Goal: Task Accomplishment & Management: Manage account settings

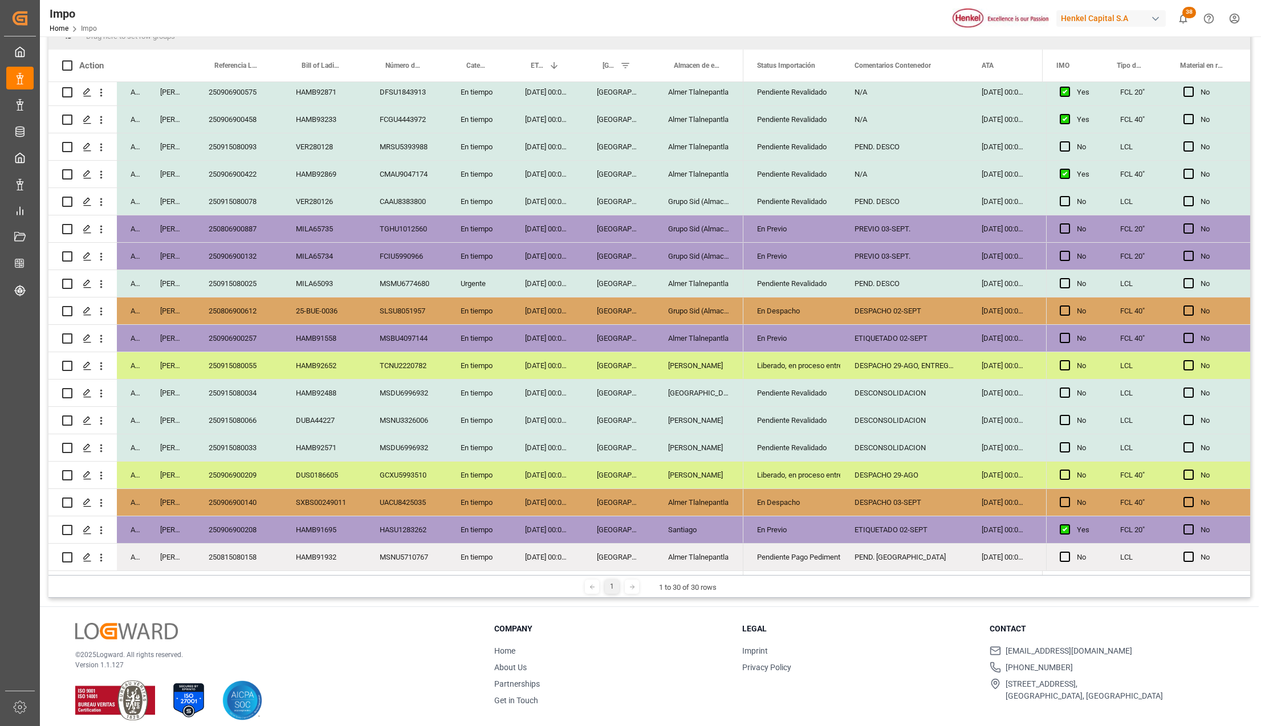
scroll to position [169, 0]
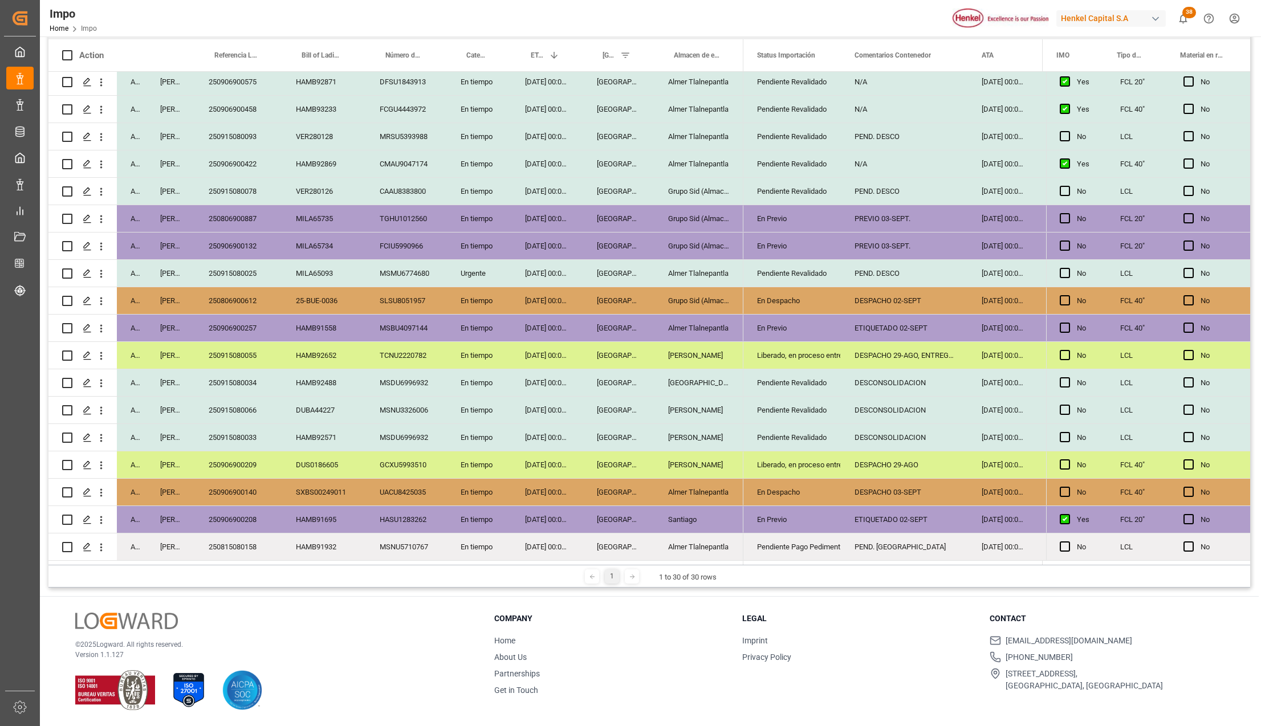
click at [767, 297] on div "En Despacho" at bounding box center [792, 301] width 70 height 26
click at [782, 345] on div "Liberado, en proceso entrega" at bounding box center [792, 355] width 70 height 26
click at [785, 295] on div "En Despacho" at bounding box center [792, 301] width 70 height 26
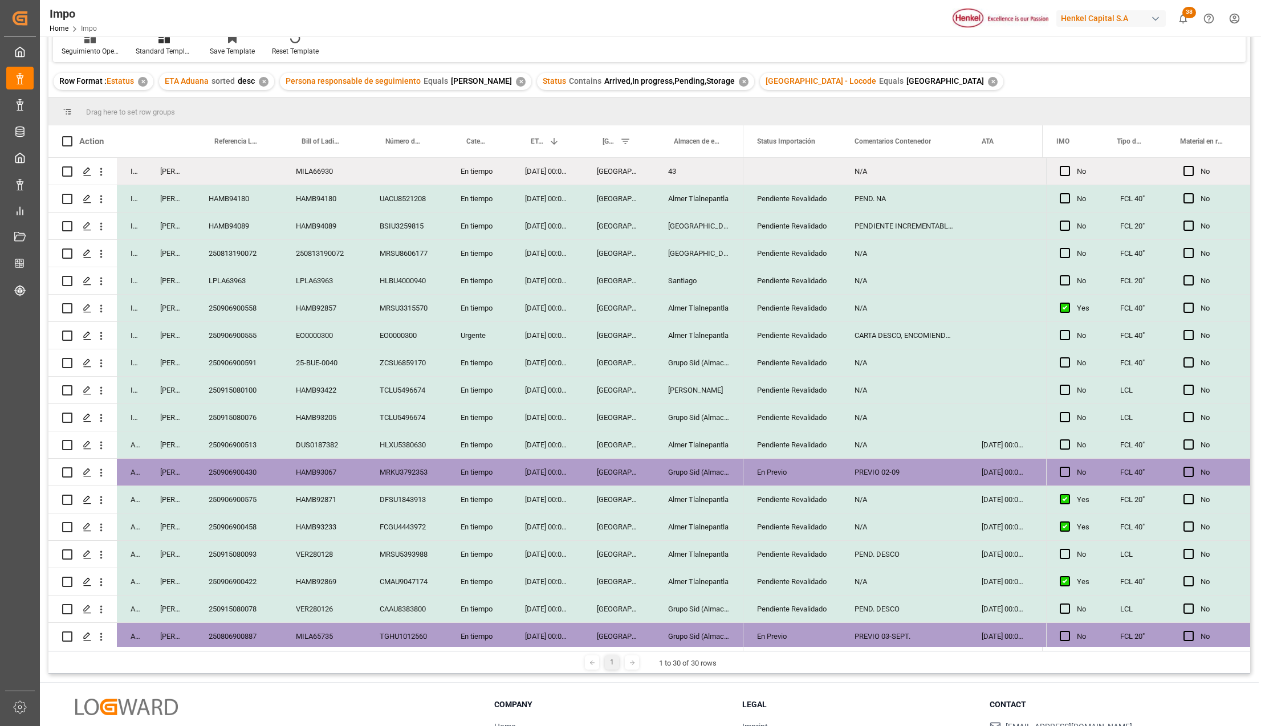
scroll to position [0, 0]
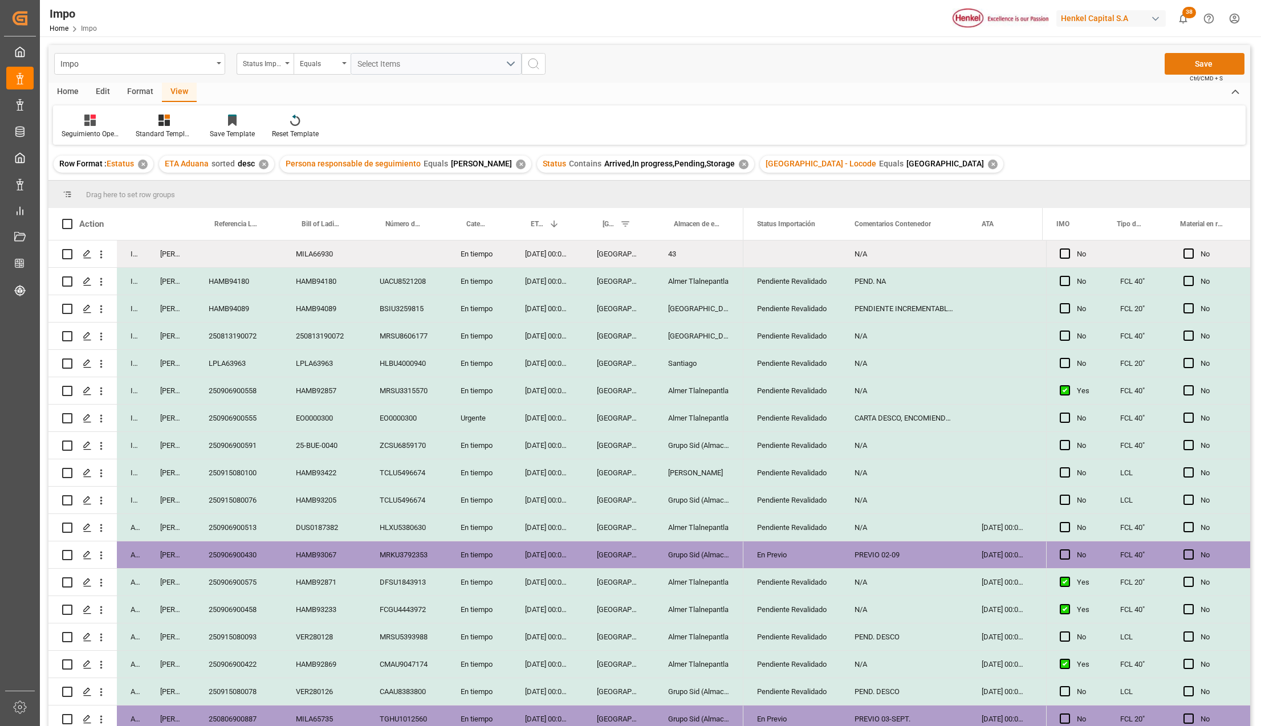
click at [1202, 62] on button "Save" at bounding box center [1204, 64] width 80 height 22
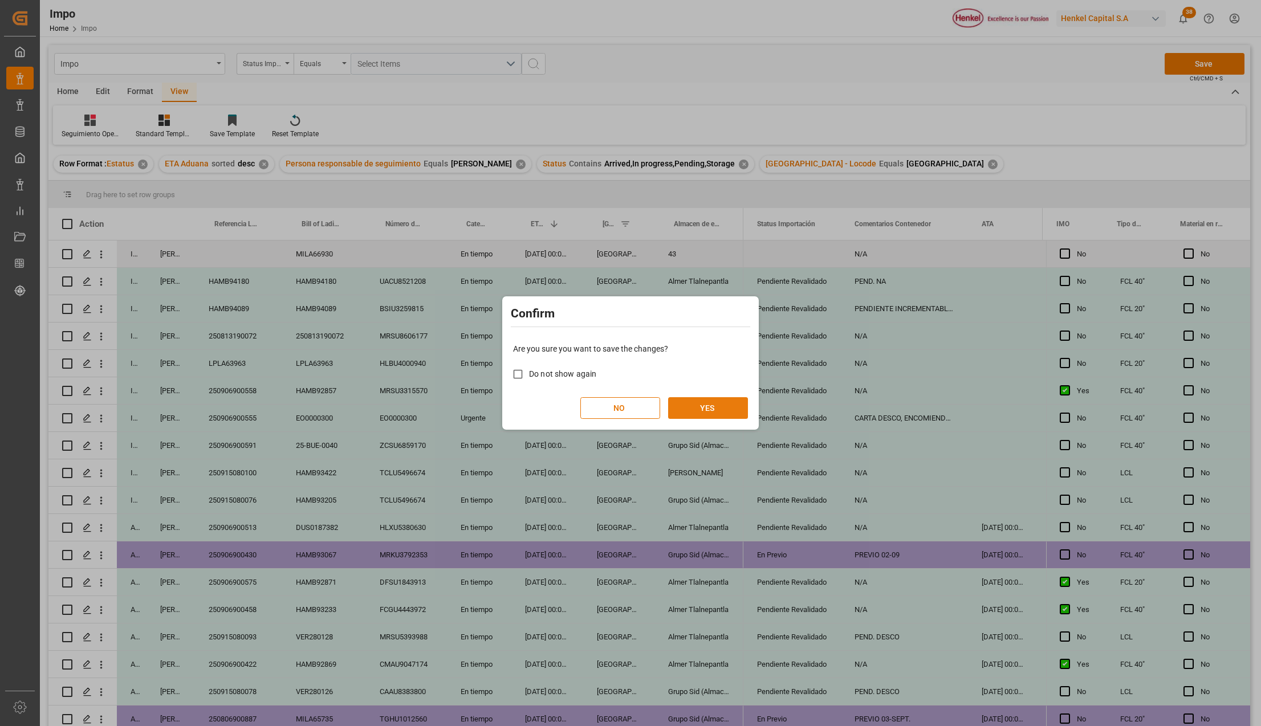
click at [716, 402] on button "YES" at bounding box center [708, 408] width 80 height 22
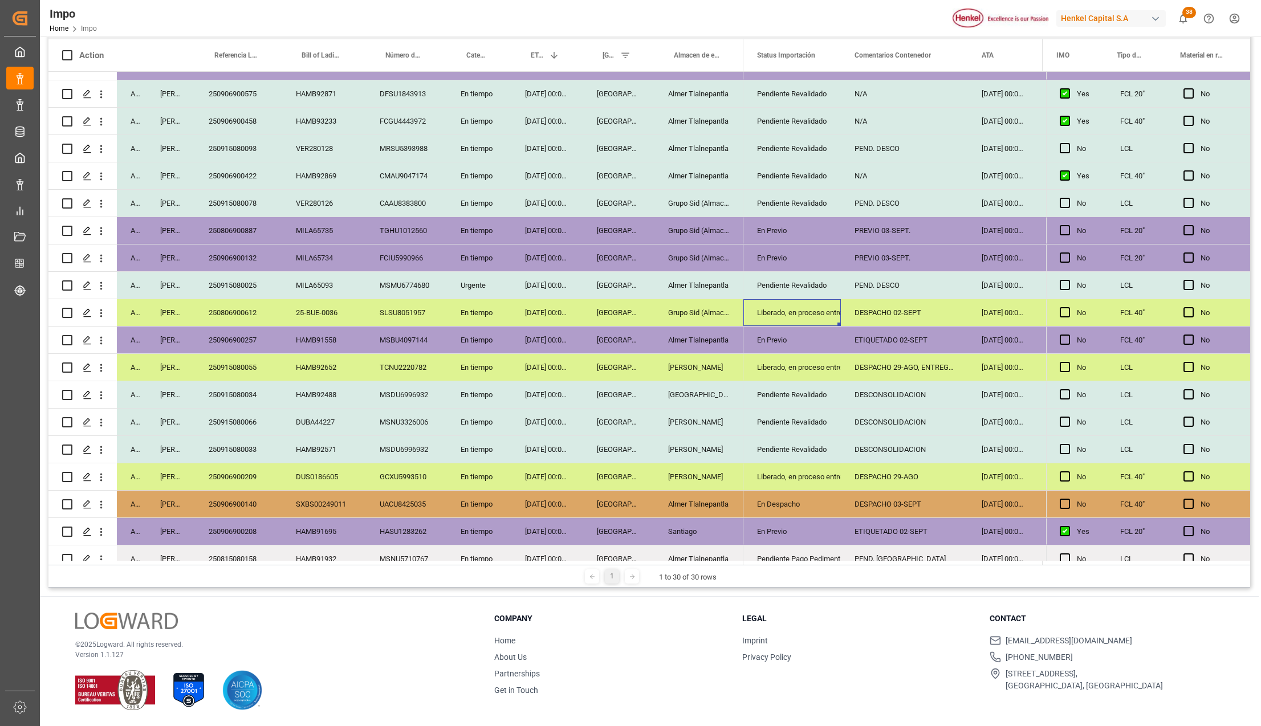
scroll to position [335, 0]
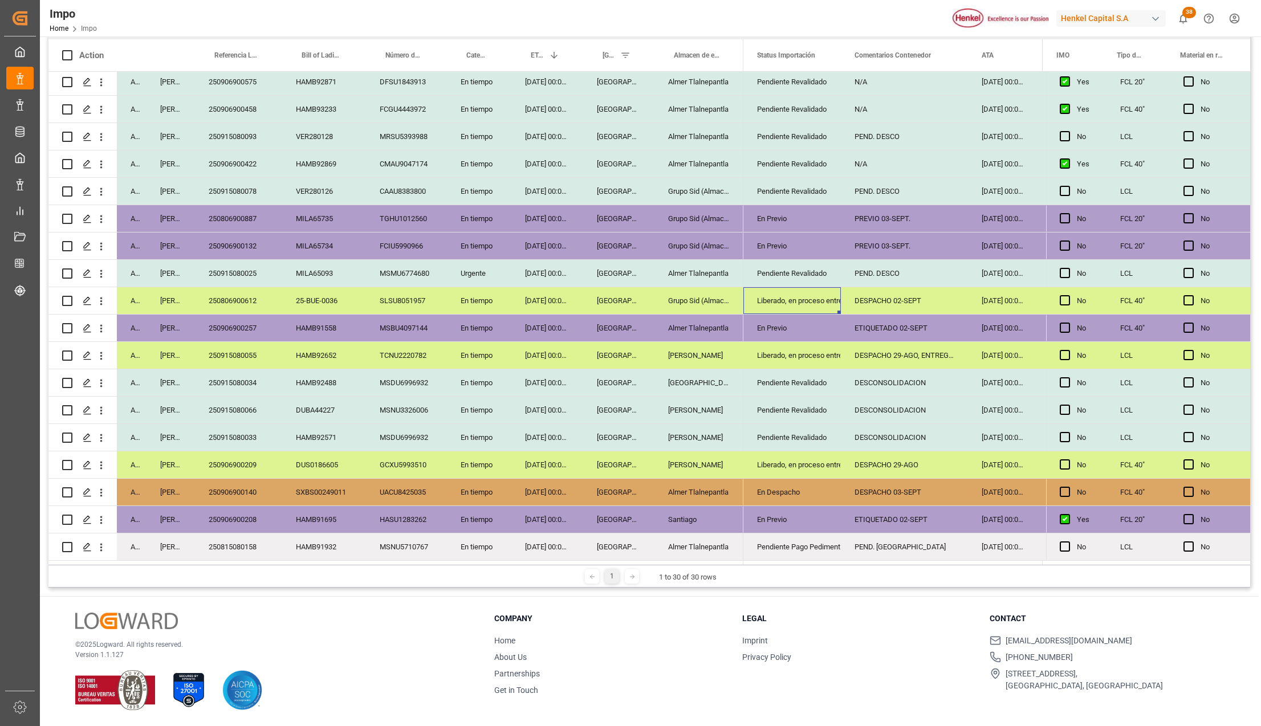
click at [230, 486] on div "250906900140" at bounding box center [238, 492] width 87 height 27
click at [773, 489] on div "En Despacho" at bounding box center [792, 492] width 70 height 26
click at [784, 463] on div "Liberado, en proceso entrega" at bounding box center [792, 465] width 70 height 26
click at [778, 486] on div "En Despacho" at bounding box center [792, 492] width 70 height 26
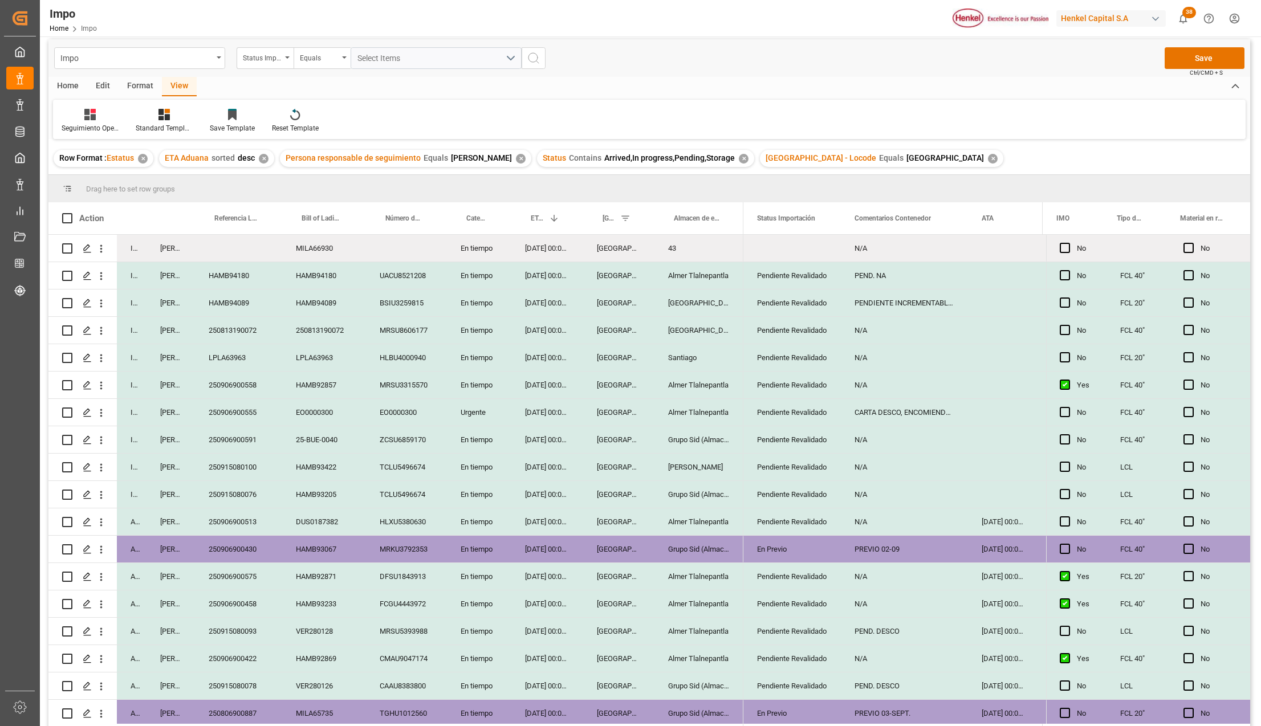
scroll to position [0, 0]
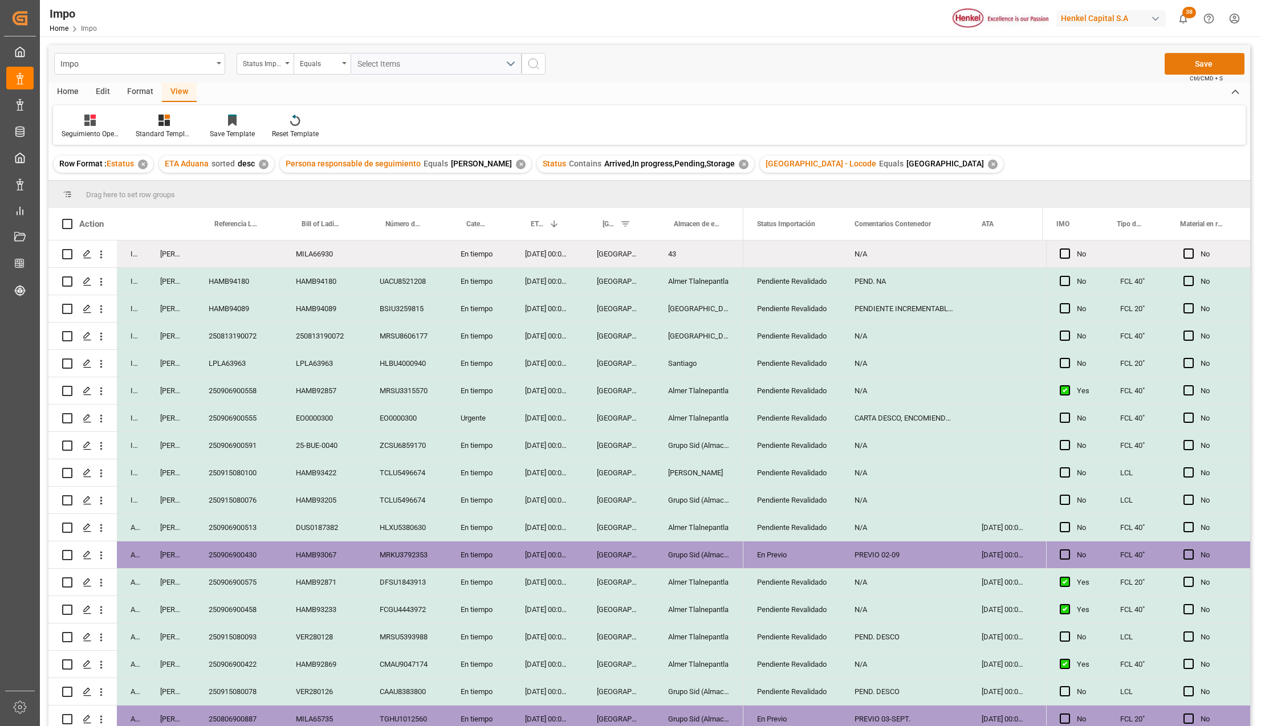
click at [1184, 69] on button "Save" at bounding box center [1204, 64] width 80 height 22
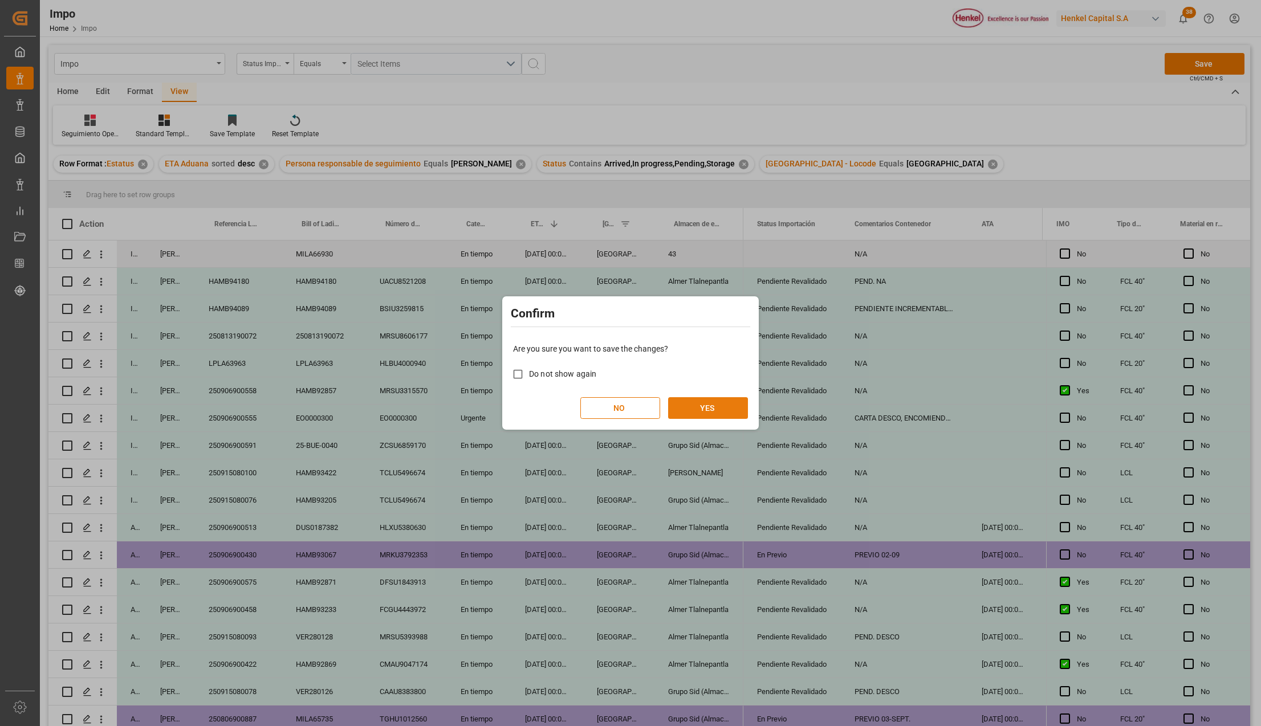
click at [700, 405] on button "YES" at bounding box center [708, 408] width 80 height 22
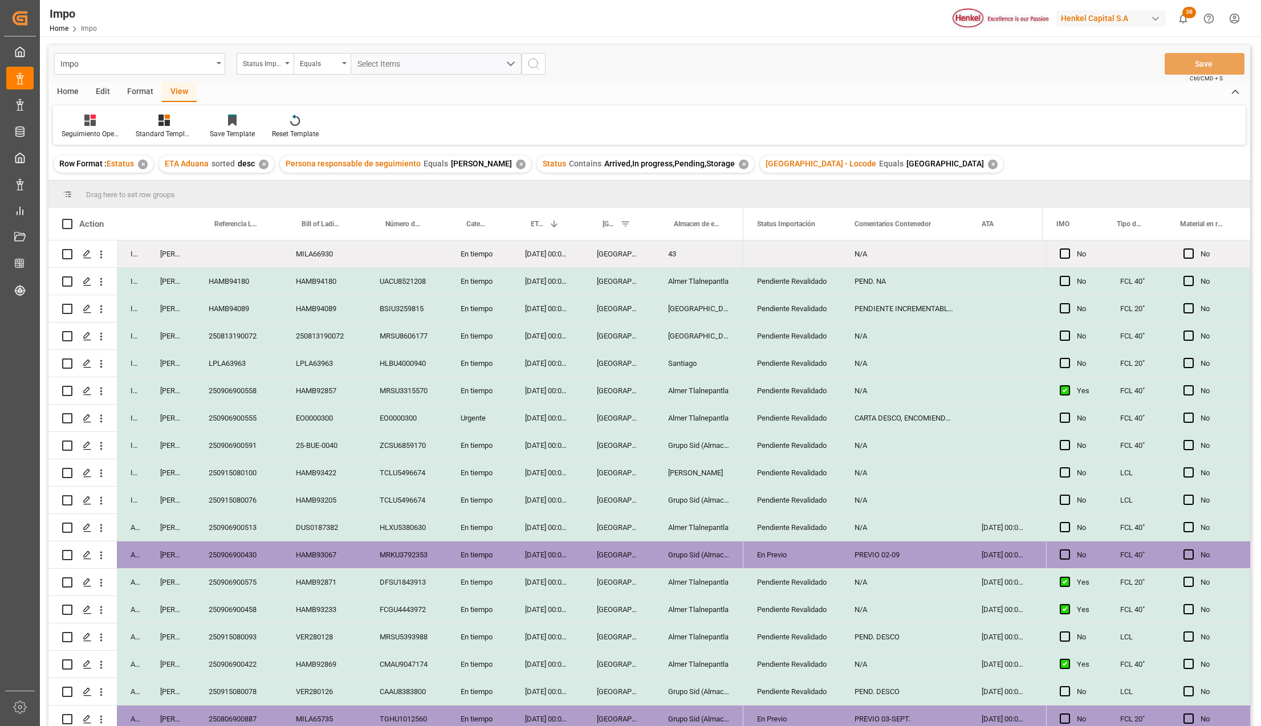
click at [710, 468] on div "[PERSON_NAME]" at bounding box center [698, 472] width 89 height 27
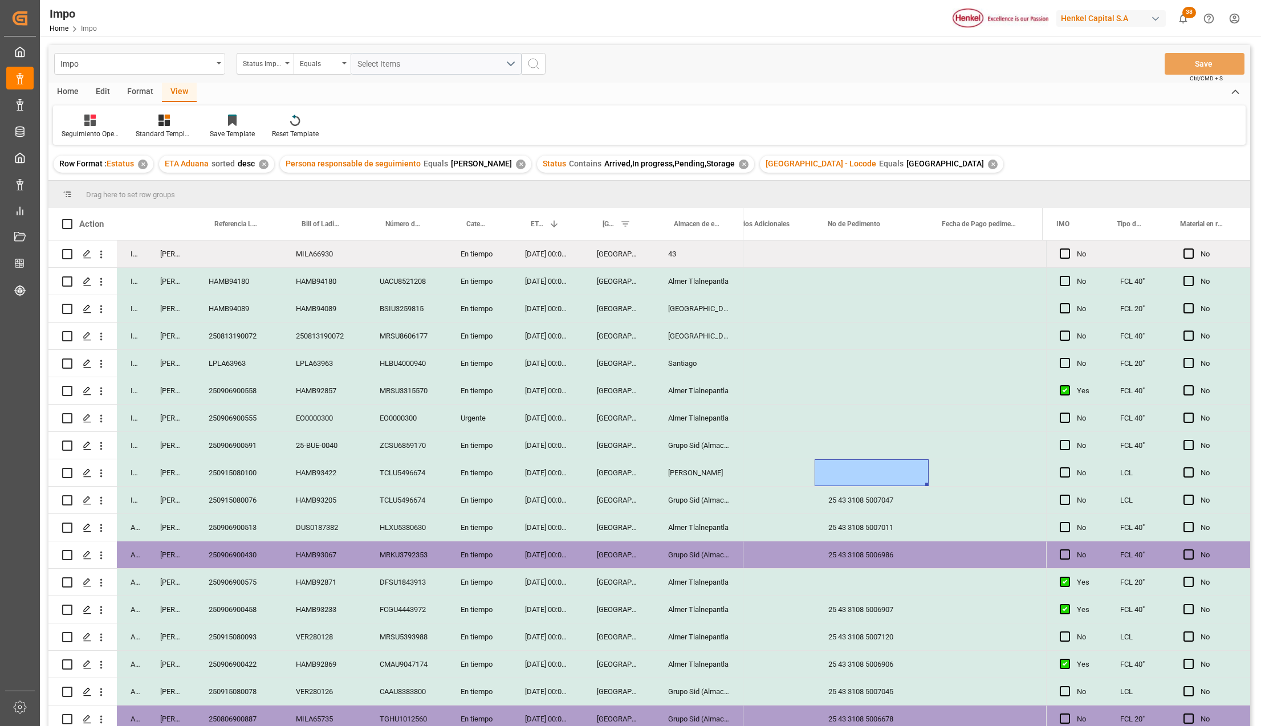
click at [848, 483] on div "Press SPACE to select this row." at bounding box center [871, 472] width 114 height 27
click at [848, 482] on div "Press SPACE to select this row." at bounding box center [871, 472] width 114 height 27
click at [849, 482] on input "Press SPACE to select this row." at bounding box center [871, 479] width 96 height 22
click at [849, 479] on input "Press SPACE to select this row." at bounding box center [871, 479] width 96 height 22
paste input "25 43 3108 5007143"
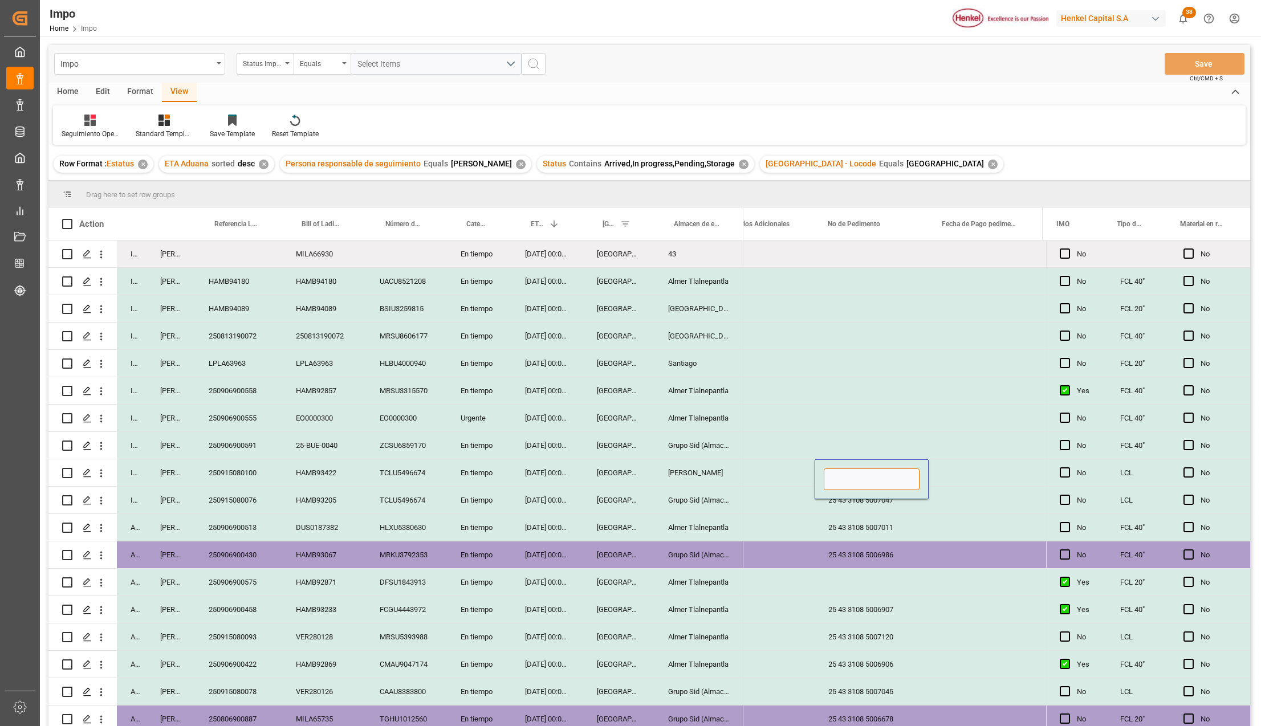
type input "25 43 3108 5007143"
click at [927, 527] on div "25 43 3108 5007011" at bounding box center [871, 527] width 114 height 27
click at [1182, 65] on button "Save" at bounding box center [1204, 64] width 80 height 22
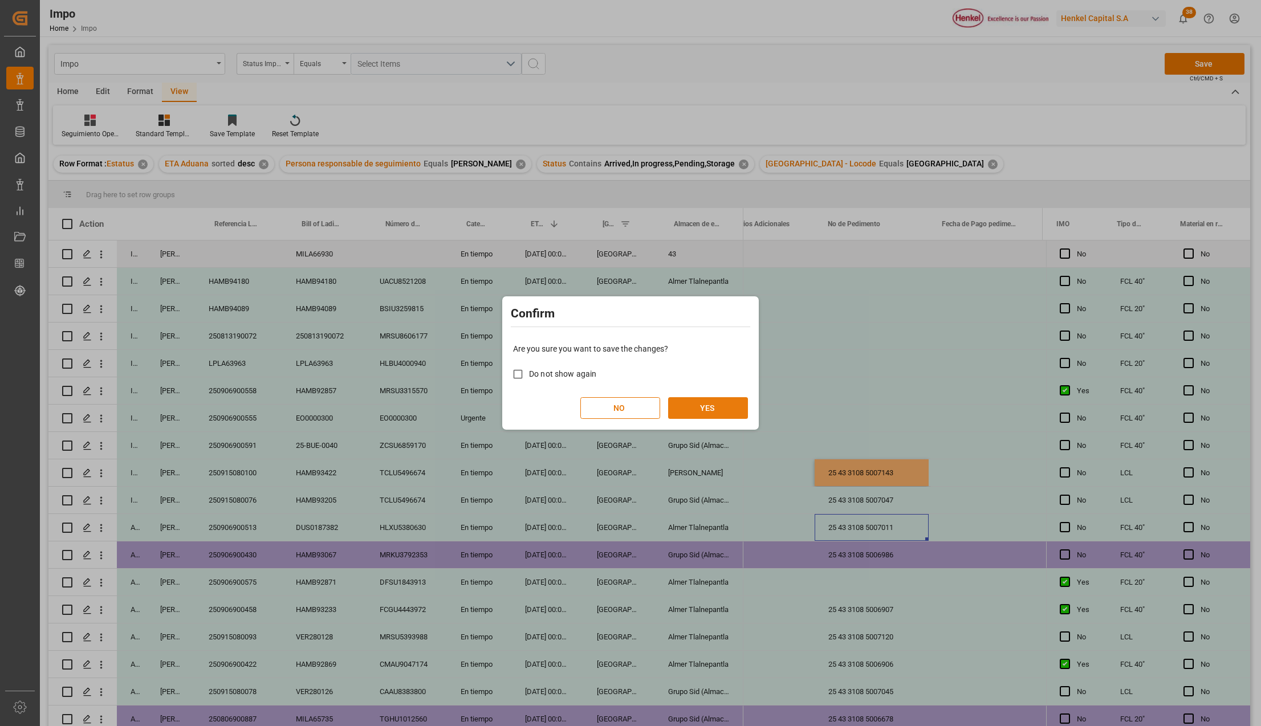
click at [692, 403] on button "YES" at bounding box center [708, 408] width 80 height 22
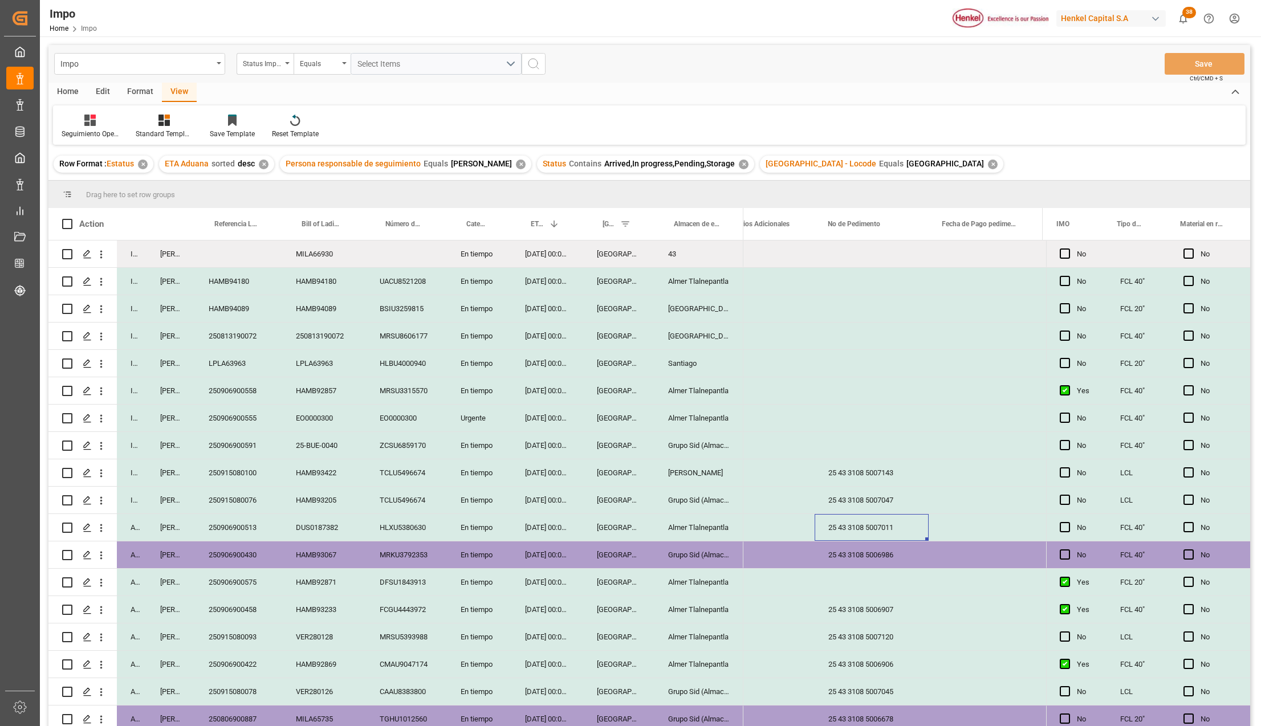
scroll to position [335, 0]
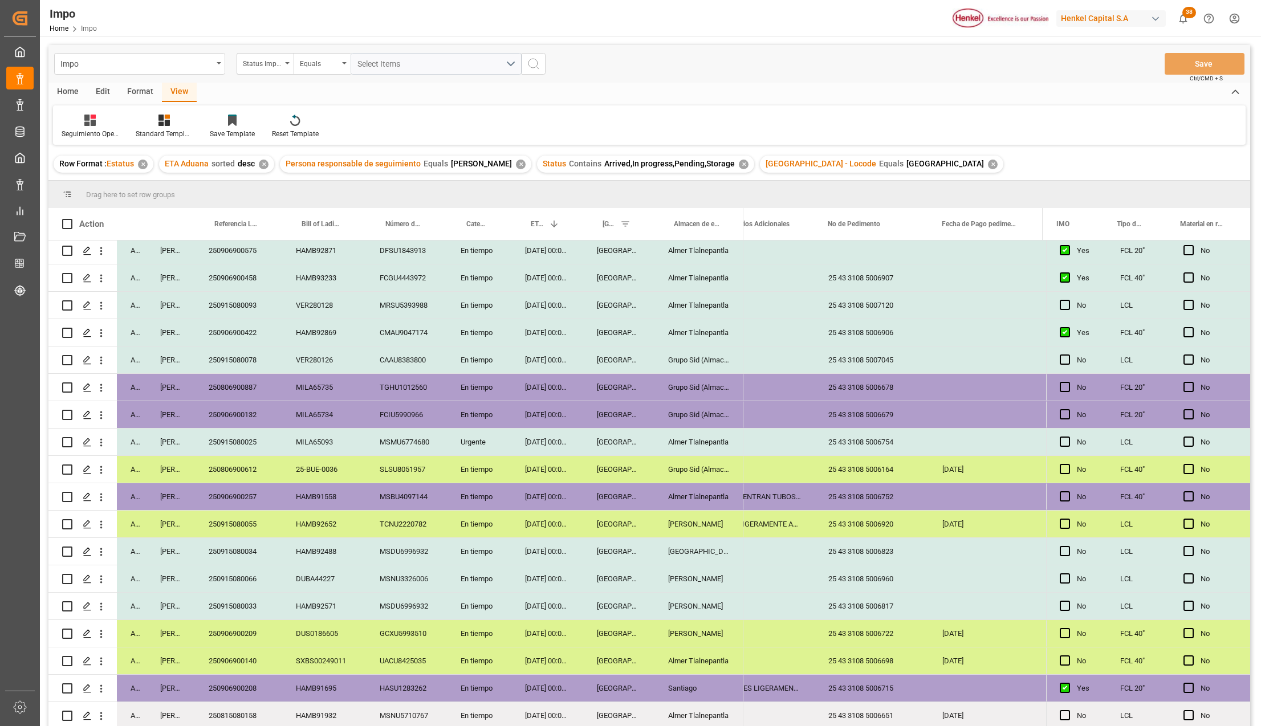
click at [668, 582] on div "Almer Apodaca" at bounding box center [698, 578] width 89 height 27
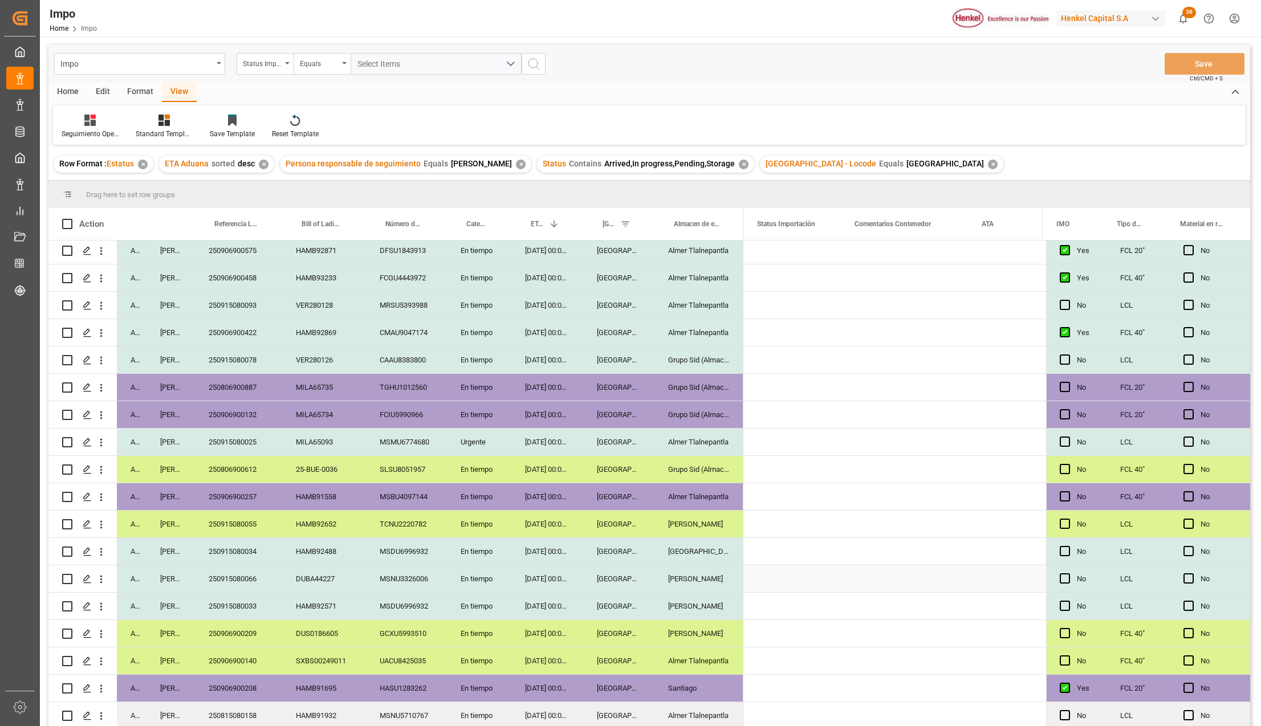
scroll to position [0, 0]
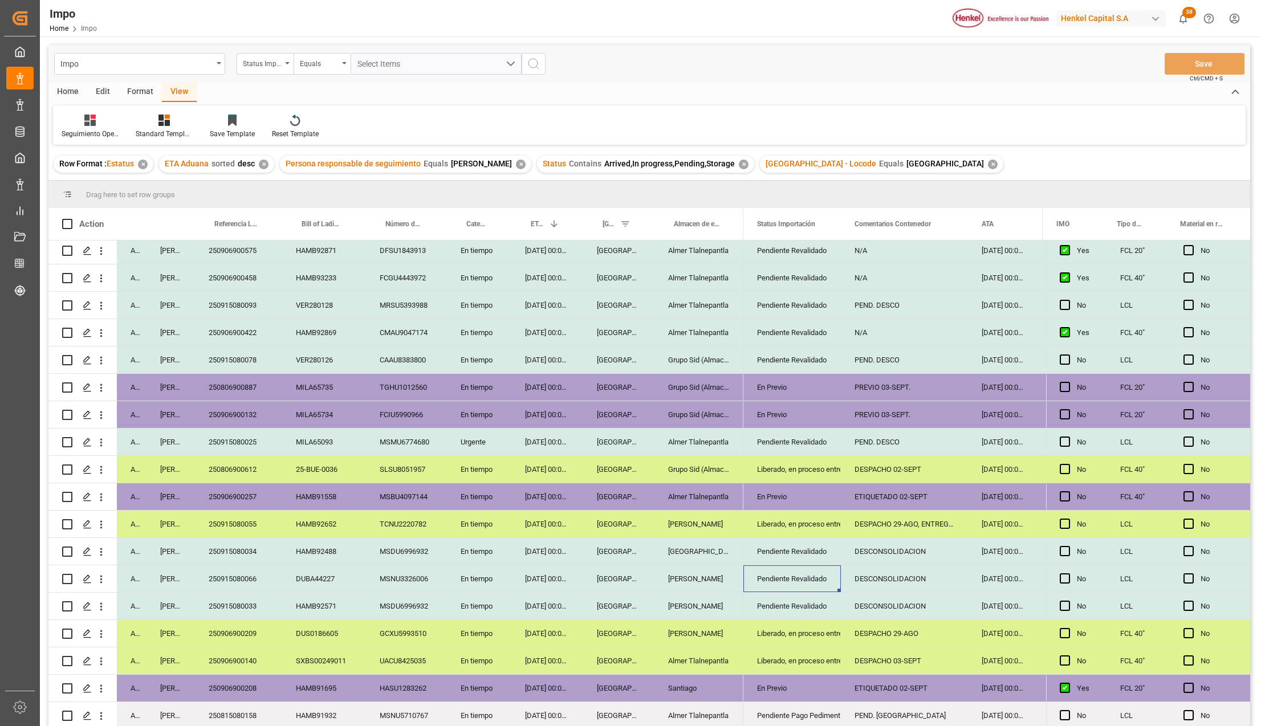
click at [822, 575] on div "Pendiente Revalidado" at bounding box center [792, 579] width 70 height 26
click at [817, 584] on polyline "open menu" at bounding box center [819, 585] width 7 height 3
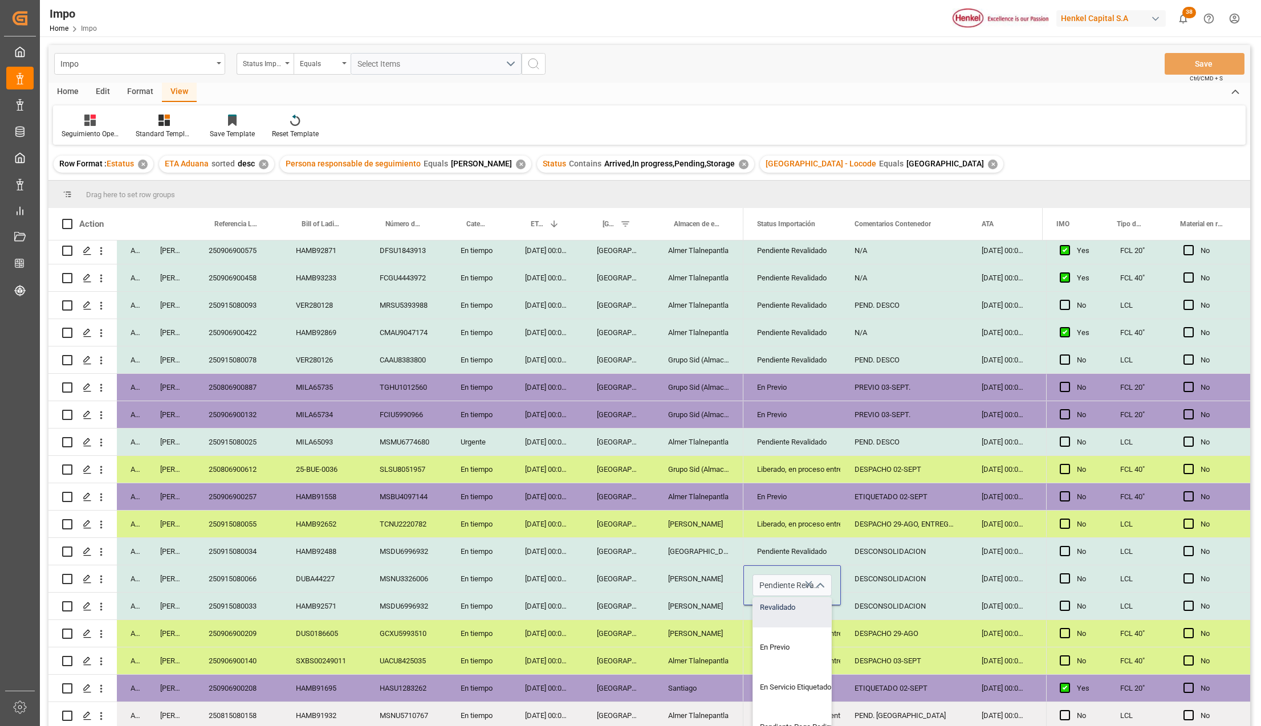
scroll to position [76, 0]
click at [782, 621] on div "En Previo" at bounding box center [806, 622] width 107 height 40
type input "En Previo"
click at [789, 648] on div "Liberado, en proceso entrega" at bounding box center [792, 661] width 70 height 26
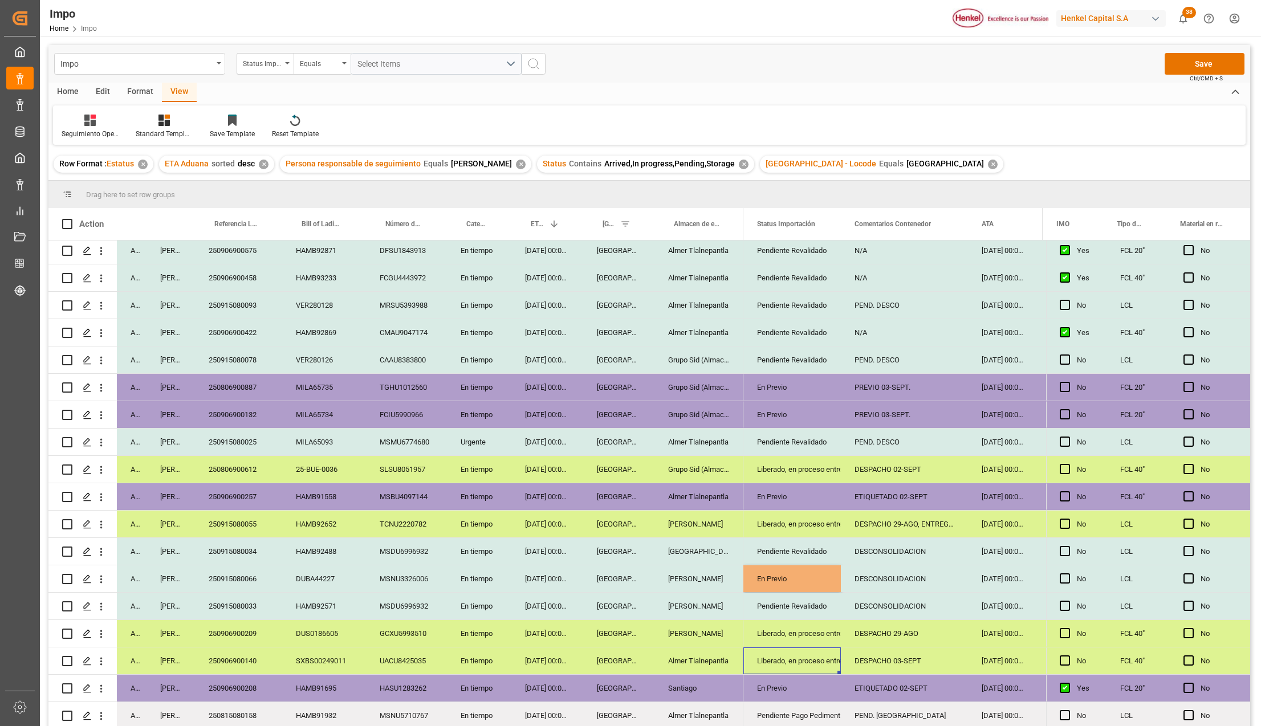
click at [878, 580] on div "DESCONSOLIDACION" at bounding box center [904, 578] width 127 height 27
type input "PREVIO 04-SEPT."
click at [901, 647] on div "DESPACHO 03-SEPT" at bounding box center [904, 660] width 127 height 27
click at [1218, 62] on button "Save" at bounding box center [1204, 64] width 80 height 22
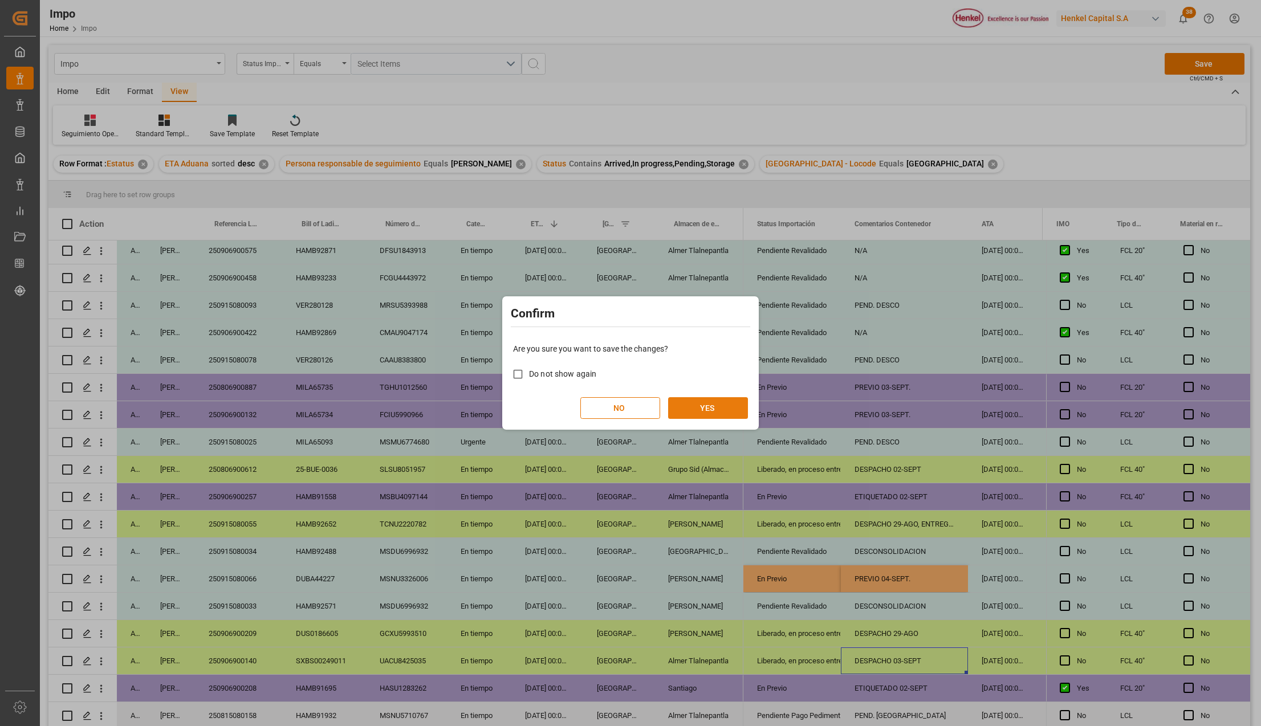
click at [726, 400] on button "YES" at bounding box center [708, 408] width 80 height 22
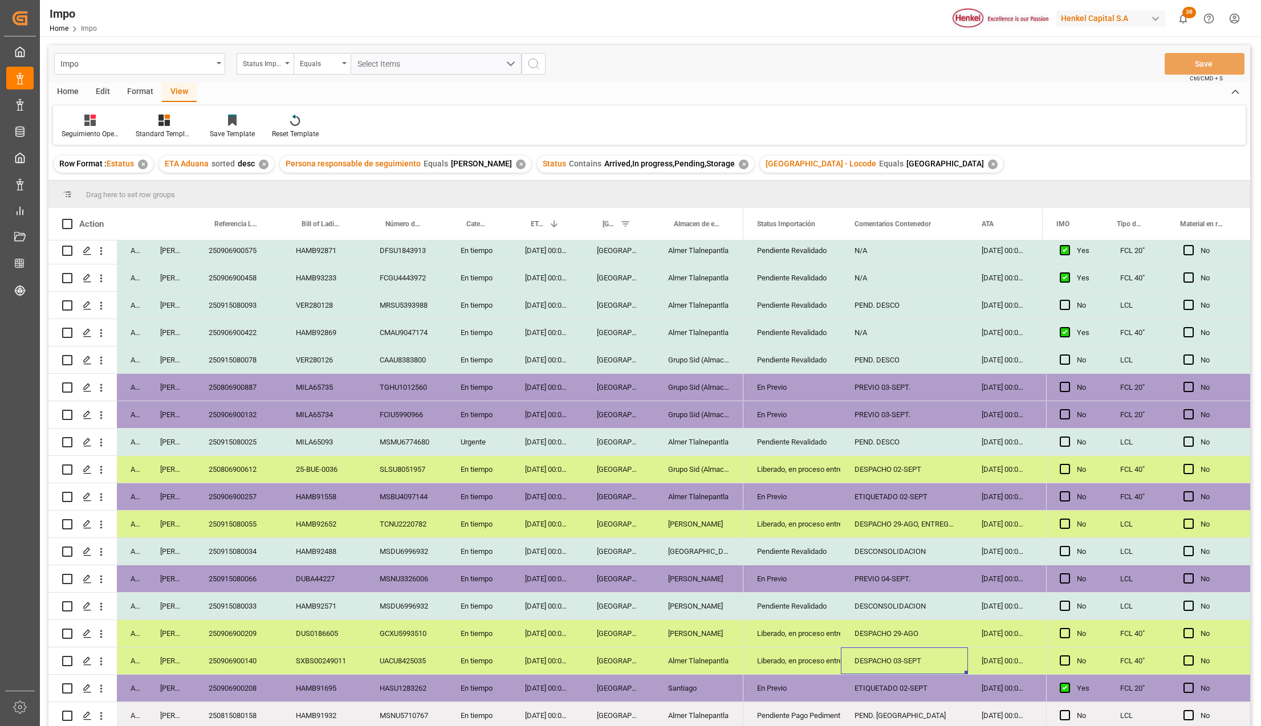
click at [790, 484] on div "En Previo" at bounding box center [792, 497] width 70 height 26
click at [817, 498] on icon "open menu" at bounding box center [820, 504] width 14 height 14
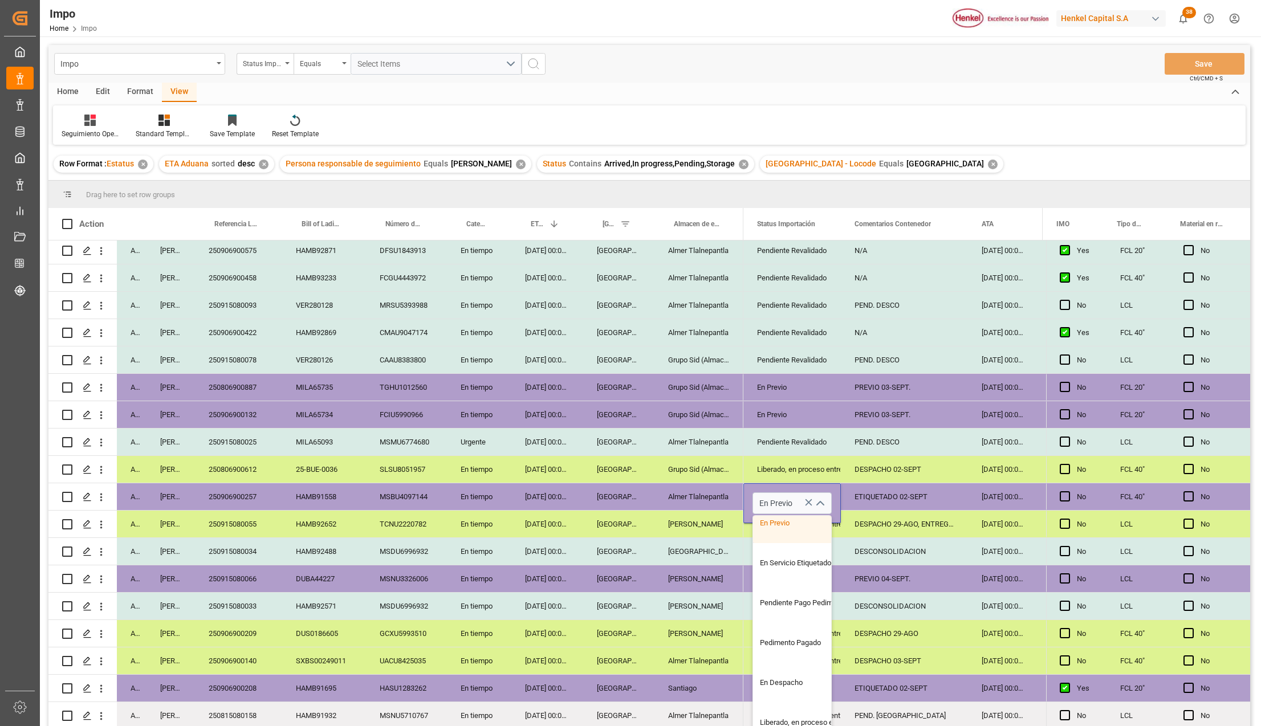
scroll to position [114, 0]
click at [787, 648] on div "En Despacho" at bounding box center [806, 666] width 107 height 40
type input "En Despacho"
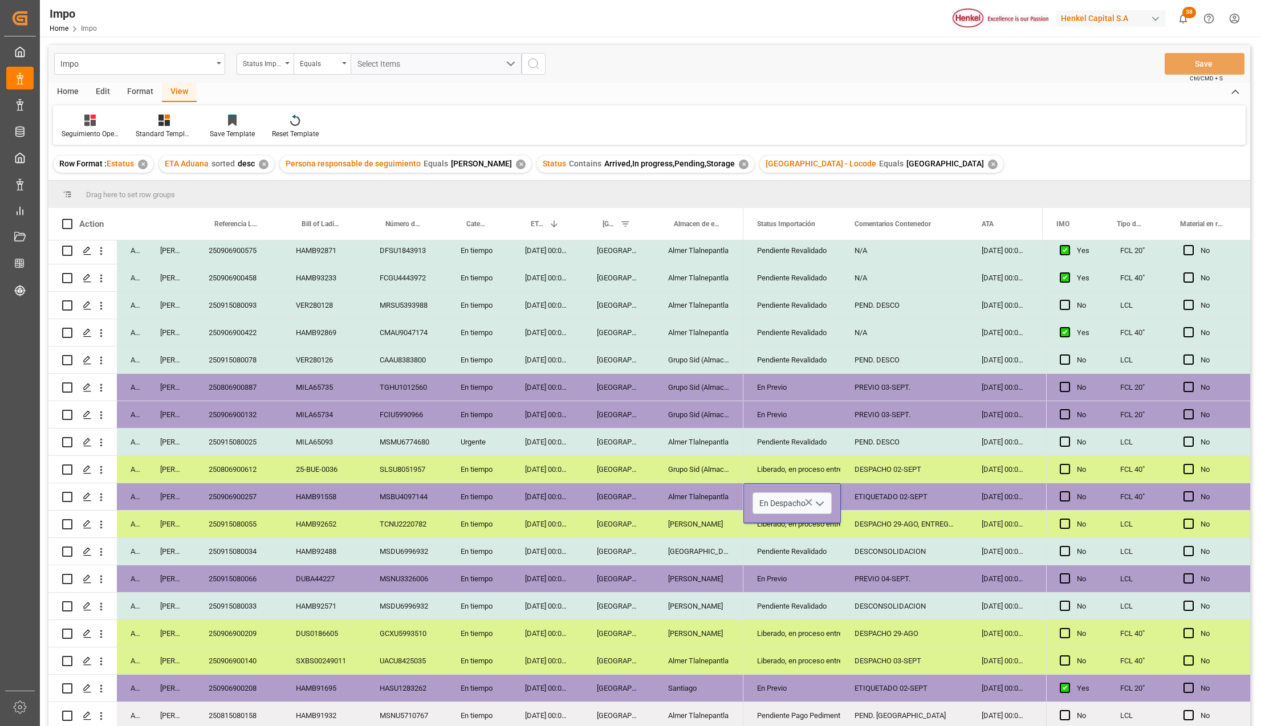
click at [853, 627] on div "DESPACHO 29-AGO" at bounding box center [904, 633] width 127 height 27
click at [882, 486] on div "ETIQUETADO 02-SEPT" at bounding box center [904, 496] width 127 height 27
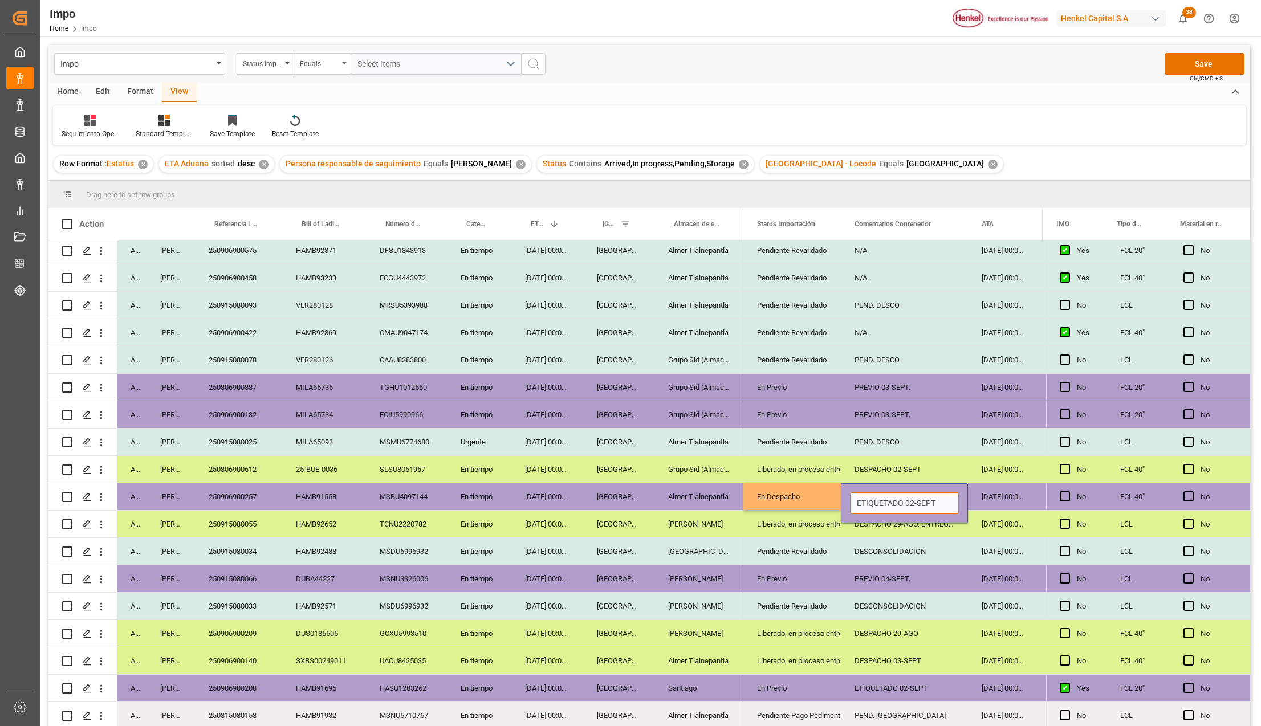
click at [883, 494] on input "ETIQUETADO 02-SEPT" at bounding box center [904, 503] width 109 height 22
type input "d"
type input "DESPACHO 04-SEPT"
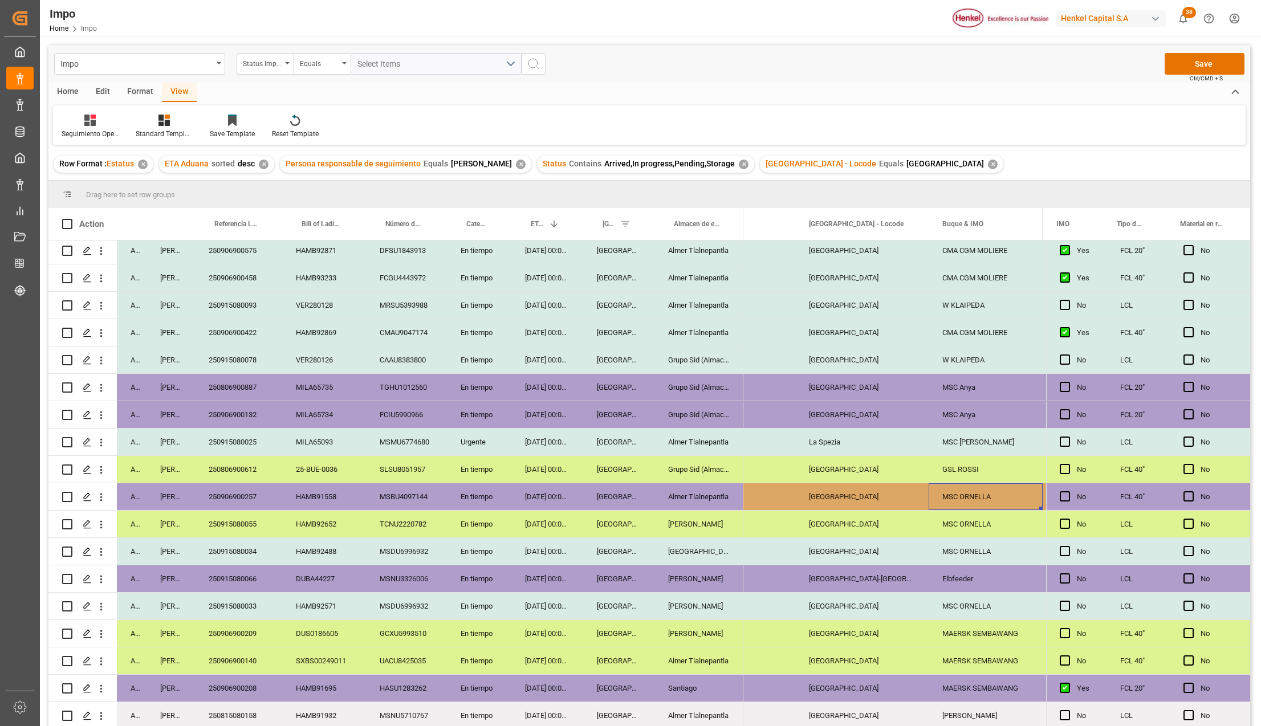
scroll to position [0, 1245]
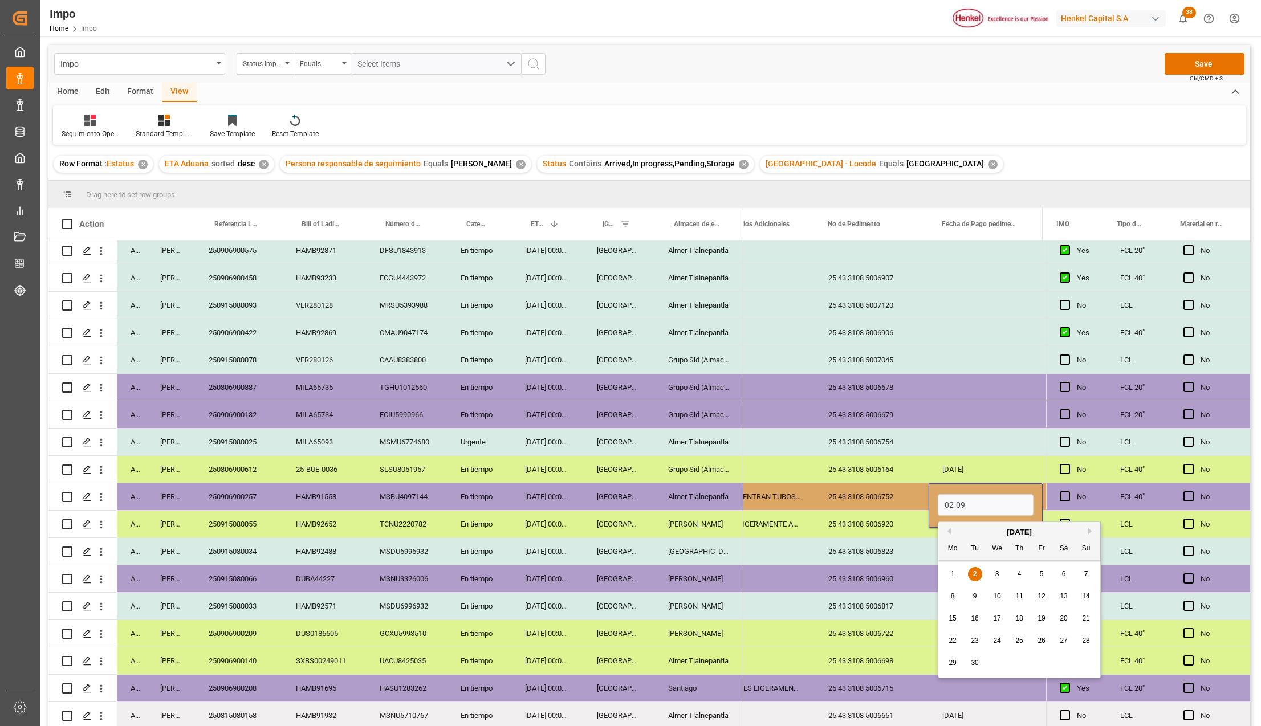
type input "[DATE]"
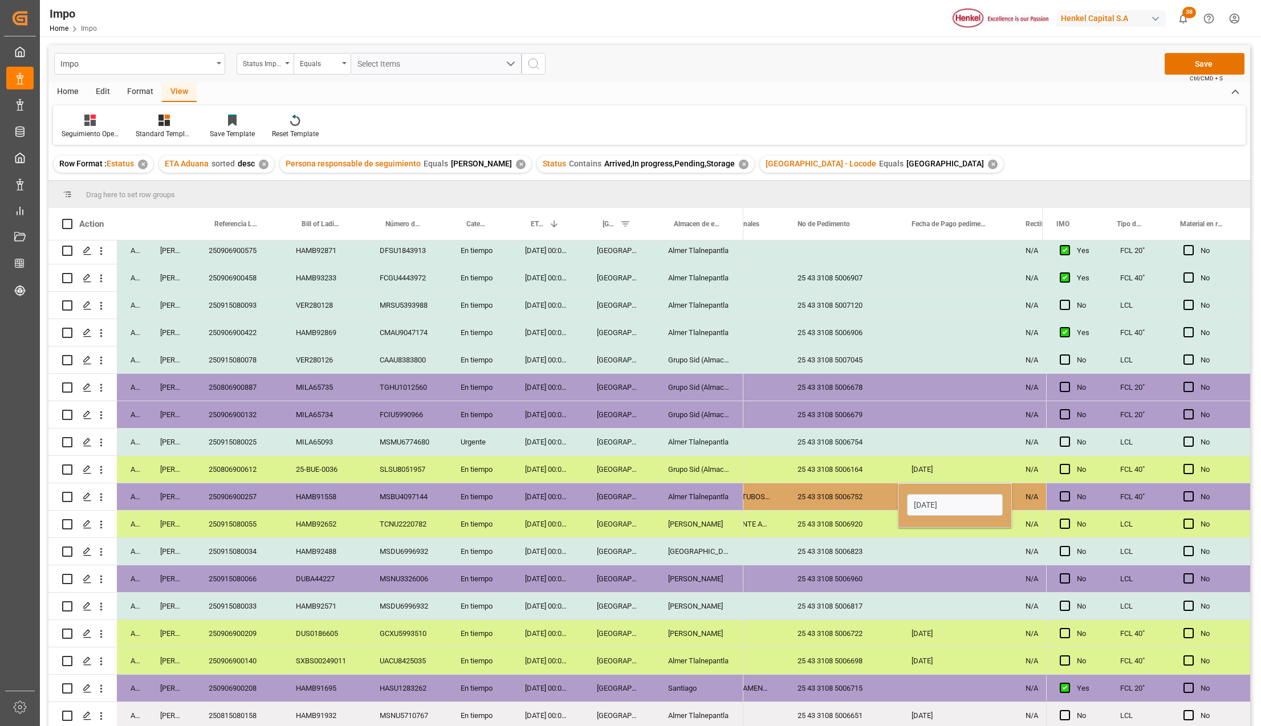
click at [855, 486] on div "25 43 3108 5006752" at bounding box center [841, 496] width 114 height 27
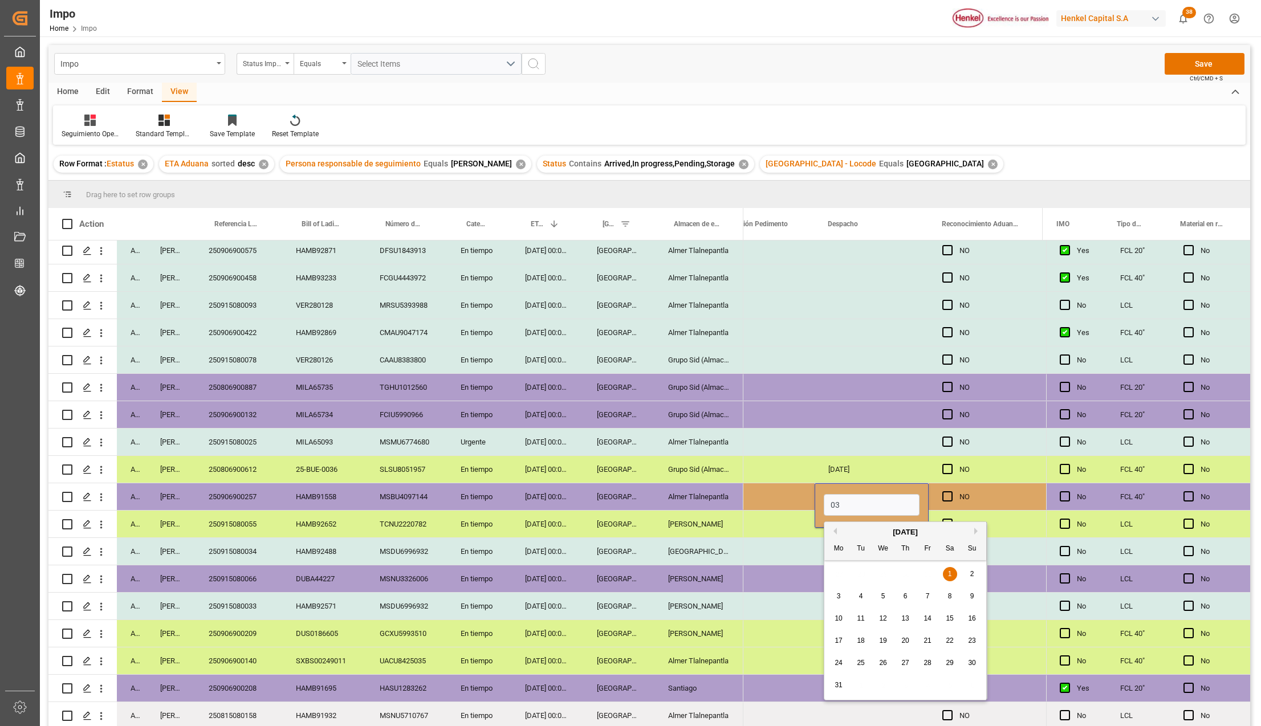
type input "0"
type input "[DATE]"
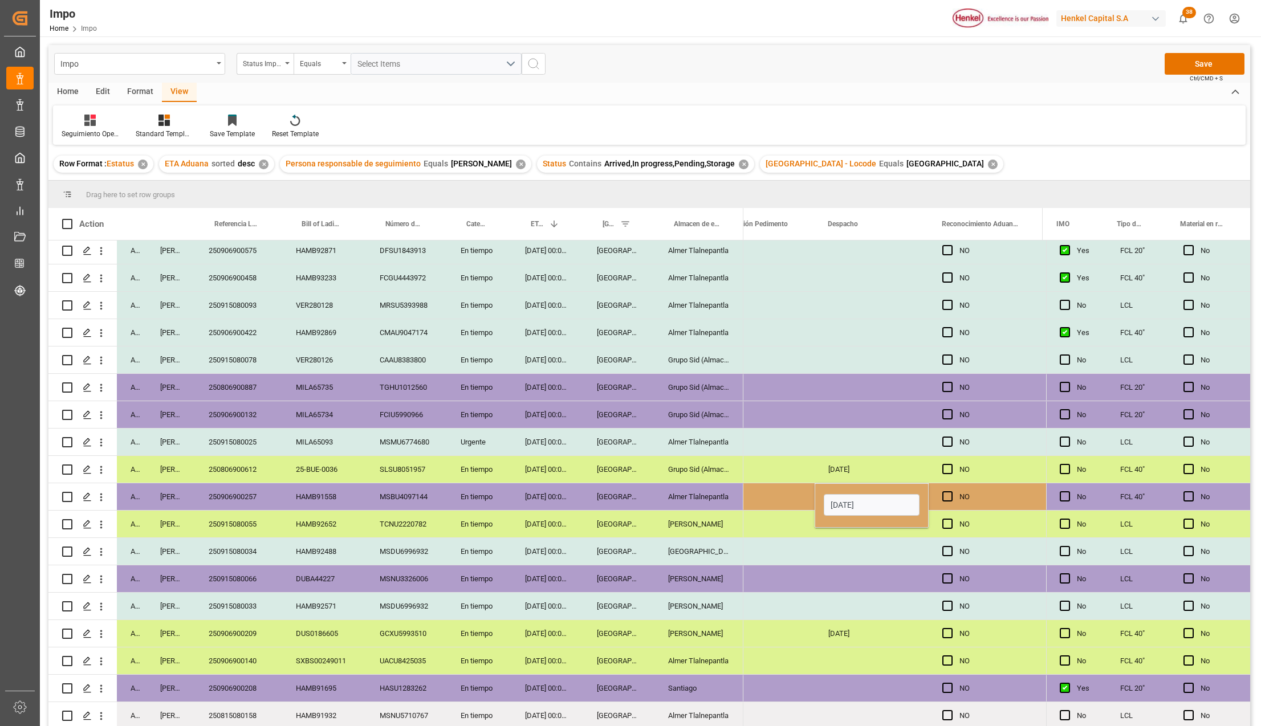
click at [889, 549] on div "Press SPACE to select this row." at bounding box center [871, 551] width 114 height 27
click at [837, 483] on div "[DATE]" at bounding box center [871, 496] width 114 height 27
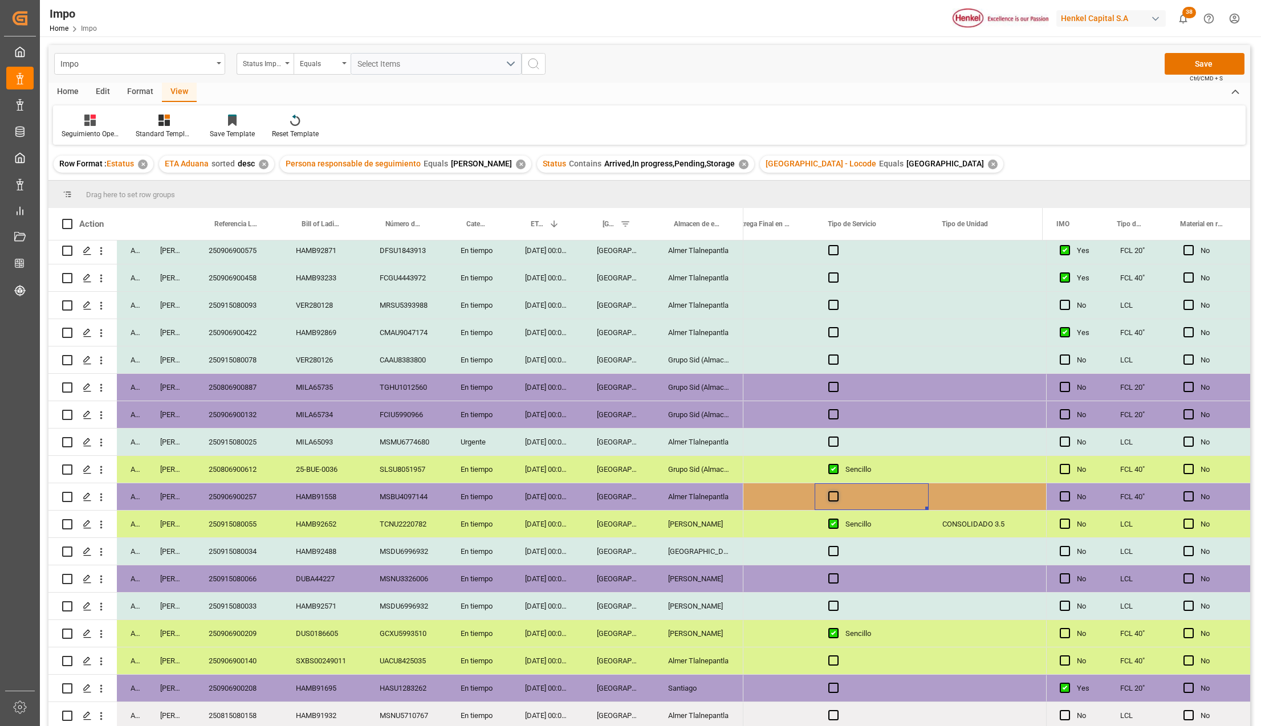
click at [834, 491] on span "Press SPACE to select this row." at bounding box center [833, 496] width 10 height 10
click at [837, 491] on input "Press SPACE to select this row." at bounding box center [837, 491] width 0 height 0
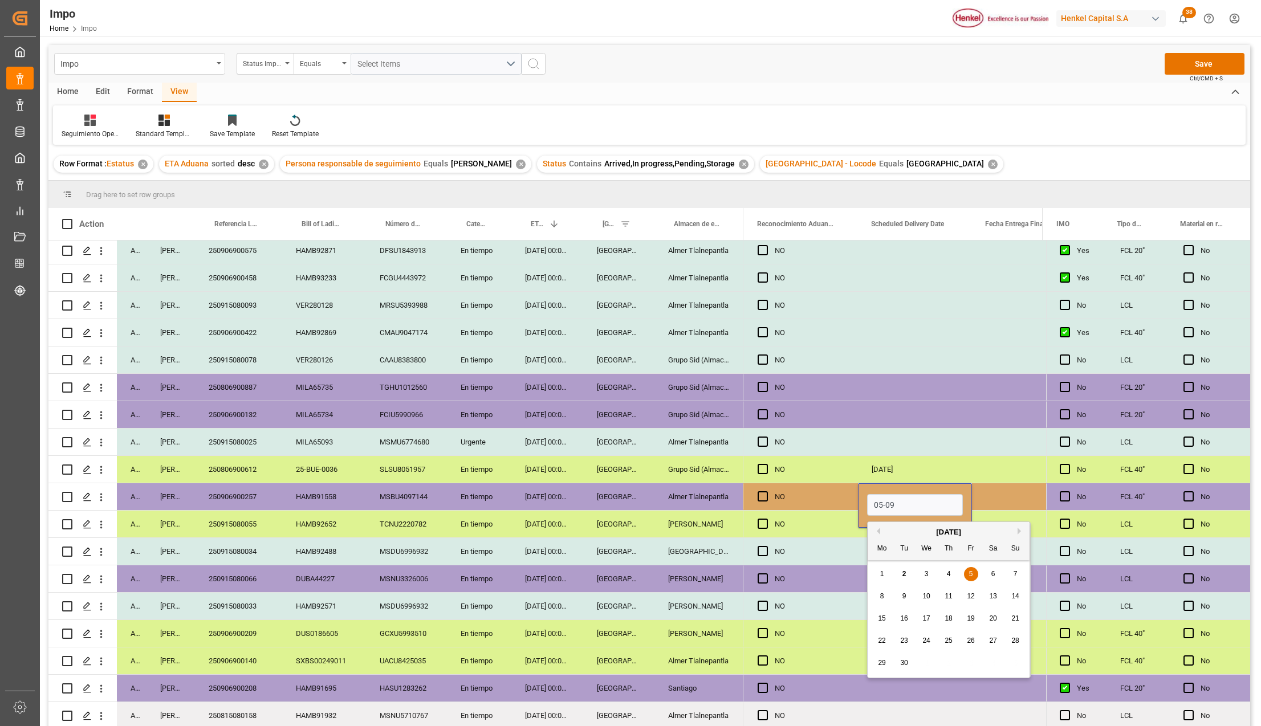
type input "[DATE]"
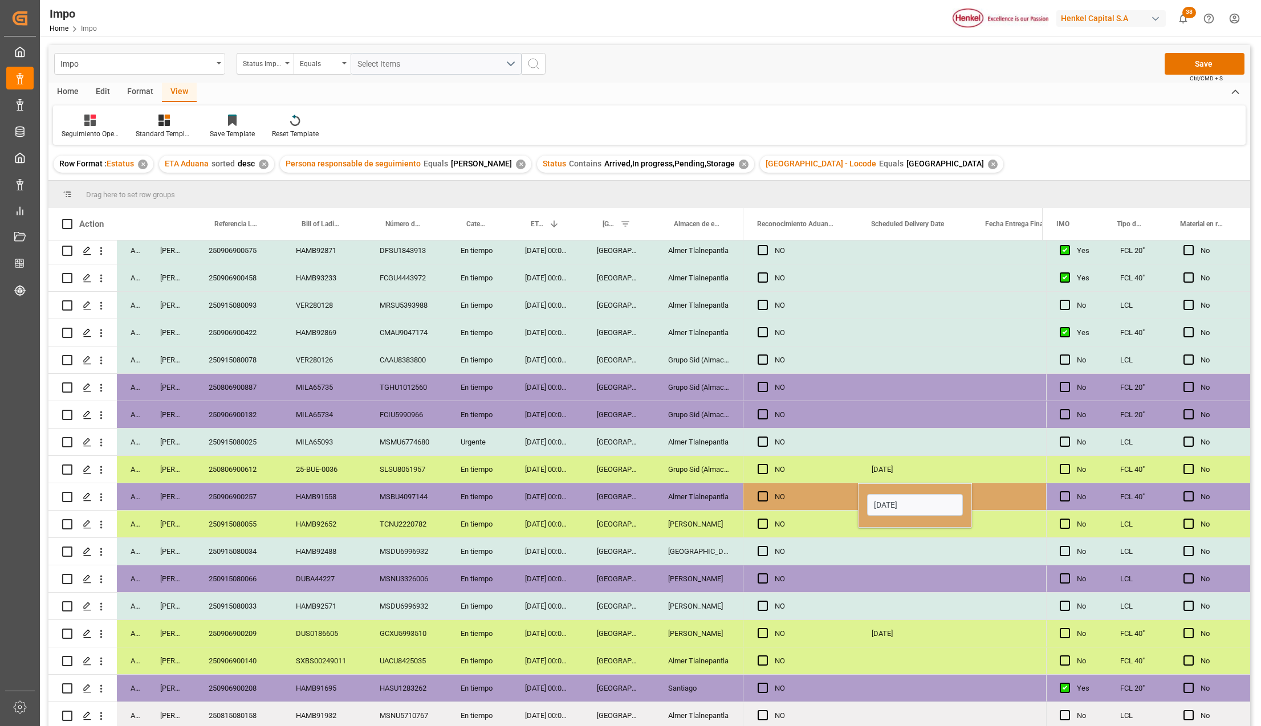
click at [866, 538] on div "Press SPACE to select this row." at bounding box center [915, 551] width 114 height 27
click at [1194, 65] on button "Save" at bounding box center [1204, 64] width 80 height 22
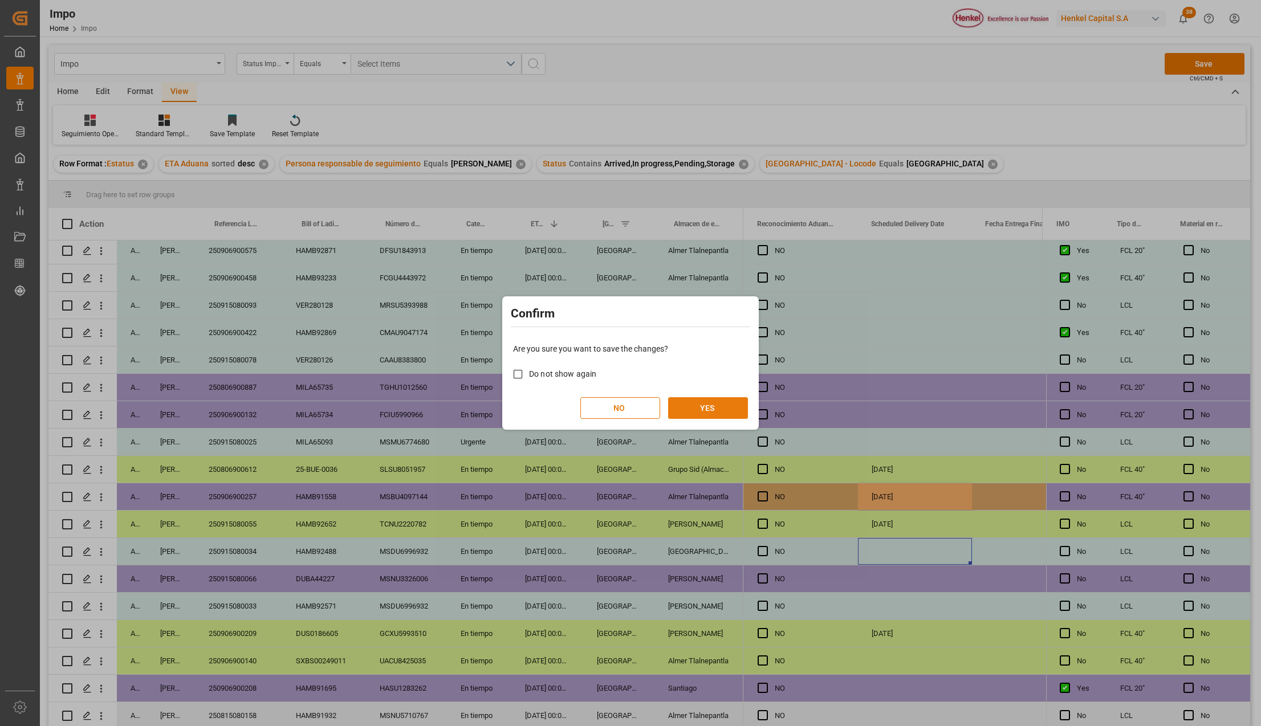
click at [719, 398] on button "YES" at bounding box center [708, 408] width 80 height 22
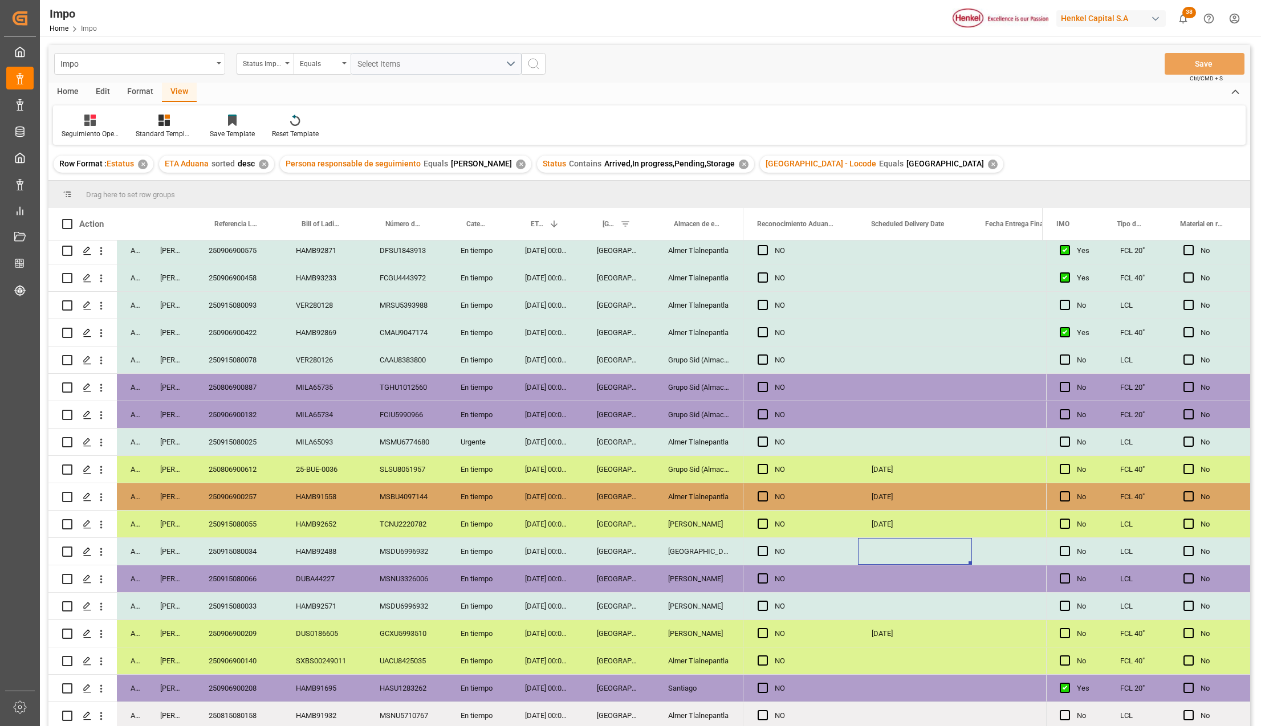
click at [880, 496] on div "[DATE]" at bounding box center [915, 496] width 114 height 27
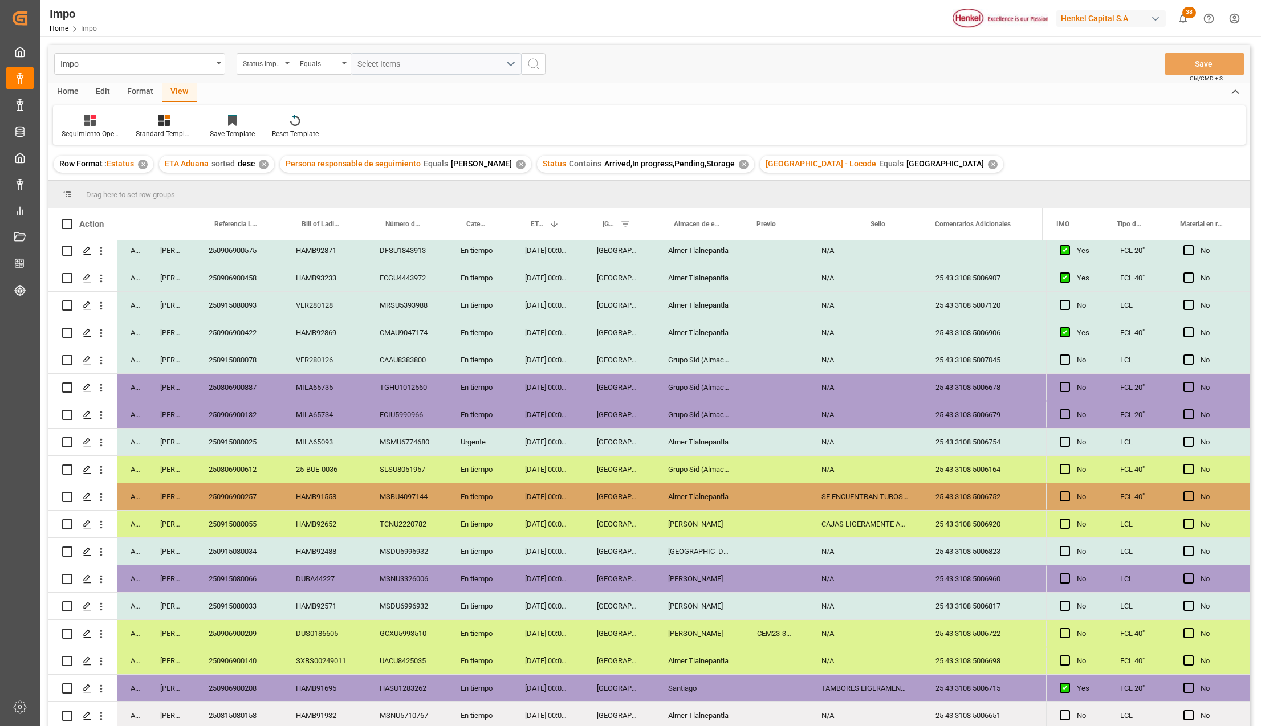
scroll to position [0, 2456]
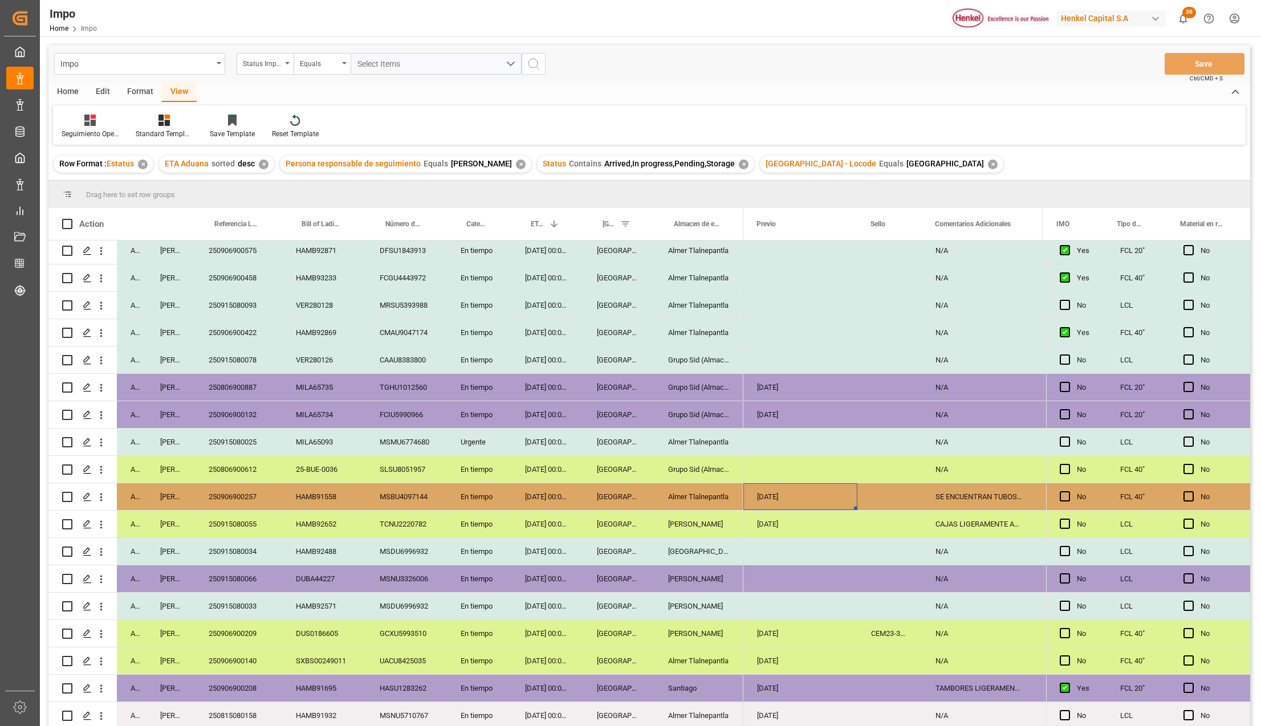
click at [880, 496] on div "Press SPACE to select this row." at bounding box center [889, 496] width 64 height 27
click at [880, 496] on input "Press SPACE to select this row." at bounding box center [889, 503] width 46 height 22
type input ": CEM23-3583143"
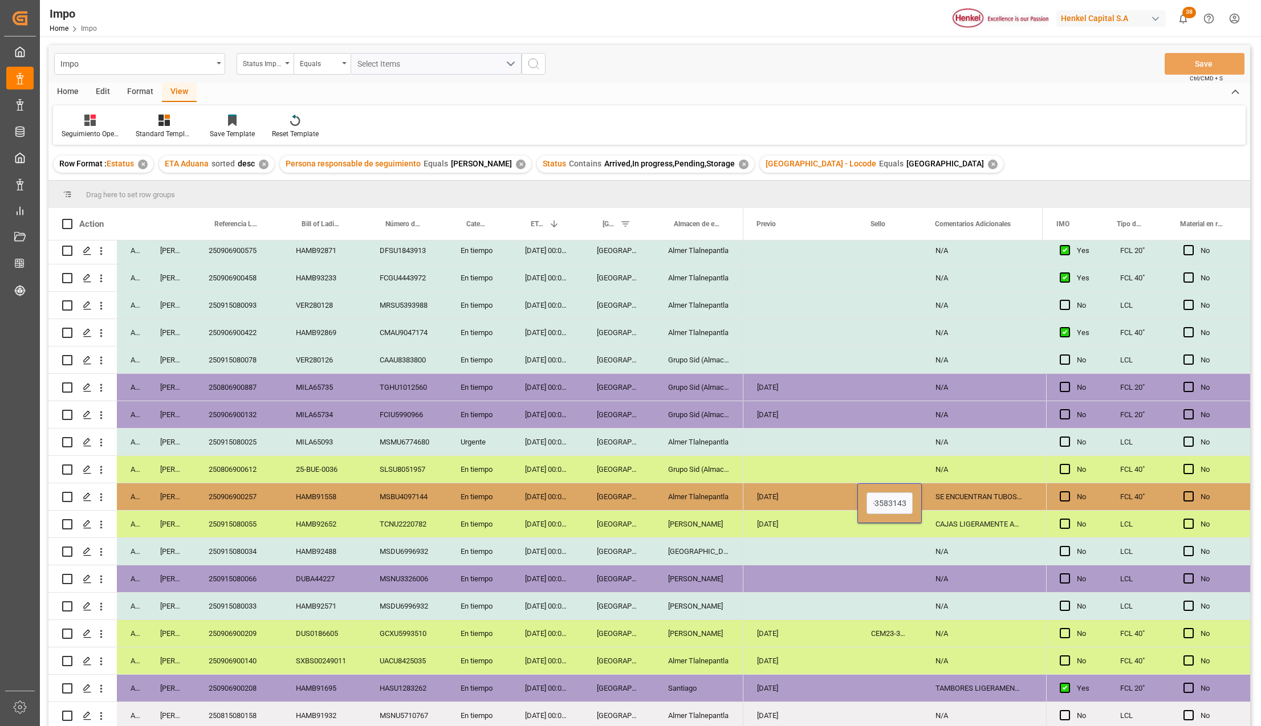
click at [876, 575] on div "Press SPACE to select this row." at bounding box center [889, 578] width 64 height 27
click at [878, 495] on div ": CEM23-3583143" at bounding box center [889, 496] width 64 height 27
click at [880, 502] on input ": CEM23-3583143" at bounding box center [889, 503] width 46 height 22
type input "CEM23-3583143"
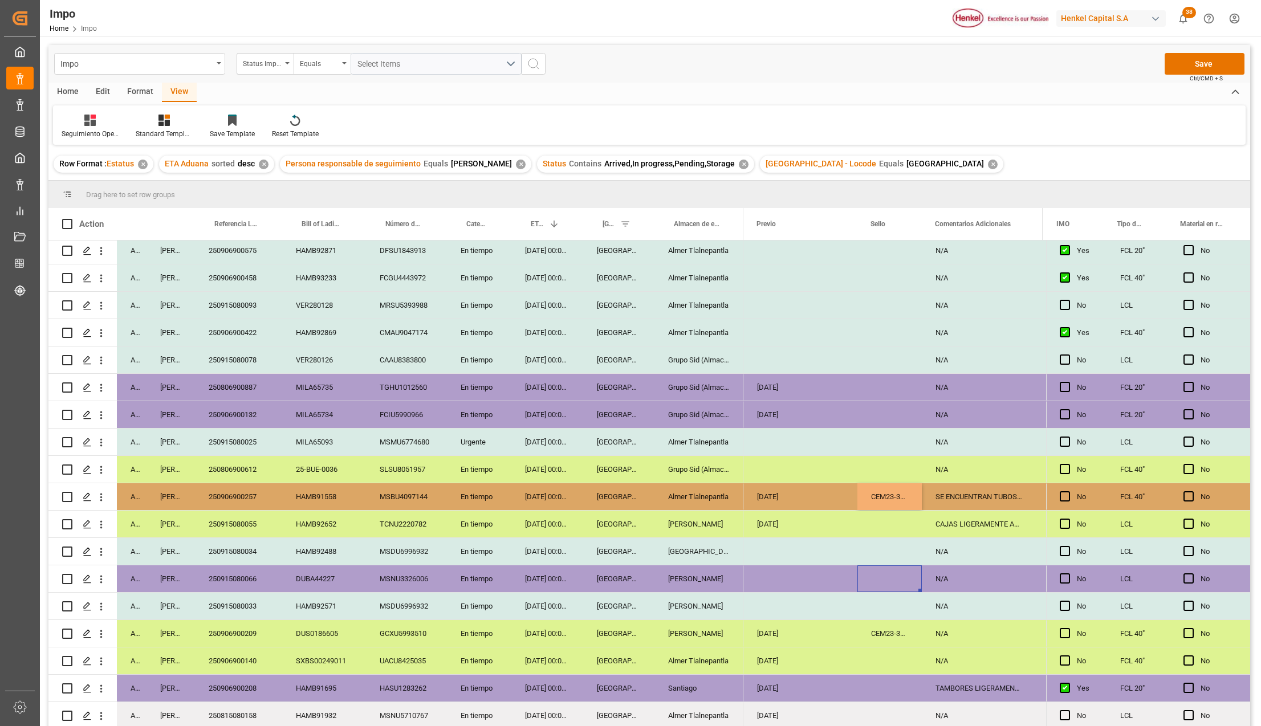
click at [919, 575] on div "Press SPACE to select this row." at bounding box center [889, 578] width 64 height 27
click at [1193, 65] on button "Save" at bounding box center [1204, 64] width 80 height 22
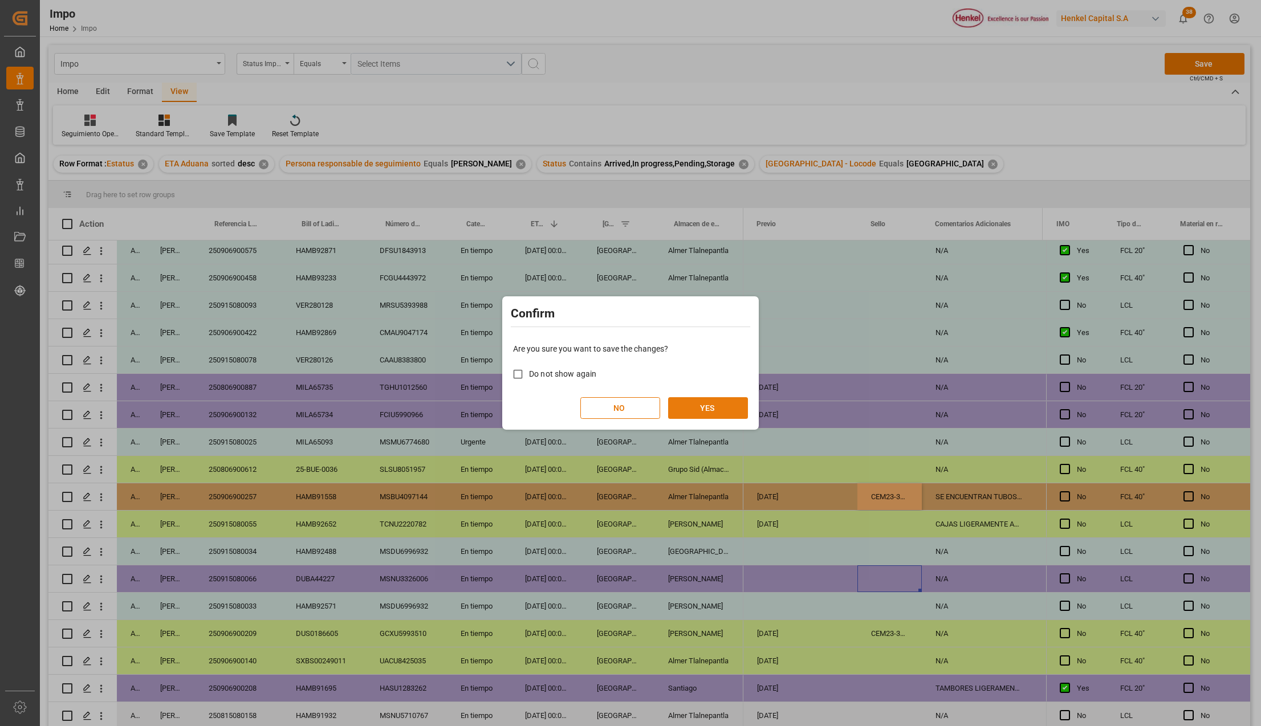
click at [683, 407] on button "YES" at bounding box center [708, 408] width 80 height 22
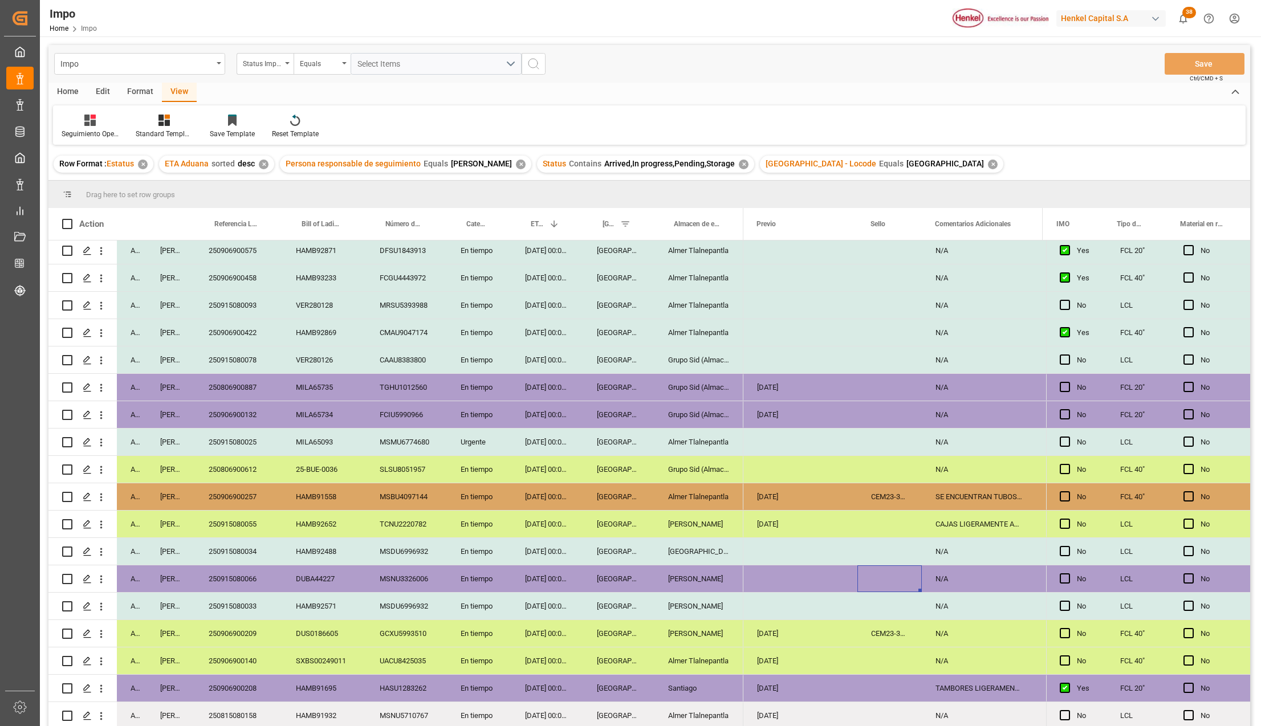
click at [716, 492] on div "Almer Tlalnepantla" at bounding box center [698, 496] width 89 height 27
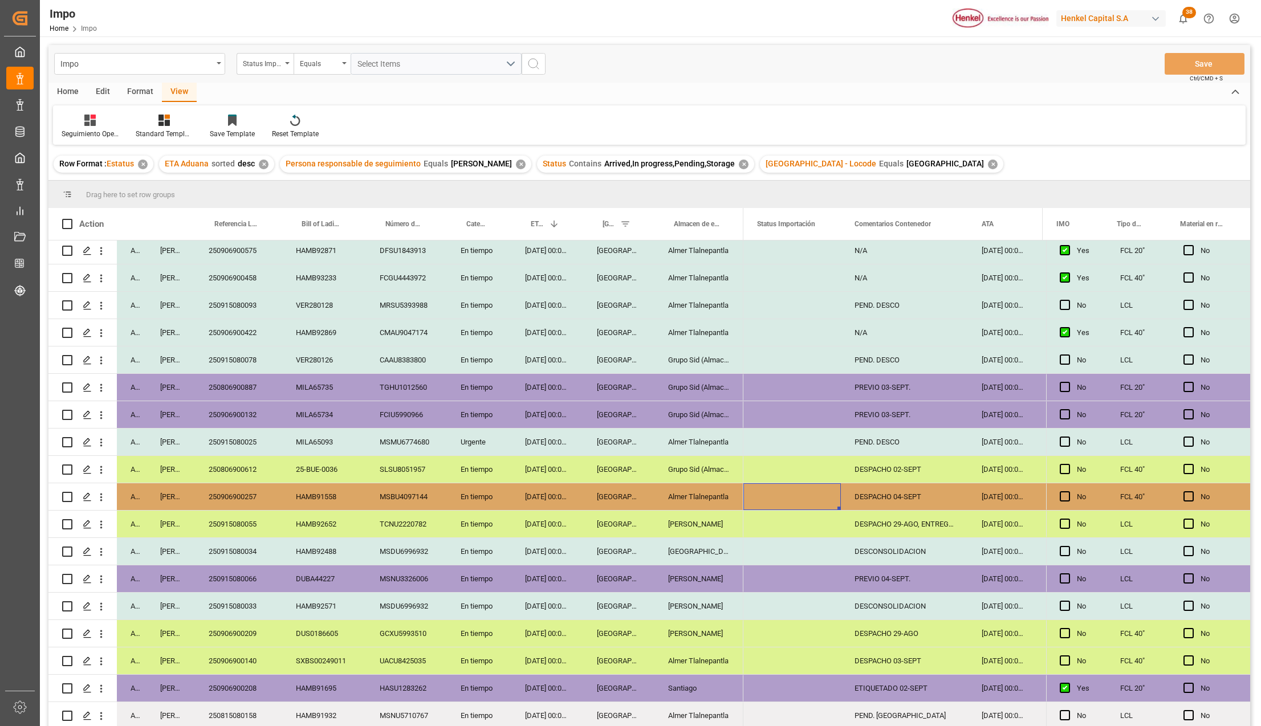
scroll to position [0, 0]
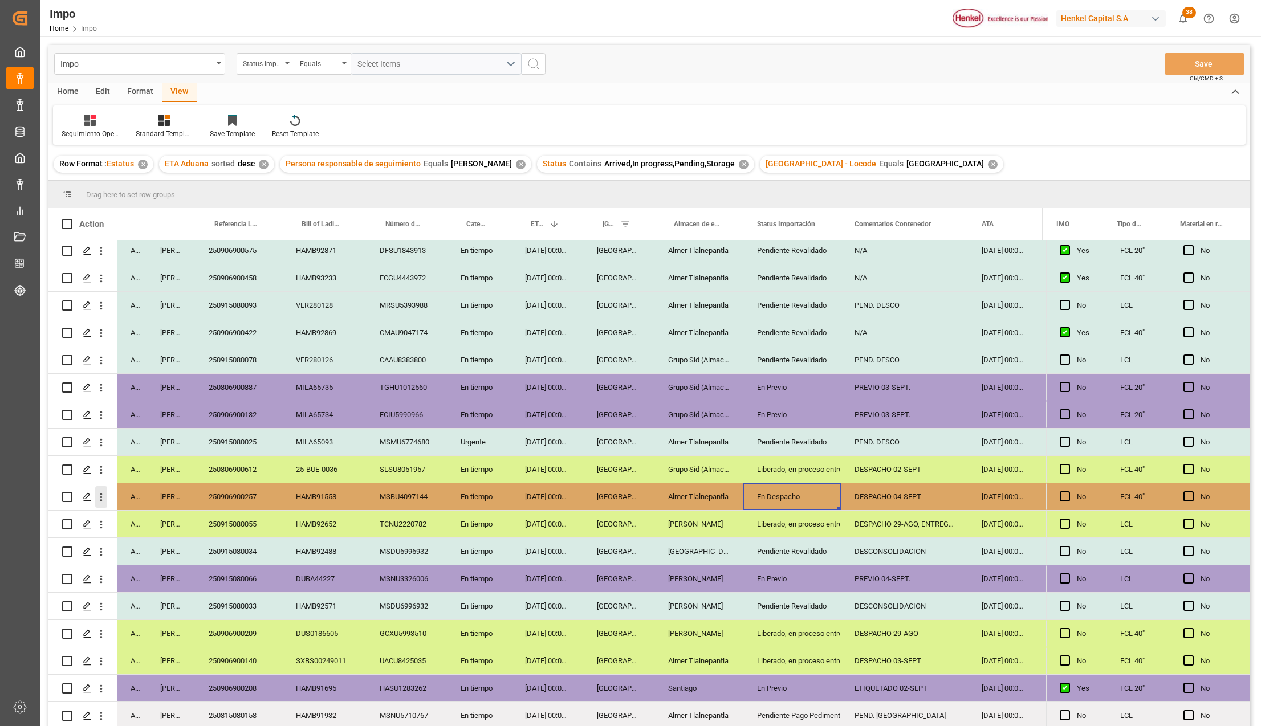
click at [103, 498] on icon "open menu" at bounding box center [101, 497] width 12 height 12
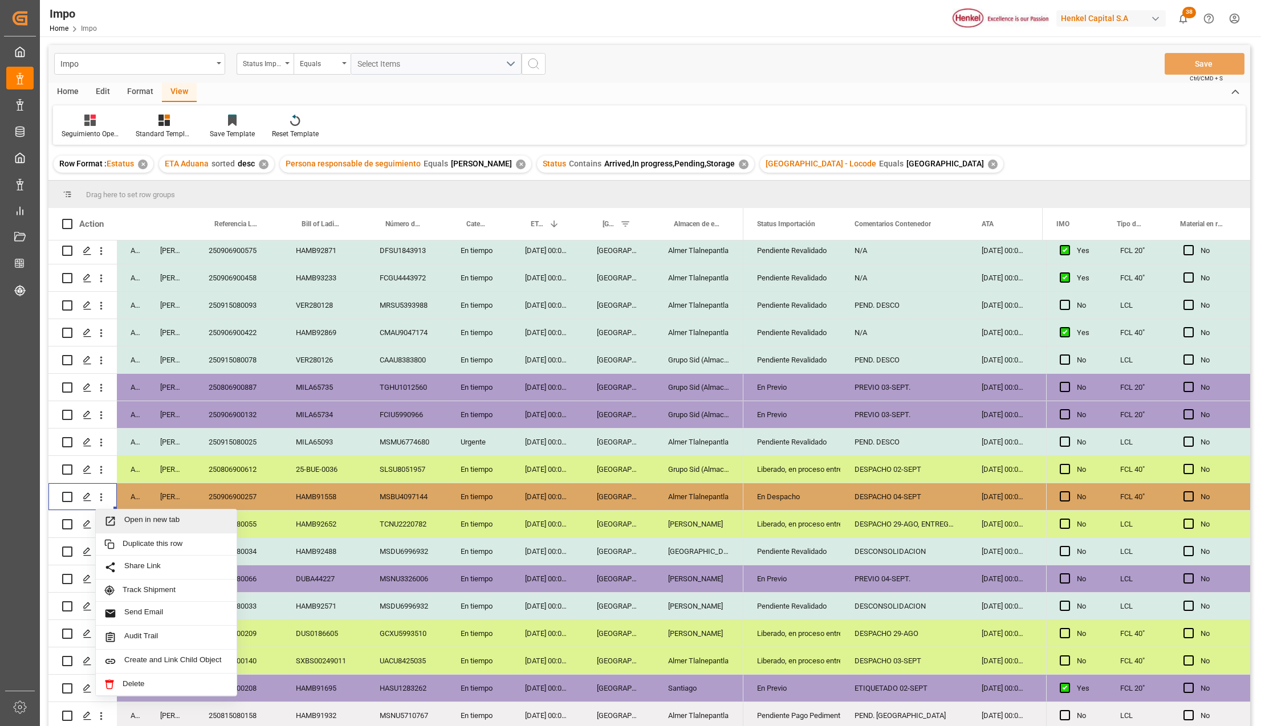
click at [110, 515] on icon "Press SPACE to select this row." at bounding box center [110, 521] width 12 height 12
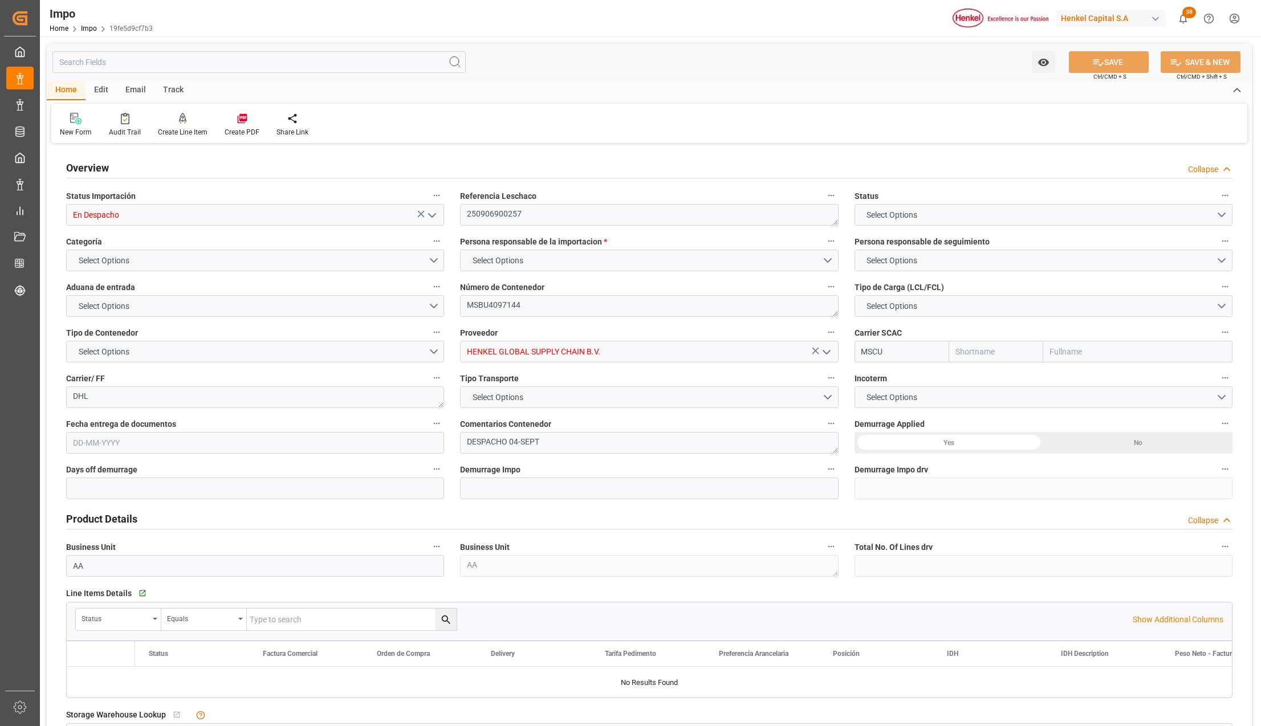
type input "MSC"
type input "Mediterranean Shipping Company"
type input "7"
type input "50"
type input "18"
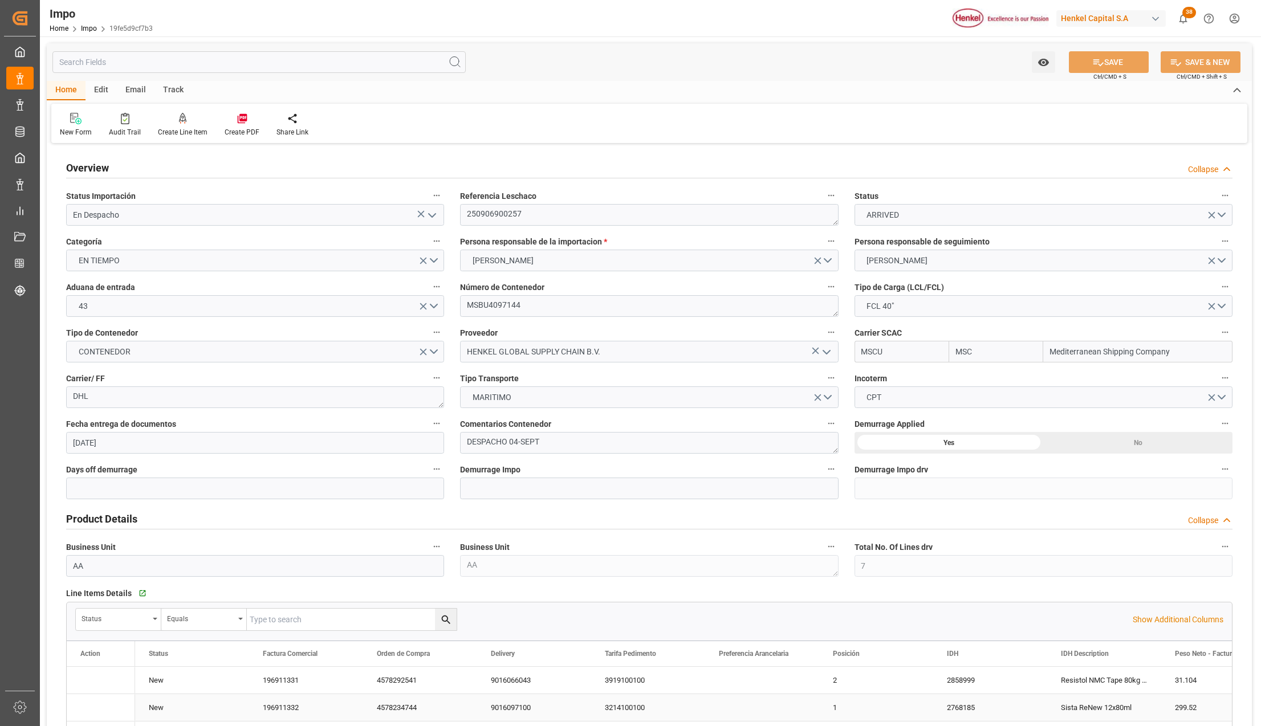
type input "[DATE]"
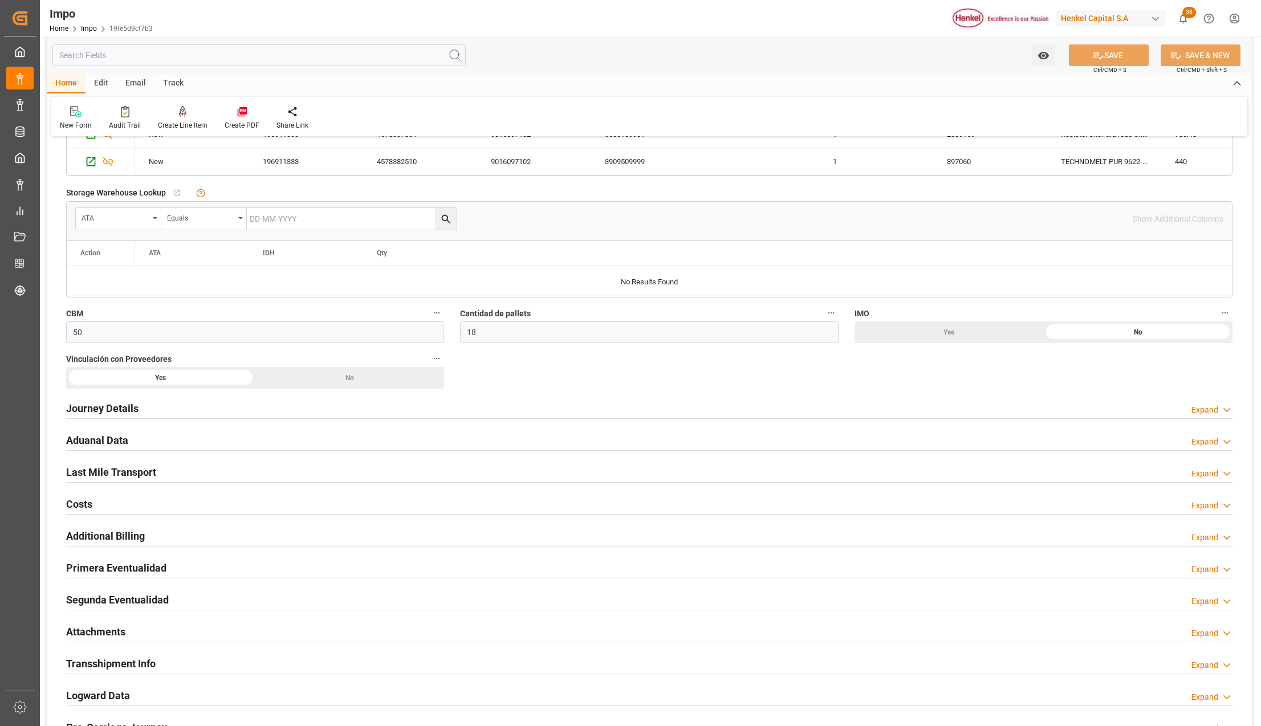
scroll to position [684, 0]
click at [101, 573] on h2 "Primera Eventualidad" at bounding box center [116, 566] width 100 height 15
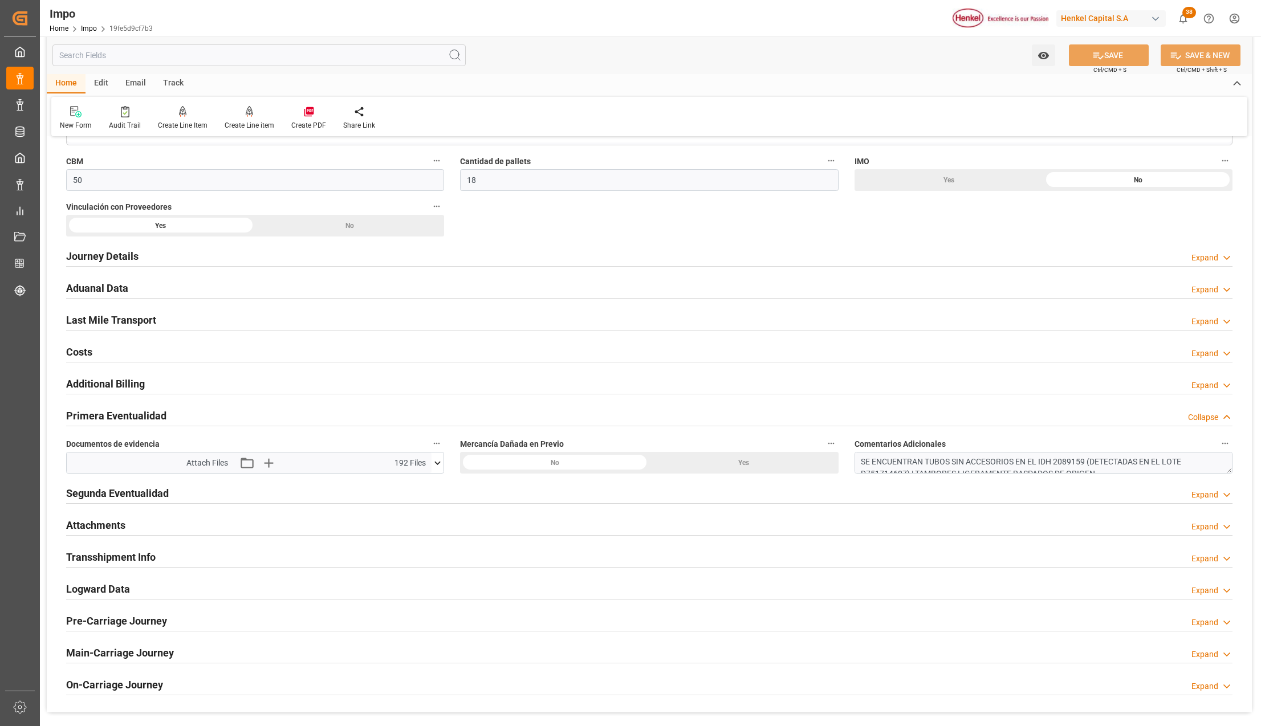
scroll to position [835, 0]
click at [267, 460] on icon "button" at bounding box center [268, 462] width 18 height 18
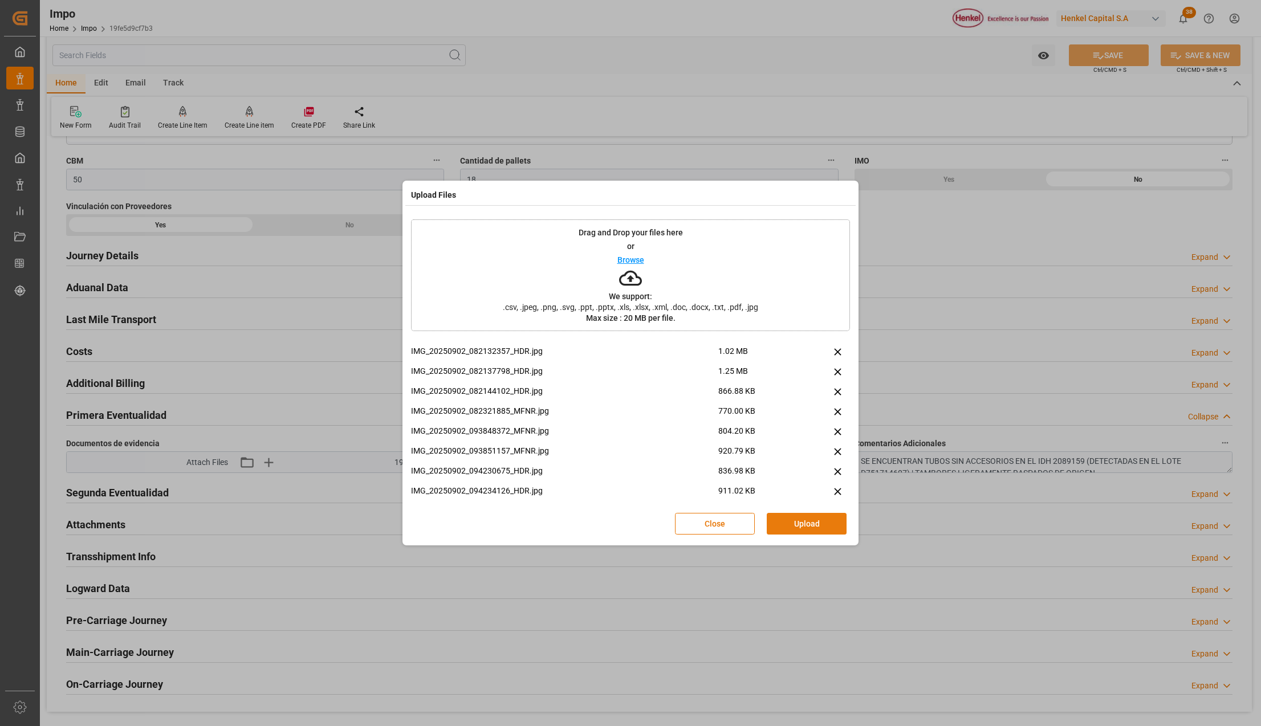
click at [792, 524] on button "Upload" at bounding box center [806, 524] width 80 height 22
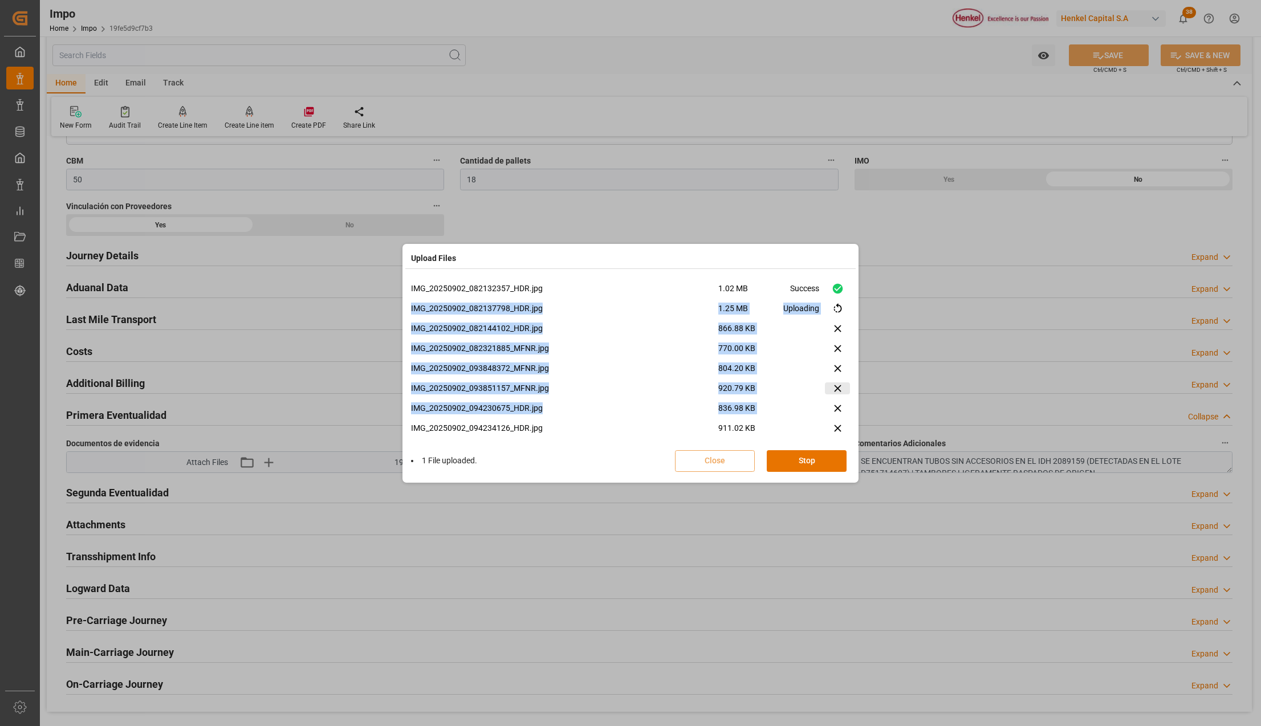
drag, startPoint x: 844, startPoint y: 300, endPoint x: 845, endPoint y: 390, distance: 90.6
click at [846, 395] on div "IMG_20250902_082132357_HDR.jpg 1.02 MB Success IMG_20250902_082137798_HDR.jpg 1…" at bounding box center [630, 363] width 439 height 160
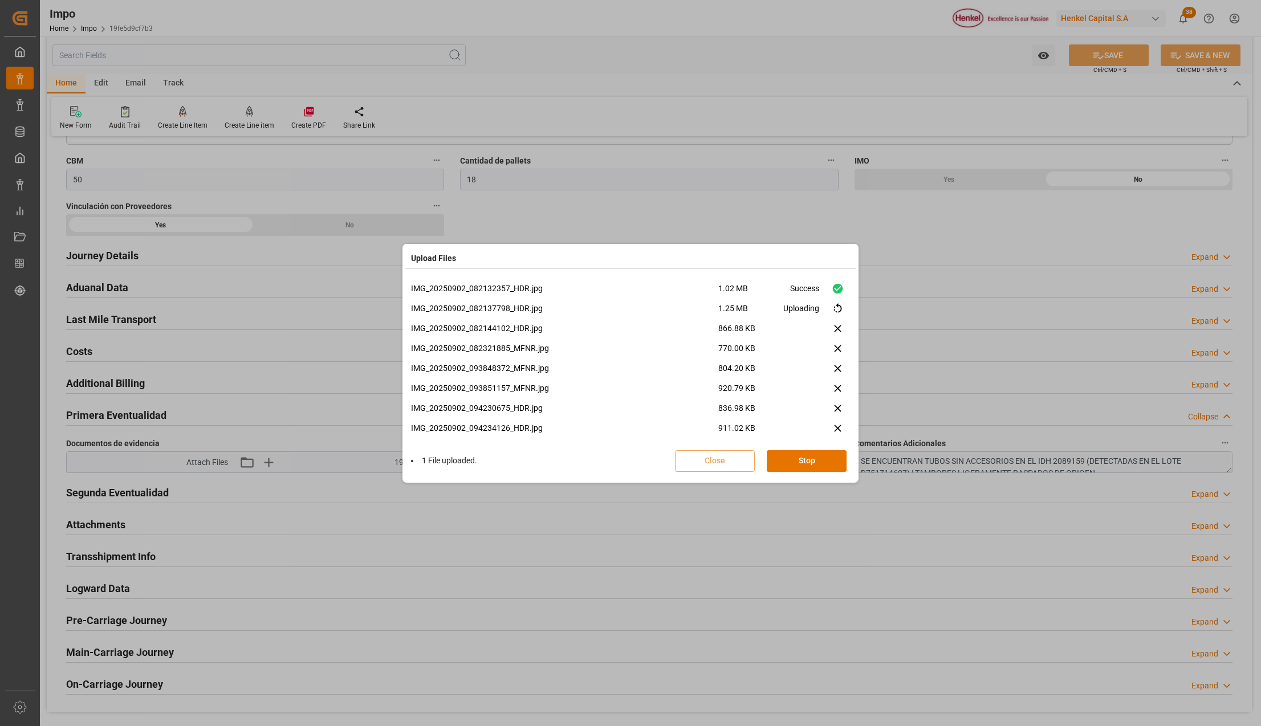
drag, startPoint x: 845, startPoint y: 390, endPoint x: 635, endPoint y: 290, distance: 232.5
click at [607, 286] on p "IMG_20250902_082132357_HDR.jpg" at bounding box center [564, 289] width 307 height 12
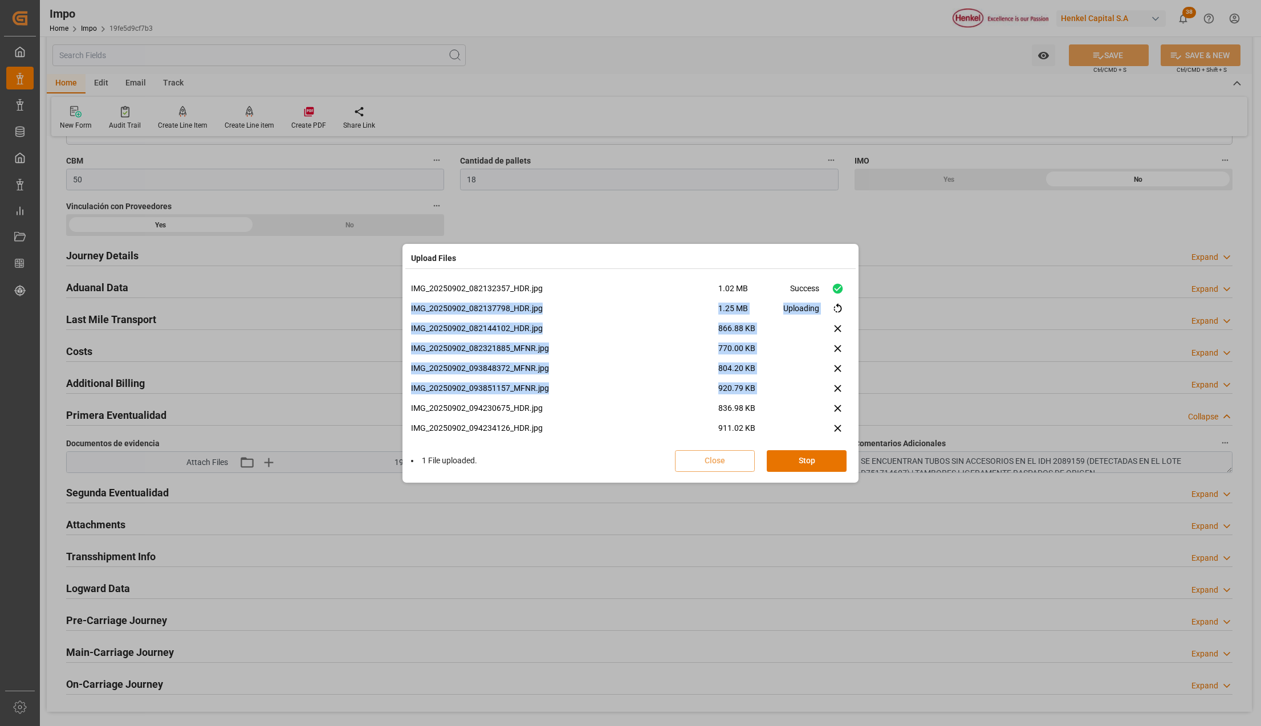
drag, startPoint x: 845, startPoint y: 295, endPoint x: 854, endPoint y: 391, distance: 96.7
click at [854, 391] on div "IMG_20250902_082132357_HDR.jpg 1.02 MB Success IMG_20250902_082137798_HDR.jpg 1…" at bounding box center [630, 378] width 450 height 203
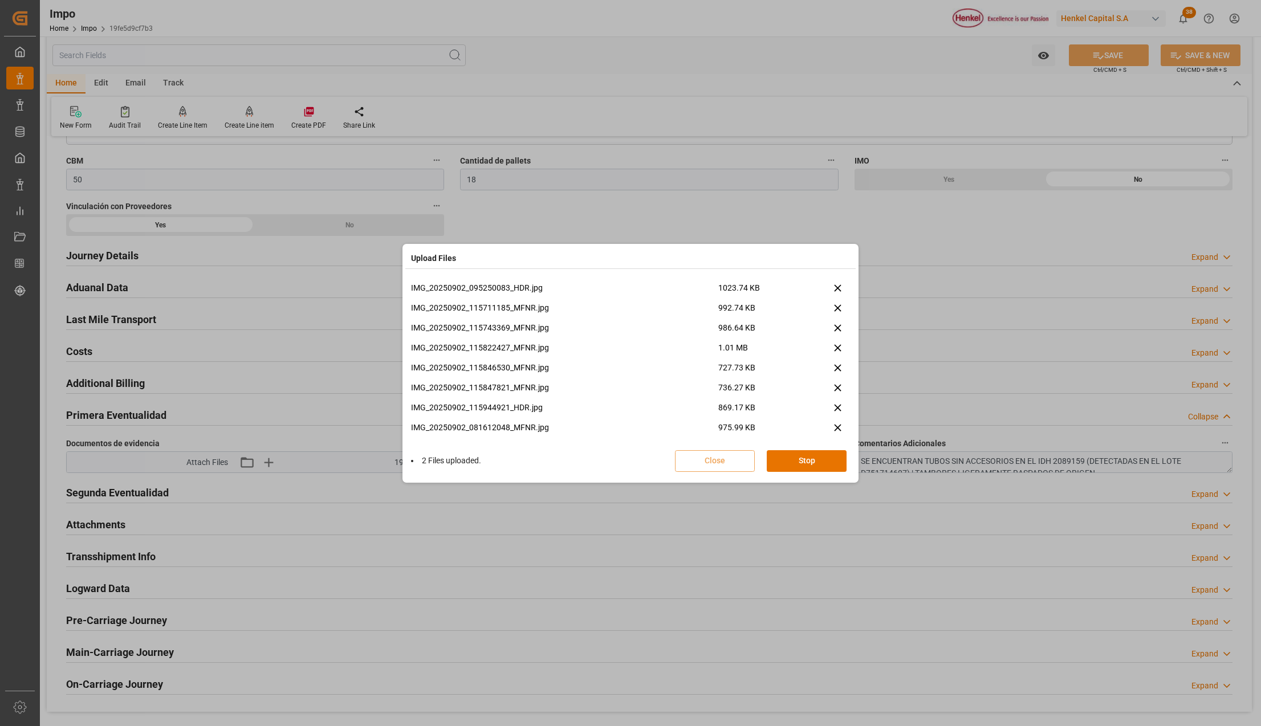
scroll to position [267, 0]
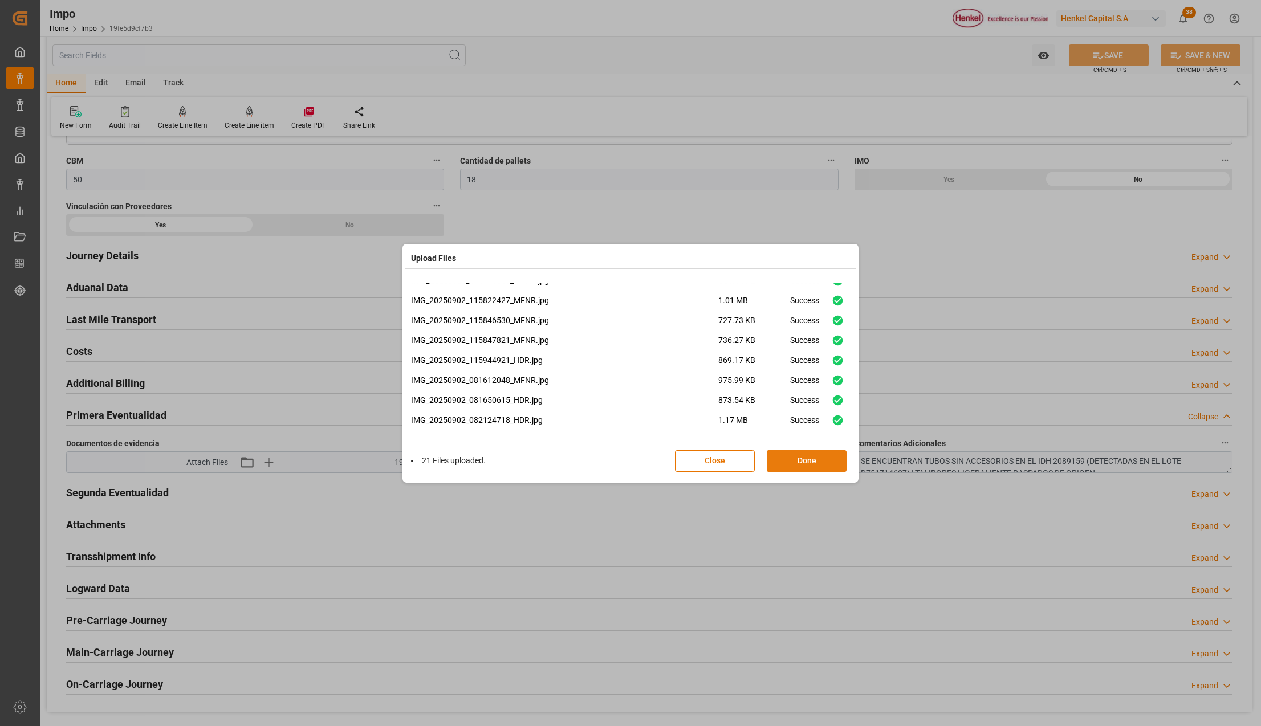
drag, startPoint x: 821, startPoint y: 454, endPoint x: 1053, endPoint y: 71, distance: 448.2
click at [821, 454] on button "Done" at bounding box center [806, 461] width 80 height 22
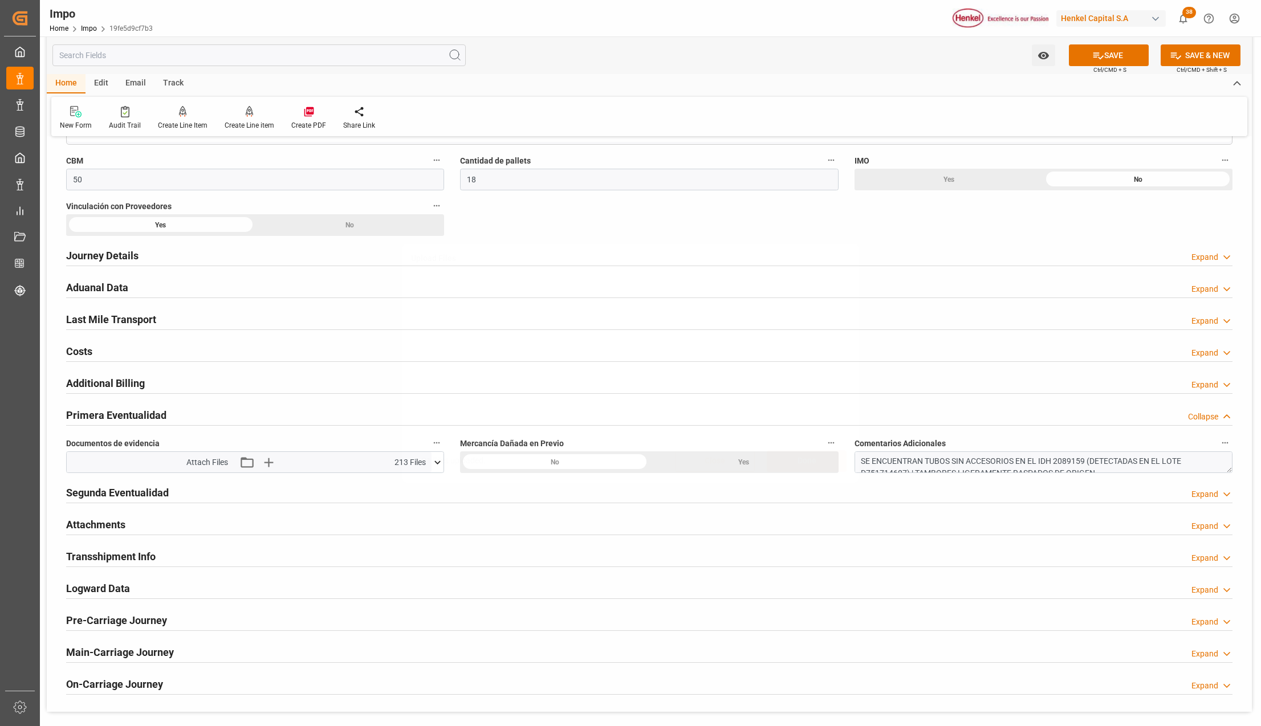
scroll to position [0, 0]
click at [1090, 48] on button "SAVE" at bounding box center [1109, 55] width 80 height 22
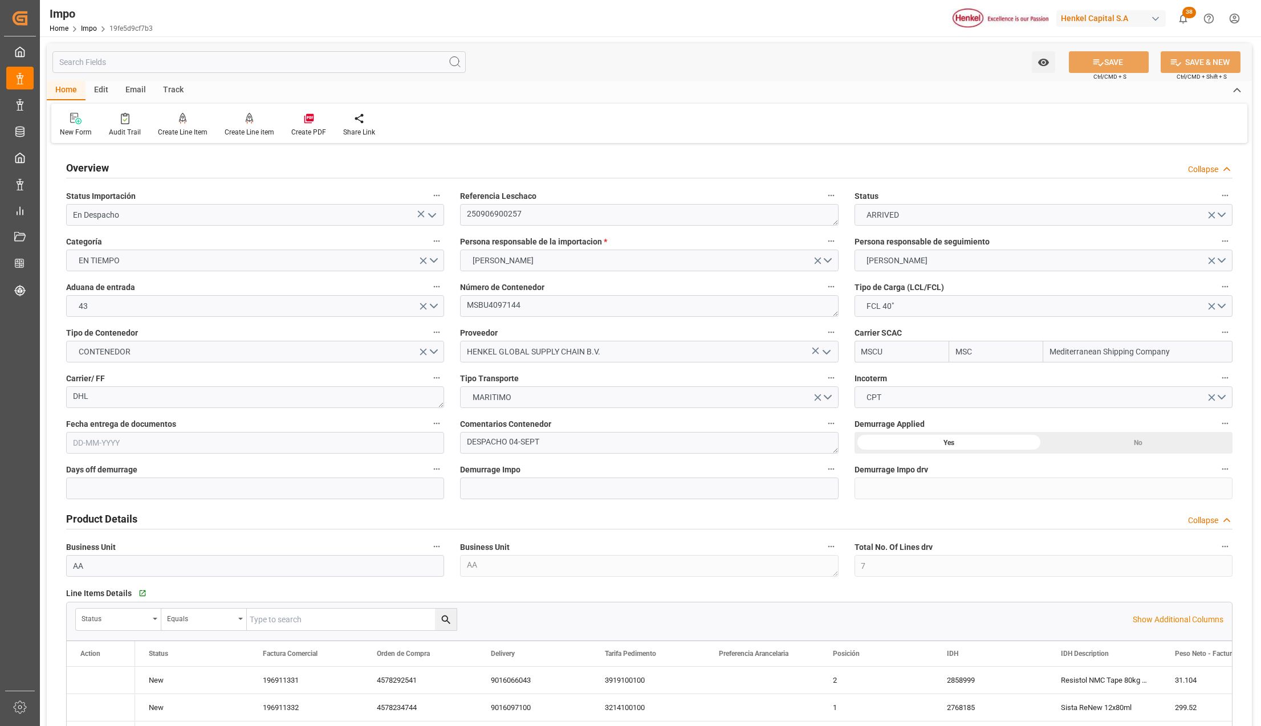
type input "MSC"
type input "Mediterranean Shipping Company"
type input "7"
type input "50"
type input "18"
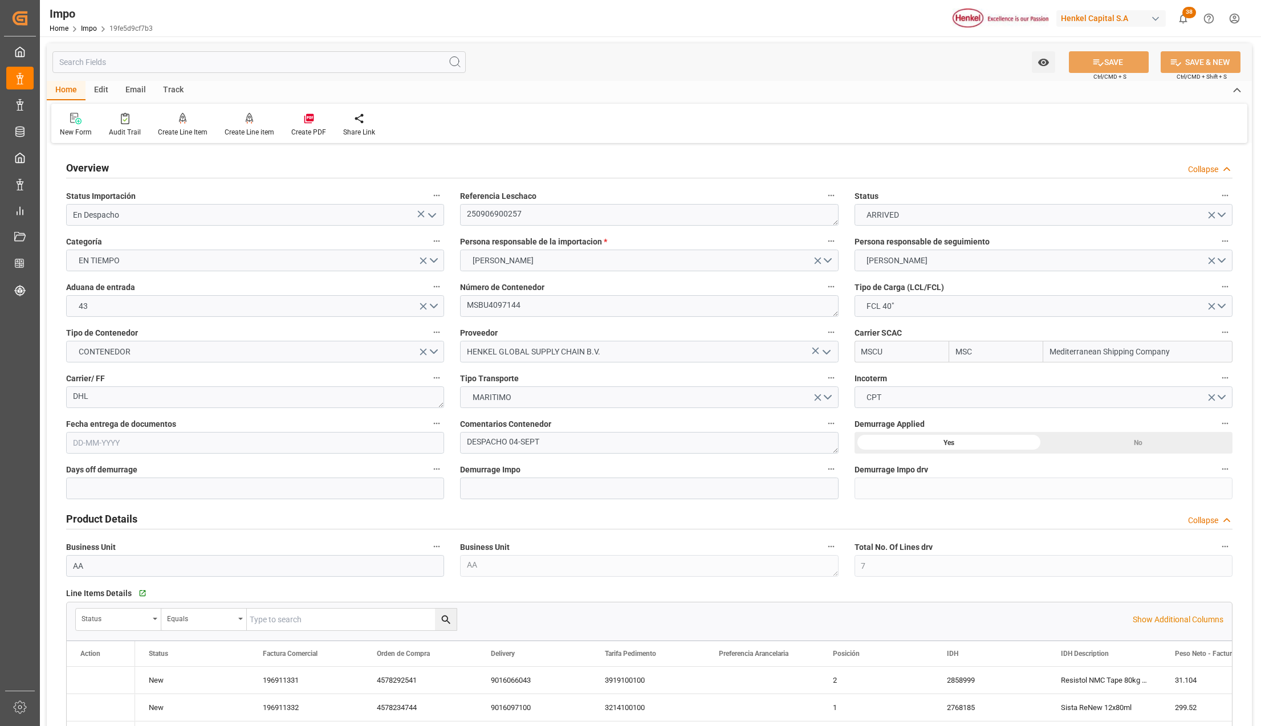
type input "12-08-2025"
click at [89, 25] on link "Impo" at bounding box center [89, 29] width 16 height 8
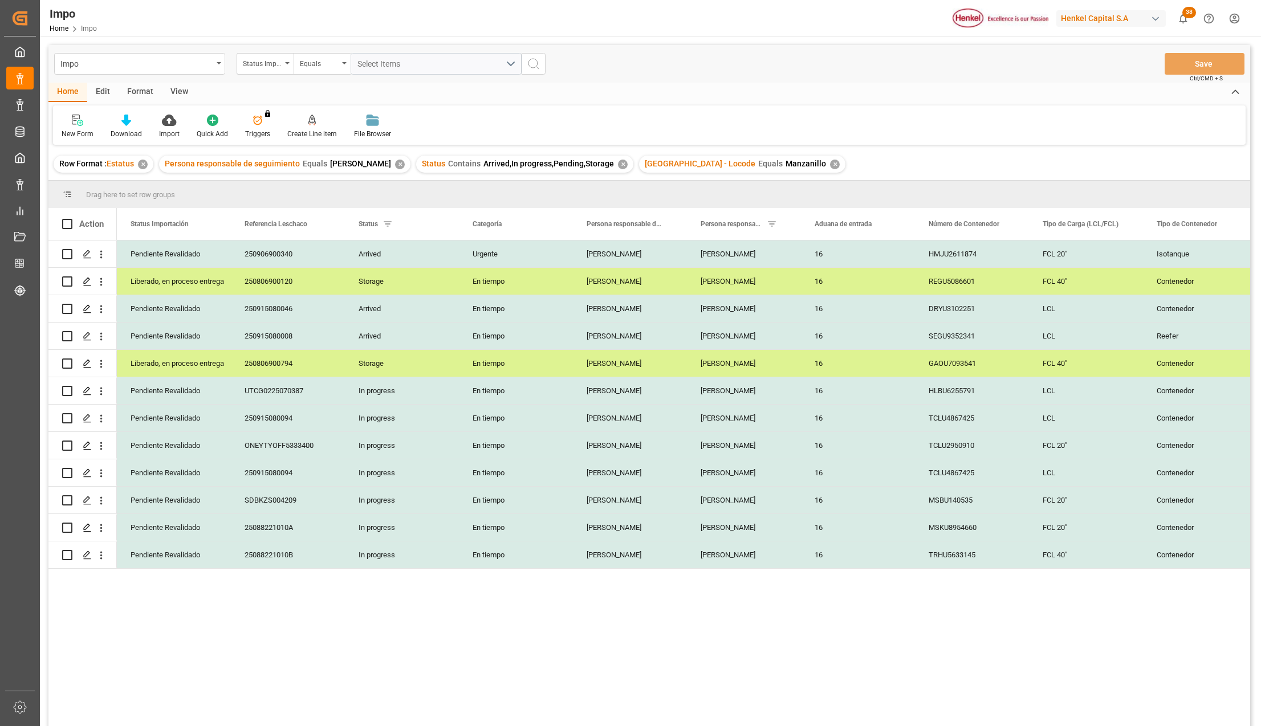
click at [178, 87] on div "View" at bounding box center [179, 92] width 35 height 19
click at [133, 121] on icon at bounding box center [129, 120] width 11 height 11
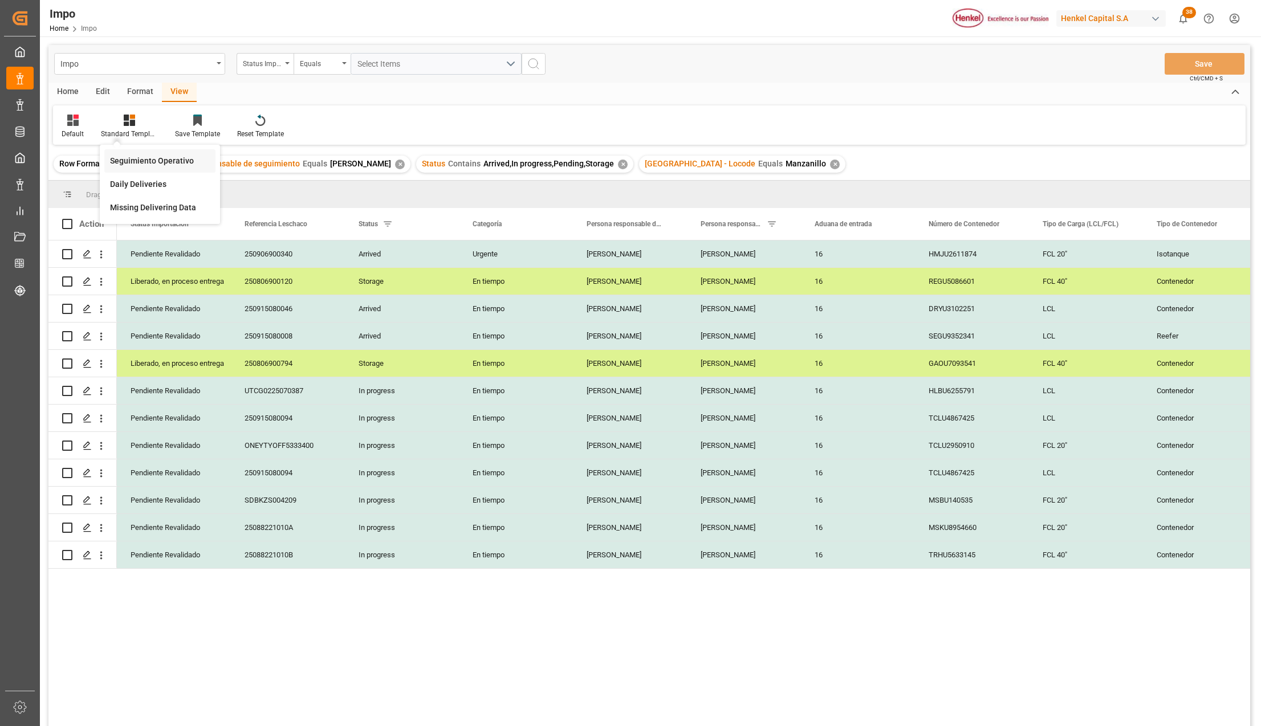
click at [145, 156] on div "Seguimiento Operativo" at bounding box center [160, 161] width 100 height 12
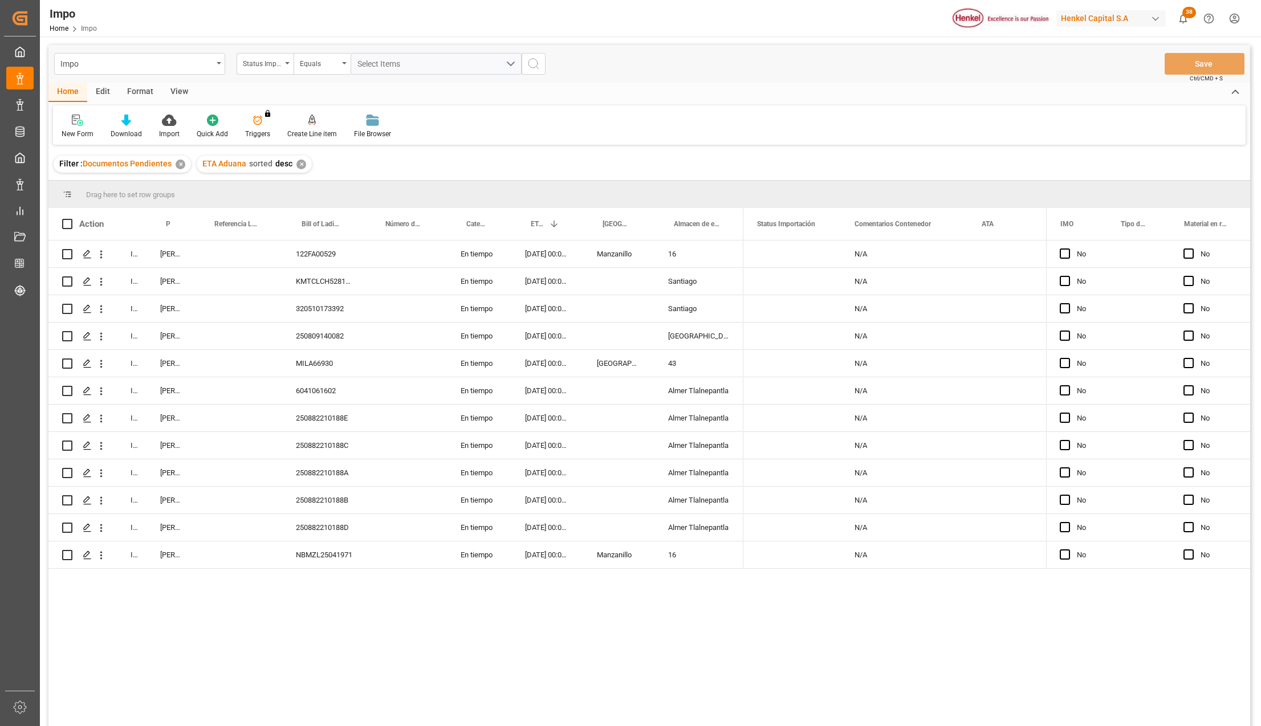
click at [180, 164] on div "✕" at bounding box center [181, 165] width 10 height 10
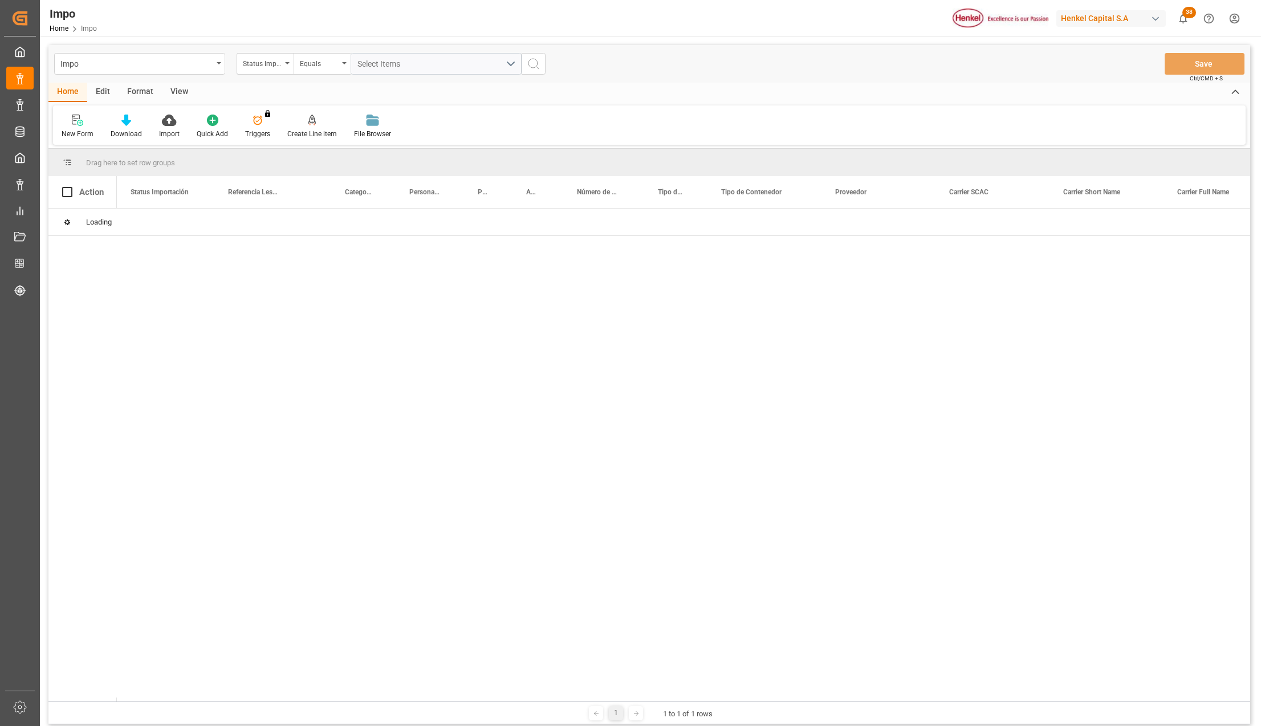
click at [288, 65] on div "Status Importación" at bounding box center [265, 64] width 57 height 22
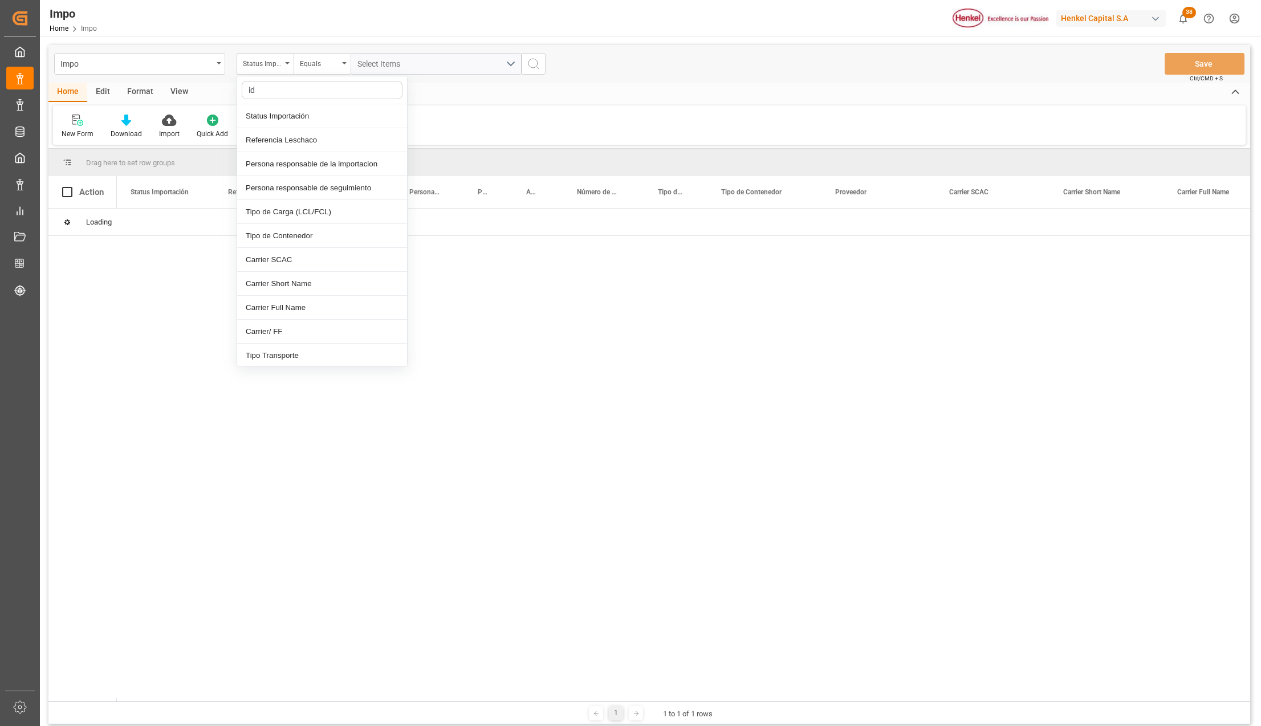
type input "idh"
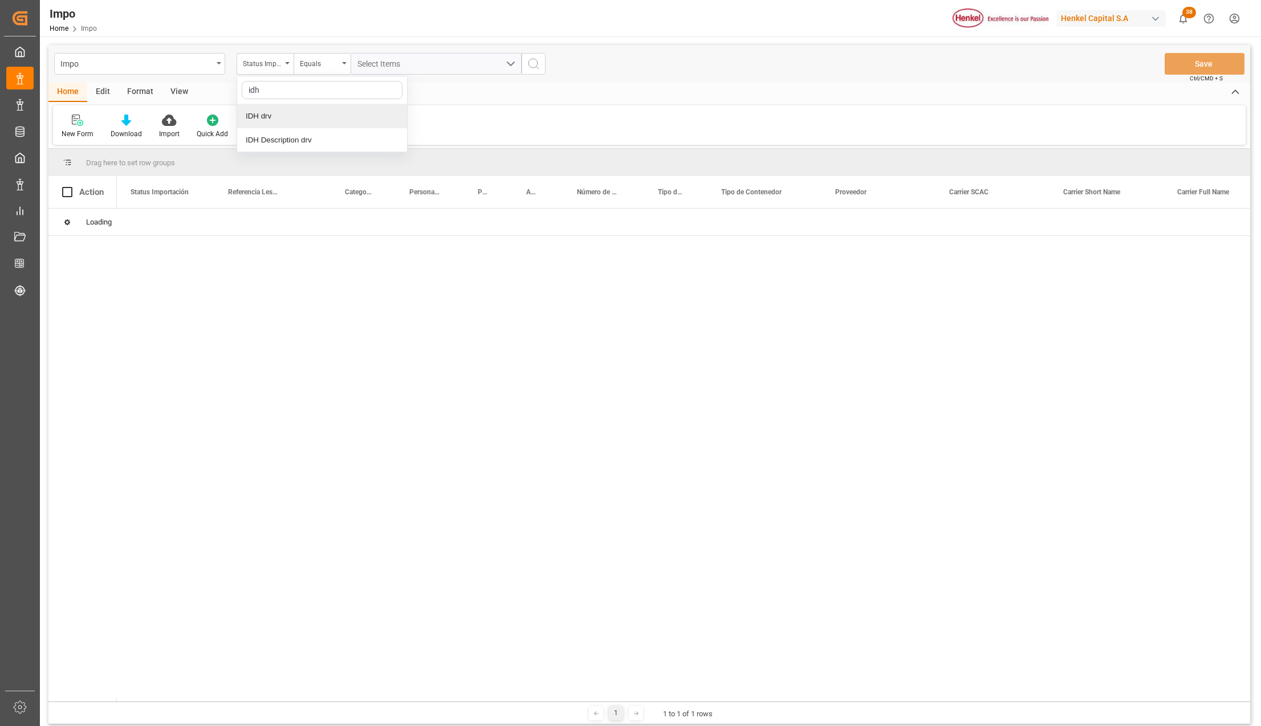
click at [285, 112] on div "IDH drv" at bounding box center [322, 116] width 170 height 24
click at [381, 62] on input "text" at bounding box center [435, 64] width 171 height 22
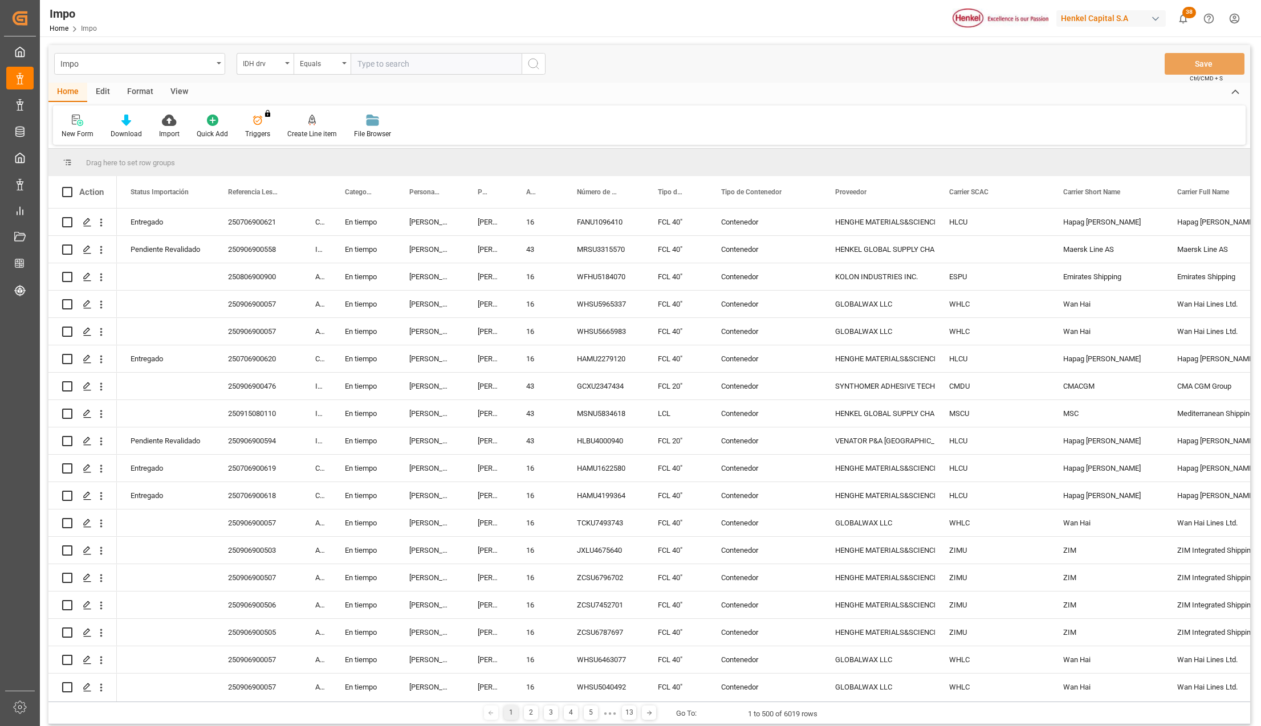
click at [381, 64] on input "text" at bounding box center [435, 64] width 171 height 22
paste input "2831242"
type input "2831242"
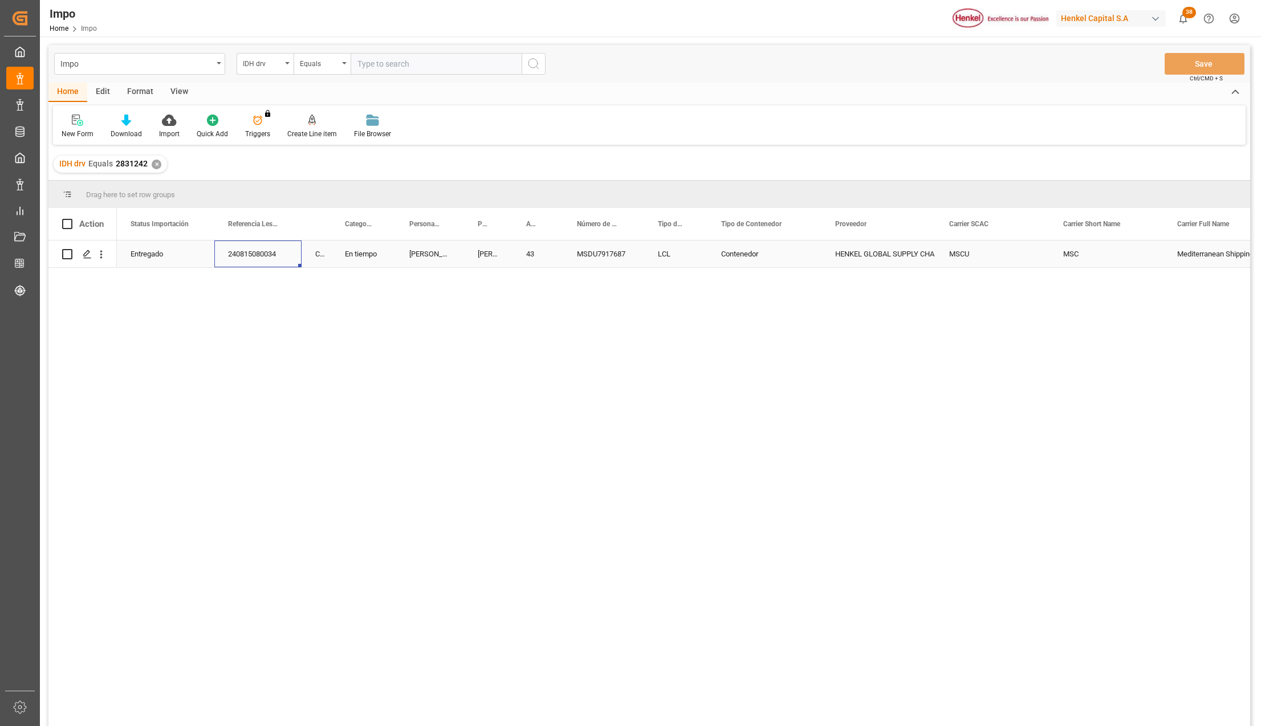
click at [260, 260] on div "240815080034" at bounding box center [257, 253] width 87 height 27
click at [180, 89] on div "View" at bounding box center [179, 92] width 35 height 19
click at [132, 129] on div "Standard Templates" at bounding box center [129, 134] width 57 height 10
click at [141, 160] on div "Seguimiento Operativo" at bounding box center [160, 161] width 100 height 12
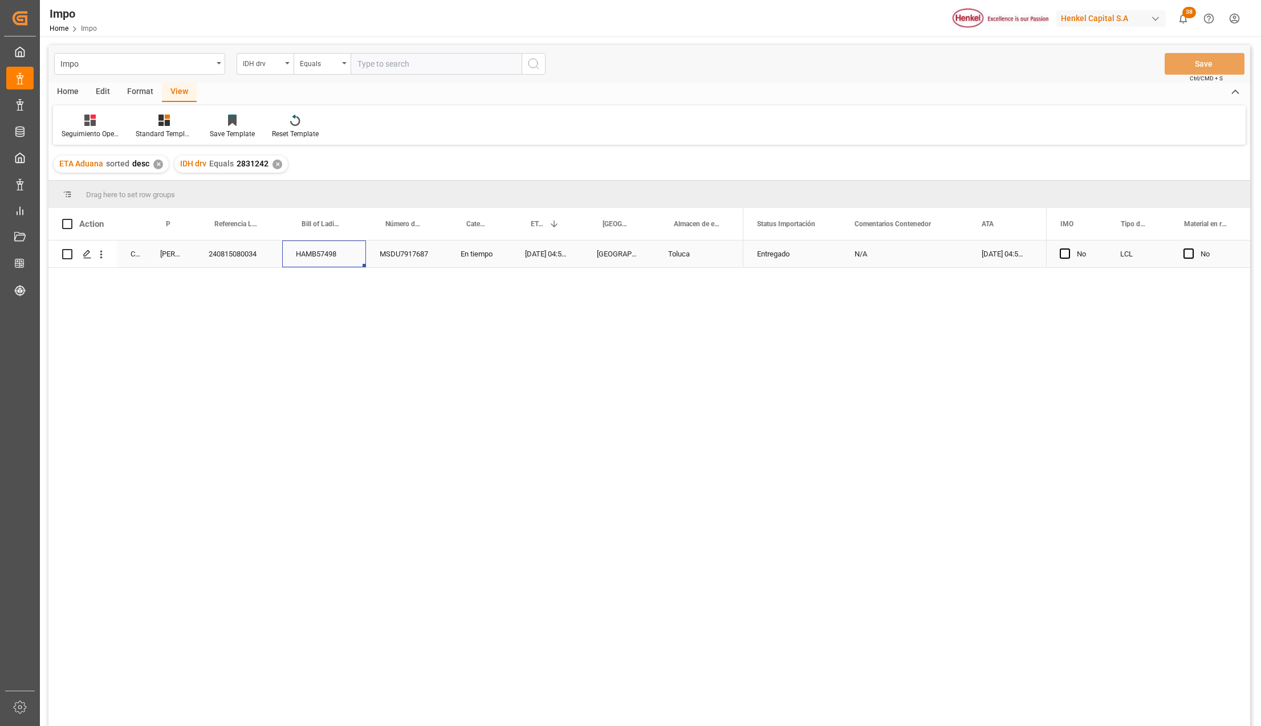
click at [308, 260] on div "HAMB57498" at bounding box center [324, 253] width 84 height 27
click at [158, 162] on div "✕" at bounding box center [158, 165] width 10 height 10
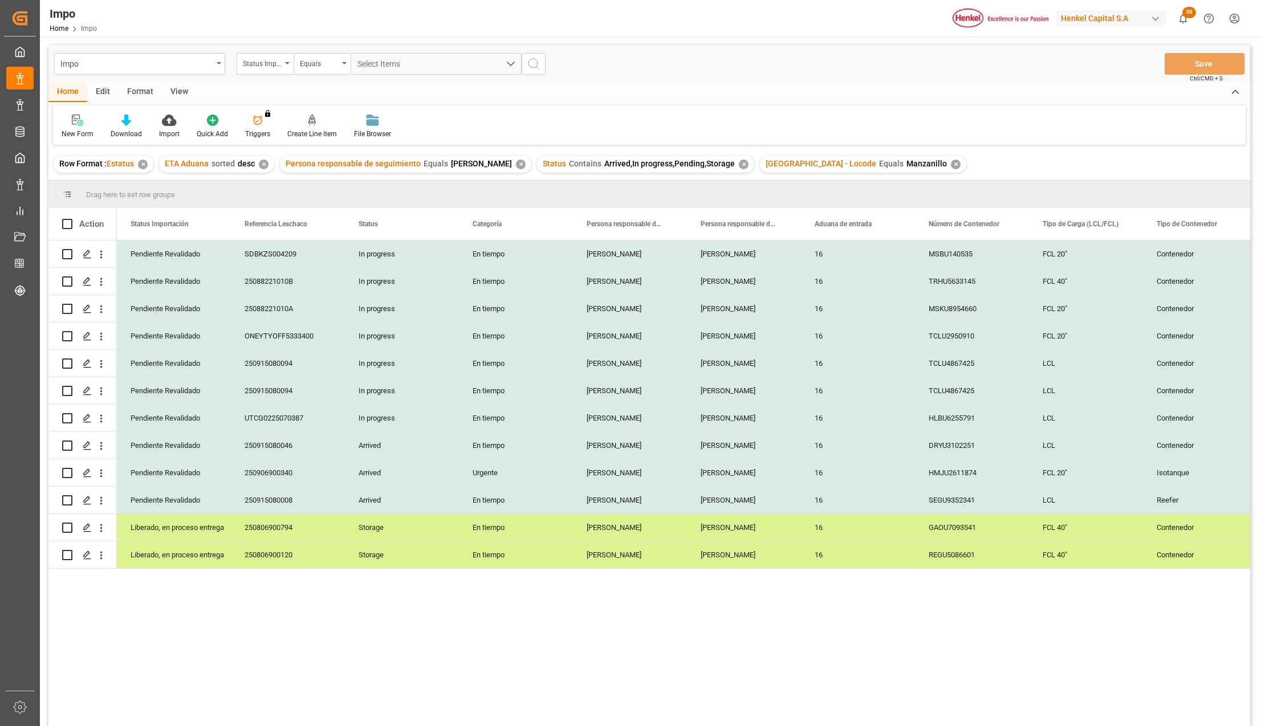
click at [174, 97] on div "View" at bounding box center [179, 92] width 35 height 19
click at [145, 135] on div "Standard Templates" at bounding box center [129, 134] width 57 height 10
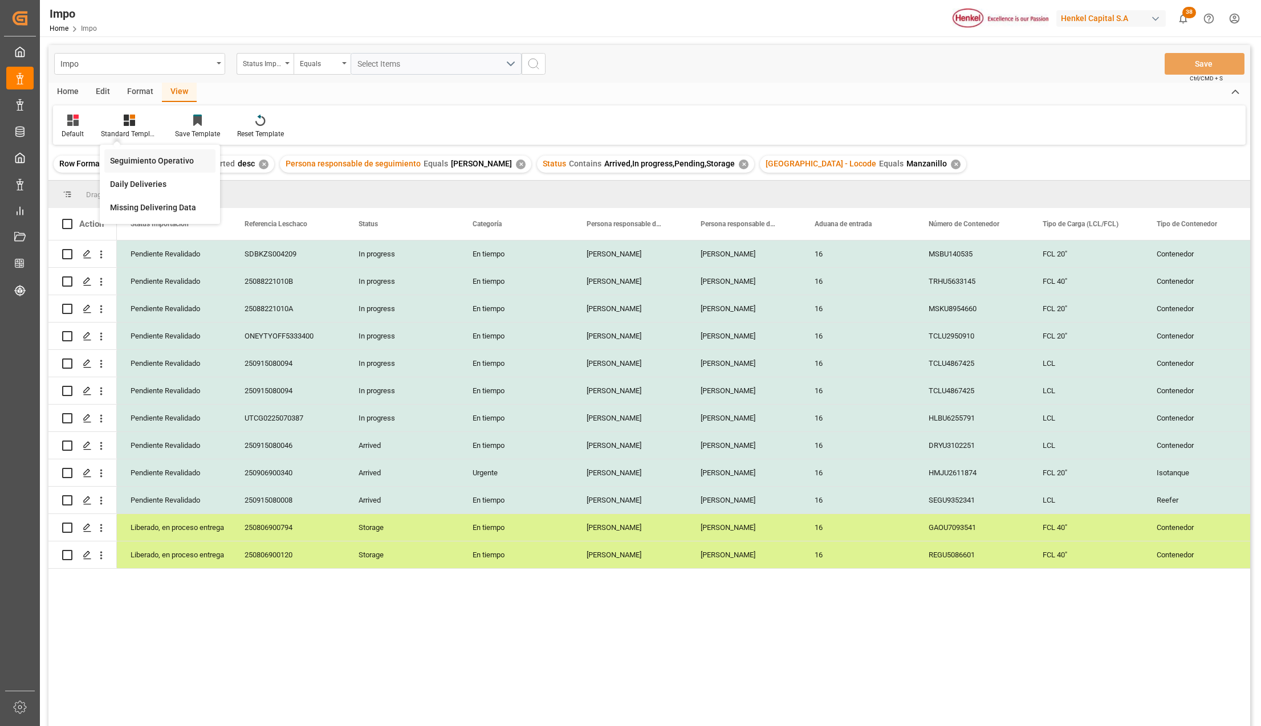
click at [147, 156] on div "Seguimiento Operativo" at bounding box center [160, 161] width 100 height 12
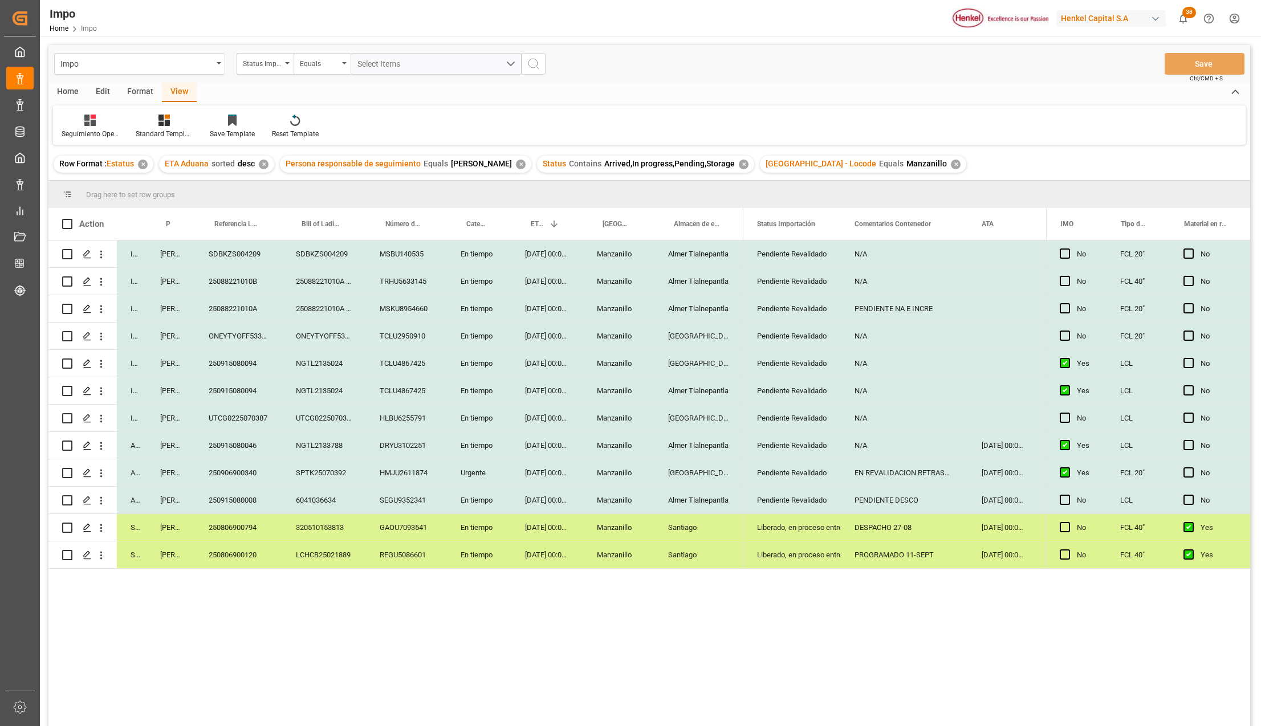
click at [951, 160] on div "✕" at bounding box center [956, 165] width 10 height 10
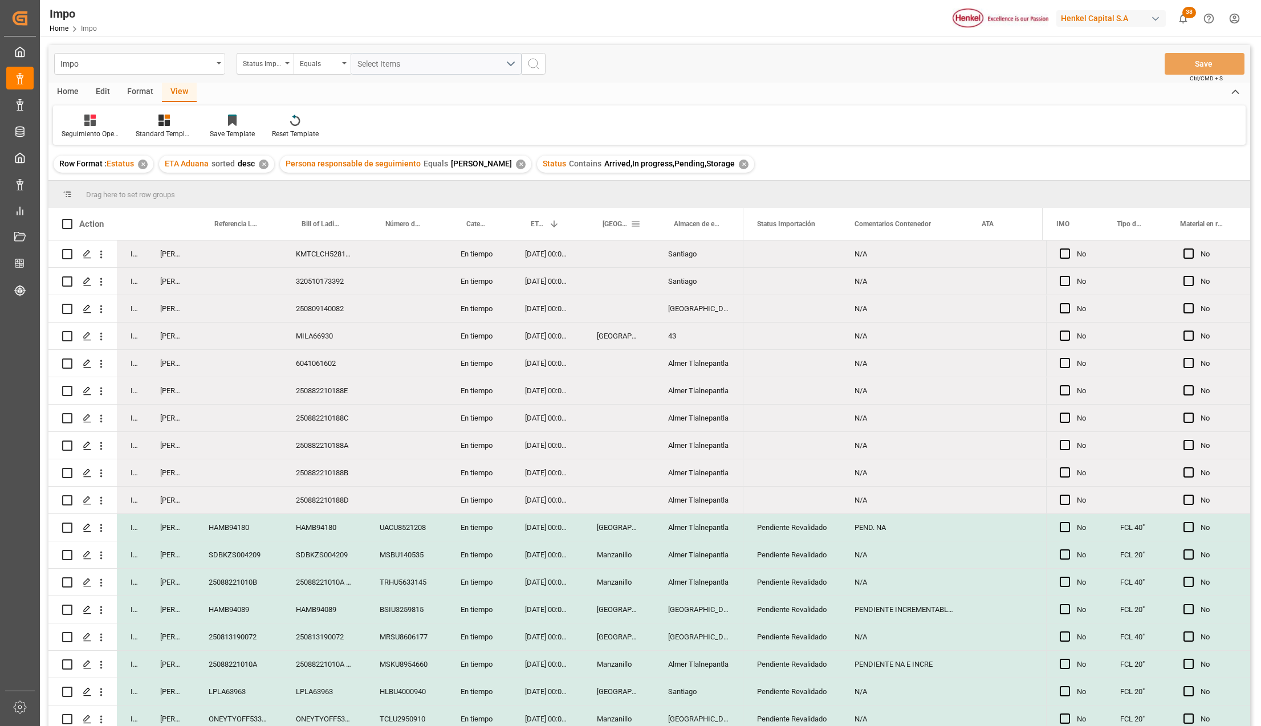
click at [636, 222] on span at bounding box center [635, 224] width 10 height 10
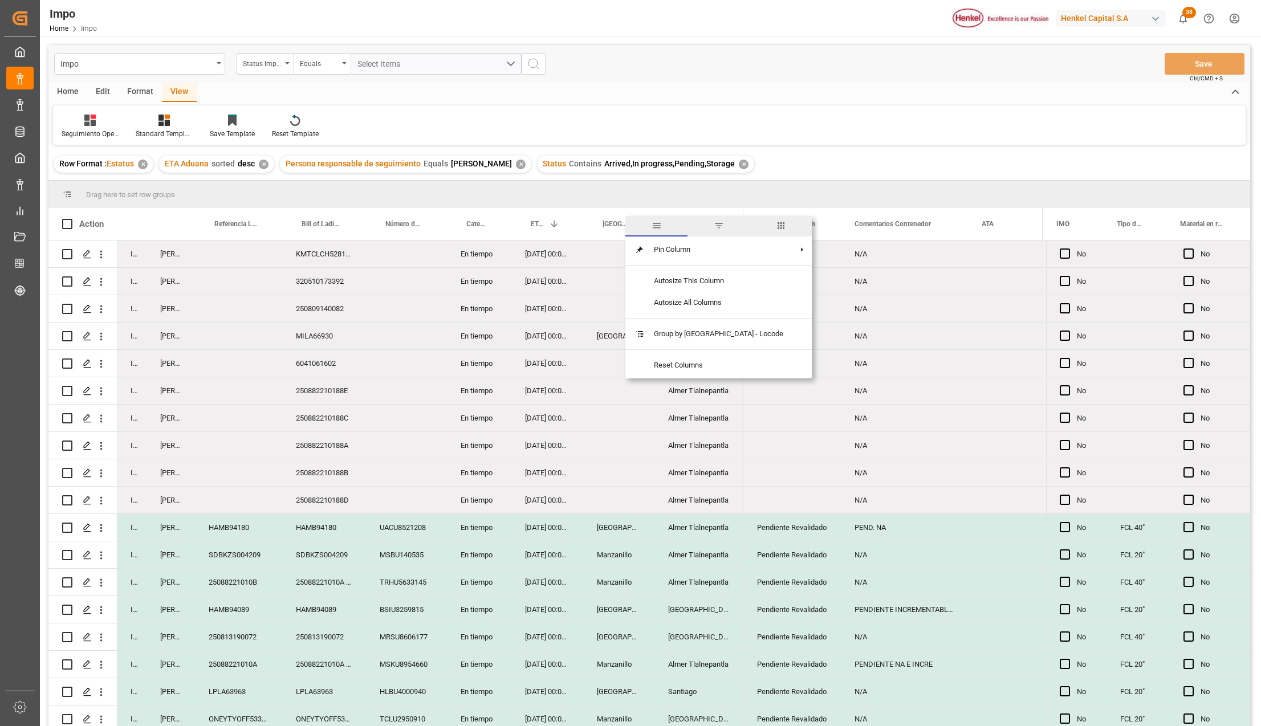
click at [716, 215] on div "Almacen de entrega" at bounding box center [697, 224] width 46 height 32
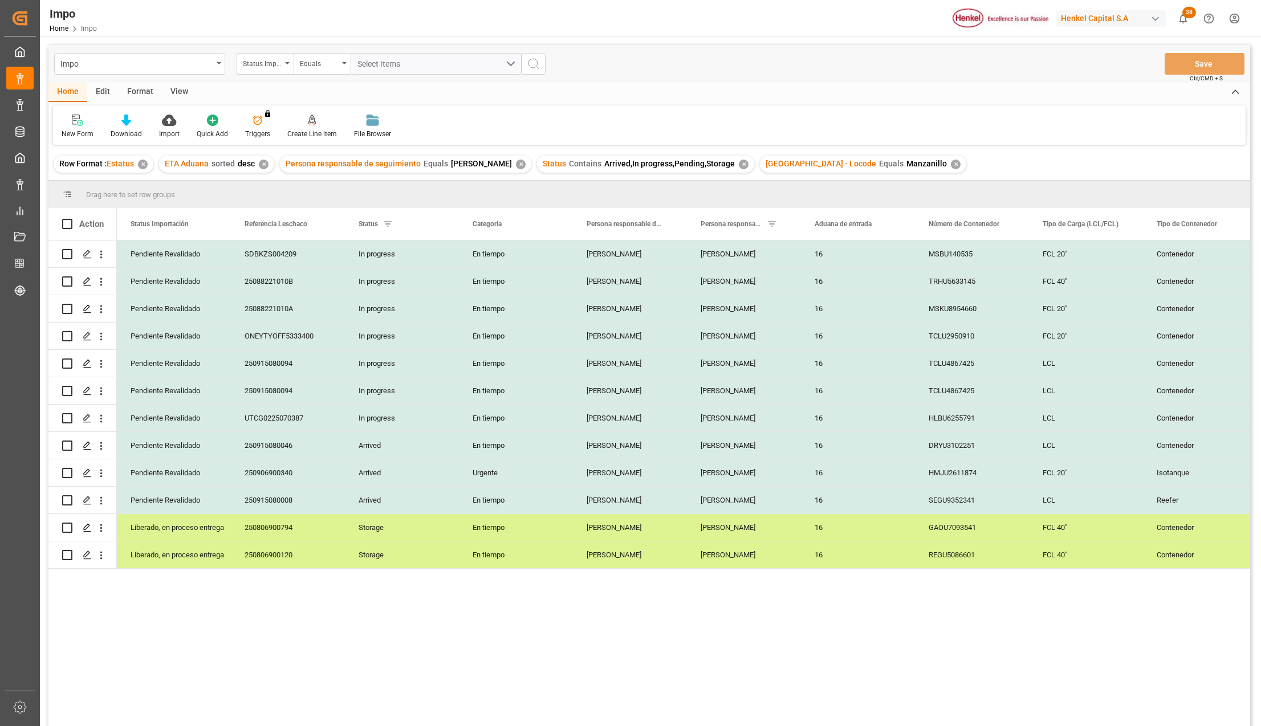
click at [180, 88] on div "View" at bounding box center [179, 92] width 35 height 19
click at [134, 121] on icon at bounding box center [129, 120] width 11 height 11
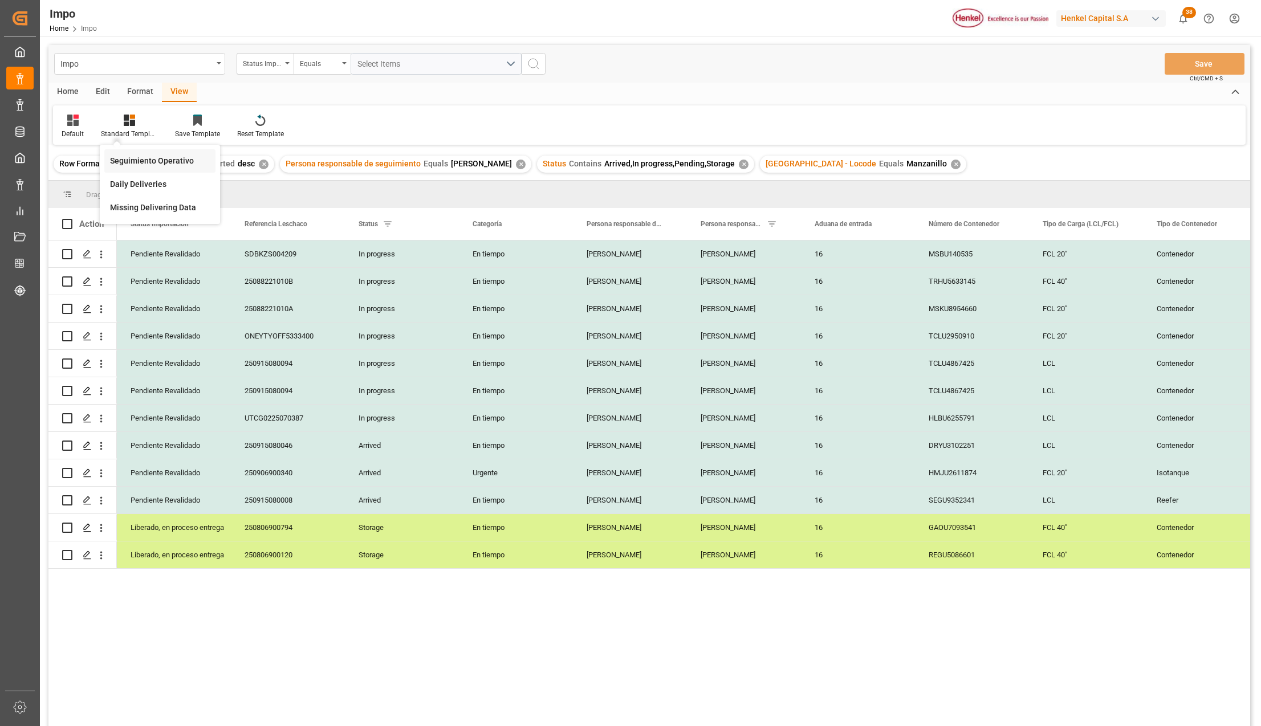
click at [139, 153] on div "Seguimiento Operativo" at bounding box center [159, 160] width 111 height 23
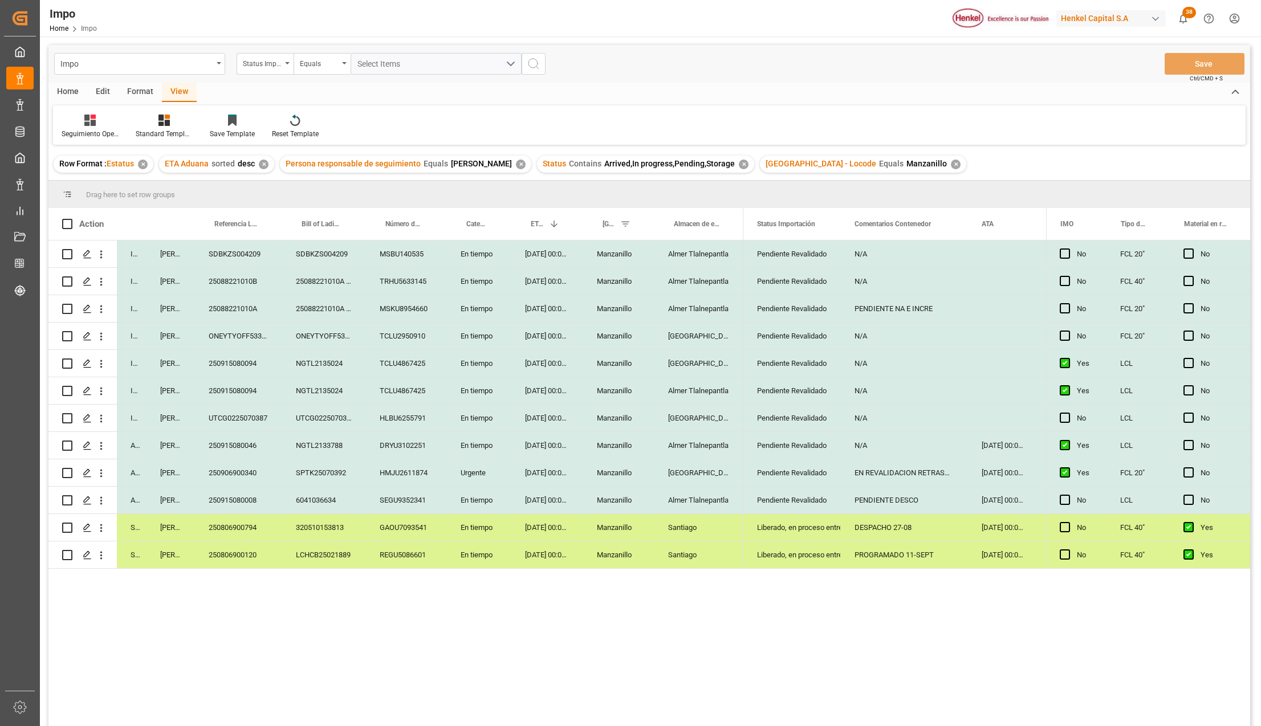
click at [951, 162] on div "✕" at bounding box center [956, 165] width 10 height 10
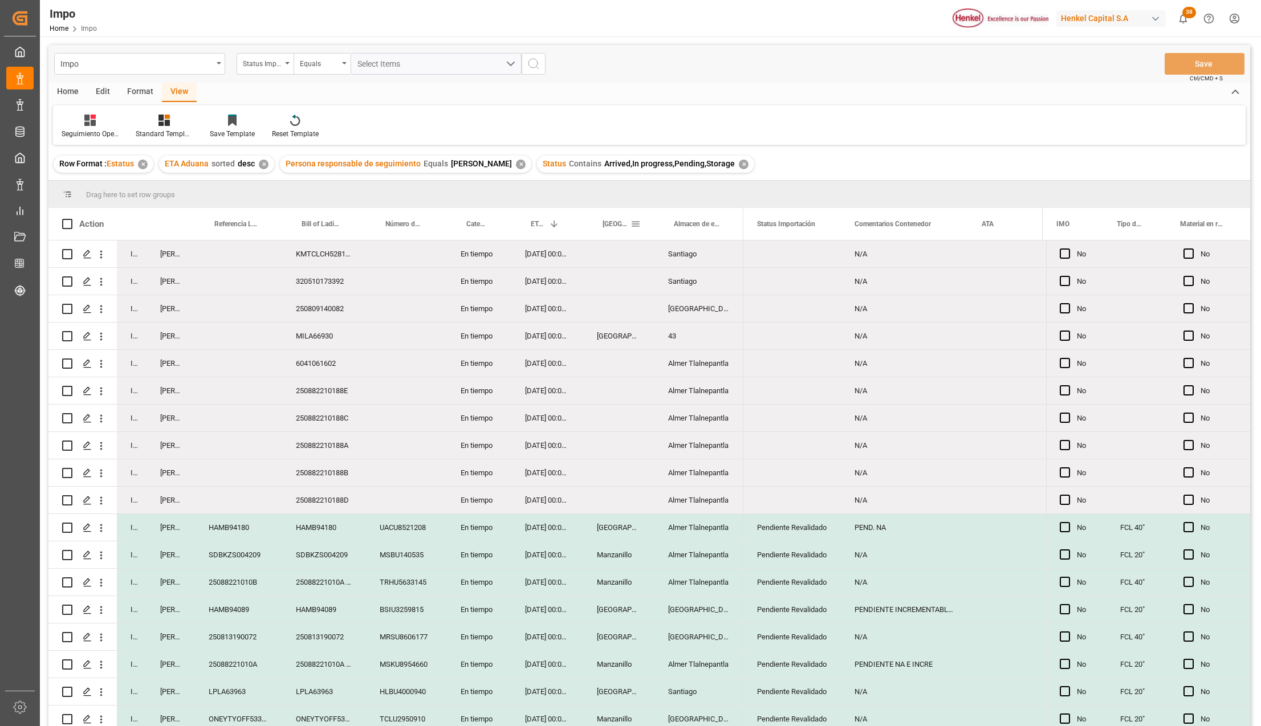
click at [634, 224] on span at bounding box center [635, 224] width 10 height 10
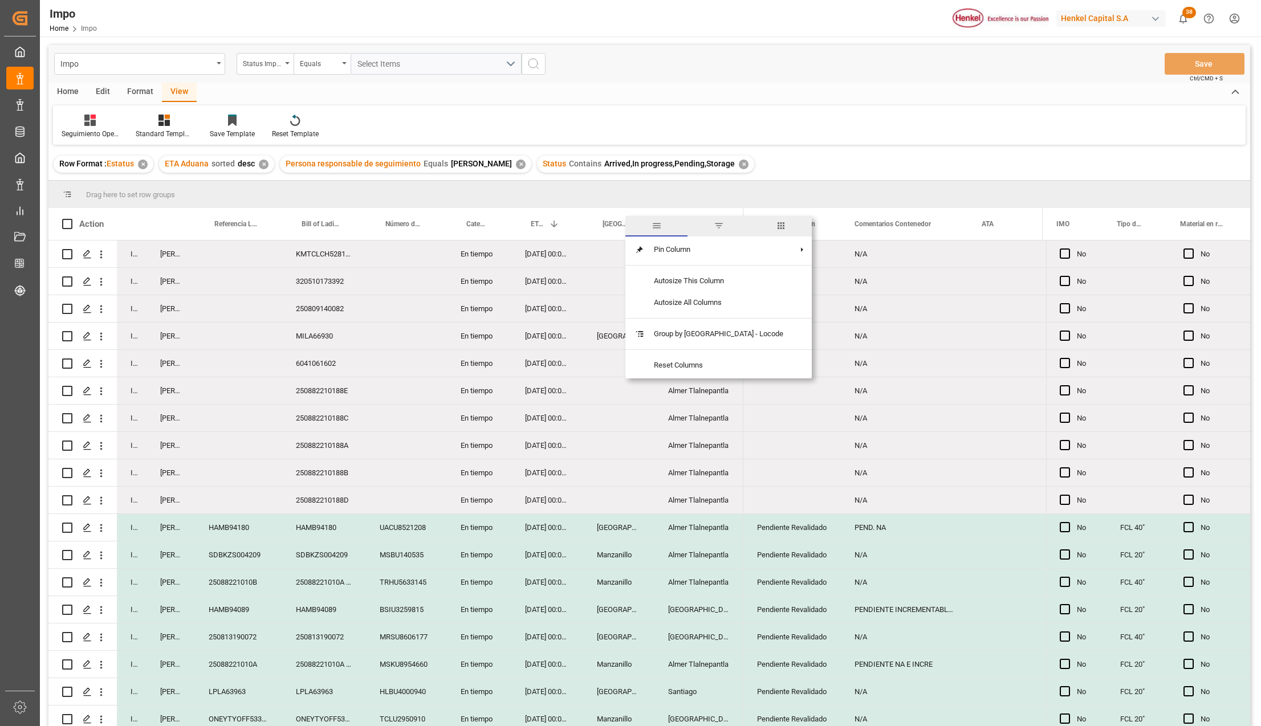
click at [704, 226] on span "filter" at bounding box center [718, 226] width 62 height 21
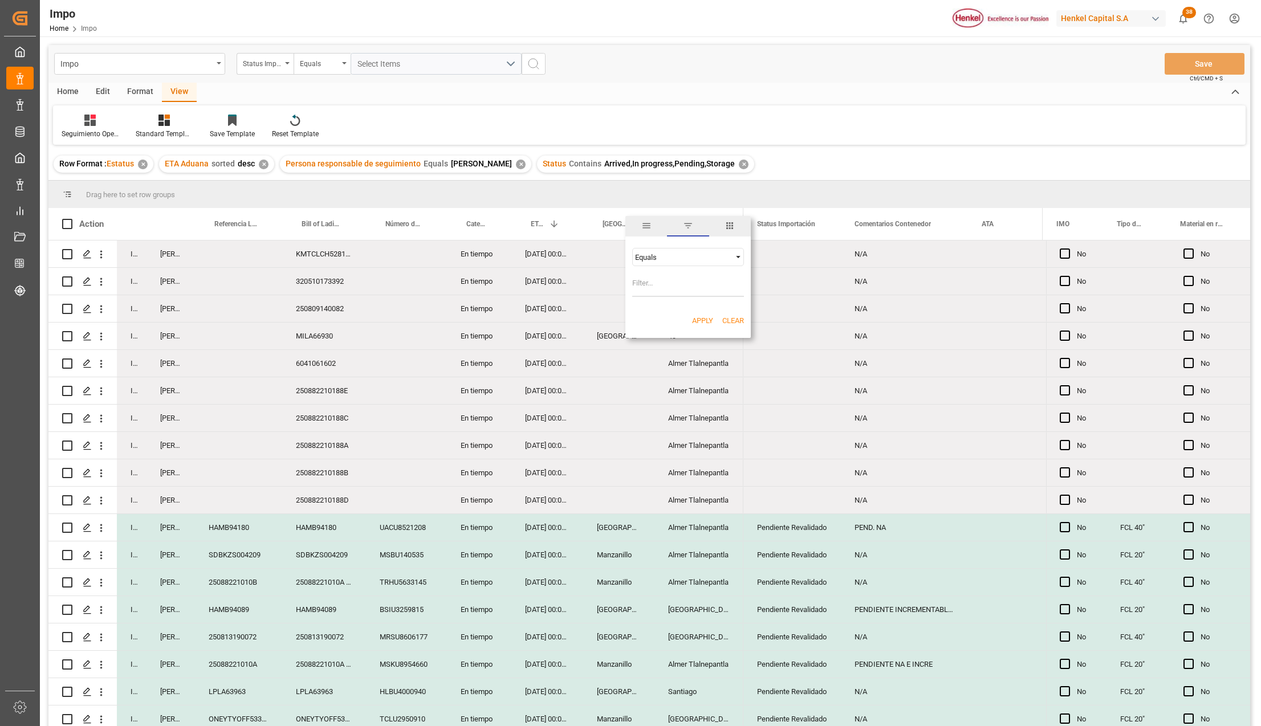
click at [671, 277] on input "Filter Value" at bounding box center [688, 285] width 112 height 23
type input "[GEOGRAPHIC_DATA]"
click at [693, 317] on button "Apply" at bounding box center [702, 320] width 21 height 11
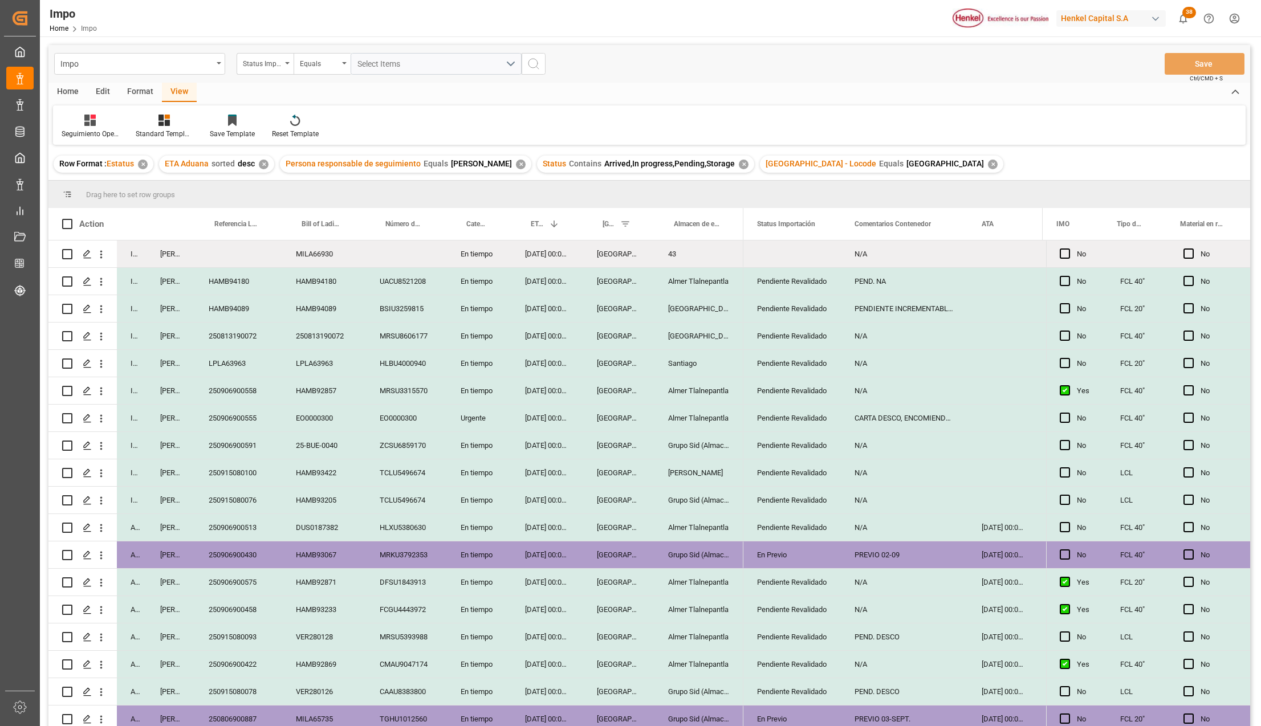
scroll to position [335, 0]
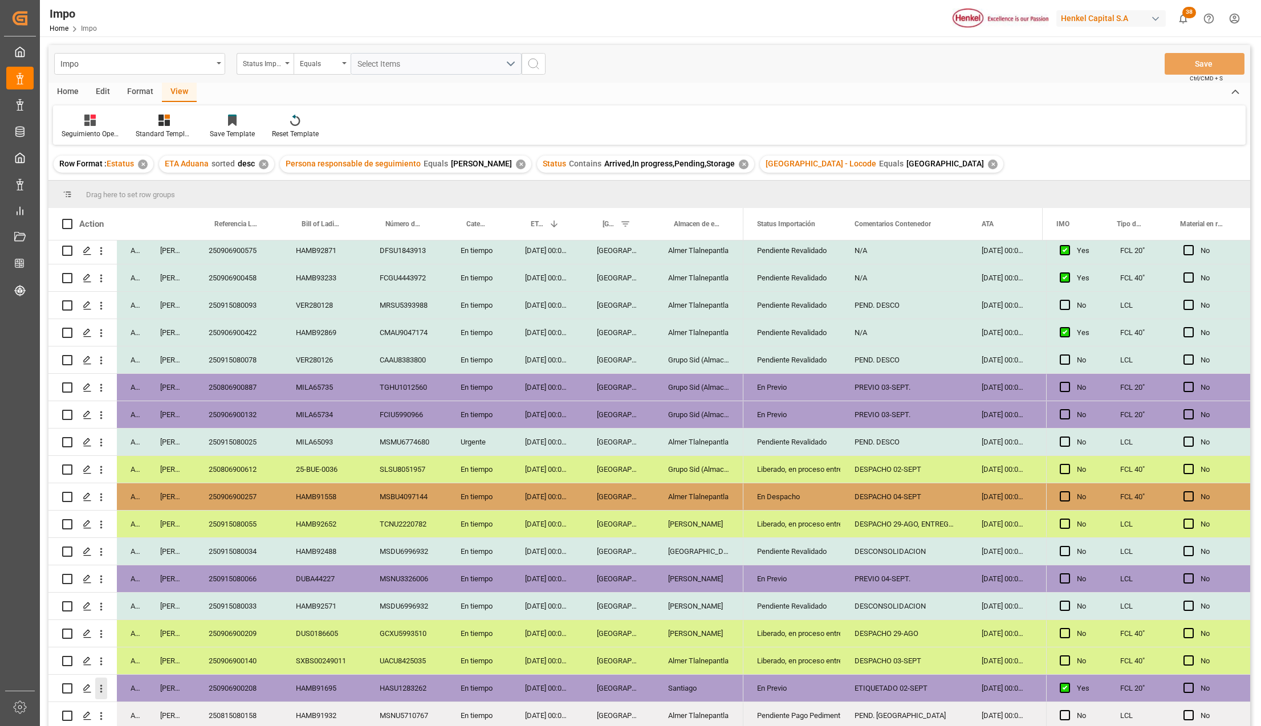
click at [100, 686] on icon "open menu" at bounding box center [101, 689] width 12 height 12
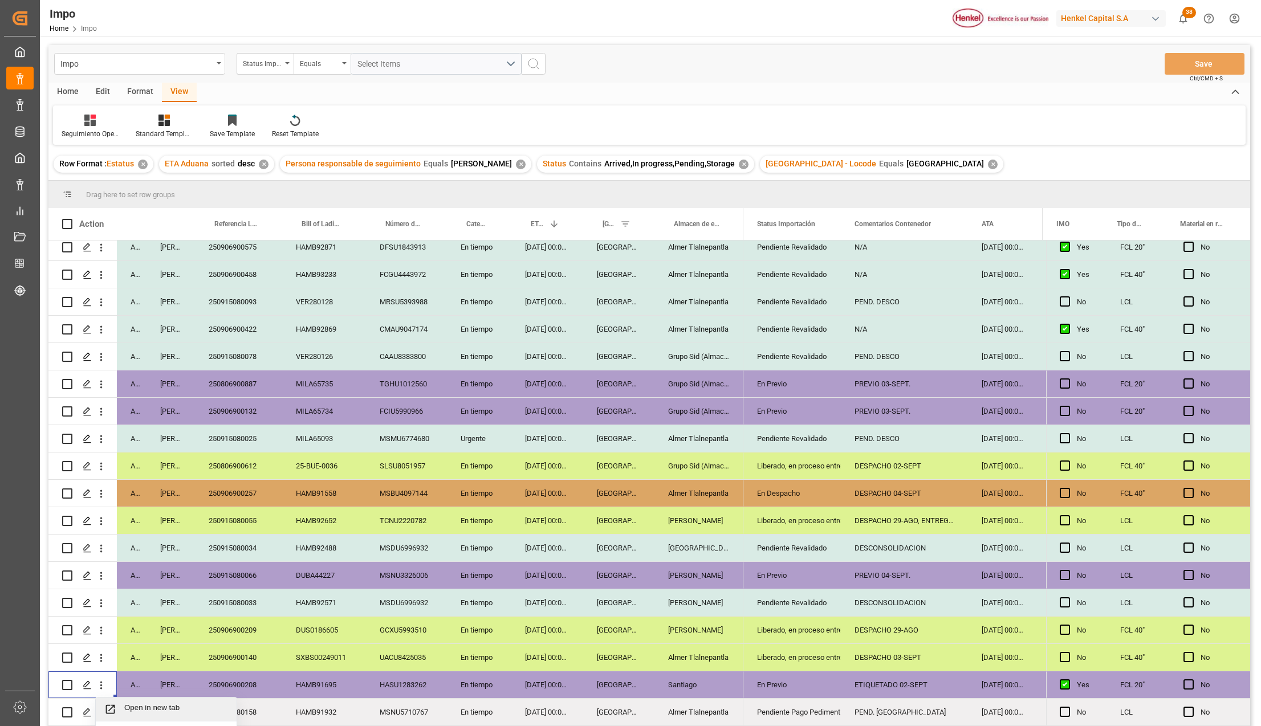
click at [114, 706] on icon "Press SPACE to select this row." at bounding box center [110, 709] width 9 height 9
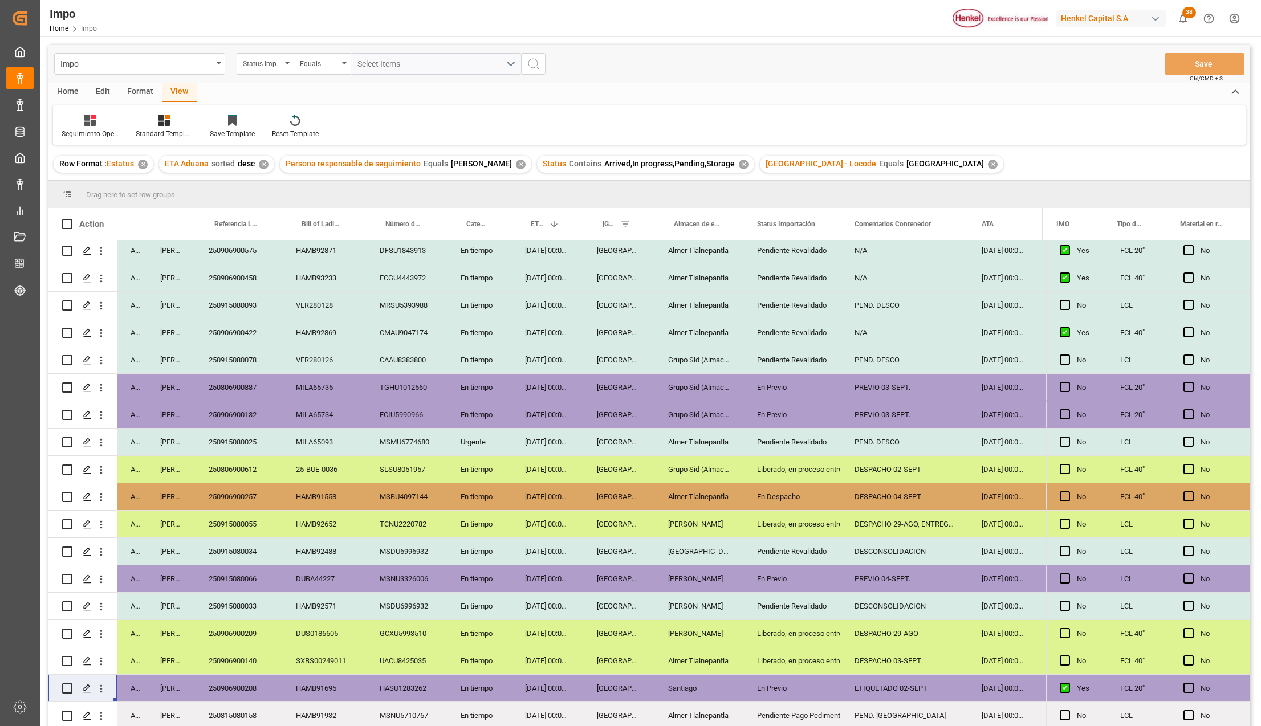
scroll to position [0, 0]
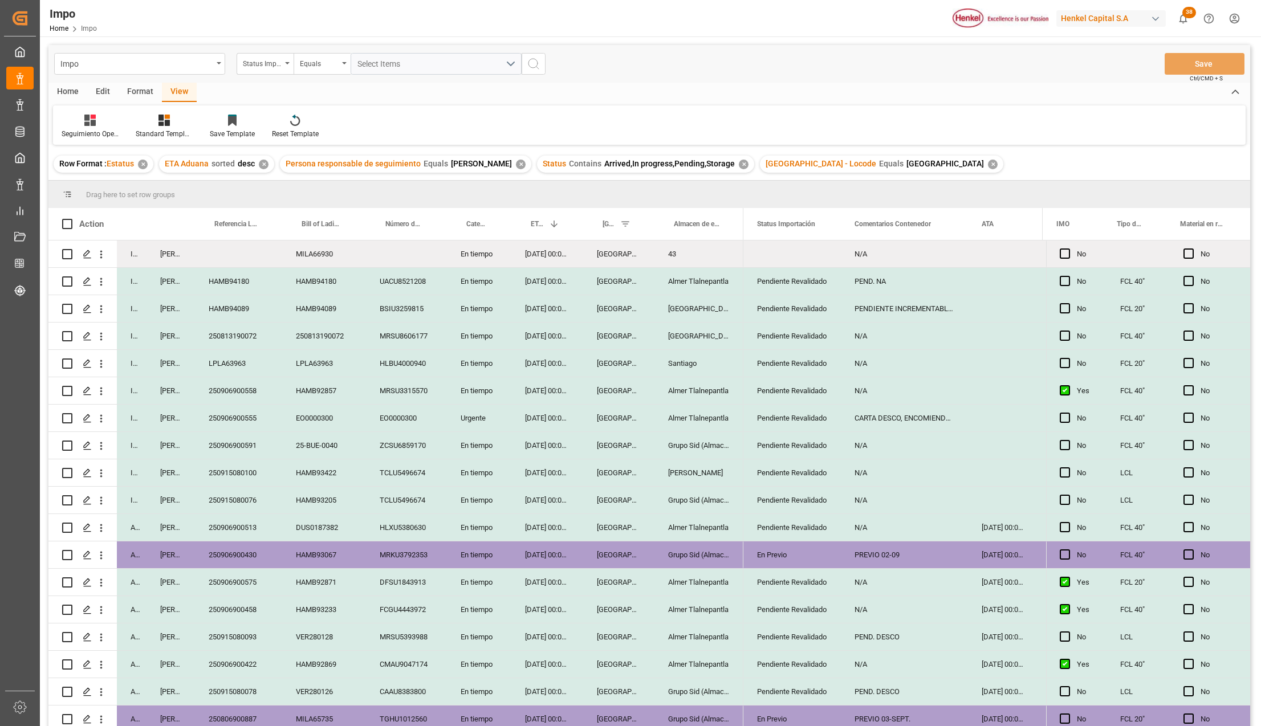
click at [236, 363] on div "LPLA63963" at bounding box center [238, 363] width 87 height 27
click at [236, 363] on div "LPLA63963" at bounding box center [238, 370] width 87 height 40
click at [236, 363] on input "LPLA63963" at bounding box center [238, 370] width 69 height 22
paste input "250906900594"
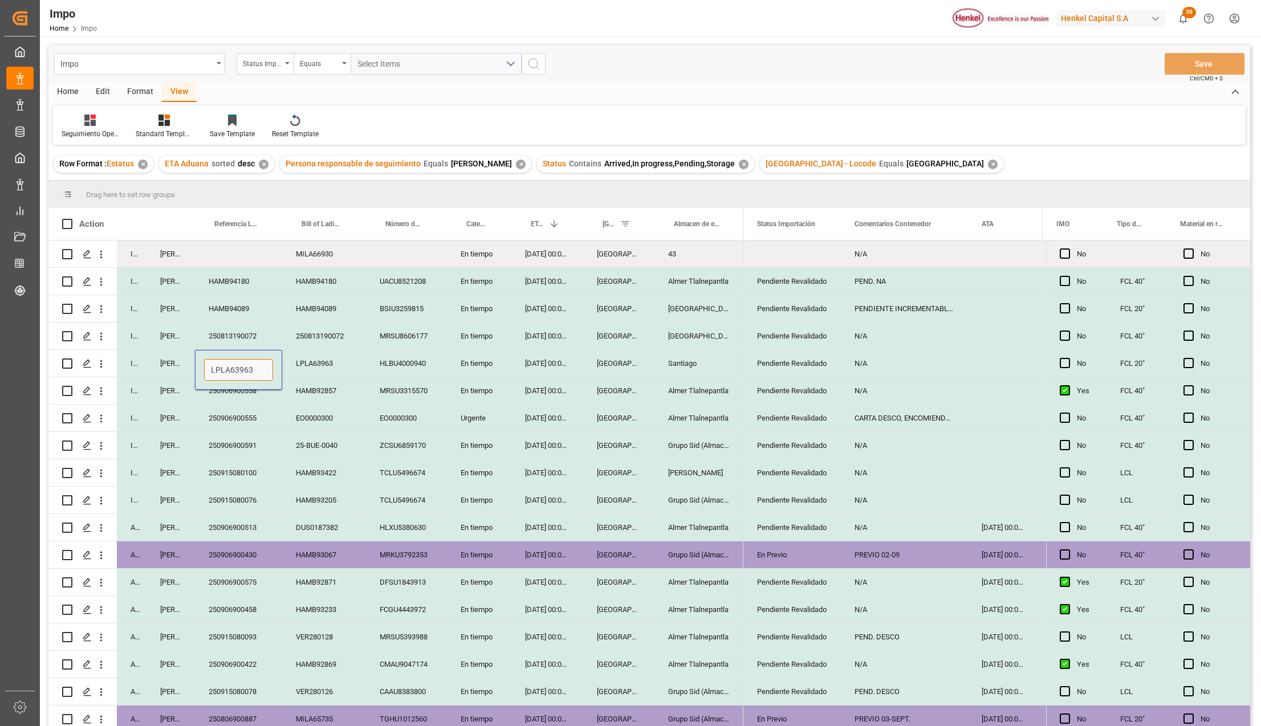
type input "250906900594"
click at [1196, 56] on button "Save" at bounding box center [1204, 64] width 80 height 22
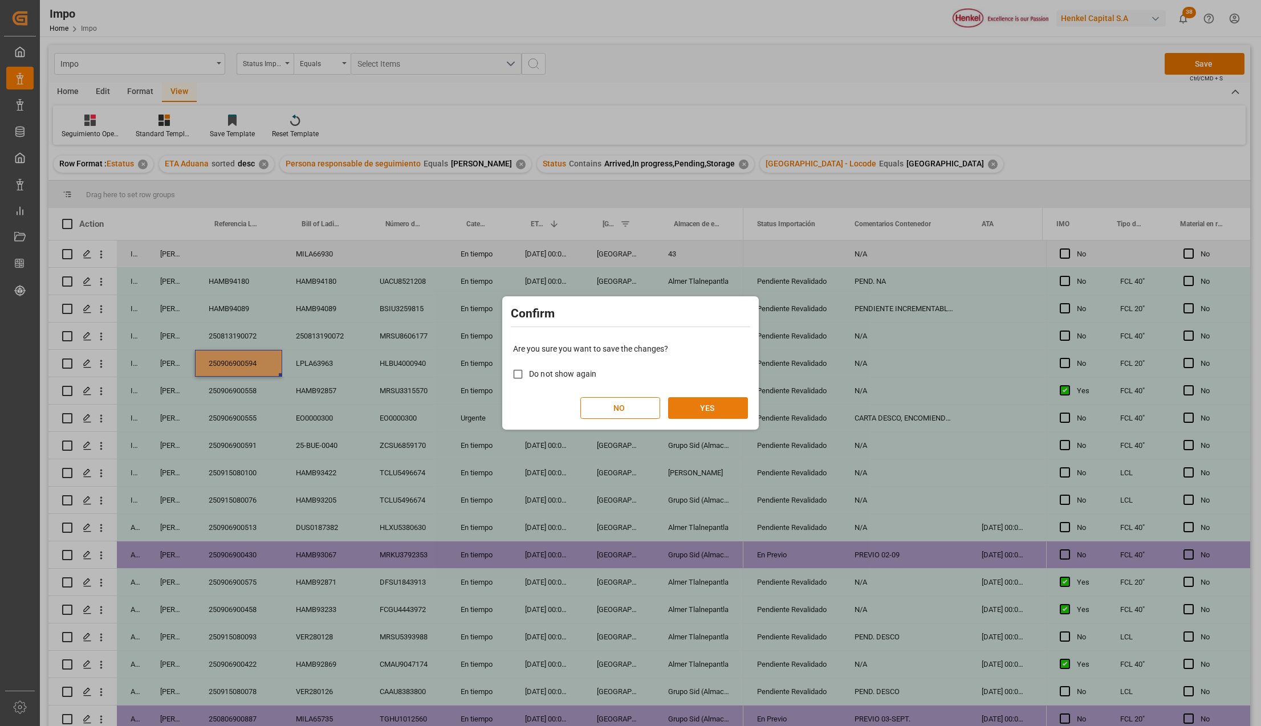
click at [695, 399] on button "YES" at bounding box center [708, 408] width 80 height 22
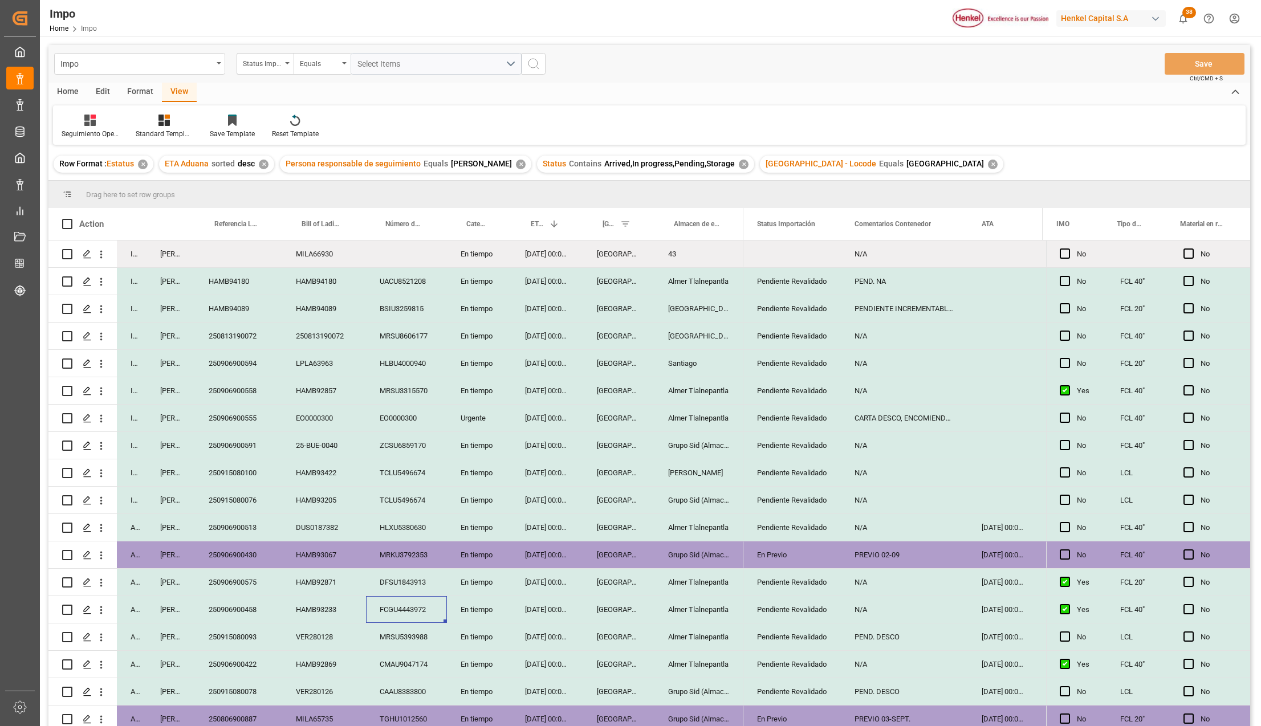
click at [418, 605] on div "FCGU4443972" at bounding box center [406, 609] width 81 height 27
click at [679, 610] on div "Almer Tlalnepantla" at bounding box center [698, 609] width 89 height 27
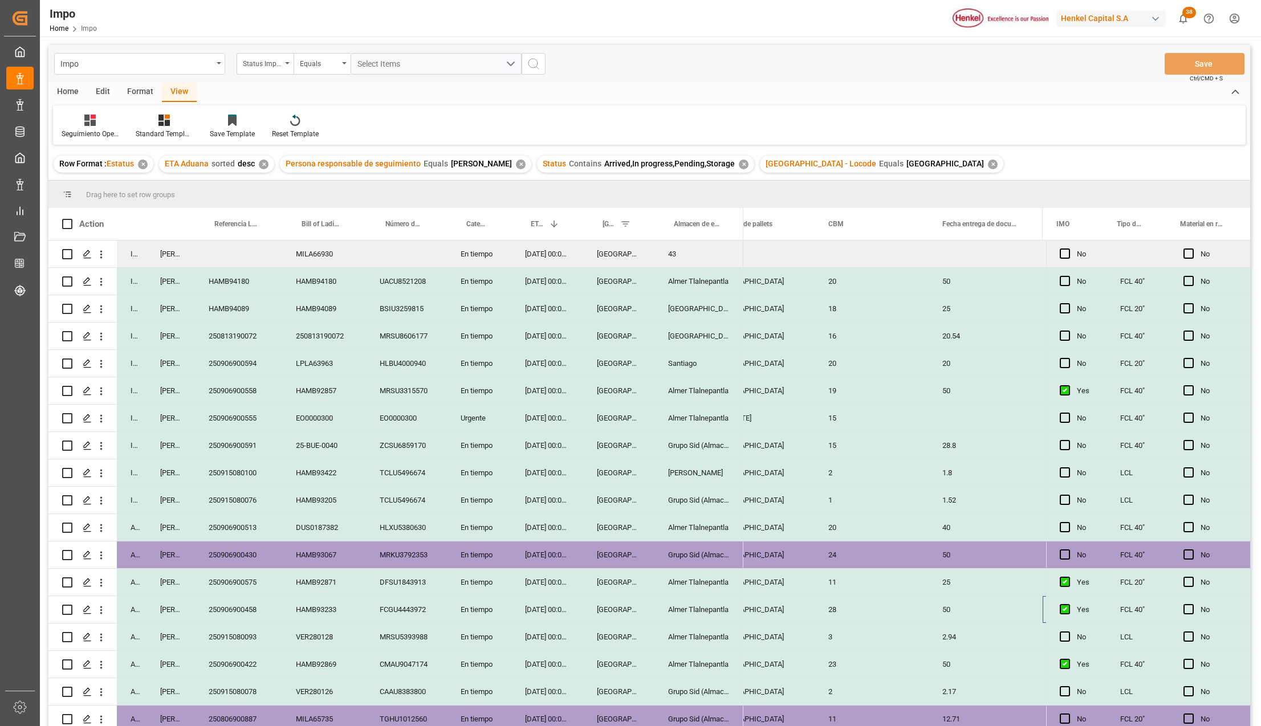
scroll to position [0, 1587]
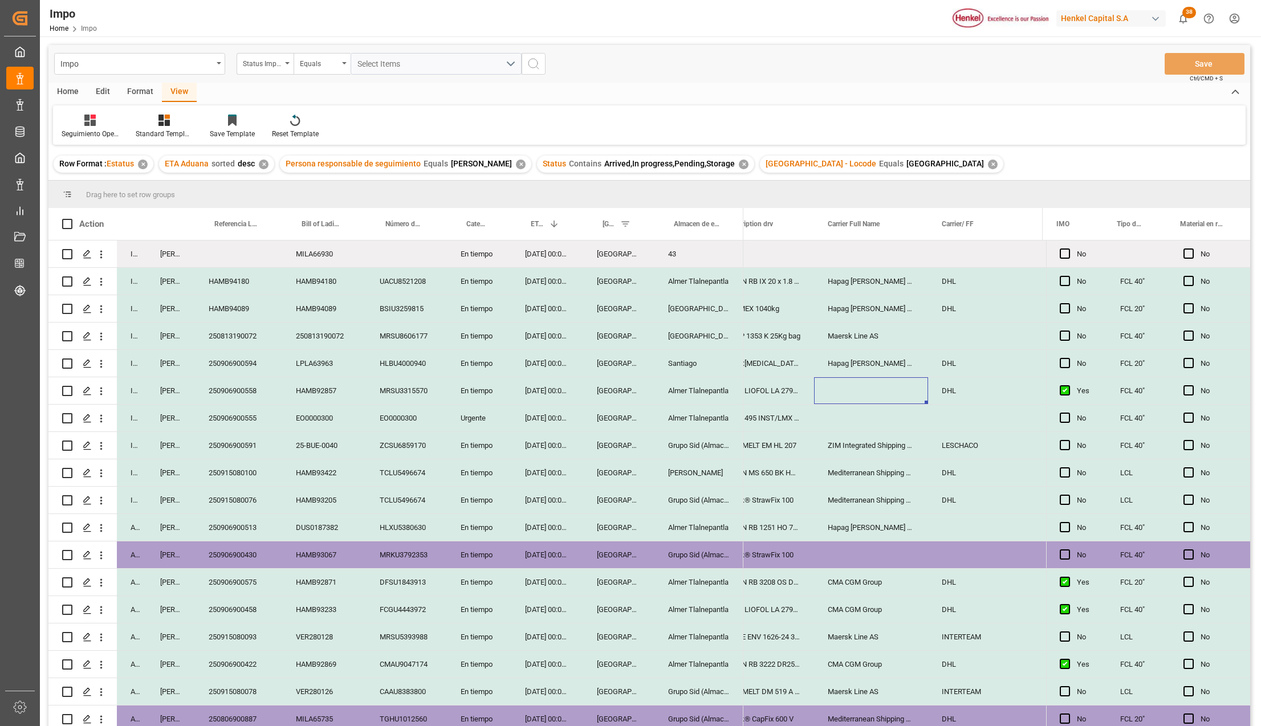
click at [846, 394] on div "Press SPACE to select this row." at bounding box center [871, 390] width 114 height 27
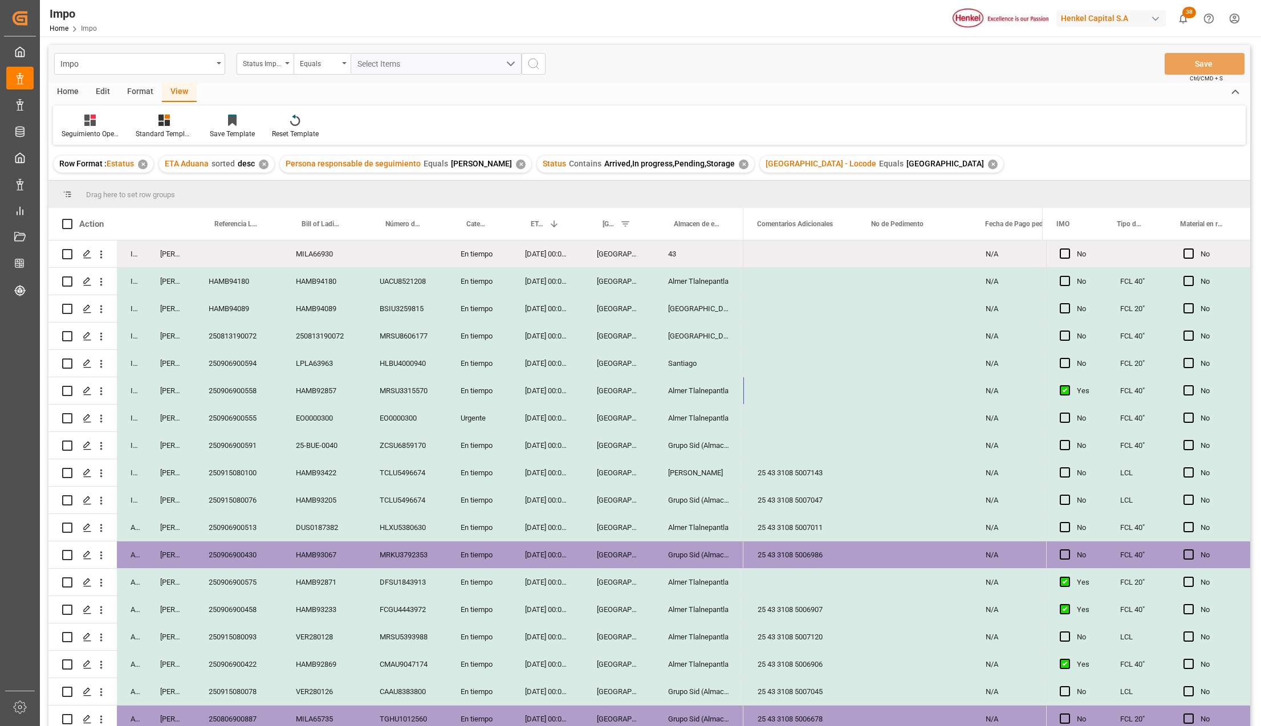
scroll to position [0, 2634]
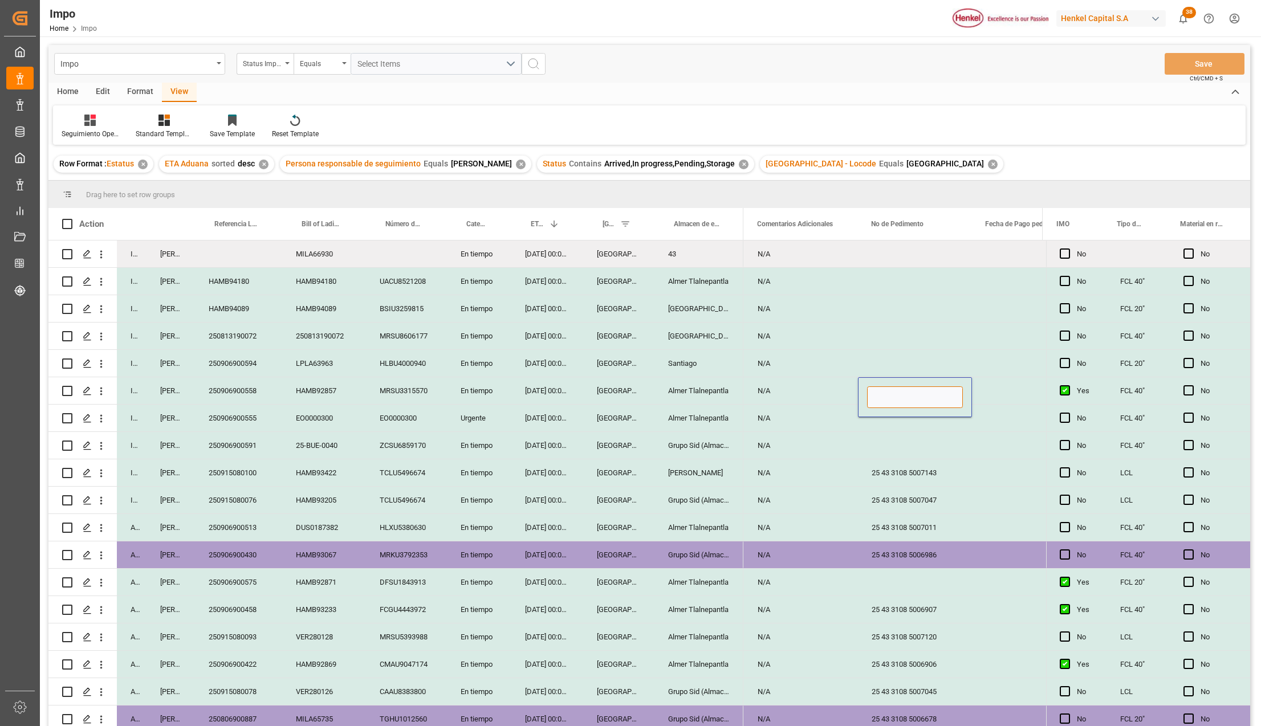
click at [878, 397] on input "Press SPACE to select this row." at bounding box center [915, 397] width 96 height 22
paste input "25 43 3108 5007171"
type input "25 43 3108 5007171"
click at [1188, 64] on button "Save" at bounding box center [1204, 64] width 80 height 22
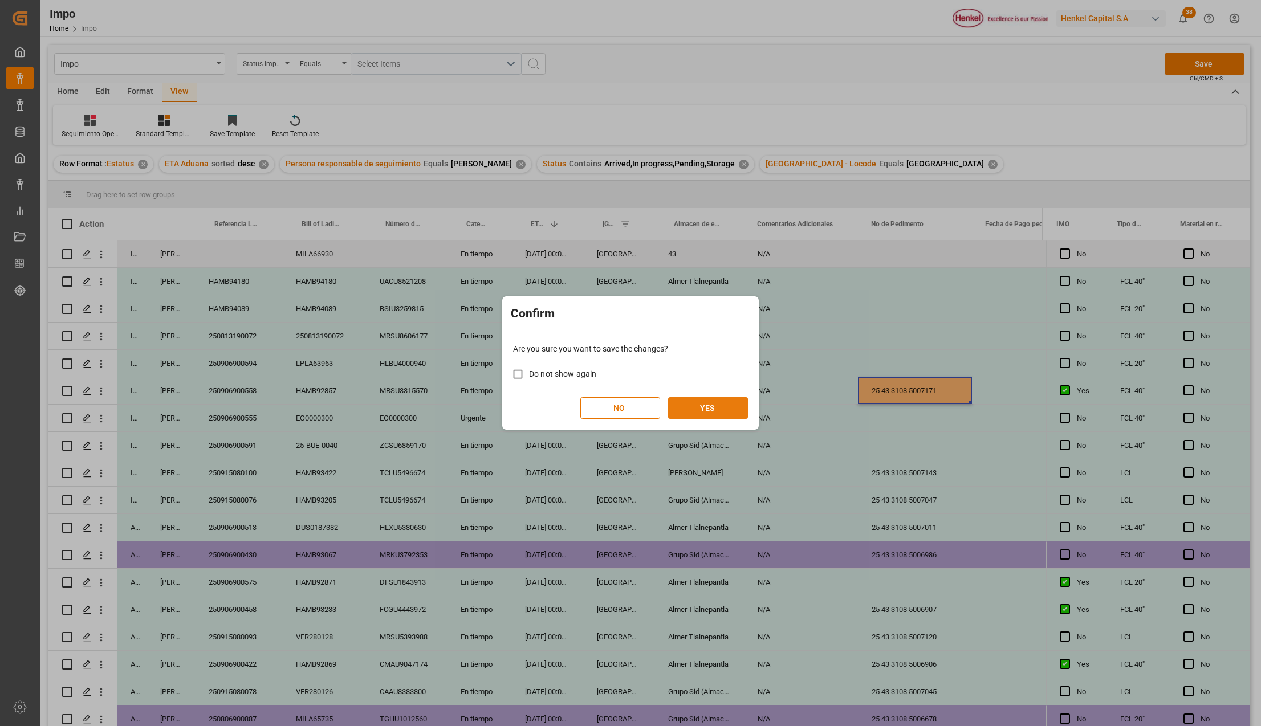
click at [684, 408] on button "YES" at bounding box center [708, 408] width 80 height 22
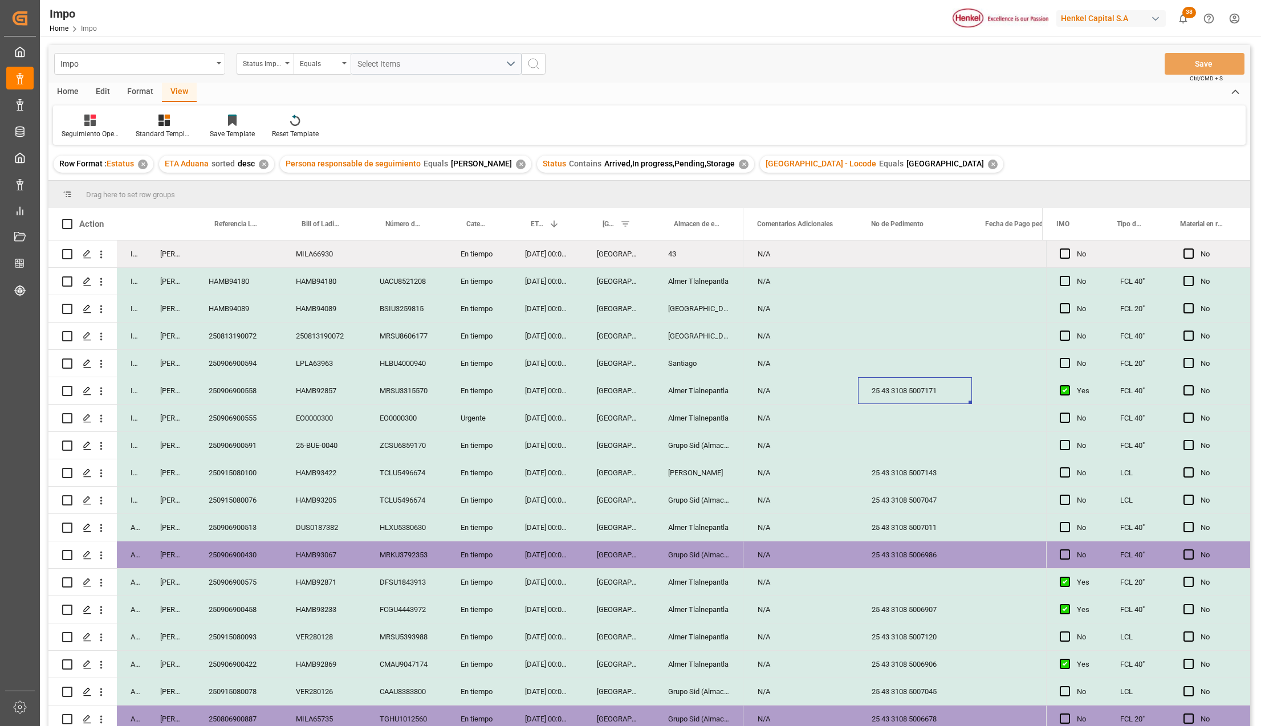
click at [413, 390] on div "MRSU3315570" at bounding box center [406, 390] width 81 height 27
click at [691, 388] on div "Almer Tlalnepantla" at bounding box center [698, 390] width 89 height 27
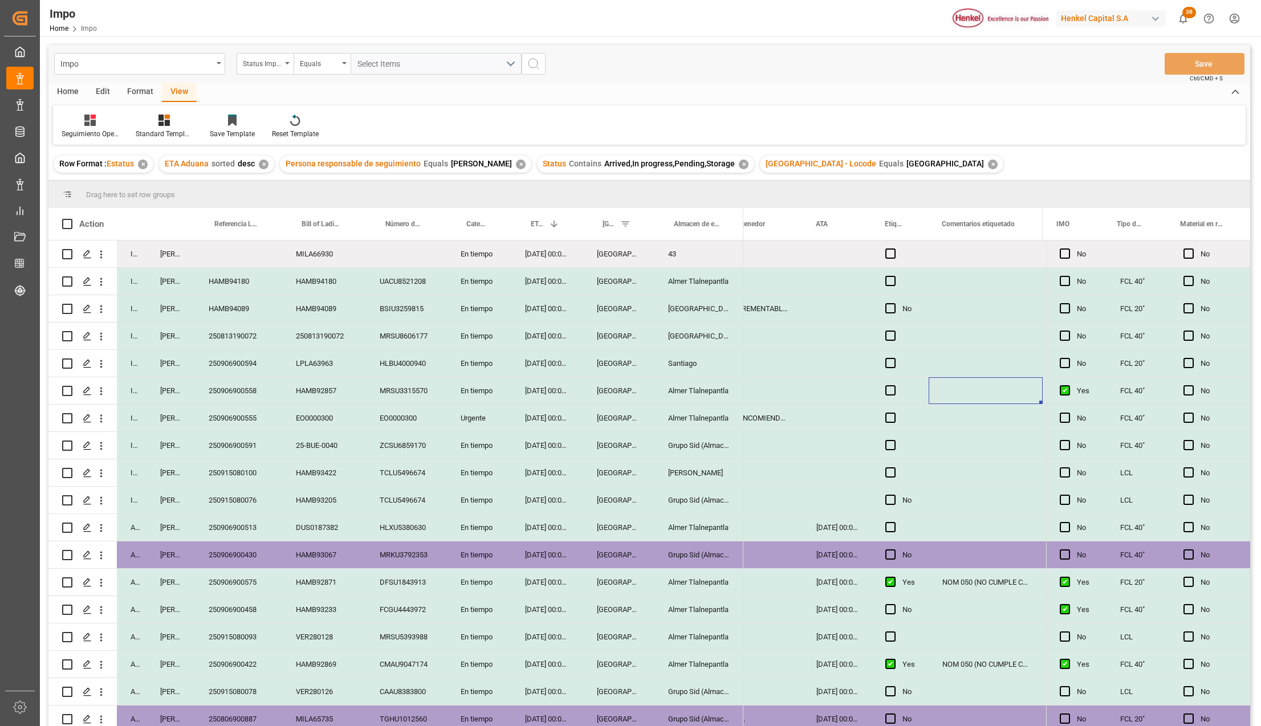
scroll to position [0, 279]
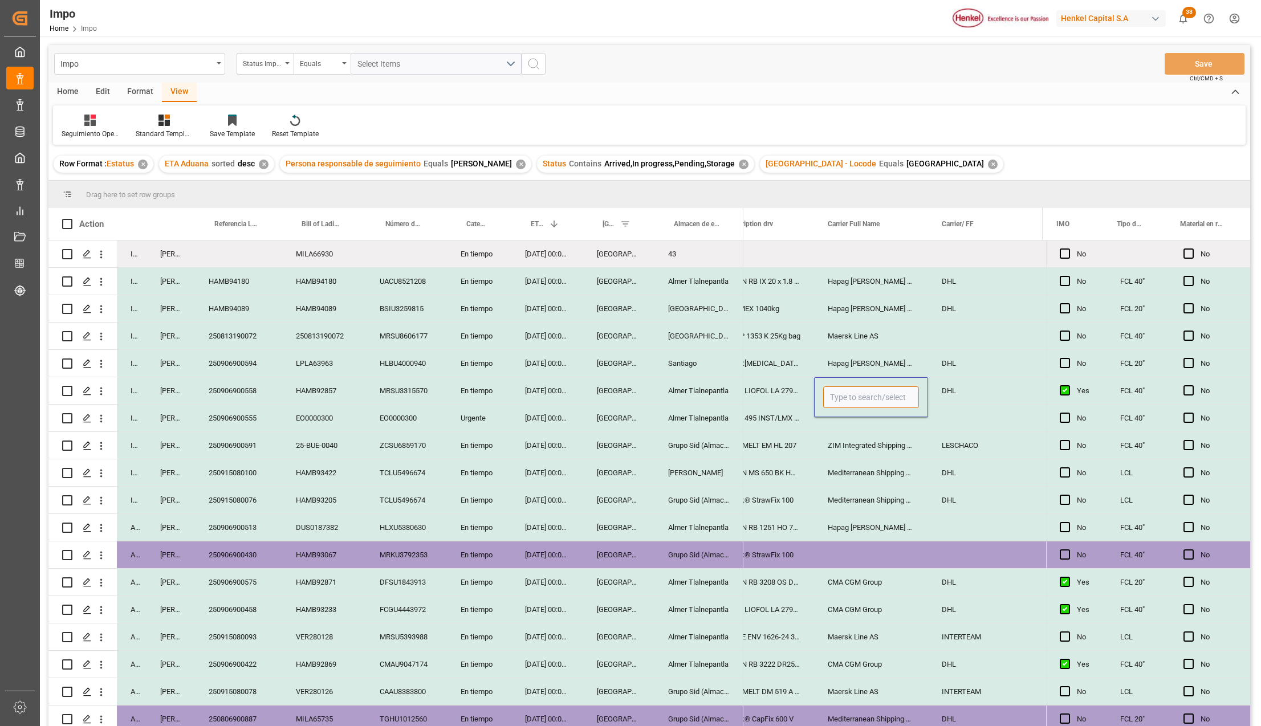
click at [862, 393] on input "Press SPACE to select this row." at bounding box center [871, 397] width 96 height 22
click at [874, 427] on div "Maersk Line AS" at bounding box center [877, 430] width 108 height 40
type input "Maersk Line AS"
click at [898, 500] on div "Mediterranean Shipping Company" at bounding box center [871, 500] width 114 height 27
click at [1189, 62] on button "Save" at bounding box center [1204, 64] width 80 height 22
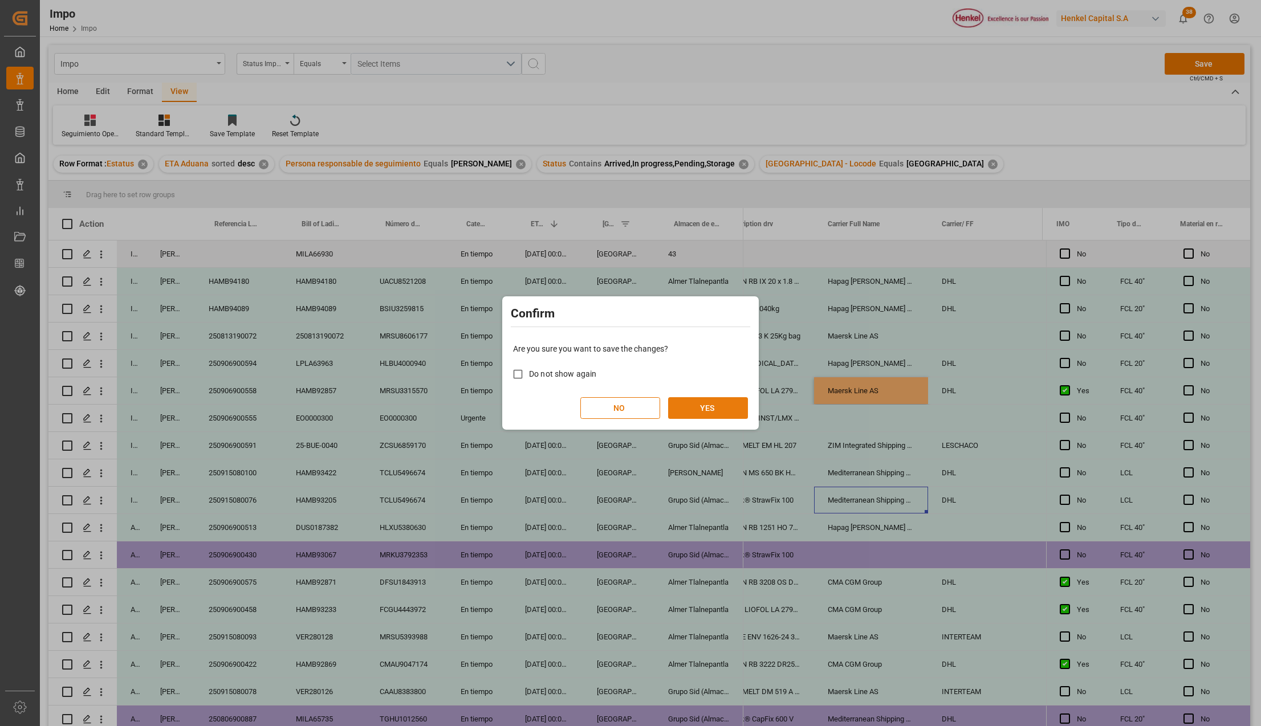
click at [737, 402] on button "YES" at bounding box center [708, 408] width 80 height 22
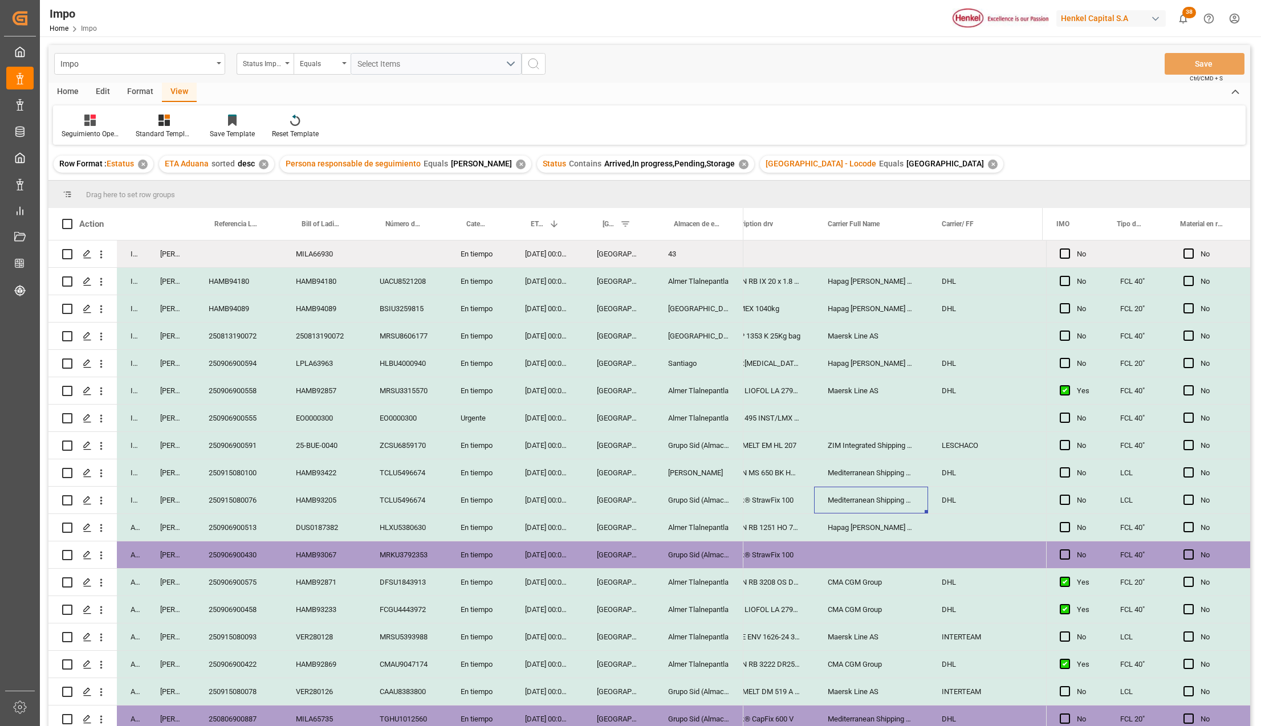
scroll to position [335, 0]
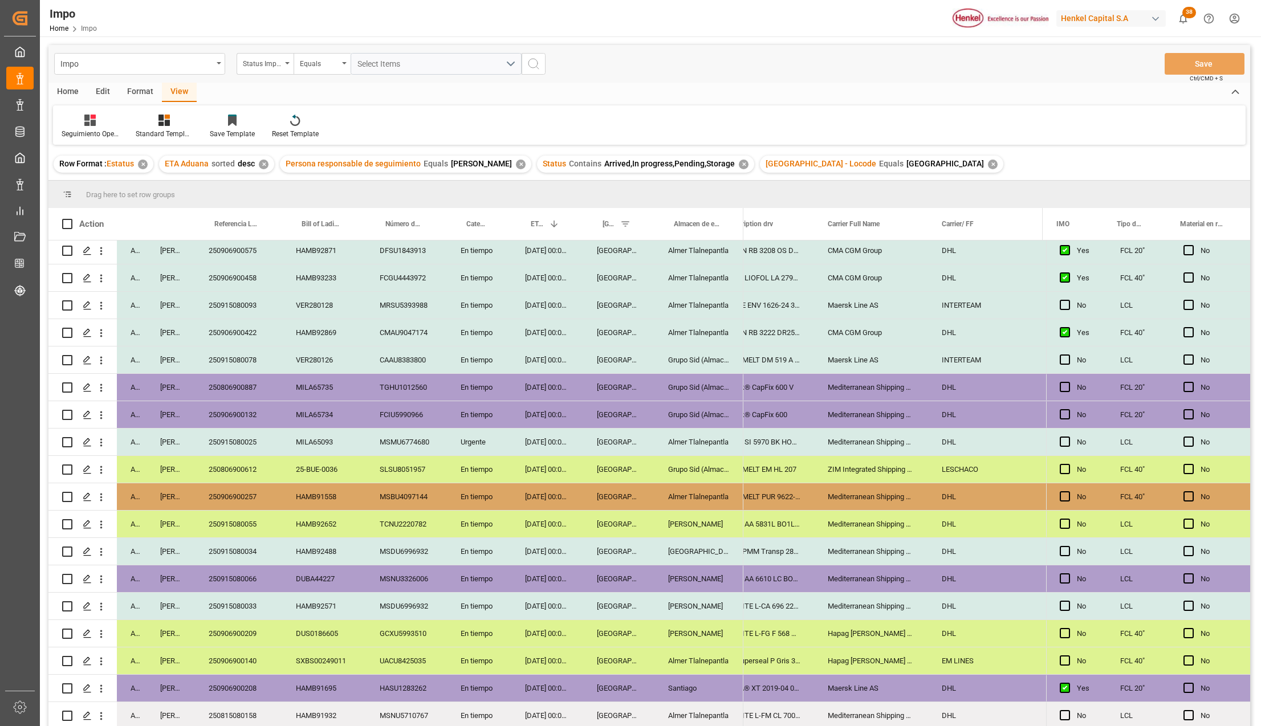
click at [718, 630] on div "[PERSON_NAME]" at bounding box center [698, 633] width 89 height 27
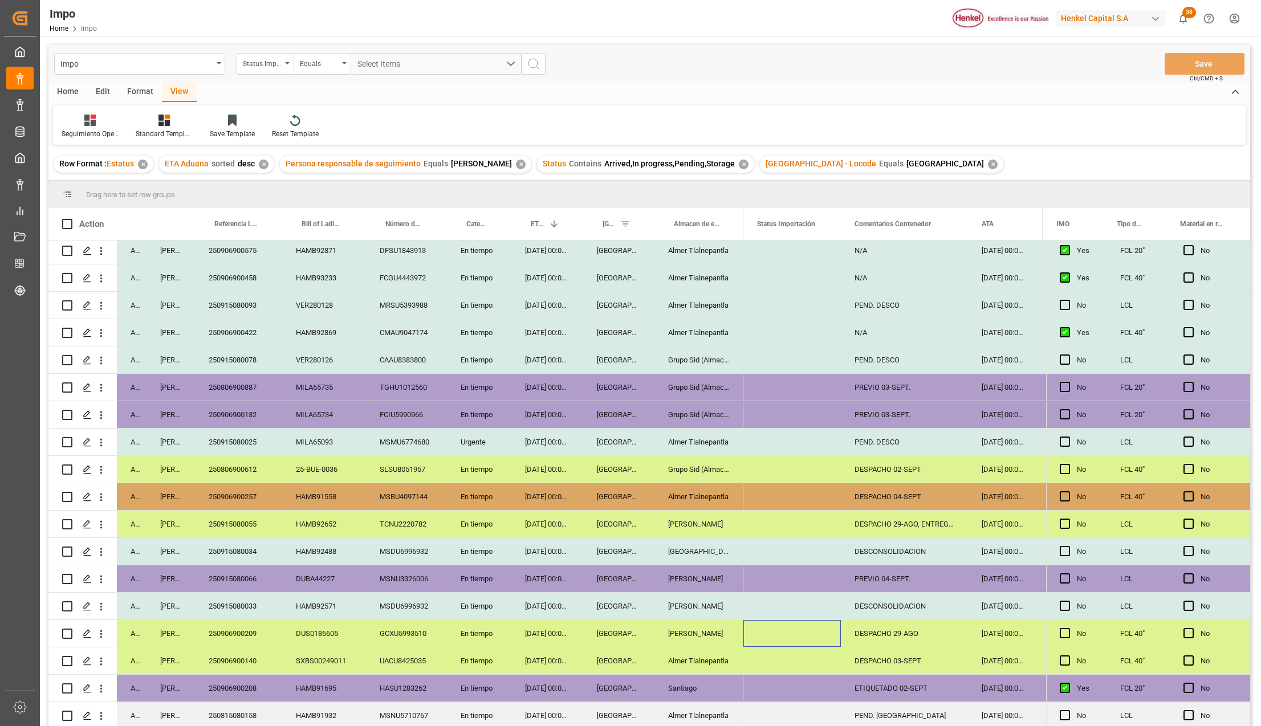
scroll to position [0, 0]
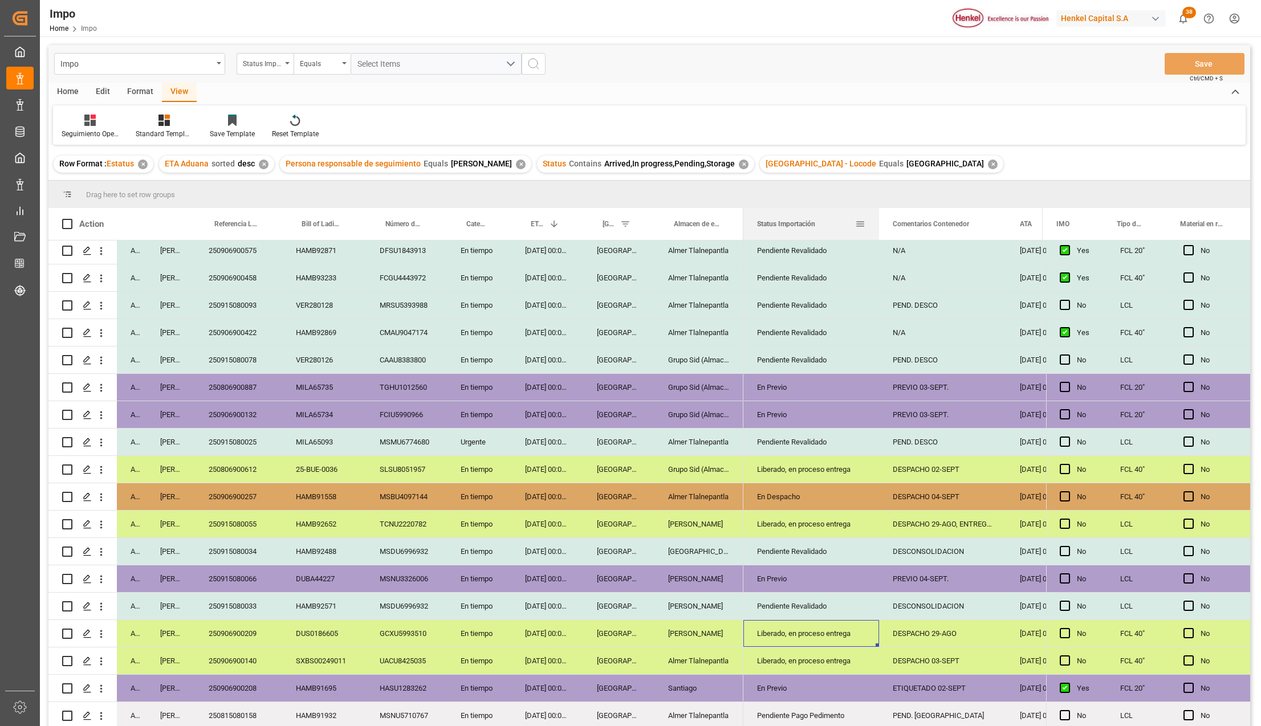
drag, startPoint x: 839, startPoint y: 214, endPoint x: 878, endPoint y: 220, distance: 38.6
click at [878, 220] on div at bounding box center [878, 224] width 5 height 32
click at [829, 626] on div "Liberado, en proceso entrega" at bounding box center [811, 634] width 108 height 26
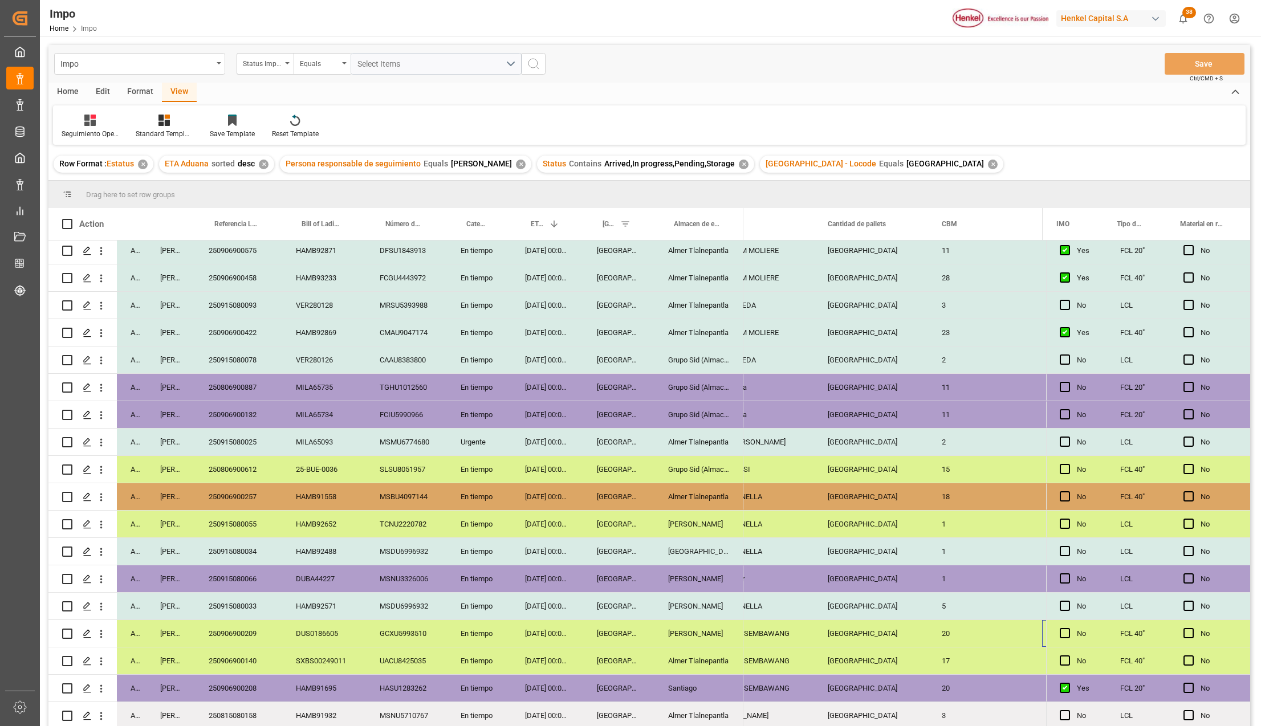
scroll to position [0, 1512]
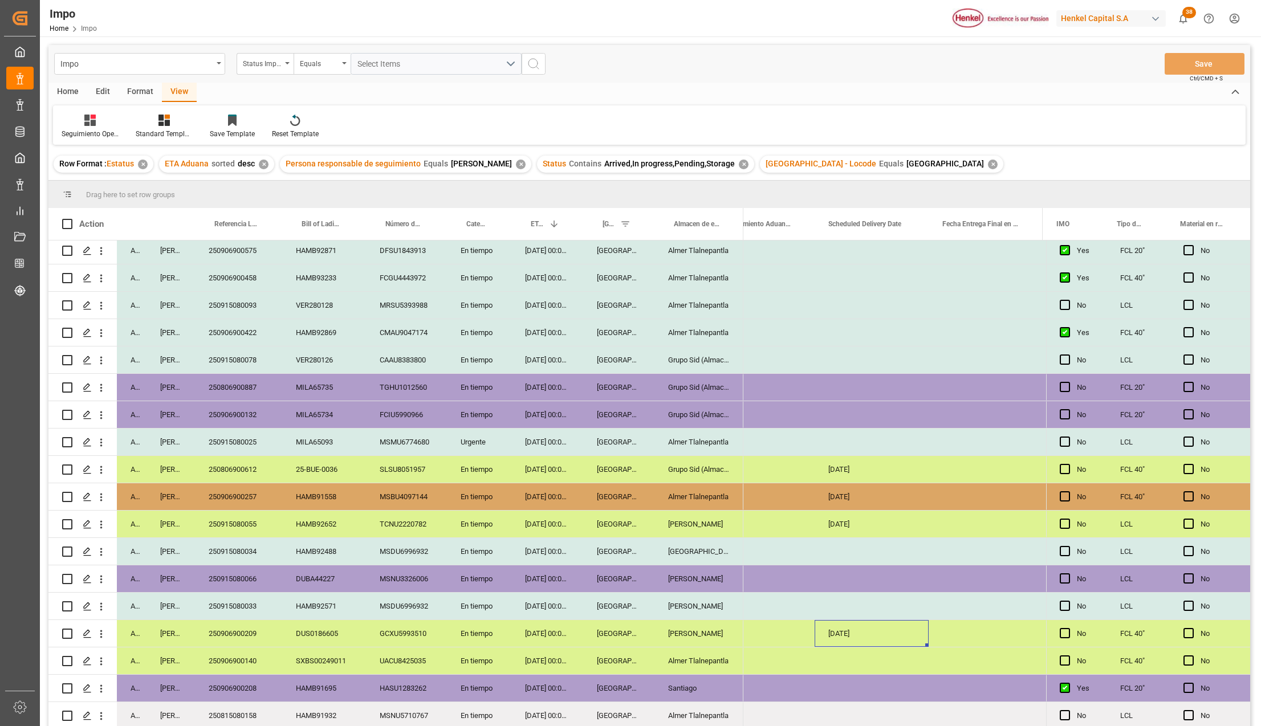
click at [655, 632] on div "[PERSON_NAME]" at bounding box center [698, 633] width 89 height 27
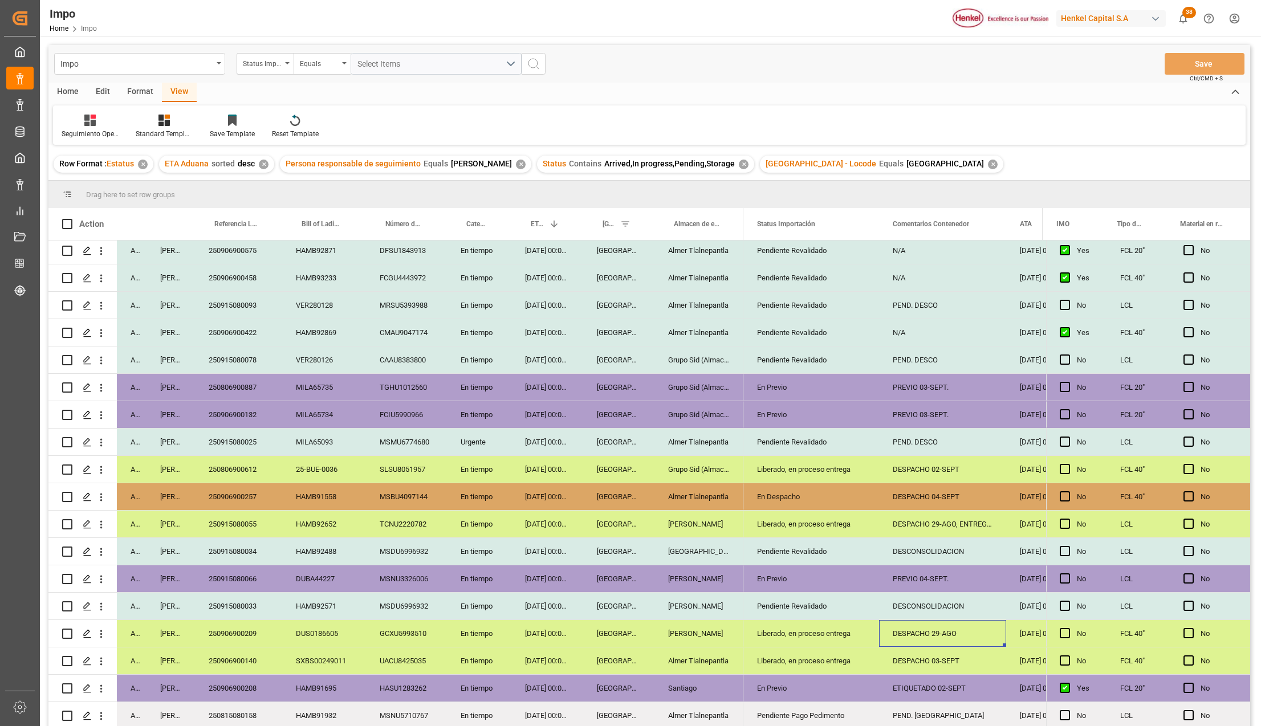
click at [789, 639] on div "Liberado, en proceso entrega" at bounding box center [811, 634] width 108 height 26
click at [856, 644] on button "open menu" at bounding box center [857, 640] width 17 height 18
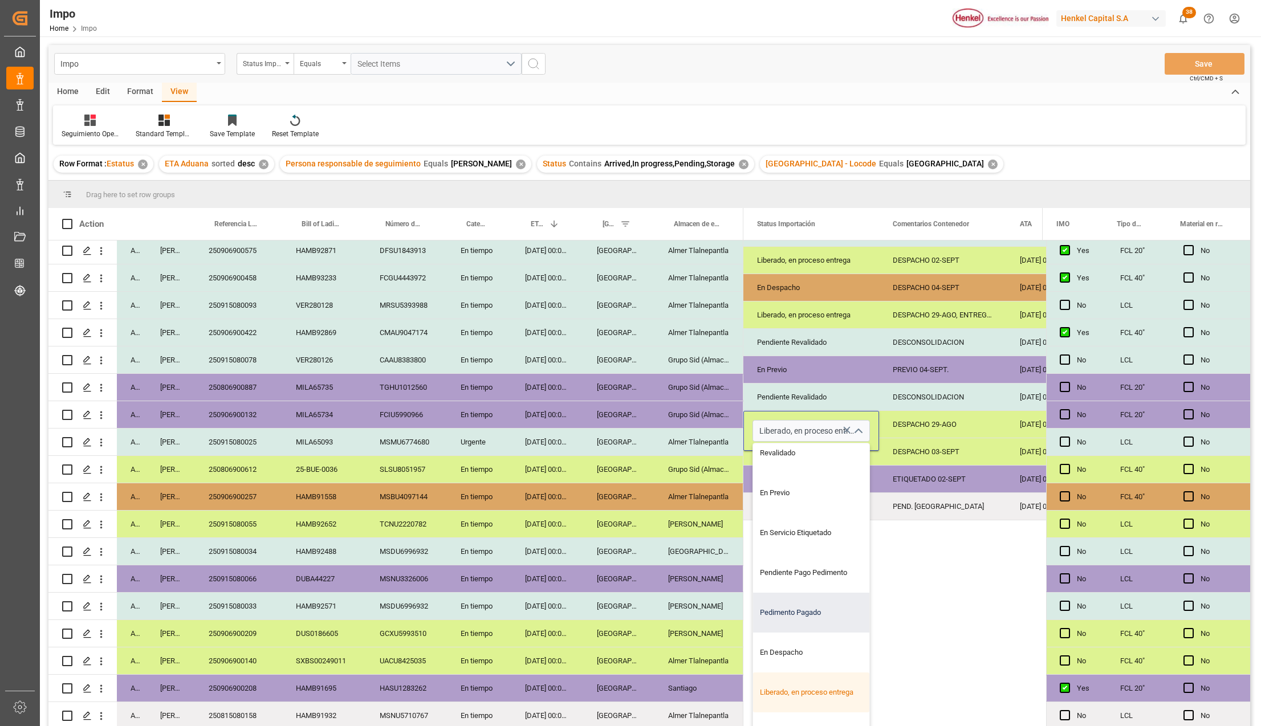
scroll to position [110, 0]
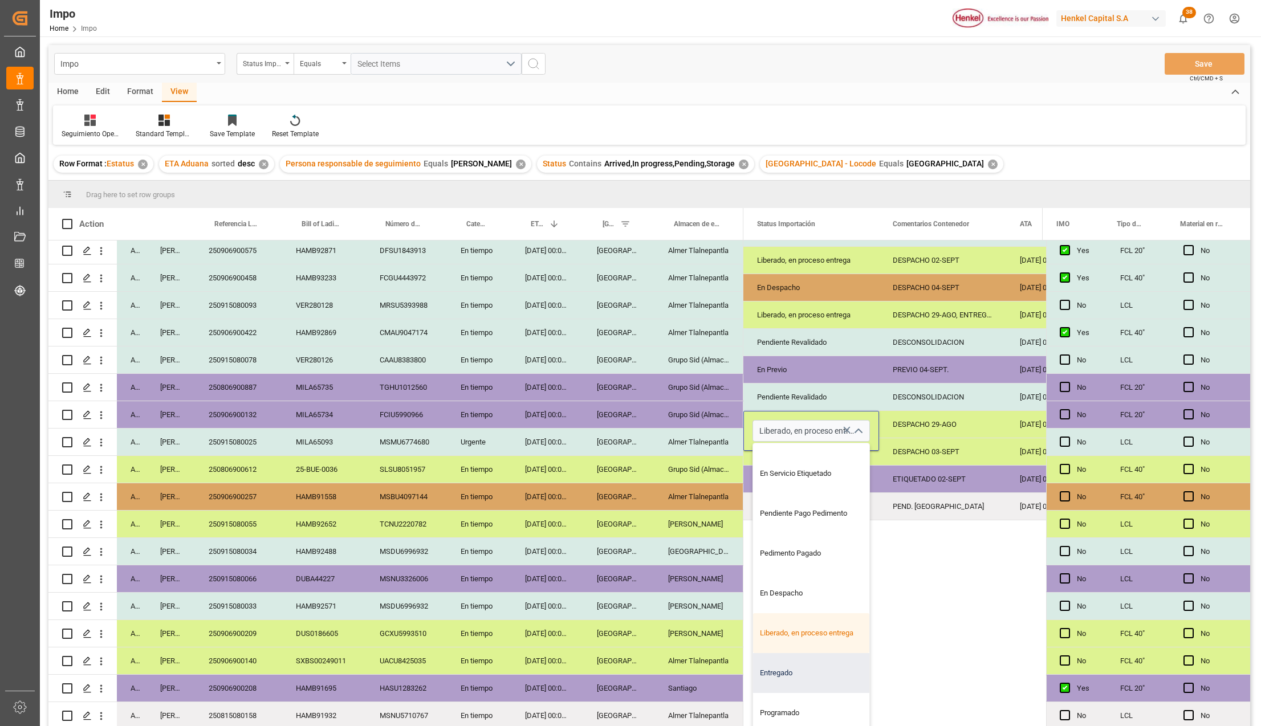
click at [796, 659] on div "Entregado" at bounding box center [811, 673] width 116 height 40
type input "Entregado"
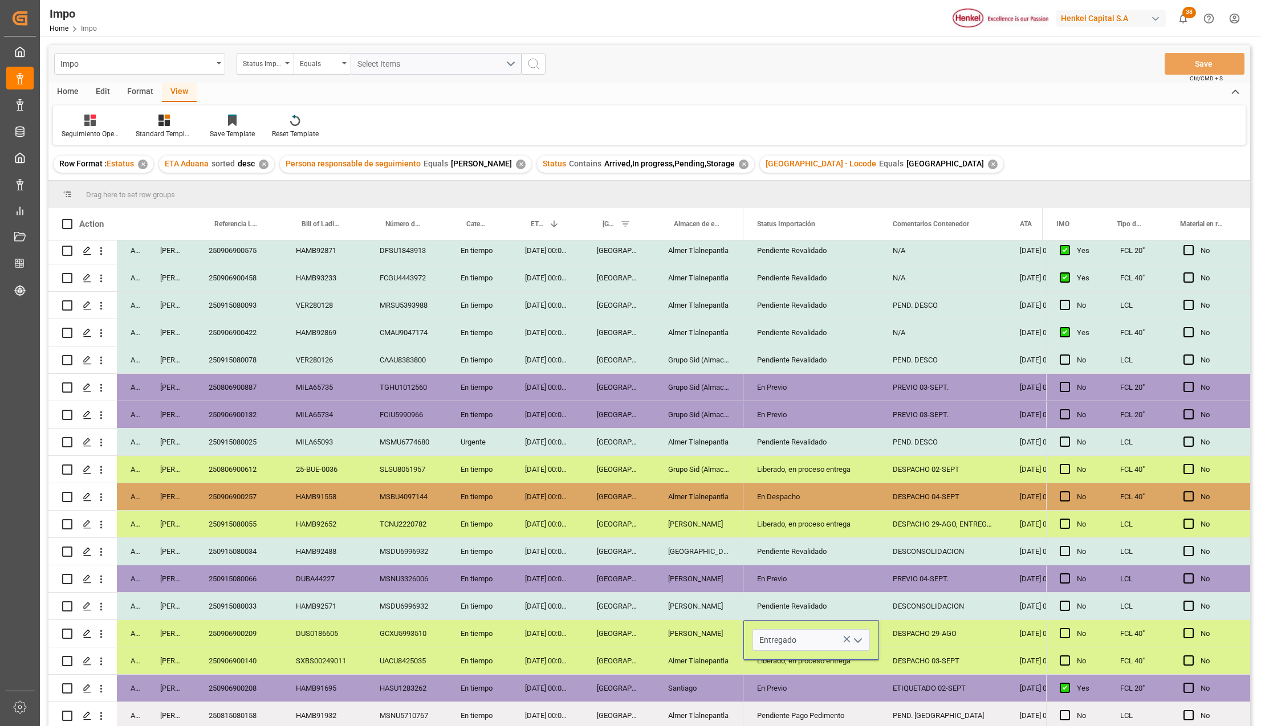
scroll to position [0, 0]
click at [721, 702] on div "Almer Tlalnepantla" at bounding box center [698, 715] width 89 height 27
click at [914, 632] on div "DESPACHO 29-AGO" at bounding box center [942, 633] width 127 height 27
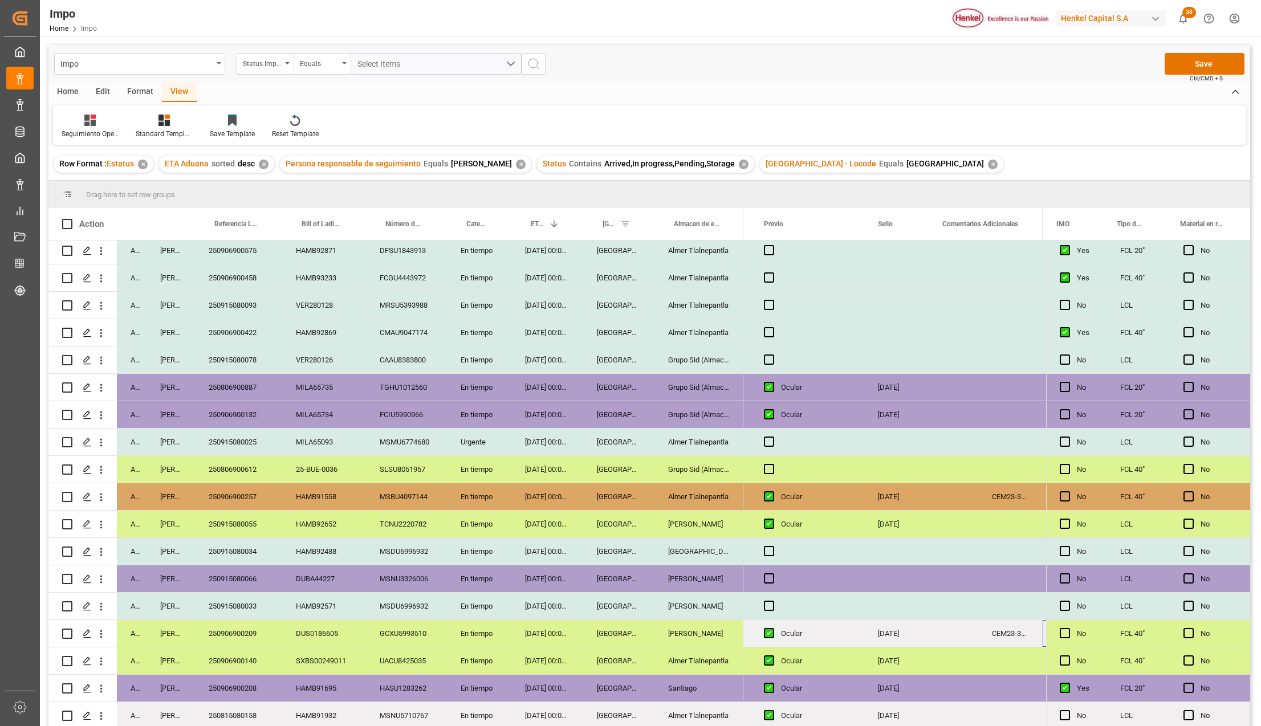
scroll to position [0, 2488]
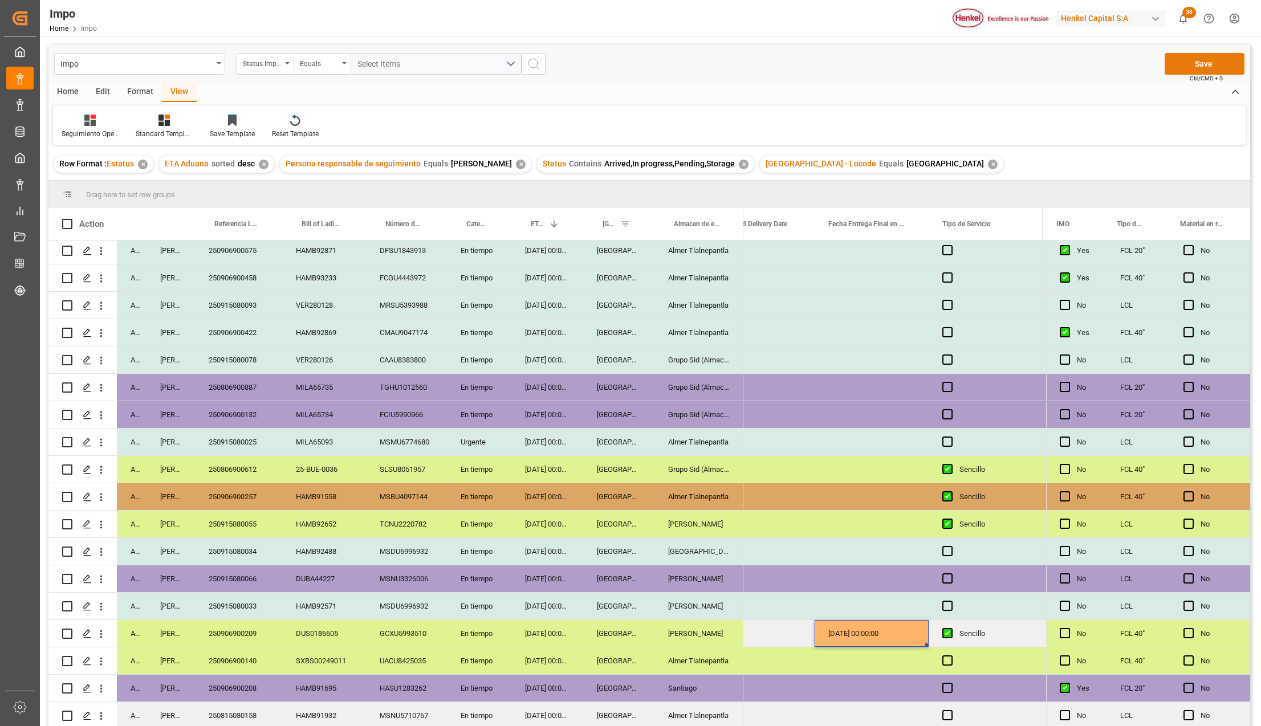
click at [1184, 67] on button "Save" at bounding box center [1204, 64] width 80 height 22
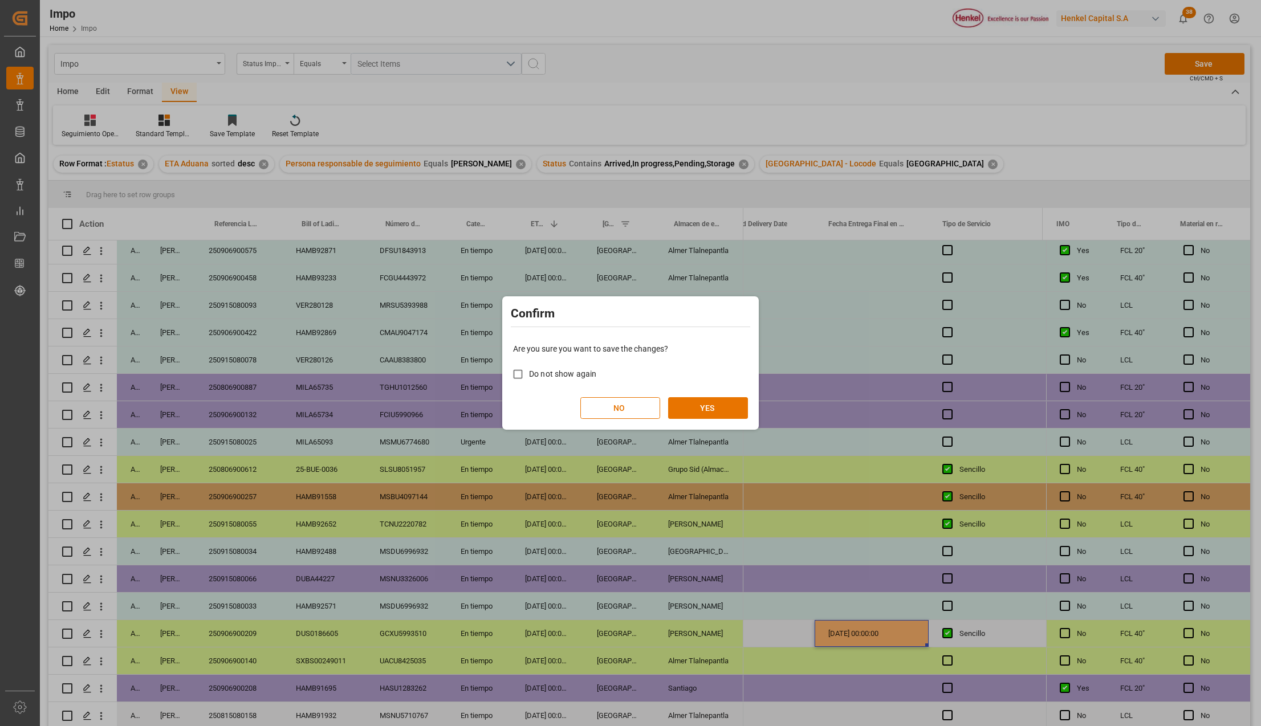
click at [703, 397] on div "Are you sure you want to save the changes? Do not show again NO YES" at bounding box center [630, 381] width 251 height 92
click at [710, 402] on button "YES" at bounding box center [708, 408] width 80 height 22
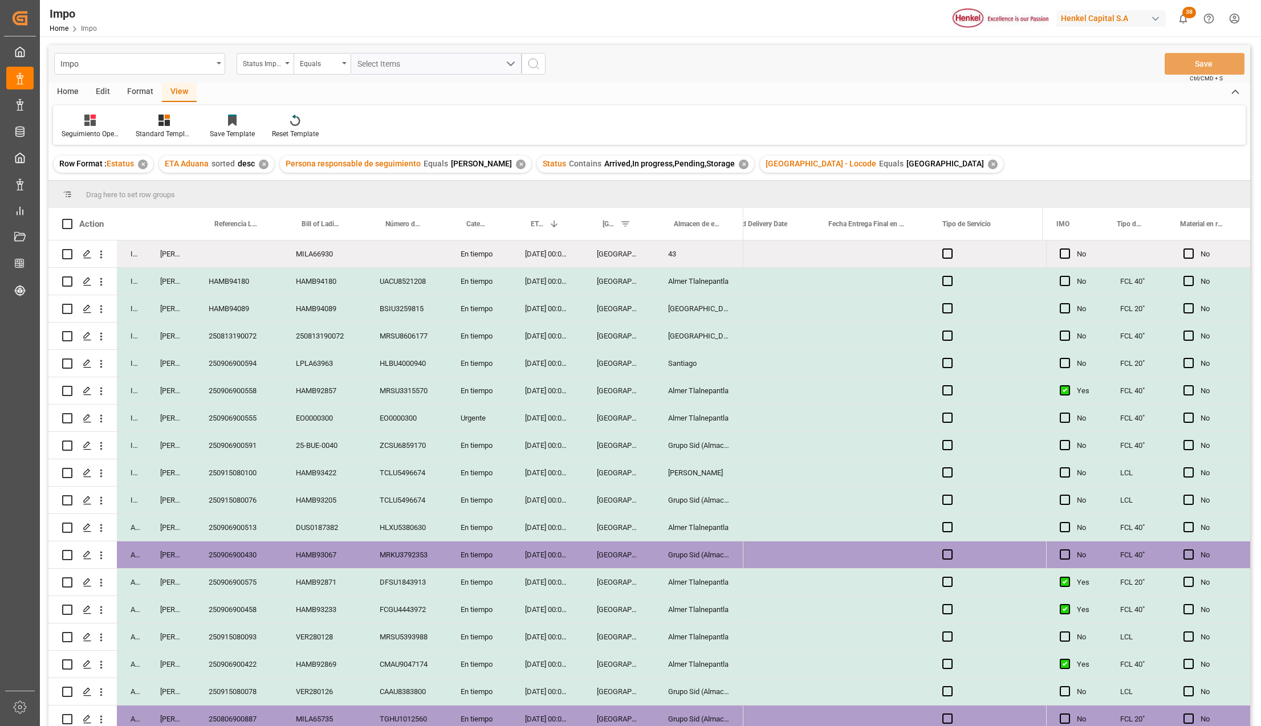
click at [664, 356] on div "Santiago" at bounding box center [698, 363] width 89 height 27
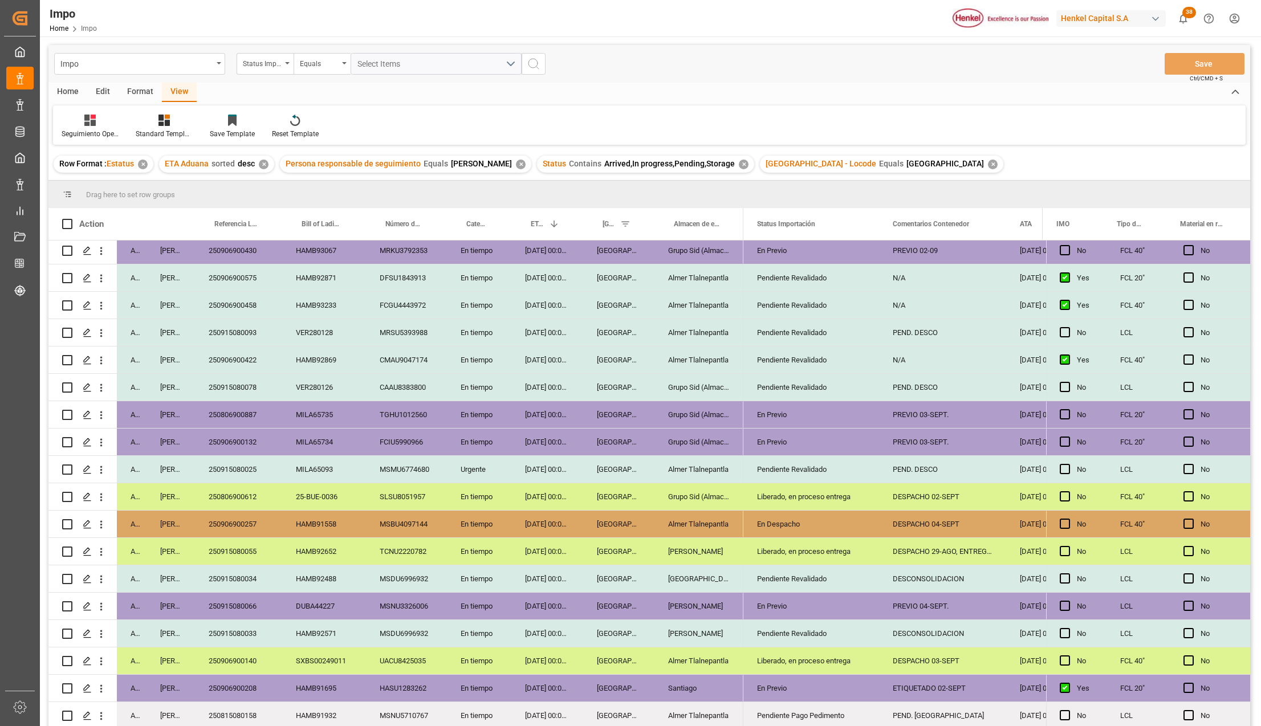
click at [142, 164] on div "✕" at bounding box center [143, 165] width 10 height 10
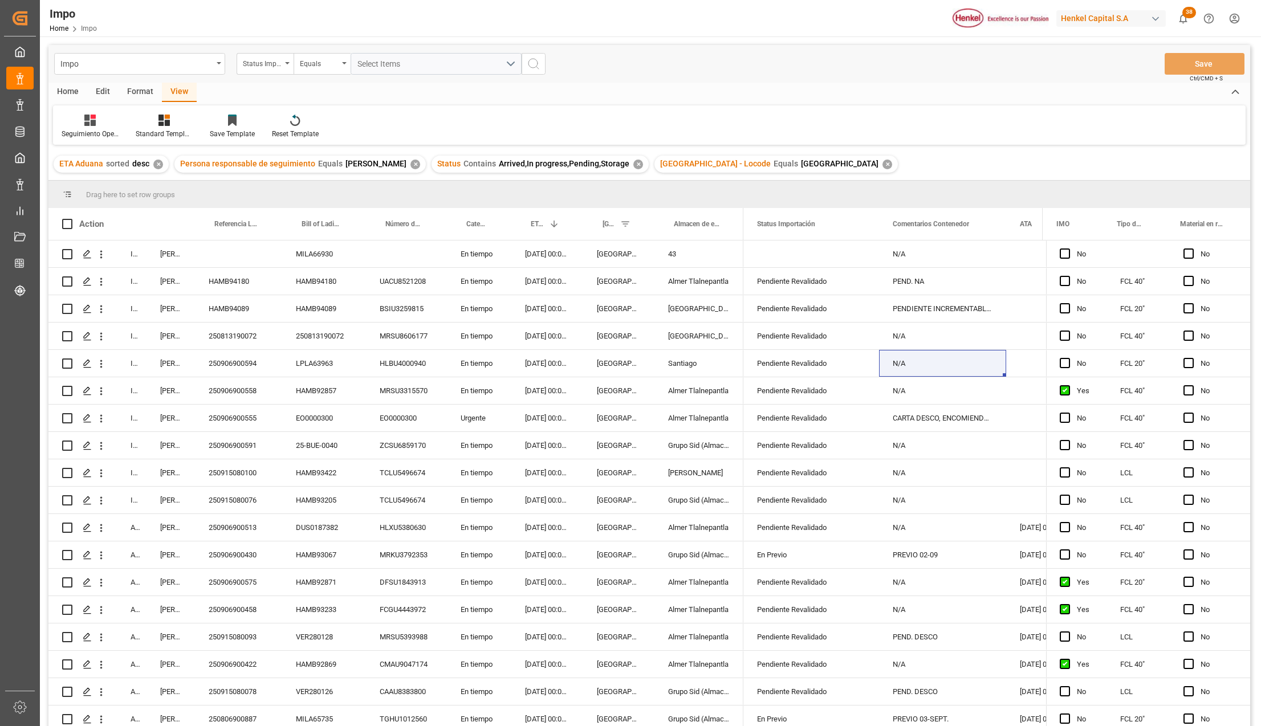
click at [136, 94] on div "Format" at bounding box center [140, 92] width 43 height 19
click at [125, 126] on div "Row Format" at bounding box center [131, 126] width 55 height 25
click at [138, 161] on div "Impo Status Importación Equals Select Items Save Ctrl/CMD + S Home Edit Format …" at bounding box center [648, 400] width 1201 height 711
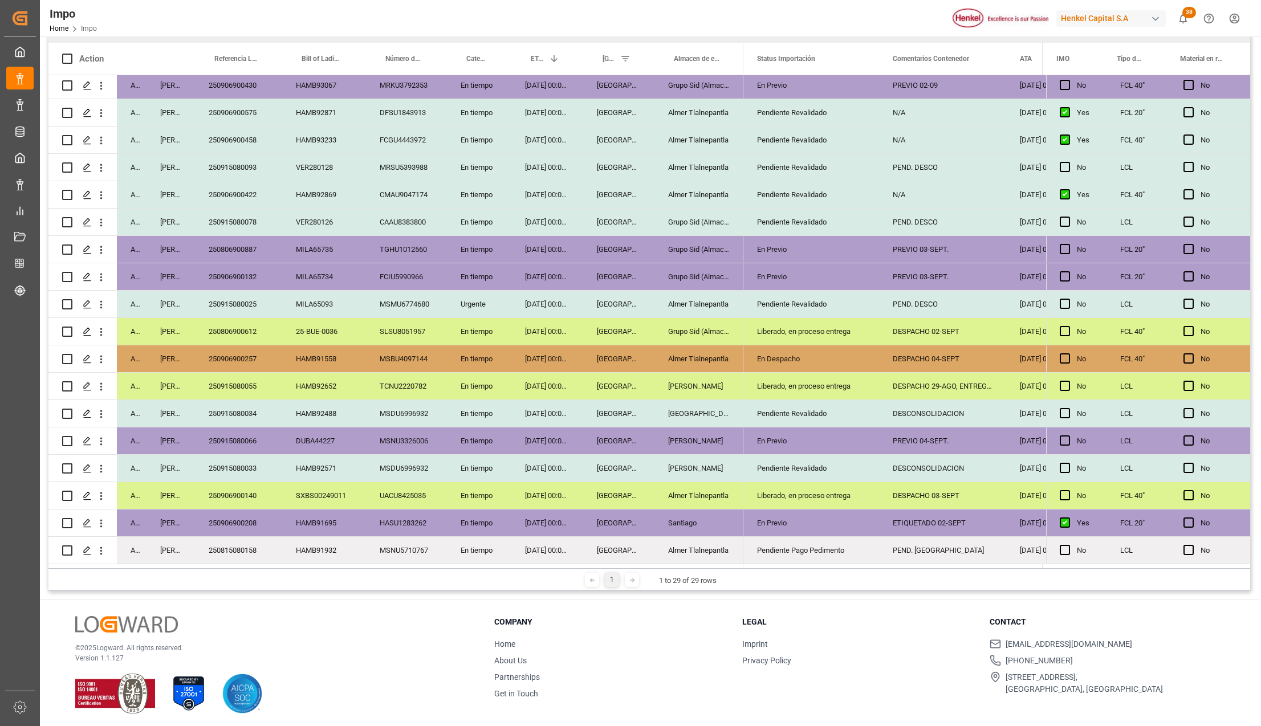
scroll to position [169, 0]
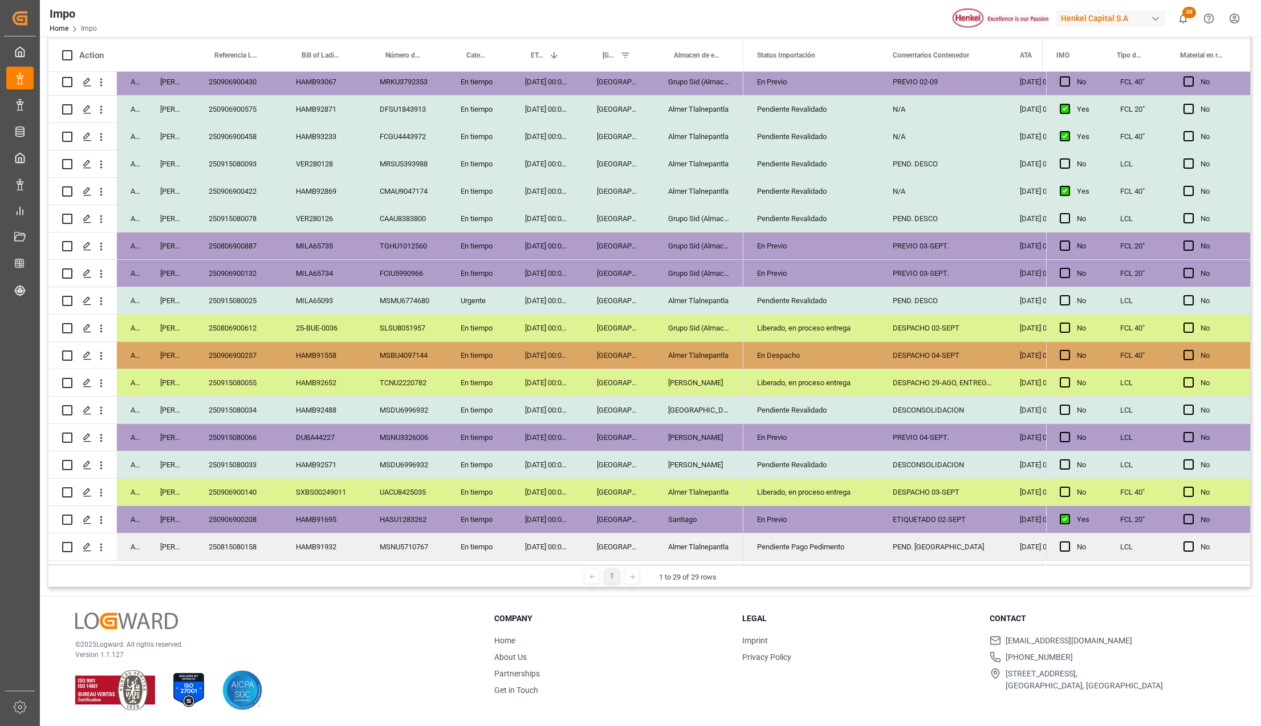
click at [899, 326] on div "DESPACHO 02-SEPT" at bounding box center [942, 328] width 127 height 27
click at [911, 347] on div "DESPACHO 04-SEPT" at bounding box center [942, 355] width 127 height 27
click at [929, 374] on div "DESPACHO 29-AGO, ENTREGA 05-SEPT" at bounding box center [942, 382] width 127 height 27
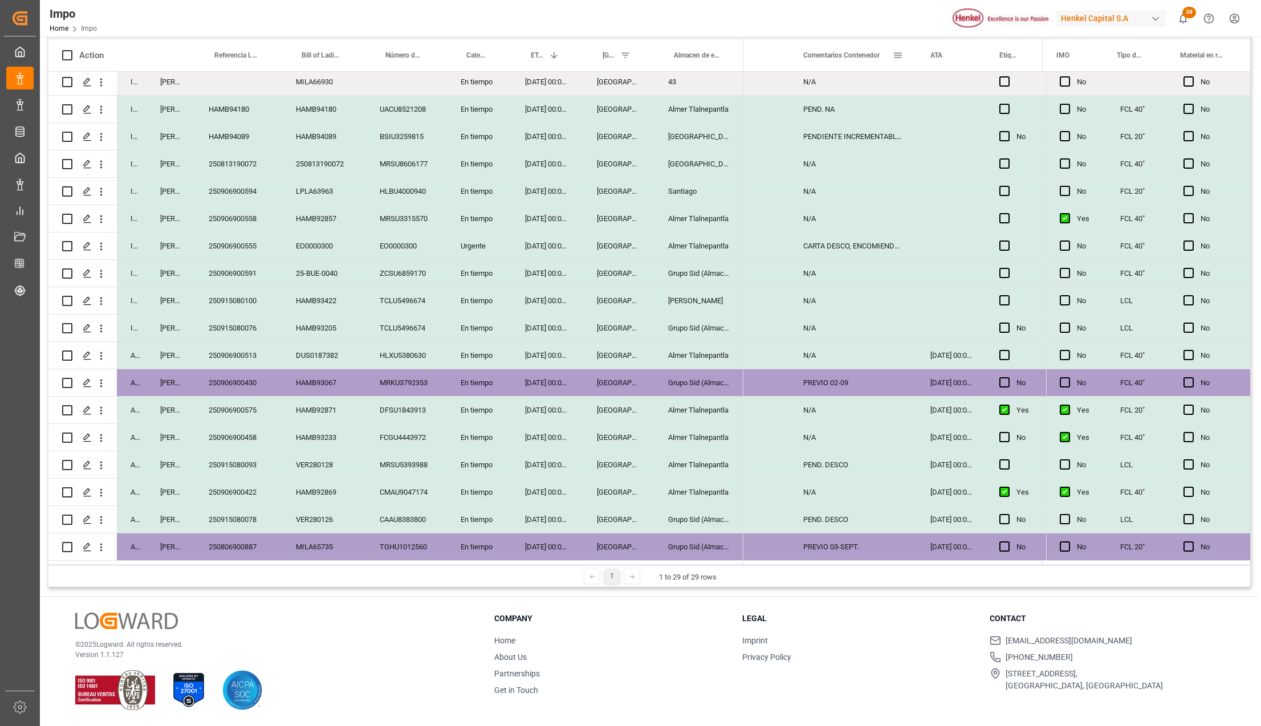
scroll to position [92, 0]
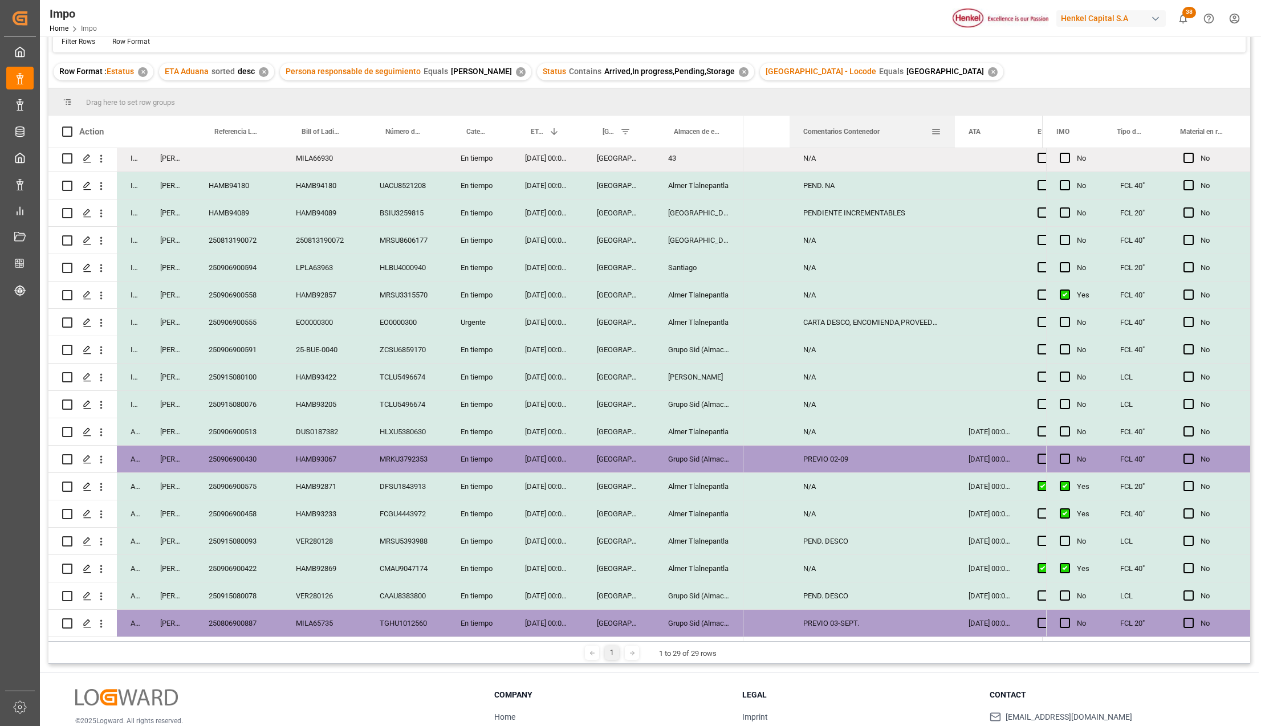
drag, startPoint x: 915, startPoint y: 119, endPoint x: 971, endPoint y: 121, distance: 55.9
click at [957, 121] on div at bounding box center [954, 132] width 5 height 32
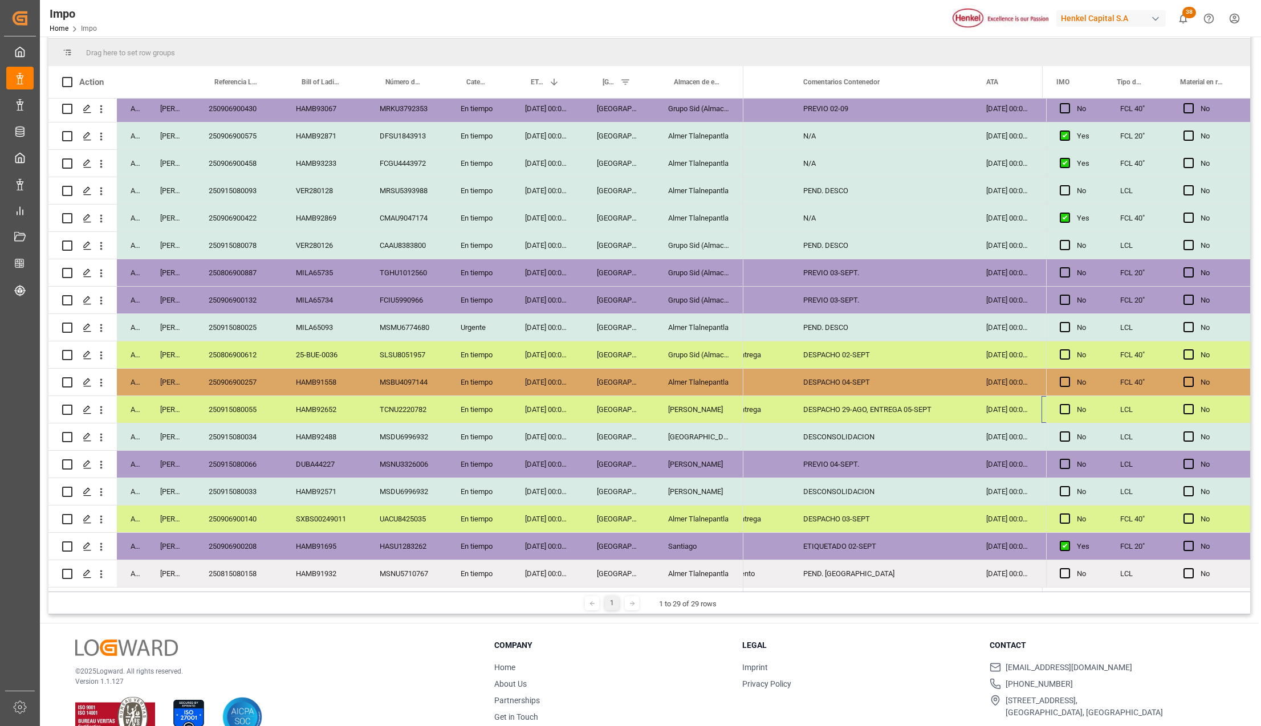
scroll to position [169, 0]
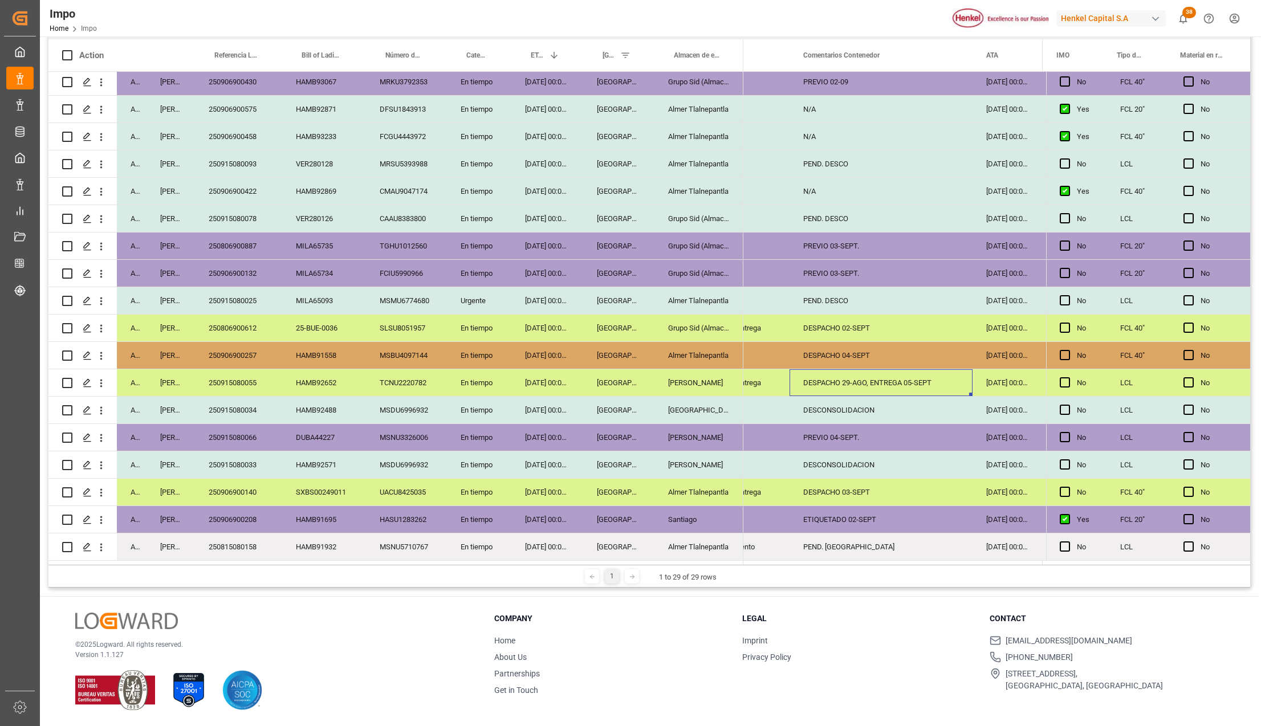
click at [897, 381] on div "DESPACHO 29-AGO, ENTREGA 05-SEPT" at bounding box center [880, 382] width 183 height 27
click at [858, 482] on div "DESPACHO 03-SEPT" at bounding box center [880, 492] width 183 height 27
click at [724, 351] on div "Almer Tlalnepantla" at bounding box center [698, 355] width 89 height 27
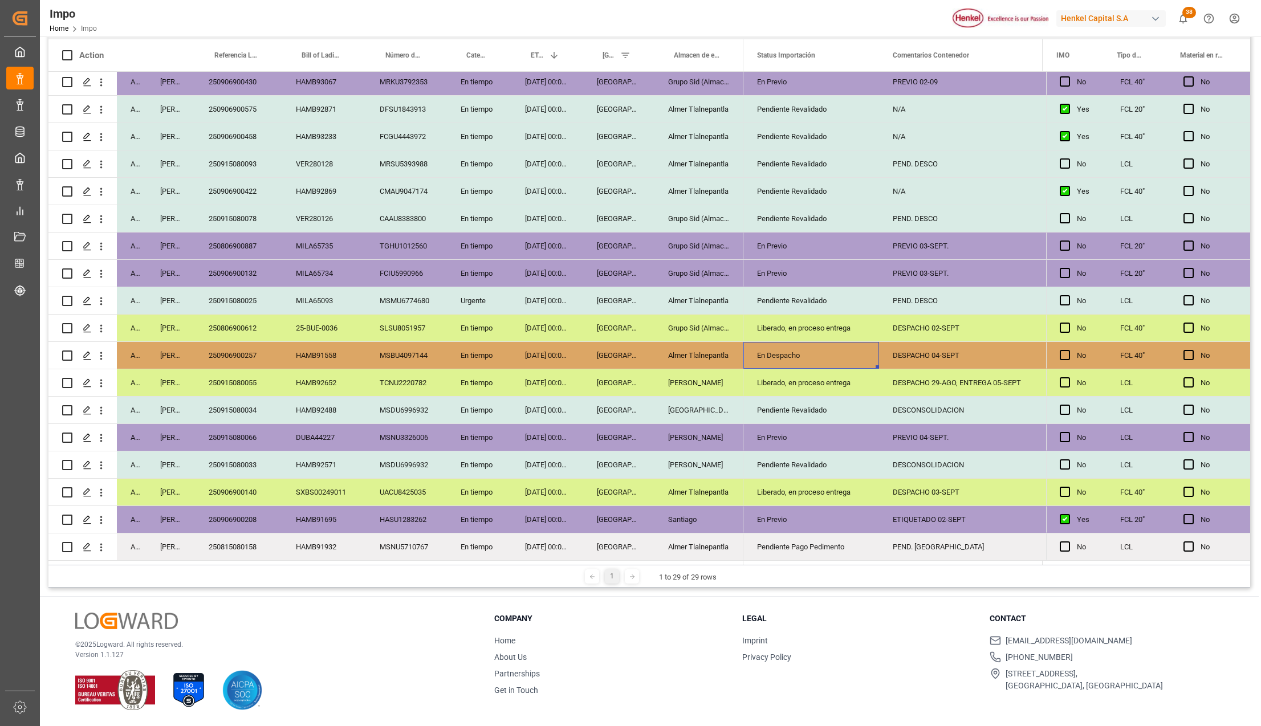
click at [248, 548] on div "250815080158" at bounding box center [238, 546] width 87 height 27
click at [807, 545] on div "Pendiente Pago Pedimento" at bounding box center [811, 547] width 108 height 26
click at [855, 535] on icon "open menu" at bounding box center [858, 541] width 14 height 14
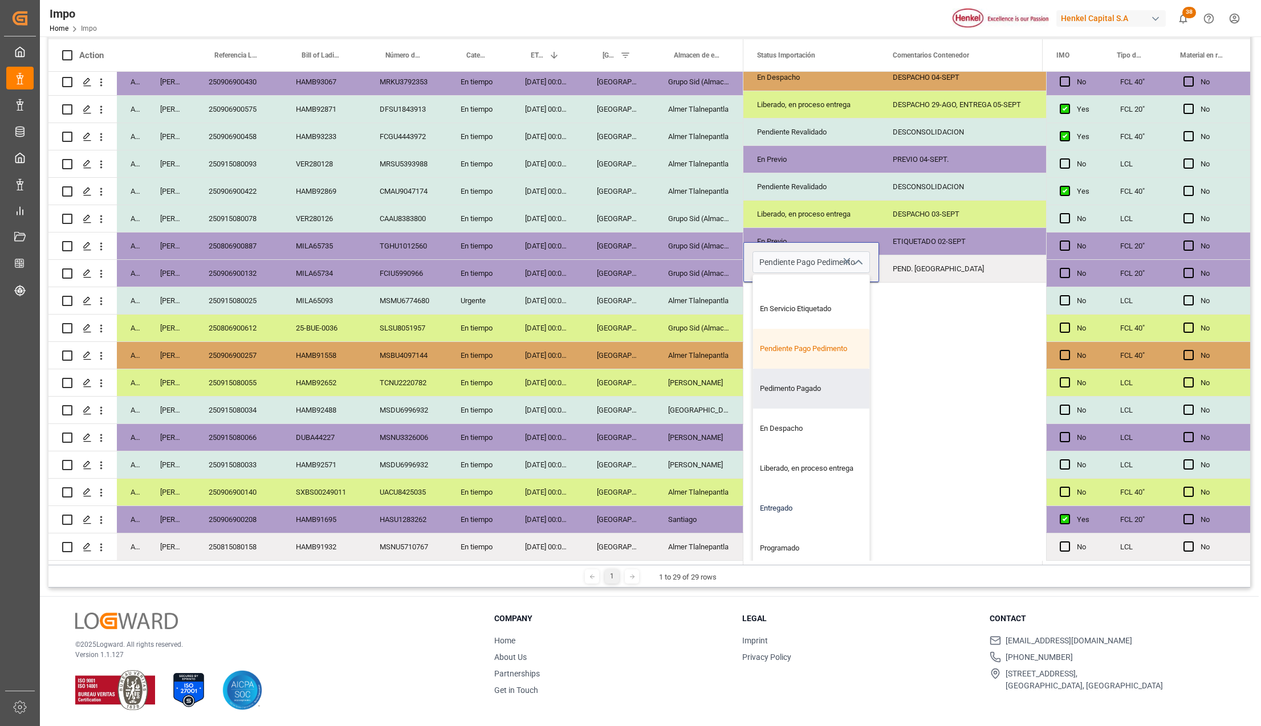
scroll to position [110, 0]
click at [785, 462] on div "Liberado, en proceso entrega" at bounding box center [811, 465] width 116 height 40
type input "Liberado, en proceso entrega"
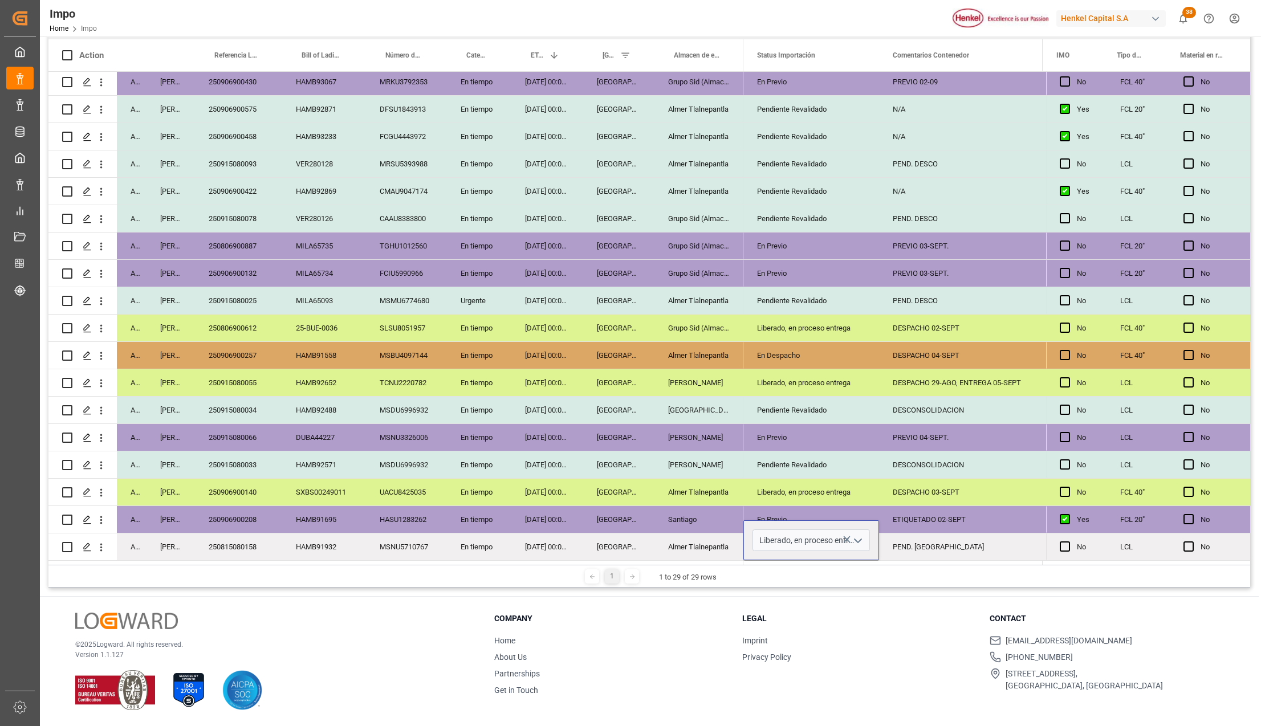
scroll to position [0, 0]
click at [686, 539] on div "Almer Tlalnepantla" at bounding box center [698, 546] width 89 height 27
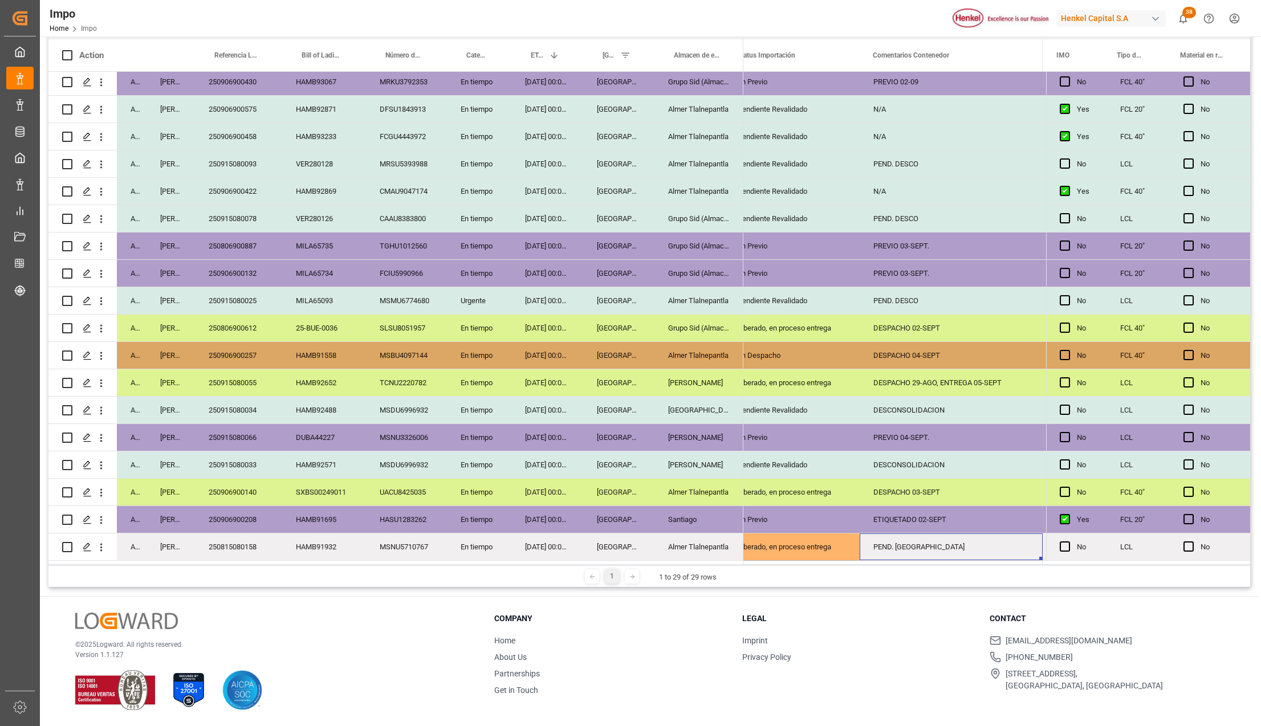
click at [895, 547] on div "PEND. [GEOGRAPHIC_DATA]" at bounding box center [950, 546] width 183 height 27
click at [895, 547] on input "PEND. [GEOGRAPHIC_DATA]" at bounding box center [951, 540] width 165 height 22
type input "DESPACHO 02-SEPT."
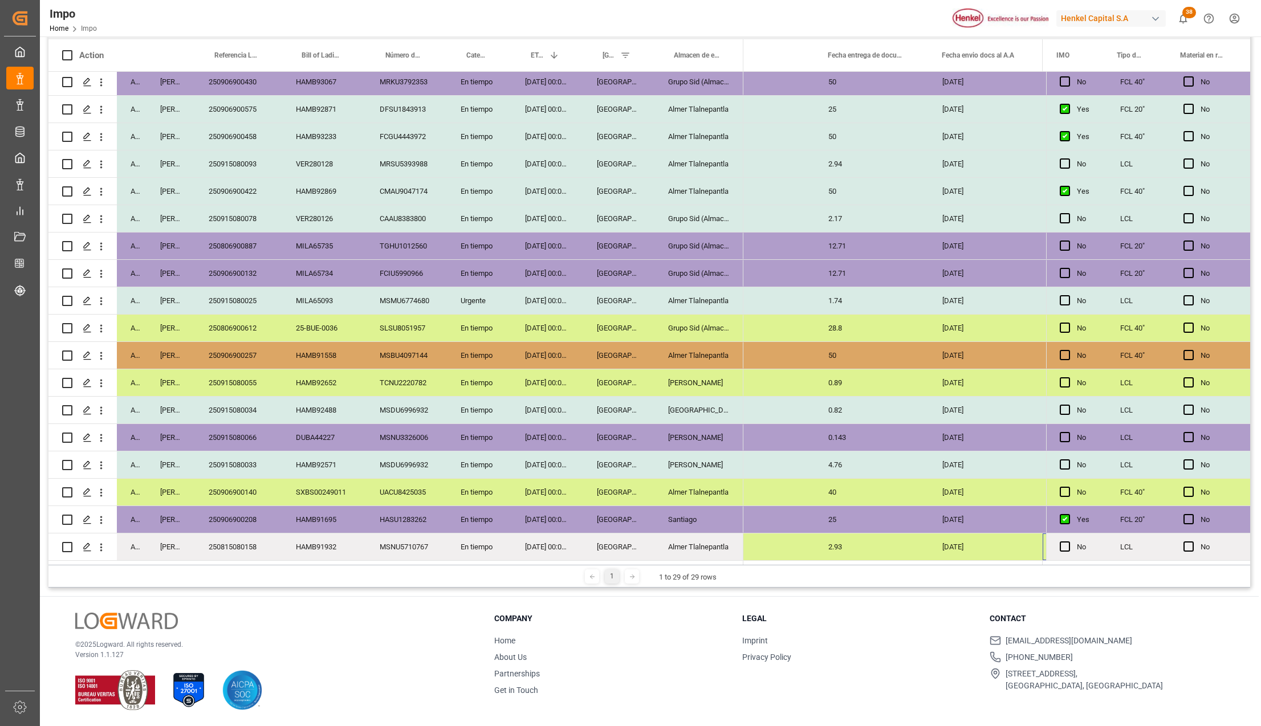
scroll to position [0, 1795]
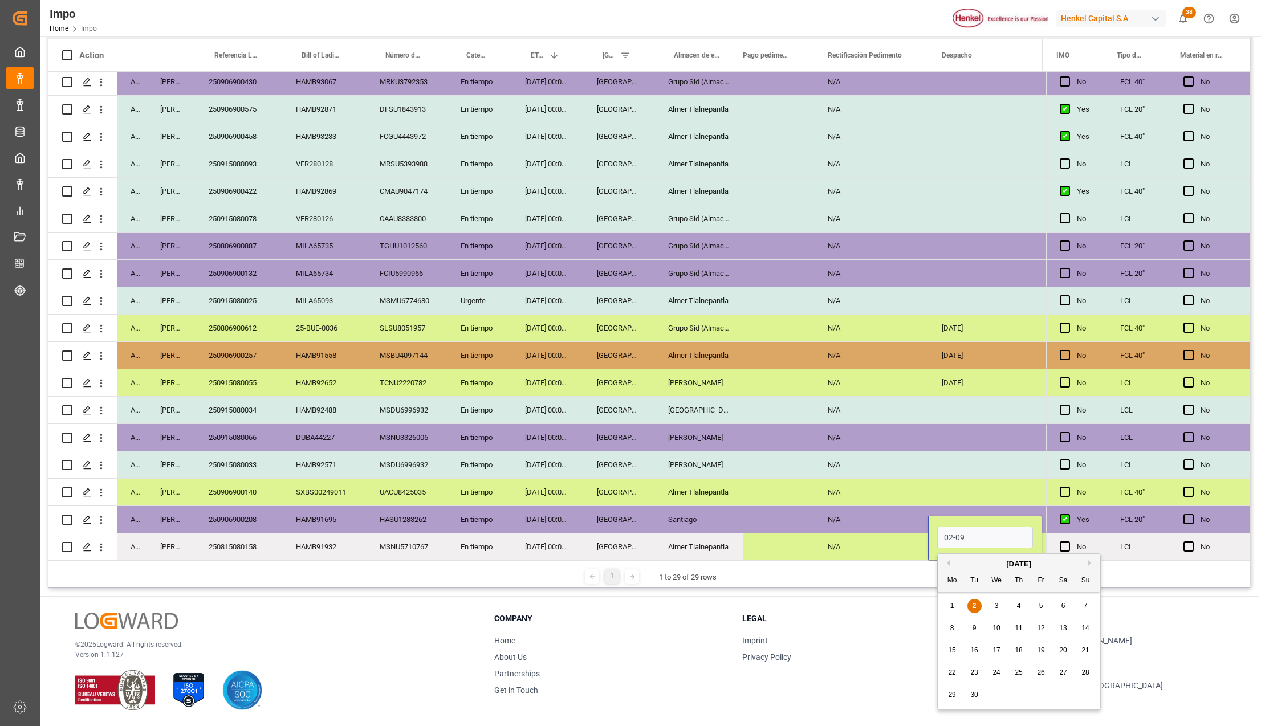
type input "[DATE]"
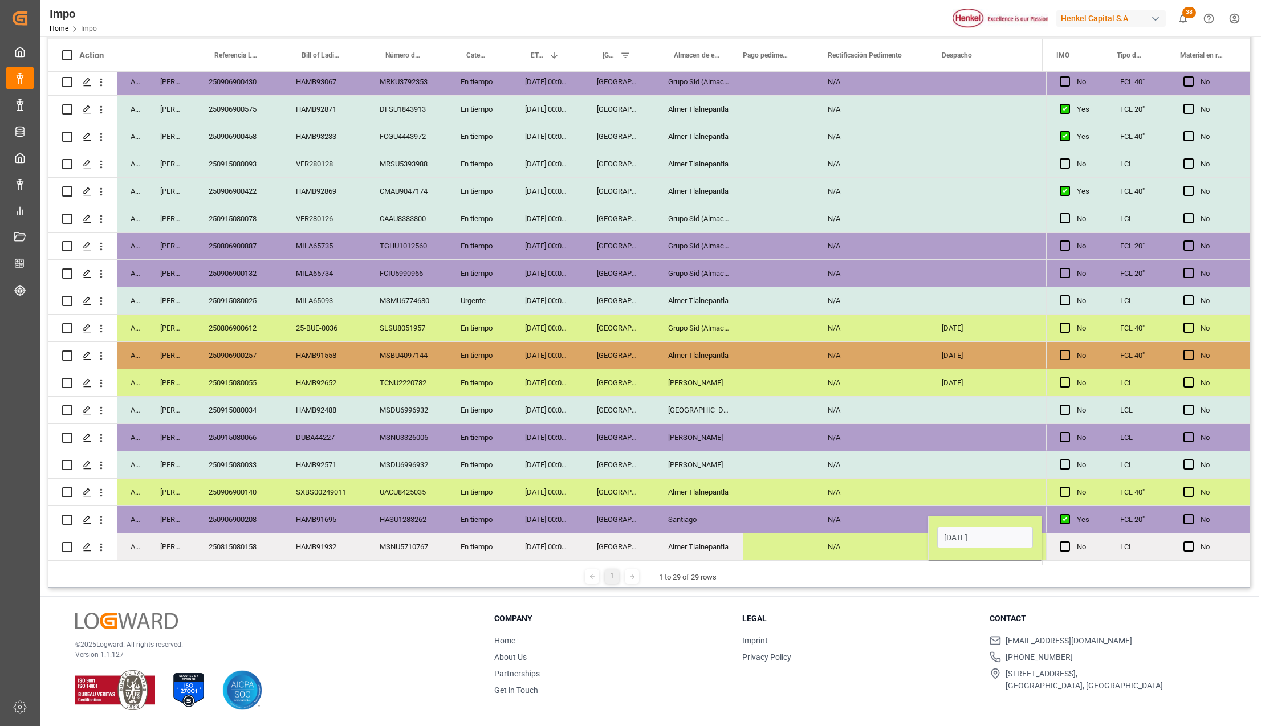
click at [895, 547] on div "N/A" at bounding box center [871, 546] width 114 height 27
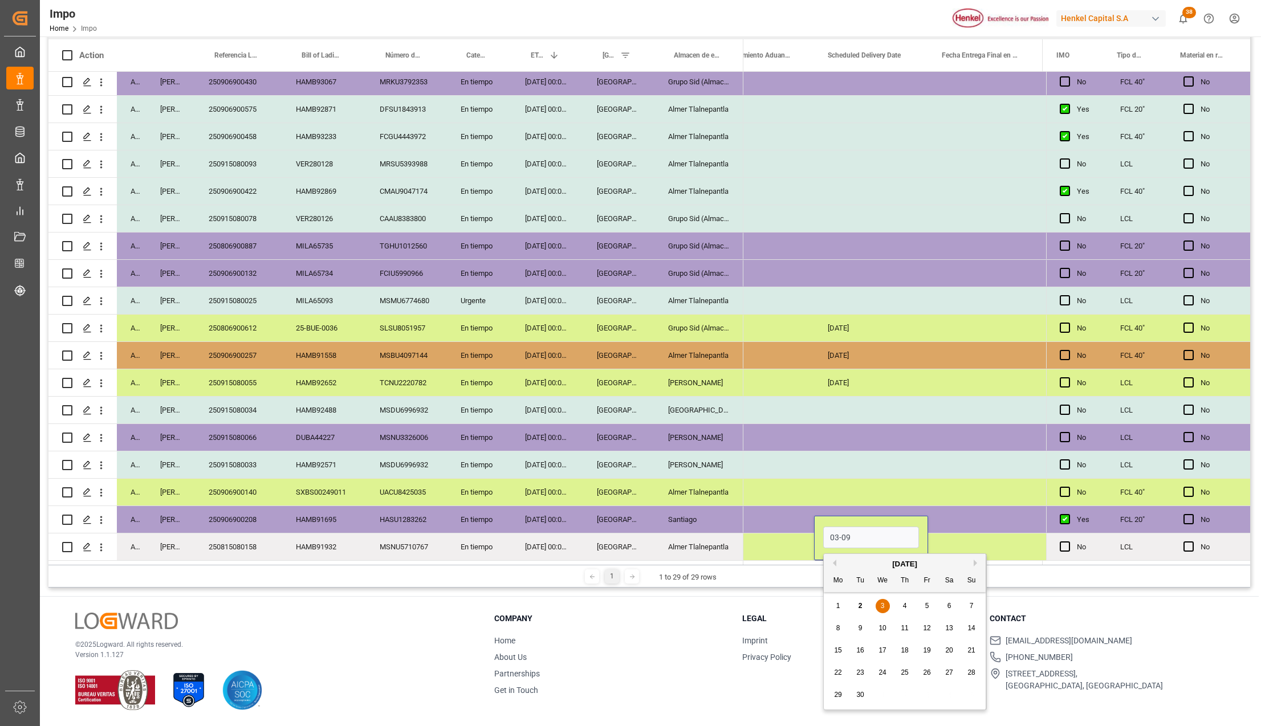
type input "[DATE]"
click at [767, 536] on div "NO" at bounding box center [766, 547] width 70 height 26
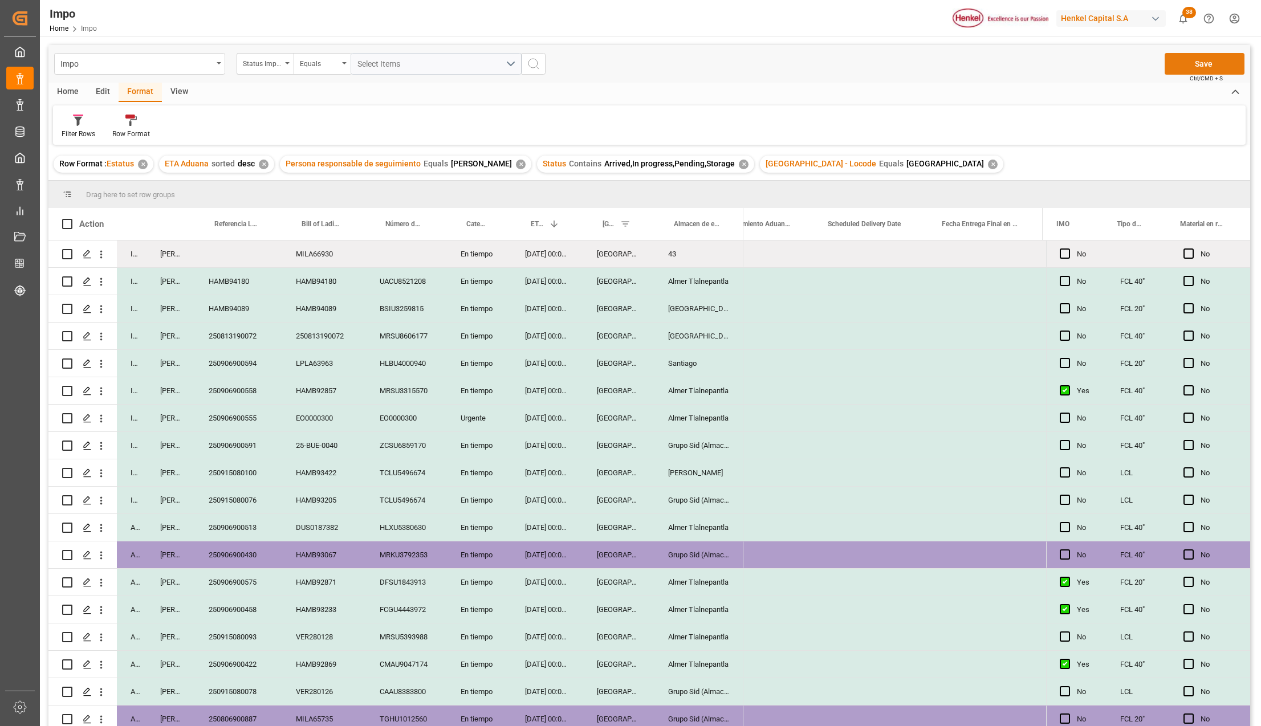
click at [1217, 62] on button "Save" at bounding box center [1204, 64] width 80 height 22
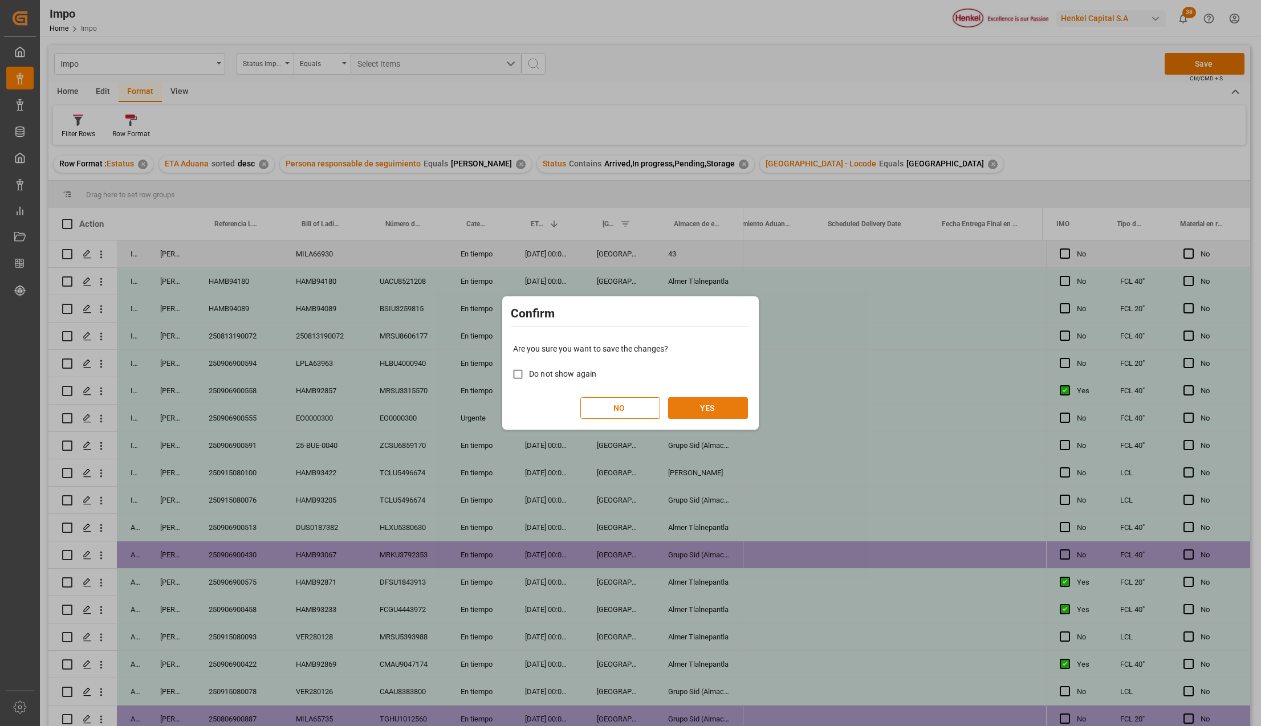
click at [721, 406] on button "YES" at bounding box center [708, 408] width 80 height 22
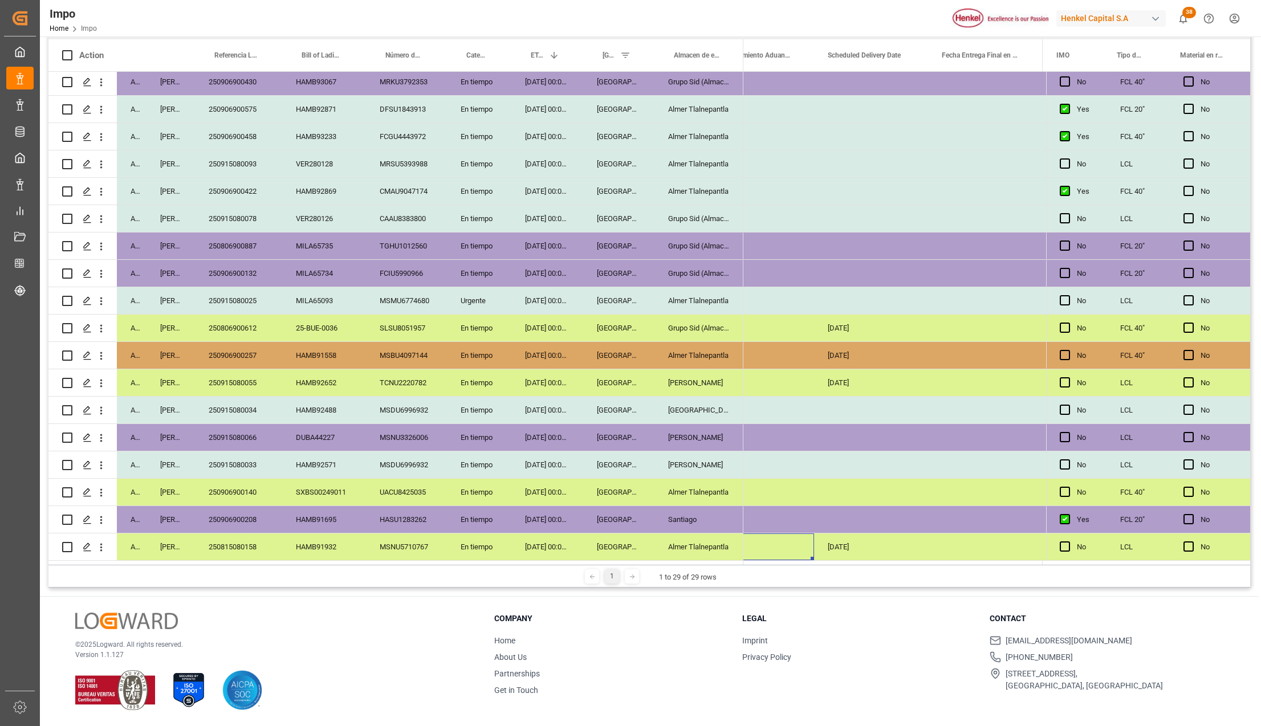
click at [372, 535] on div "MSNU5710767" at bounding box center [406, 546] width 81 height 27
click at [105, 536] on button "open menu" at bounding box center [101, 547] width 12 height 22
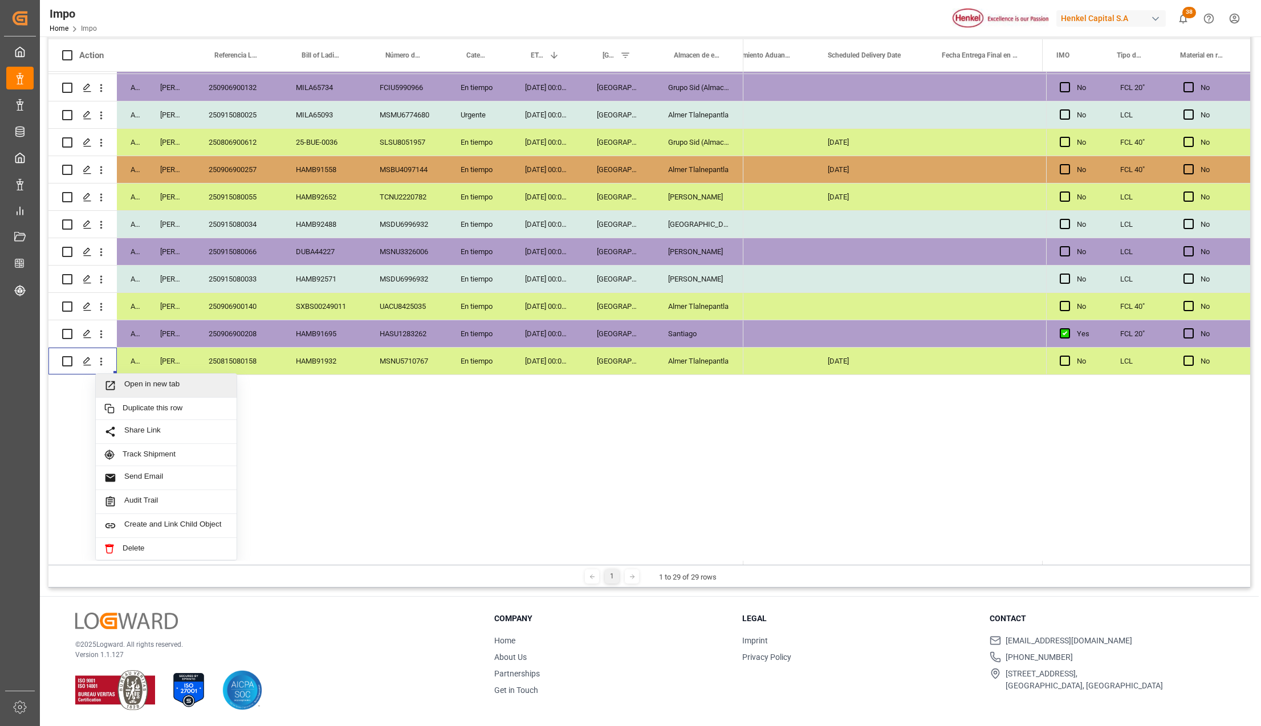
click at [168, 380] on span "Open in new tab" at bounding box center [176, 386] width 104 height 12
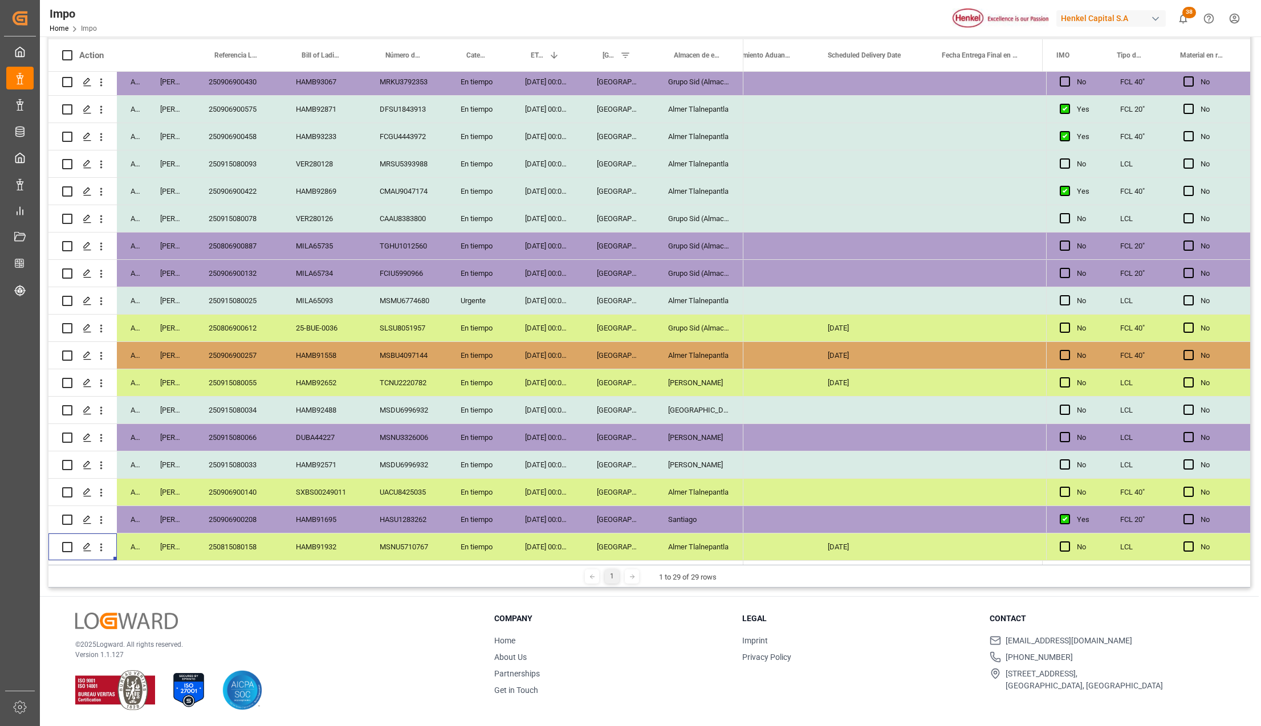
click at [621, 513] on div "[GEOGRAPHIC_DATA]" at bounding box center [618, 519] width 71 height 27
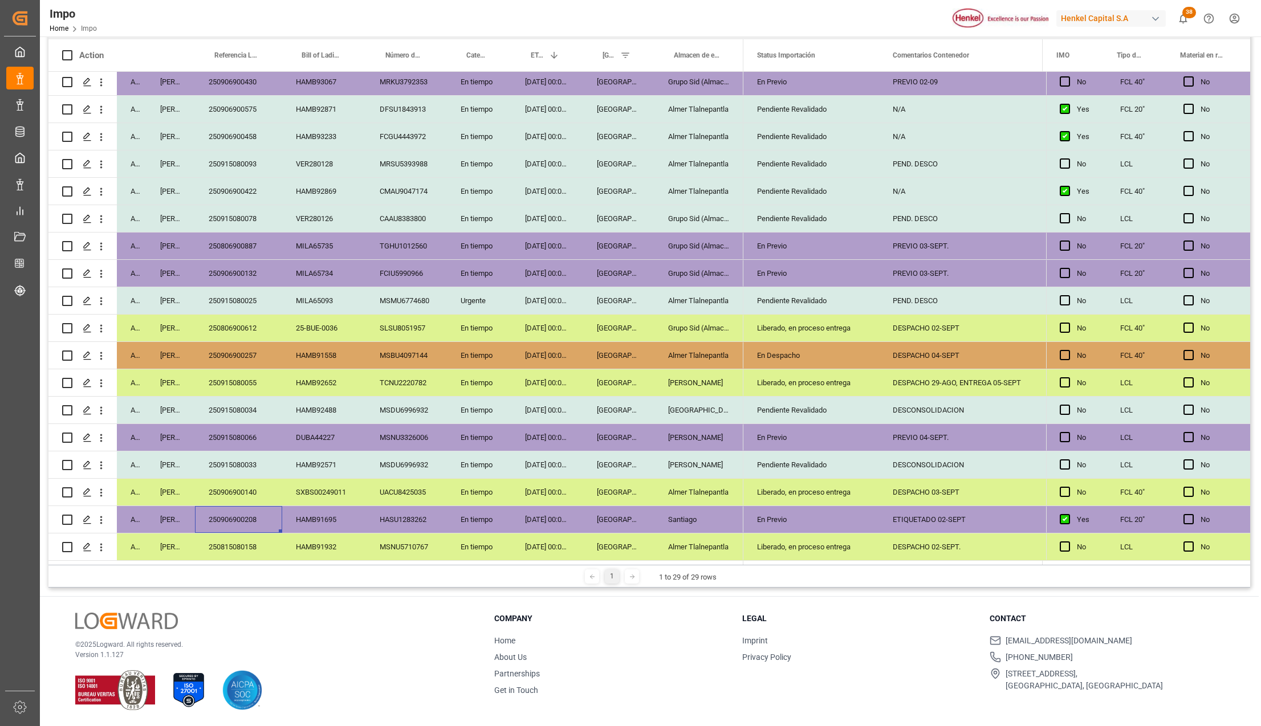
click at [247, 511] on div "250906900208" at bounding box center [238, 519] width 87 height 27
click at [435, 511] on div "HASU1283262" at bounding box center [406, 519] width 81 height 27
click at [672, 512] on div "Santiago" at bounding box center [698, 519] width 89 height 27
click at [853, 517] on button "open menu" at bounding box center [857, 526] width 17 height 18
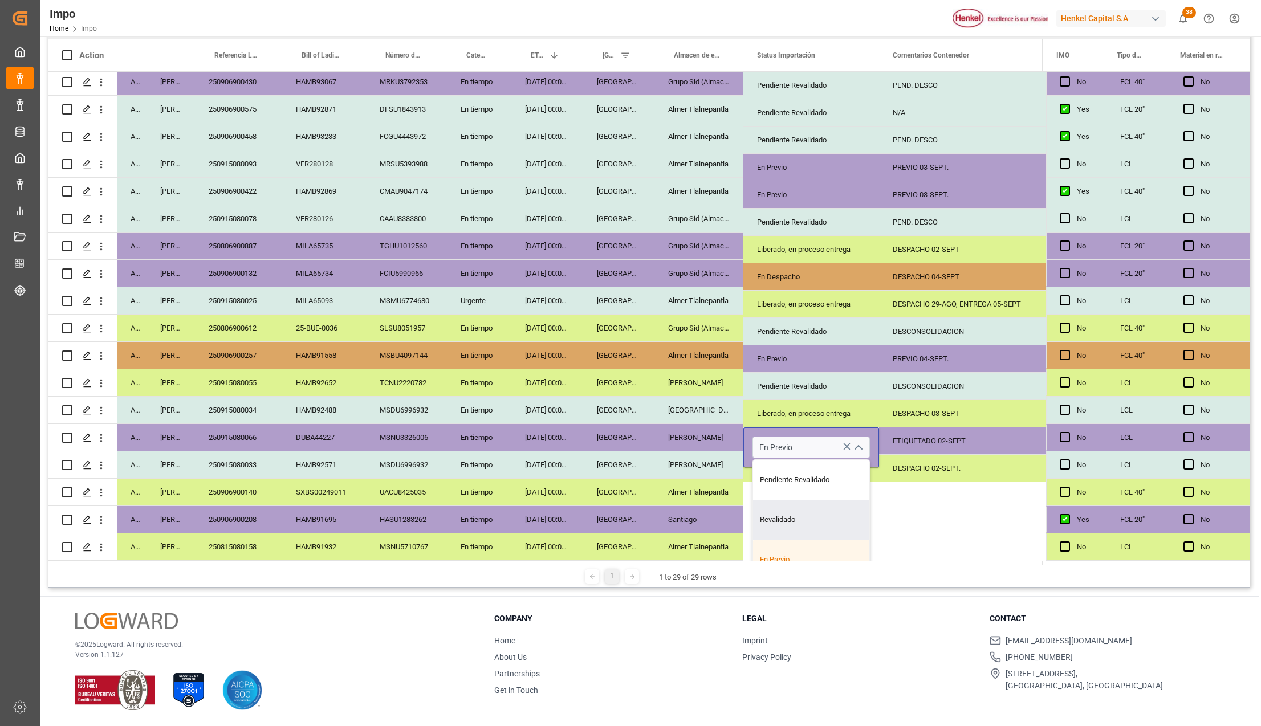
scroll to position [267, 0]
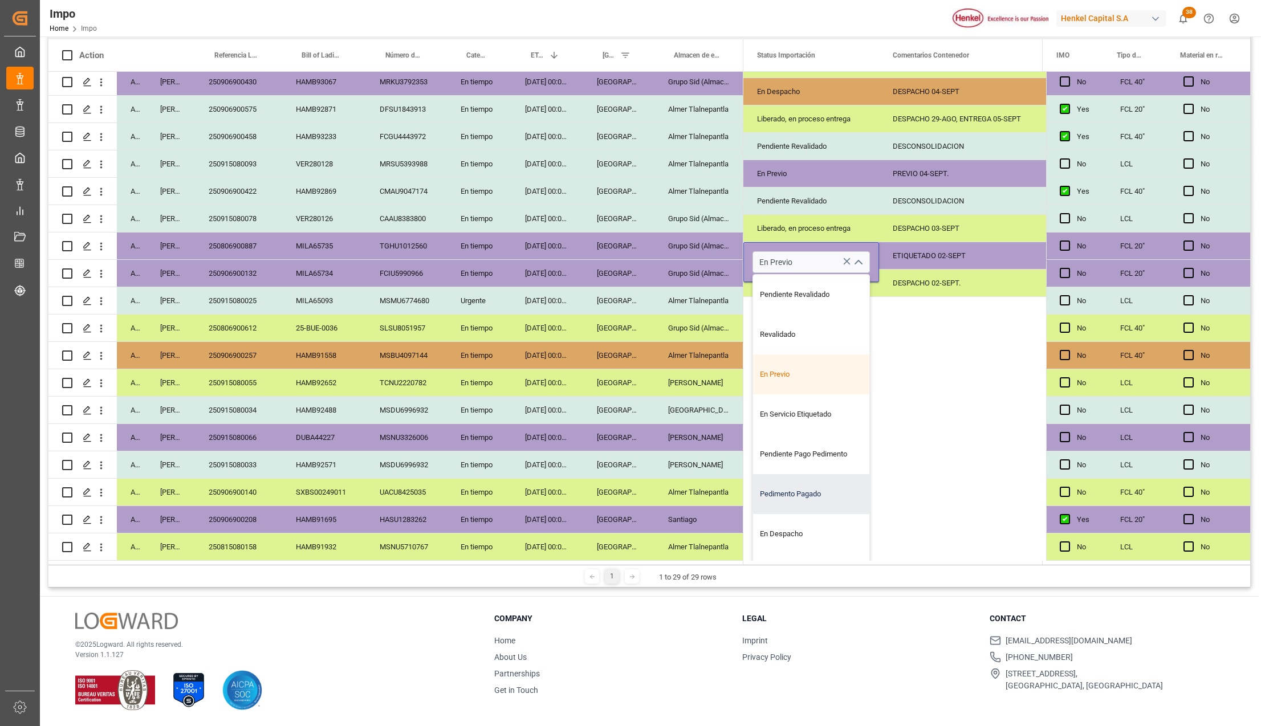
click at [787, 480] on div "Pedimento Pagado" at bounding box center [811, 494] width 116 height 40
type input "Pedimento Pagado"
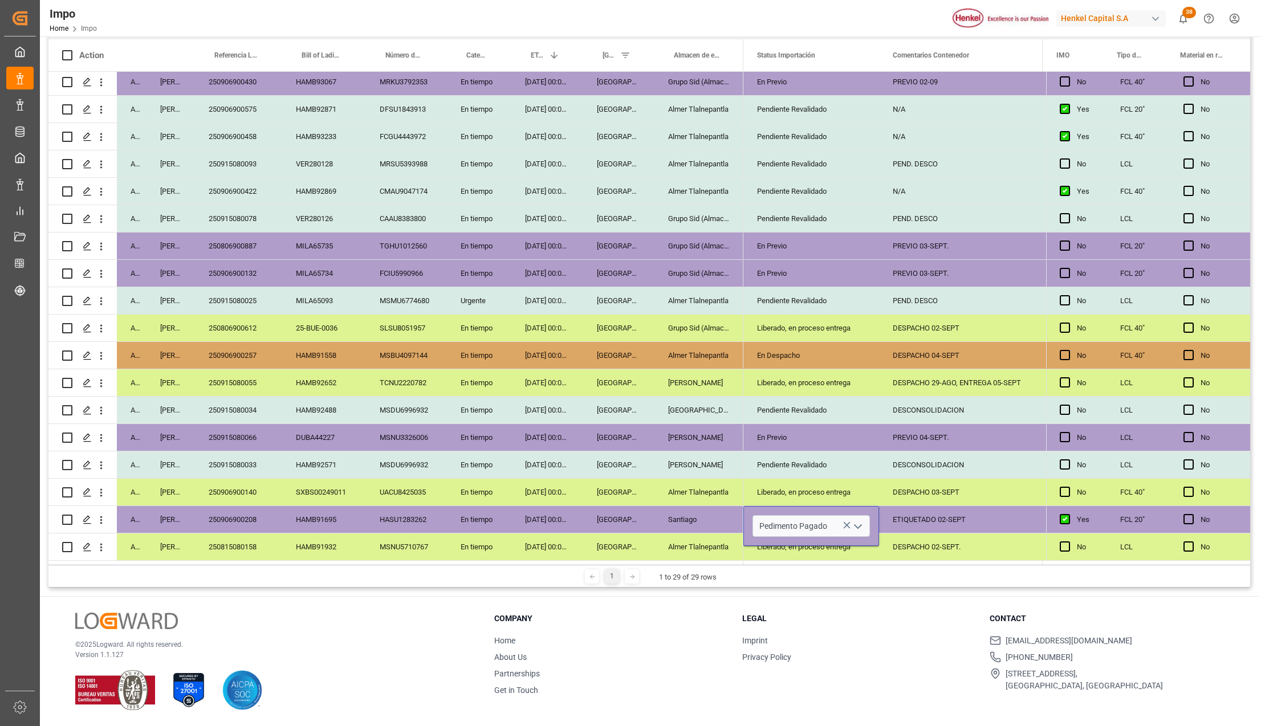
scroll to position [0, 0]
click at [706, 538] on div "Almer Tlalnepantla" at bounding box center [698, 546] width 89 height 27
click at [910, 521] on div "ETIQUETADO 02-SEPT" at bounding box center [970, 519] width 183 height 27
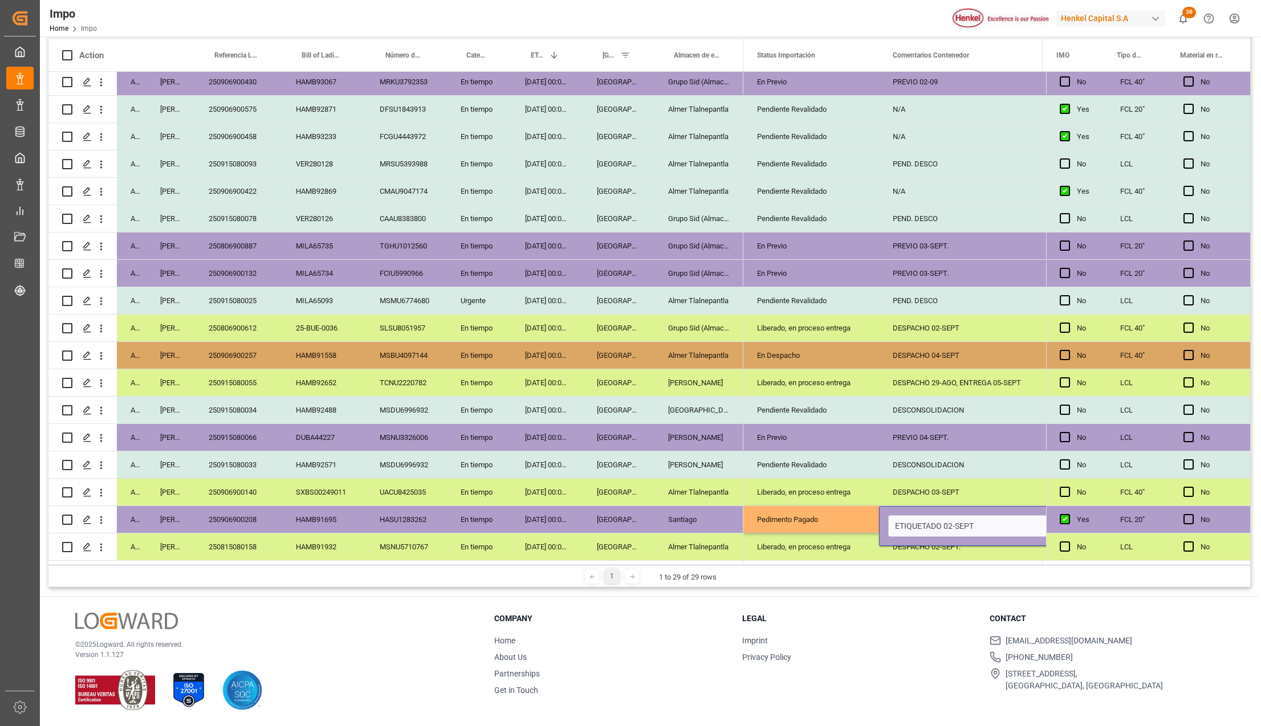
click at [910, 521] on input "ETIQUETADO 02-SEPT" at bounding box center [970, 526] width 165 height 22
type input "p"
type input "PEND. [GEOGRAPHIC_DATA]"
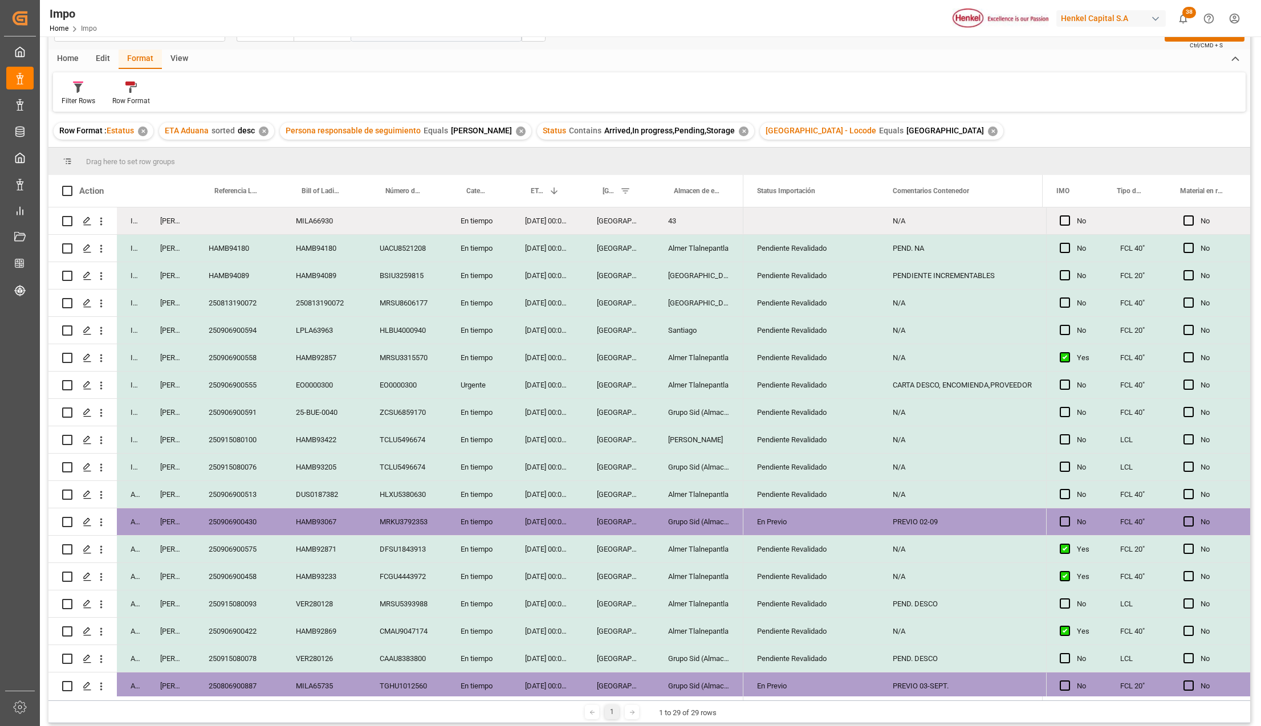
scroll to position [17, 0]
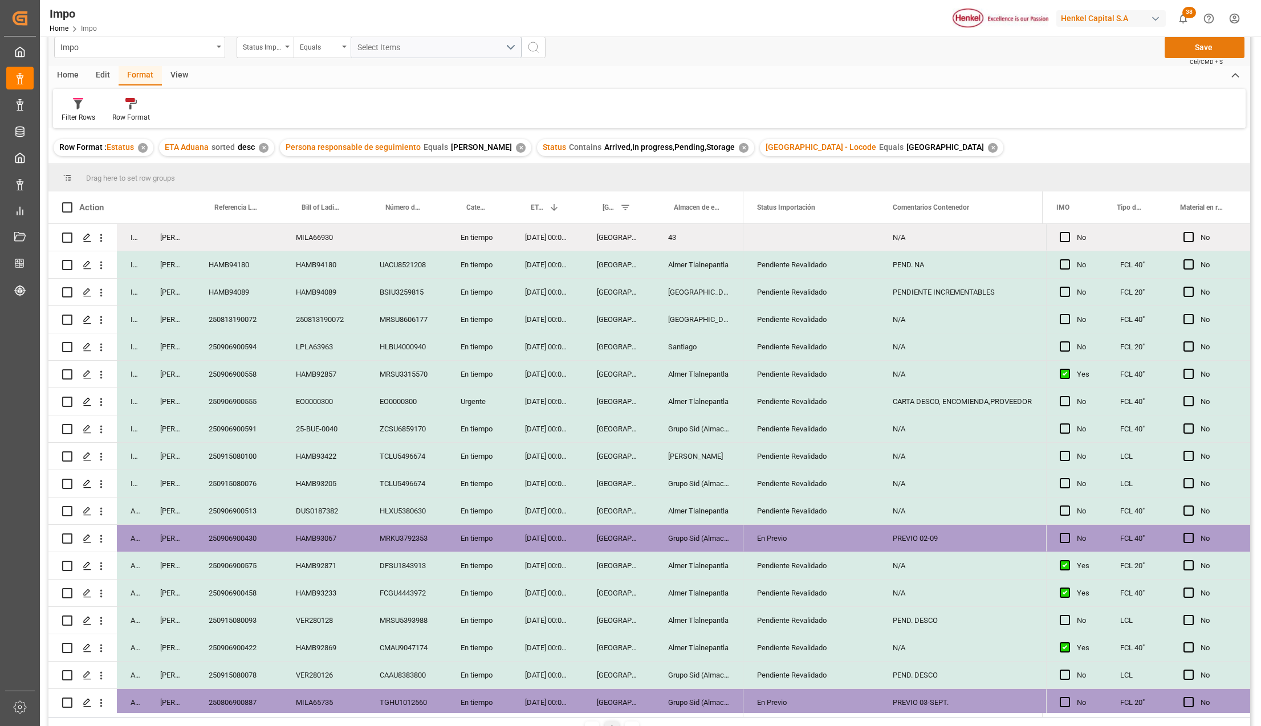
click at [1193, 52] on button "Save" at bounding box center [1204, 47] width 80 height 22
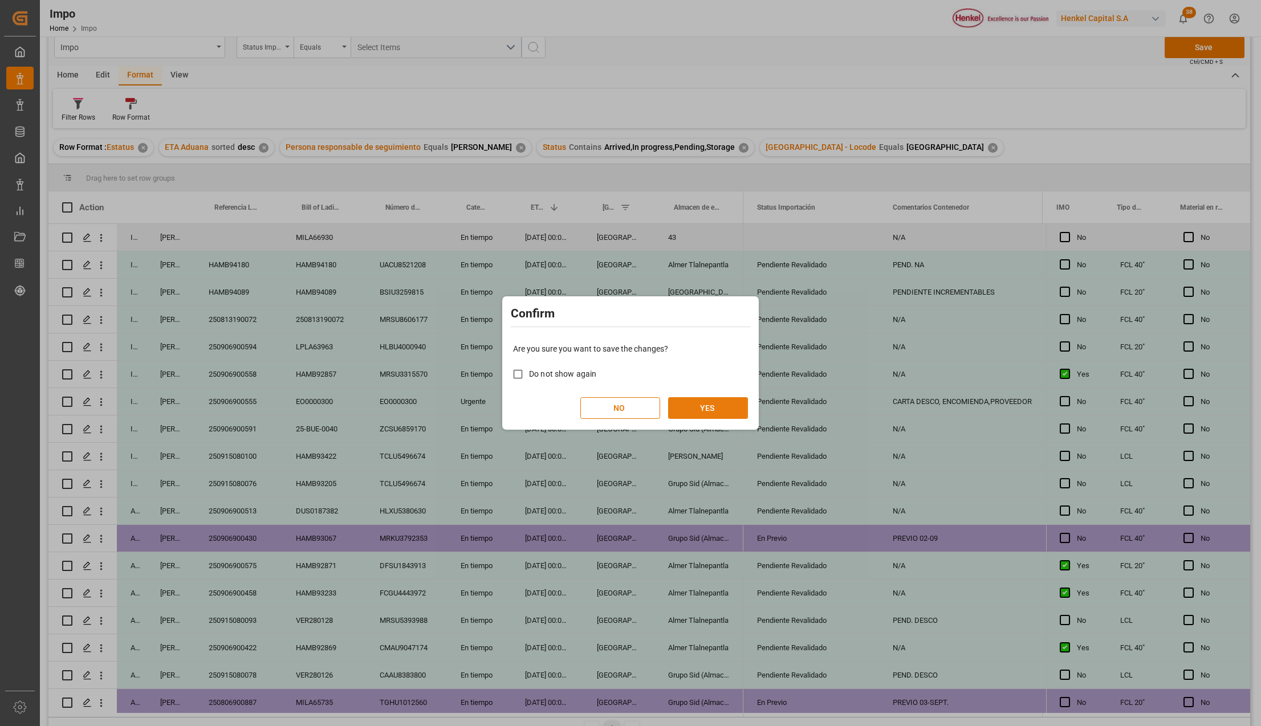
click at [724, 402] on button "YES" at bounding box center [708, 408] width 80 height 22
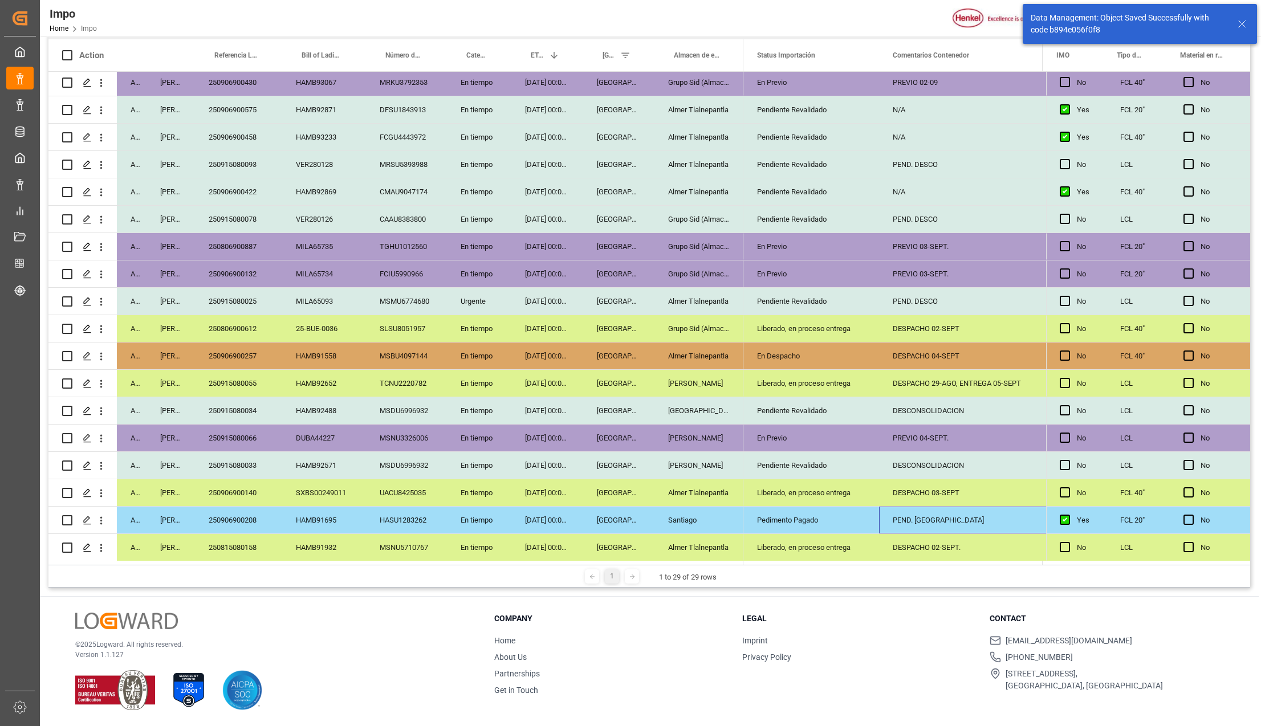
scroll to position [308, 0]
click at [103, 520] on icon "open menu" at bounding box center [101, 520] width 12 height 12
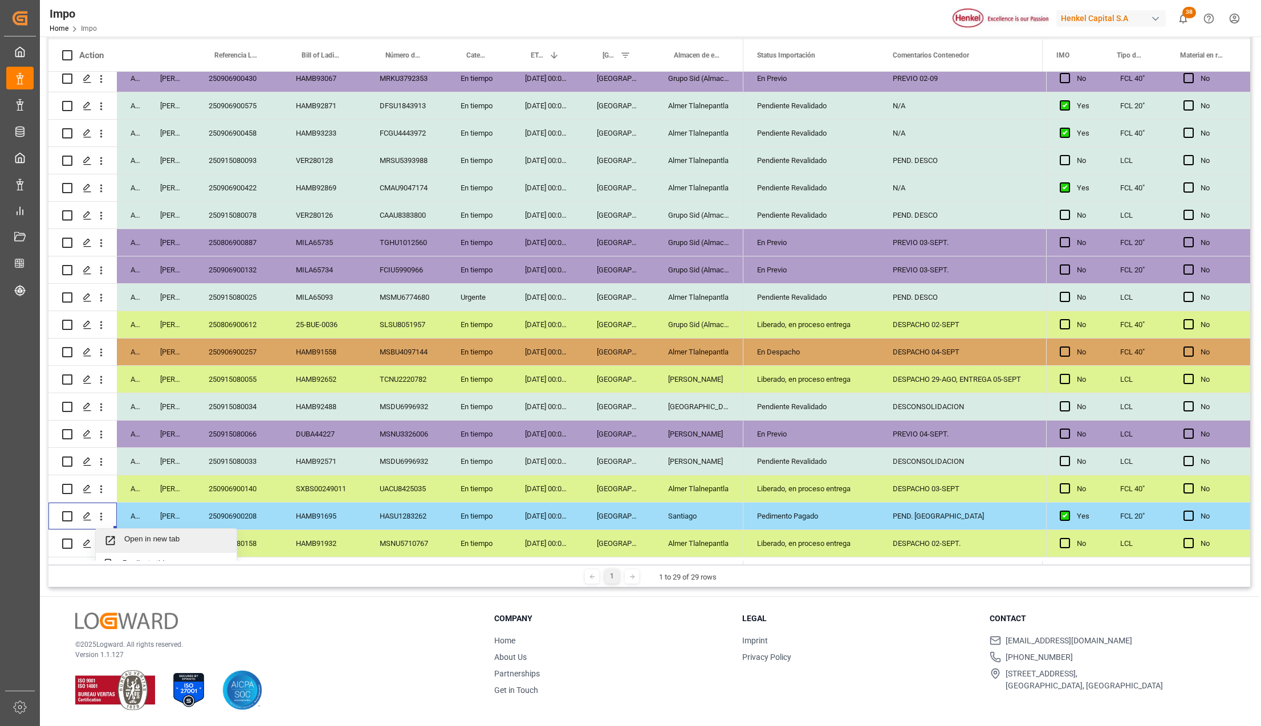
click at [117, 538] on span "Press SPACE to select this row." at bounding box center [114, 541] width 20 height 12
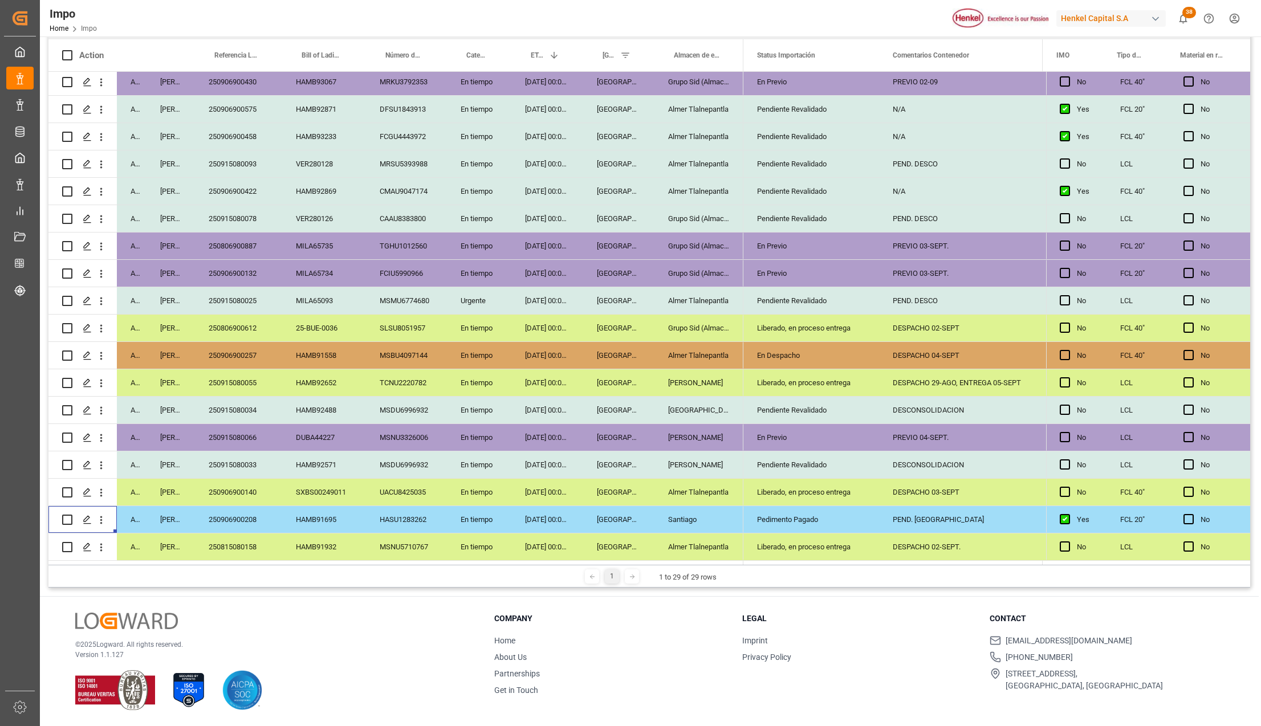
click at [321, 491] on div "SXBS00249011" at bounding box center [324, 492] width 84 height 27
click at [324, 518] on div "HAMB91695" at bounding box center [324, 519] width 84 height 27
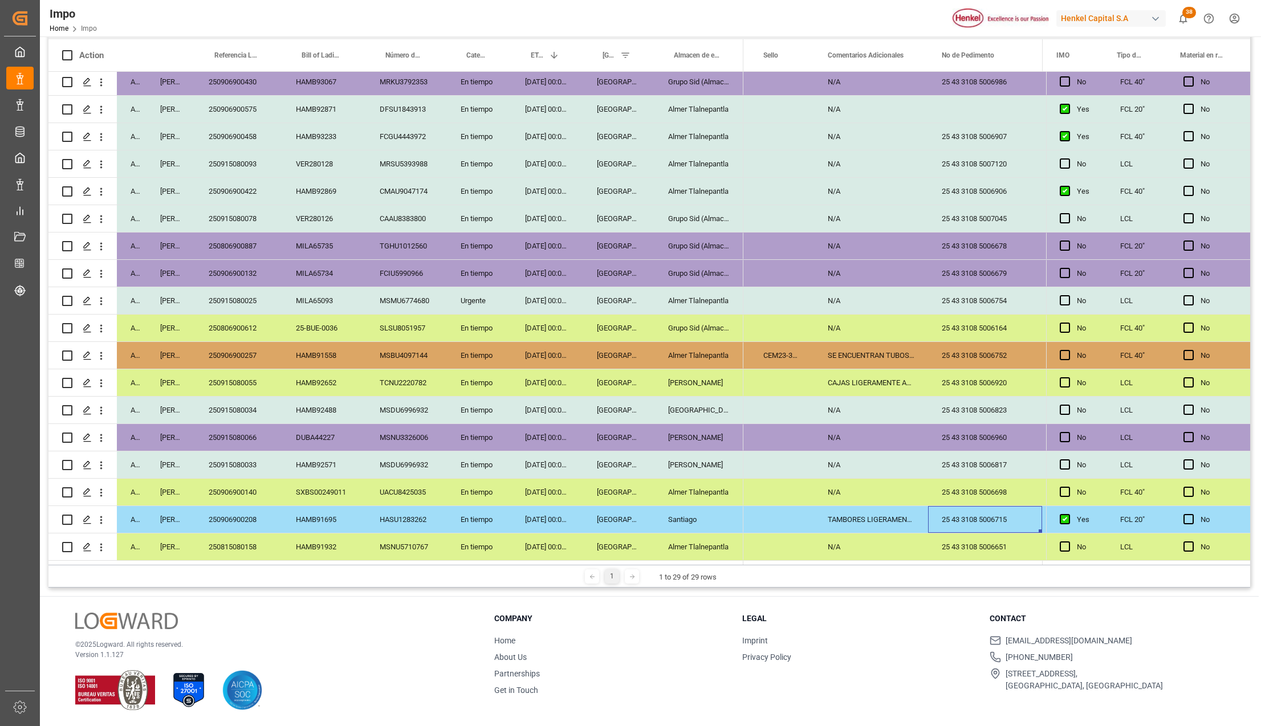
scroll to position [0, 2772]
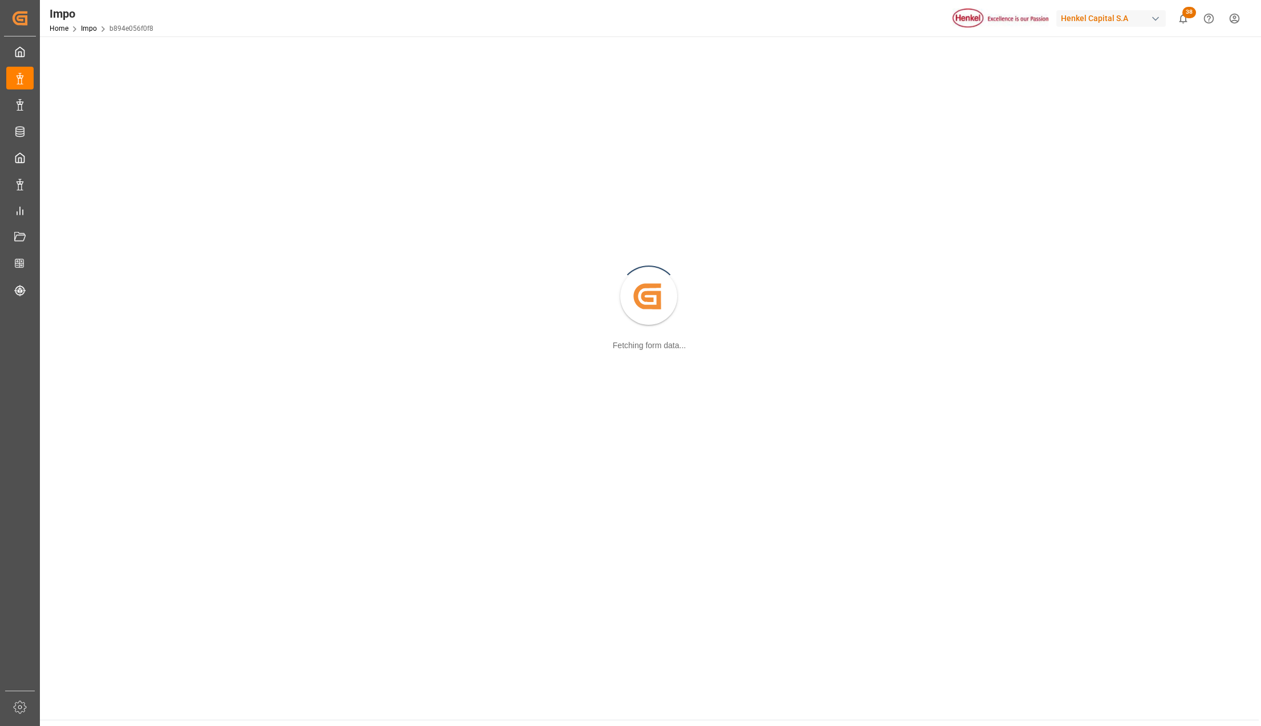
scroll to position [124, 0]
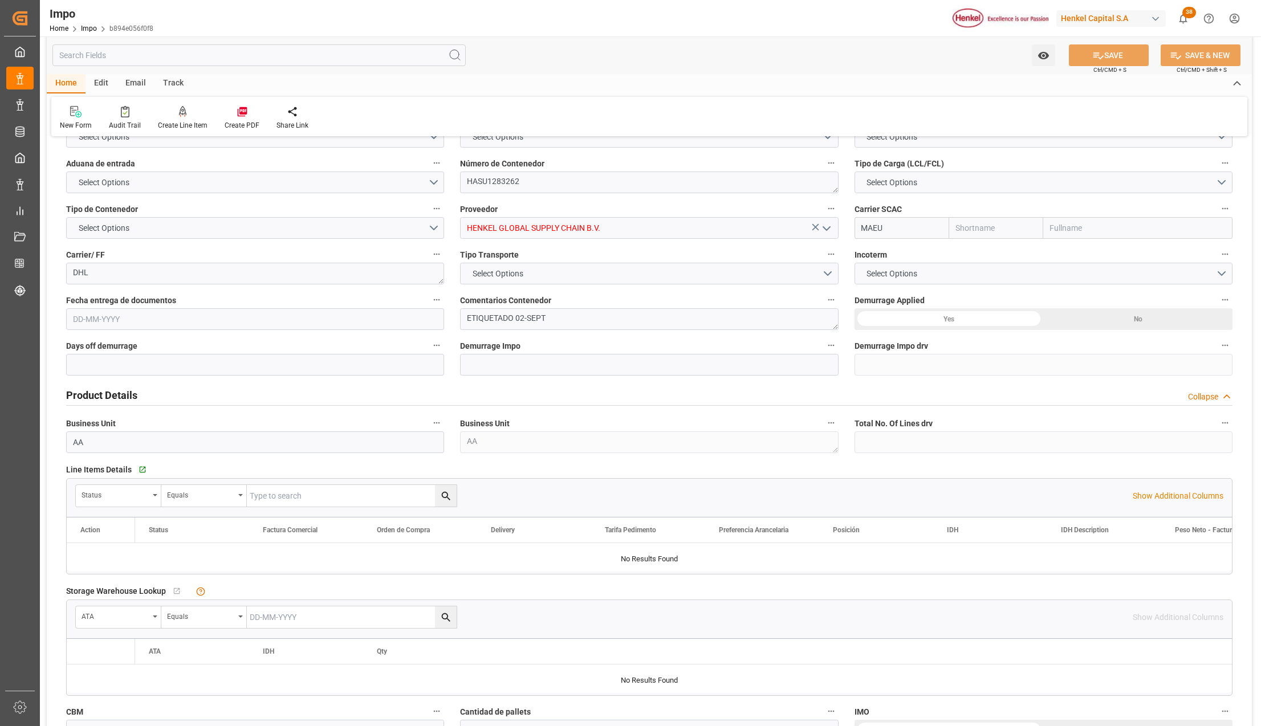
type input "Maersk"
type input "Maersk Line AS"
type input "1"
type input "25"
type input "20"
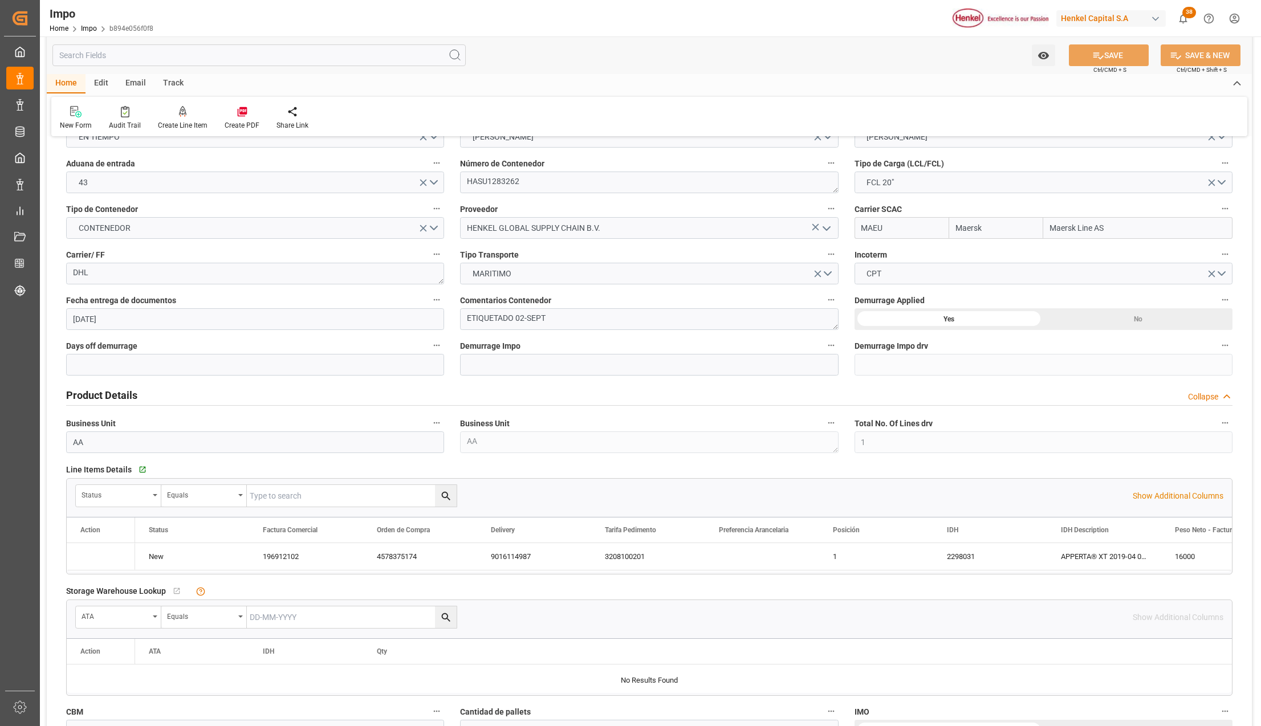
type input "[DATE]"
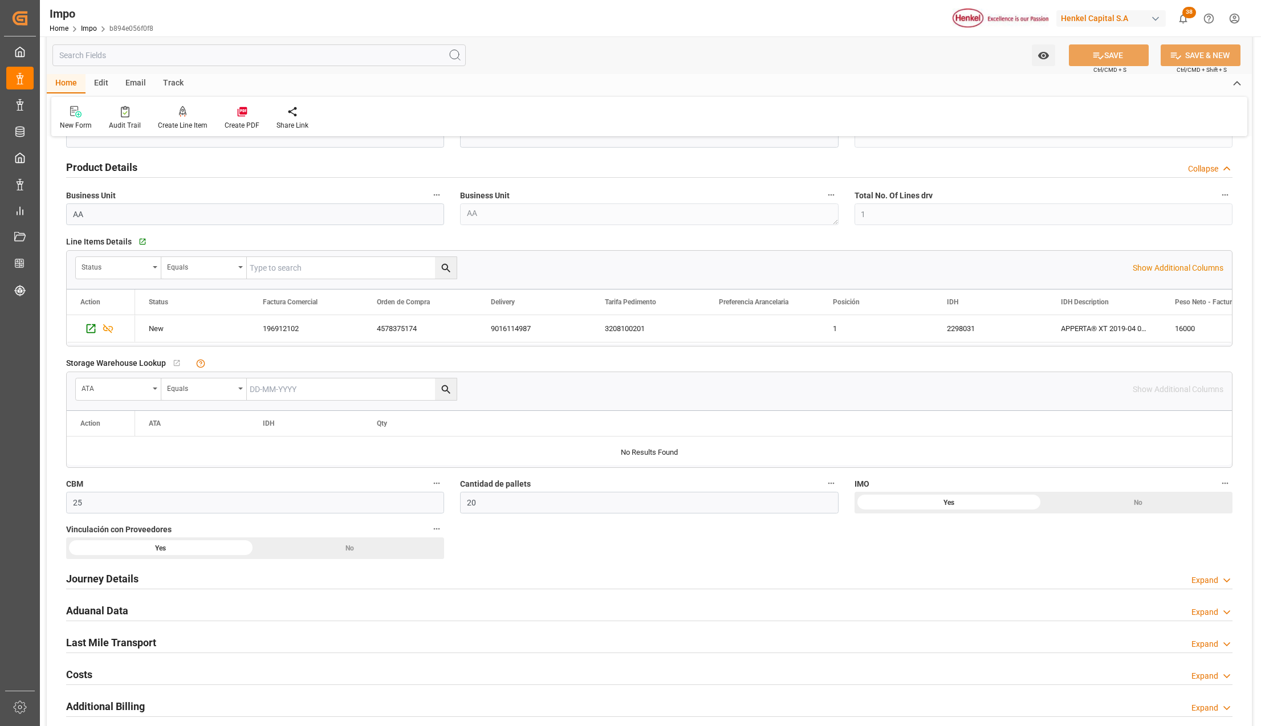
scroll to position [580, 0]
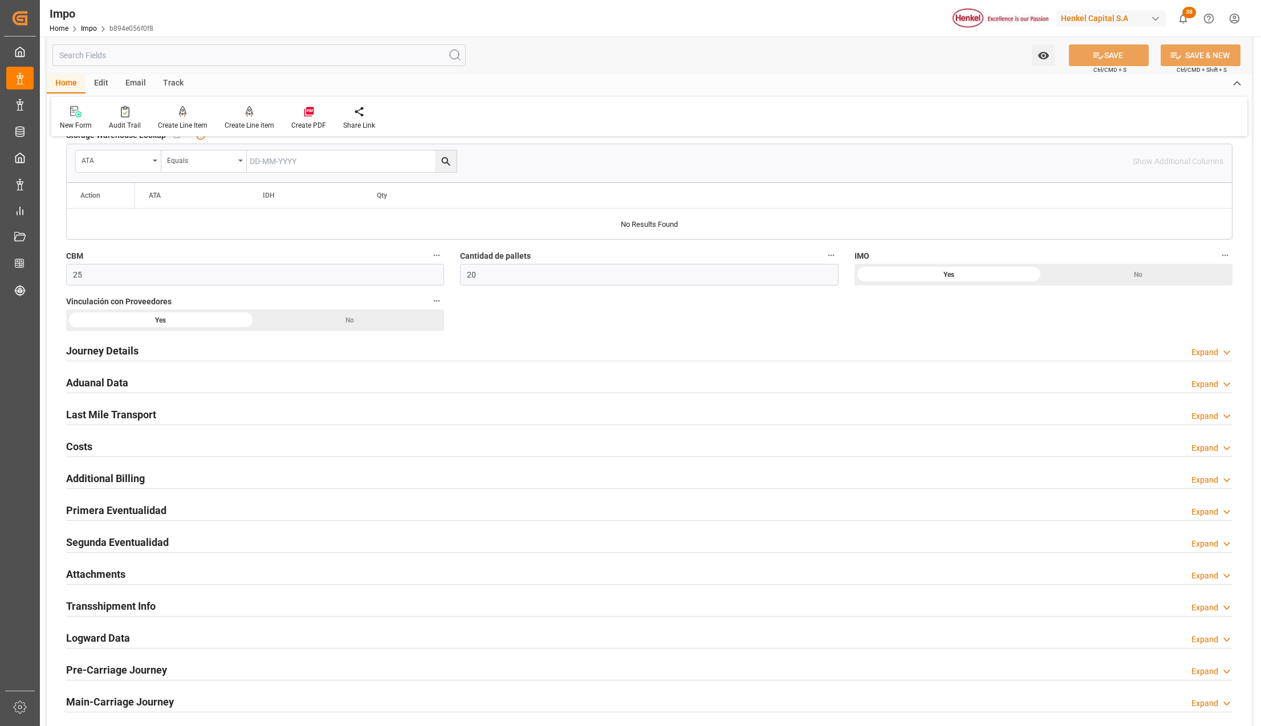
click at [108, 514] on h2 "Primera Eventualidad" at bounding box center [116, 510] width 100 height 15
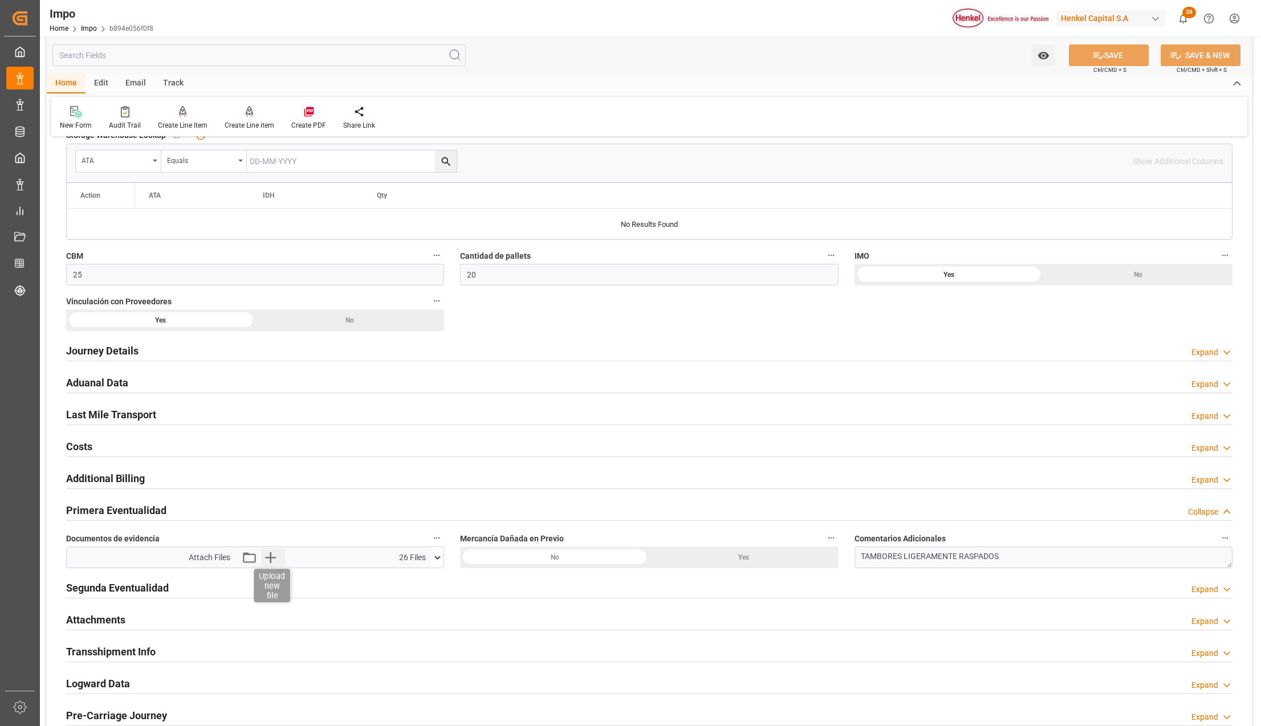
click at [267, 560] on icon "button" at bounding box center [270, 557] width 11 height 11
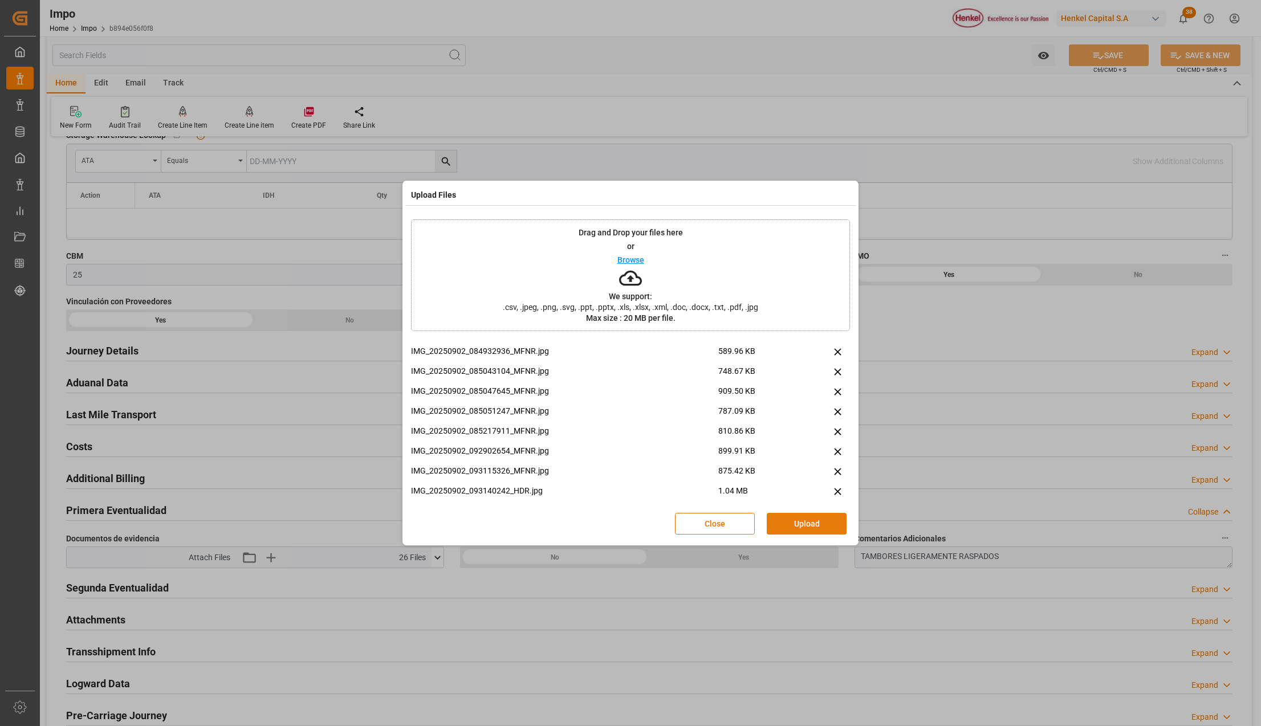
click at [788, 519] on button "Upload" at bounding box center [806, 524] width 80 height 22
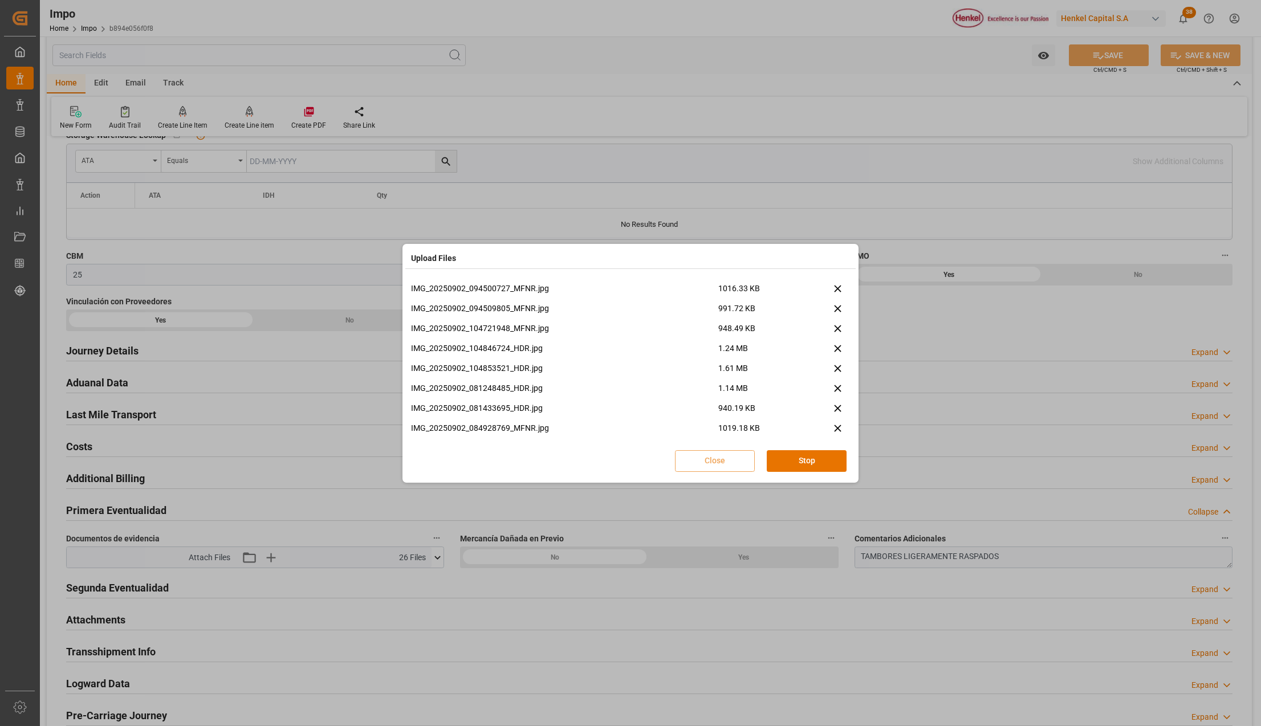
scroll to position [168, 0]
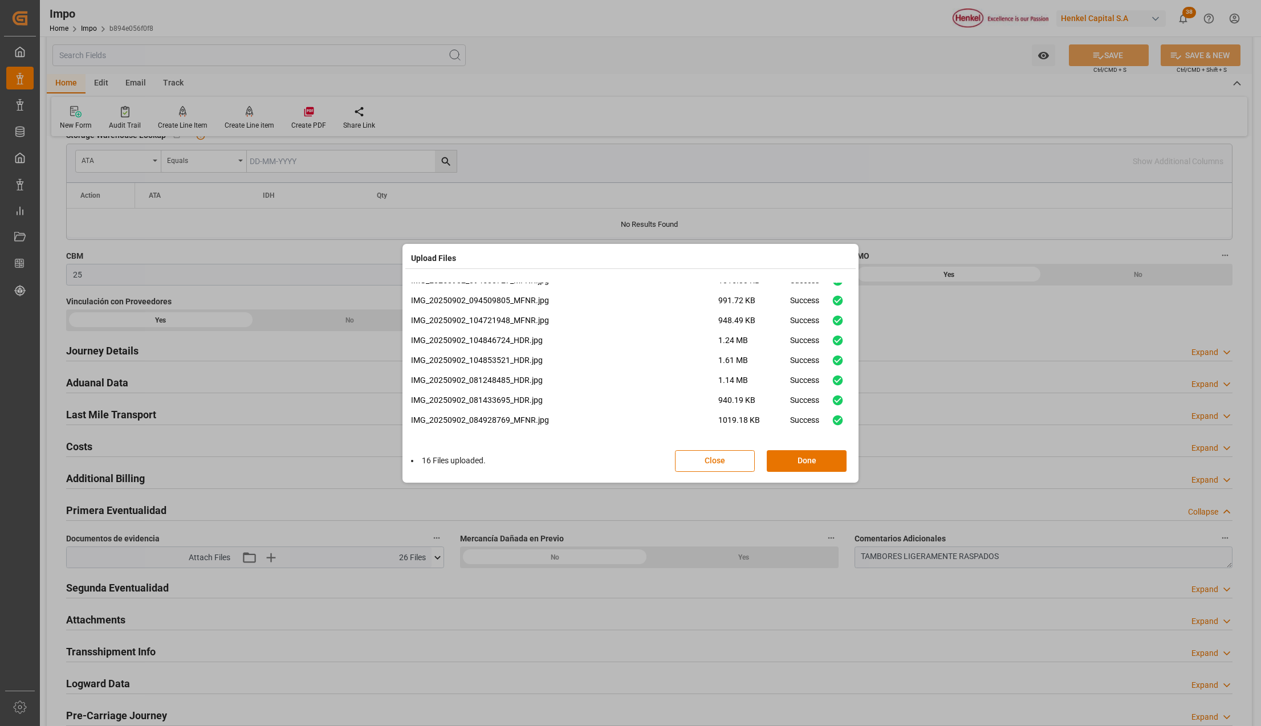
click at [791, 460] on button "Done" at bounding box center [806, 461] width 80 height 22
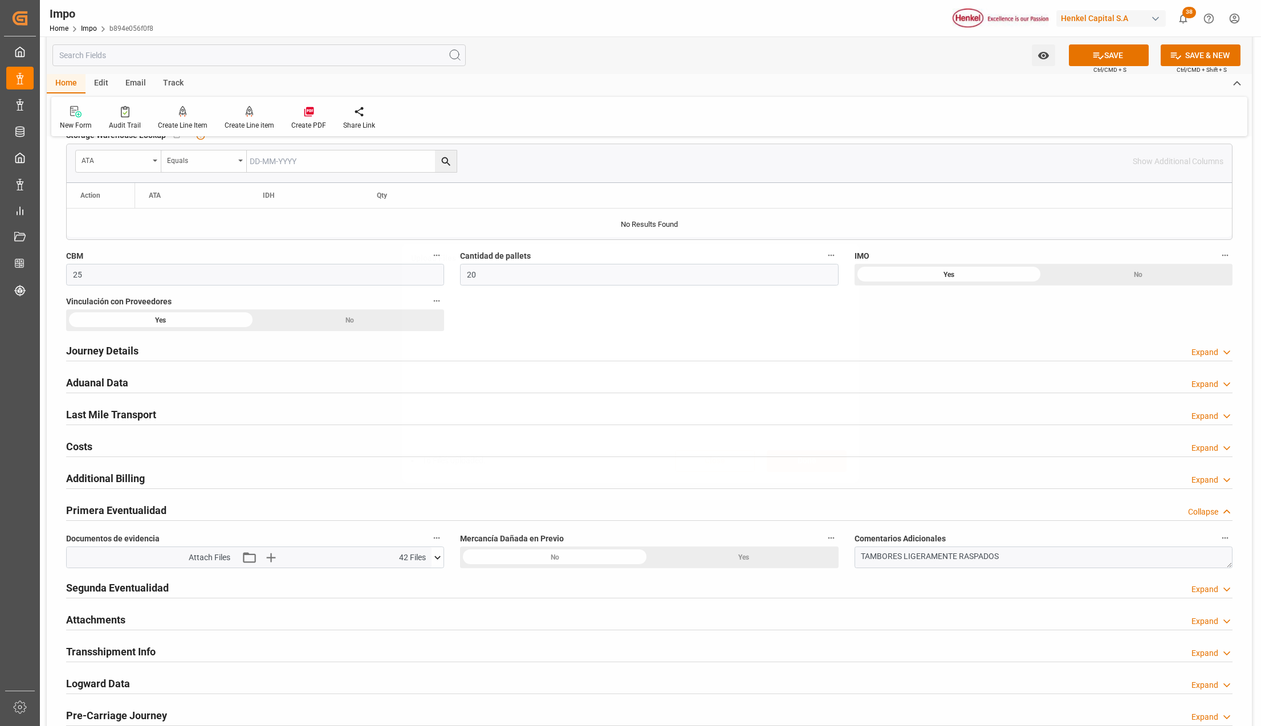
scroll to position [0, 0]
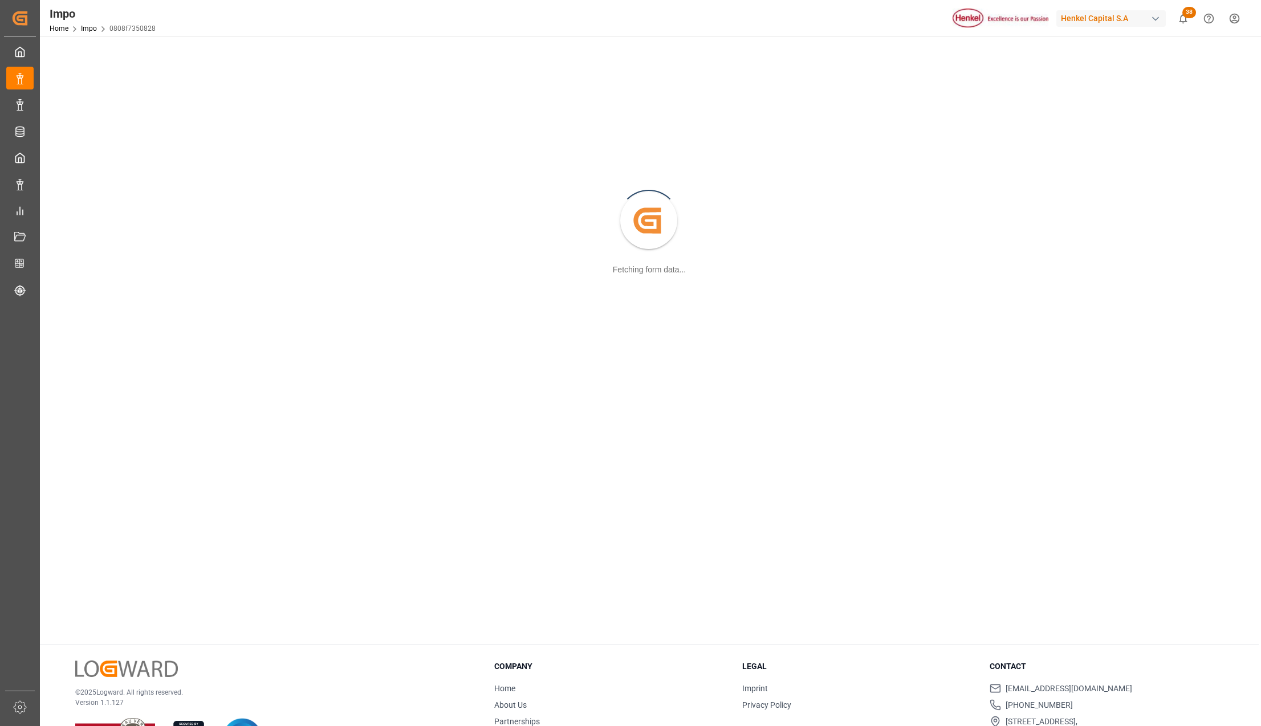
scroll to position [124, 0]
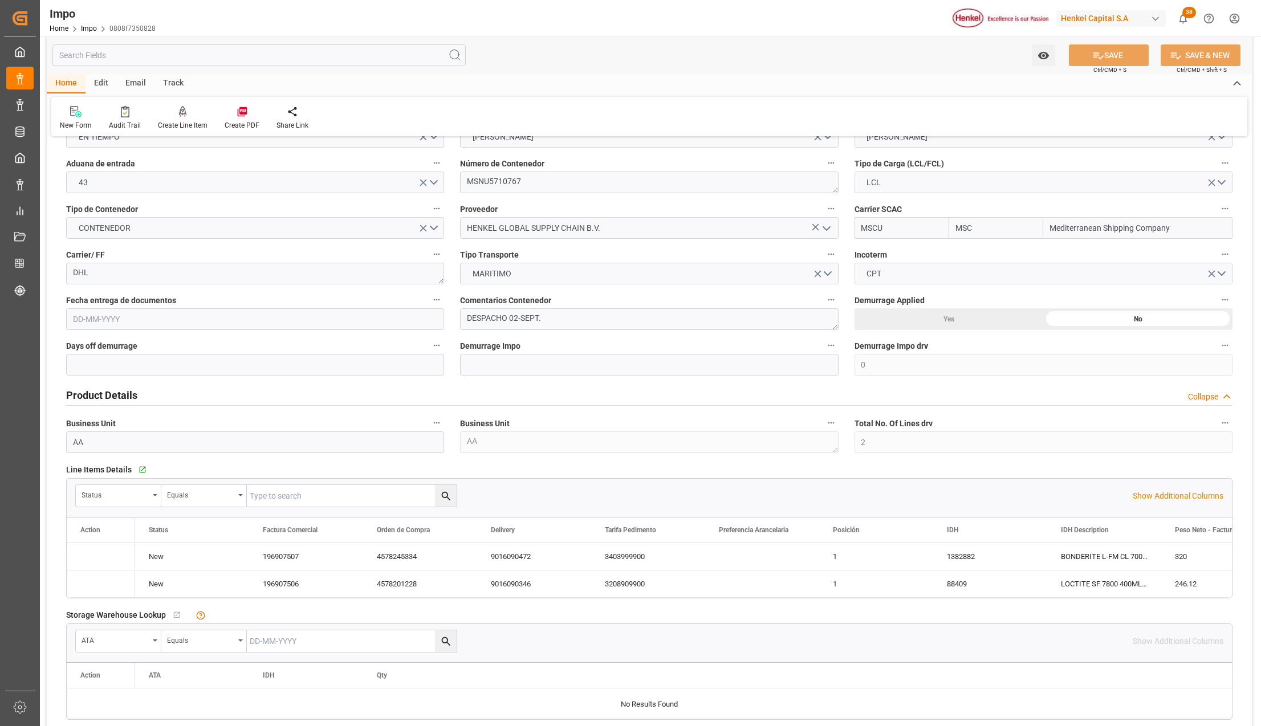
type input "MSC"
type input "Mediterranean Shipping Company"
type input "0"
type input "2"
type input "2.93"
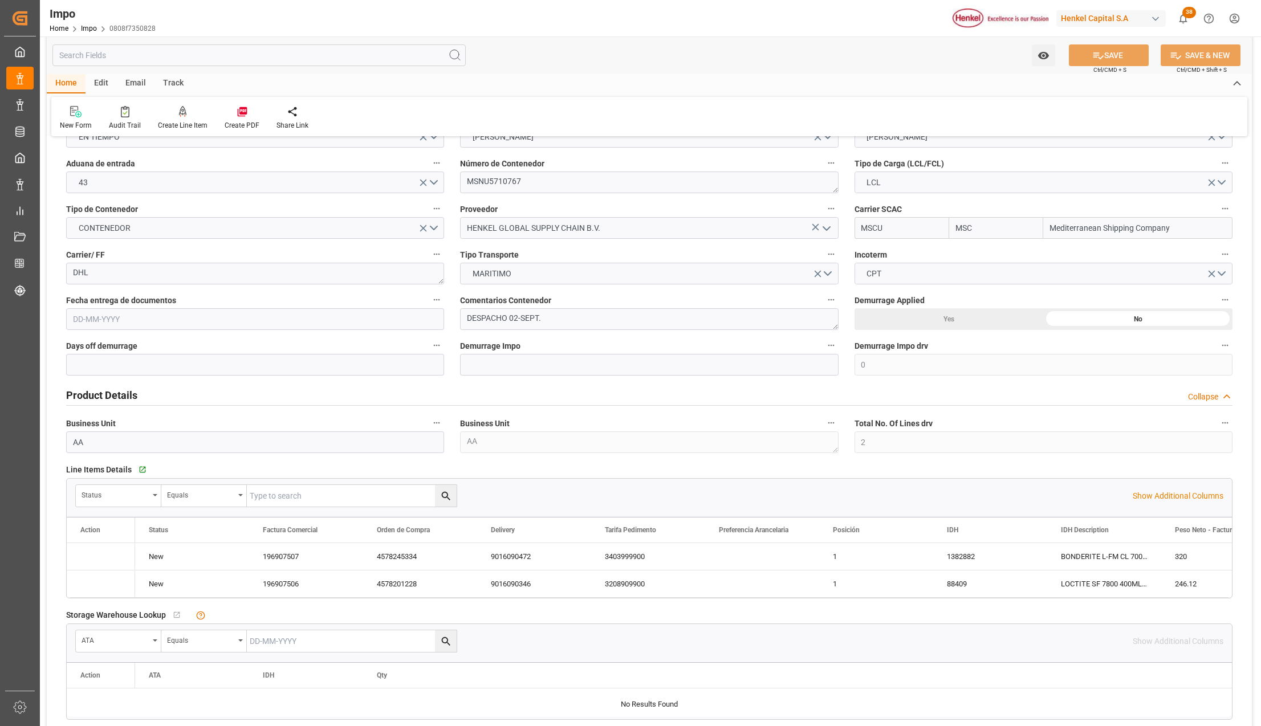
type input "3"
type input "[DATE]"
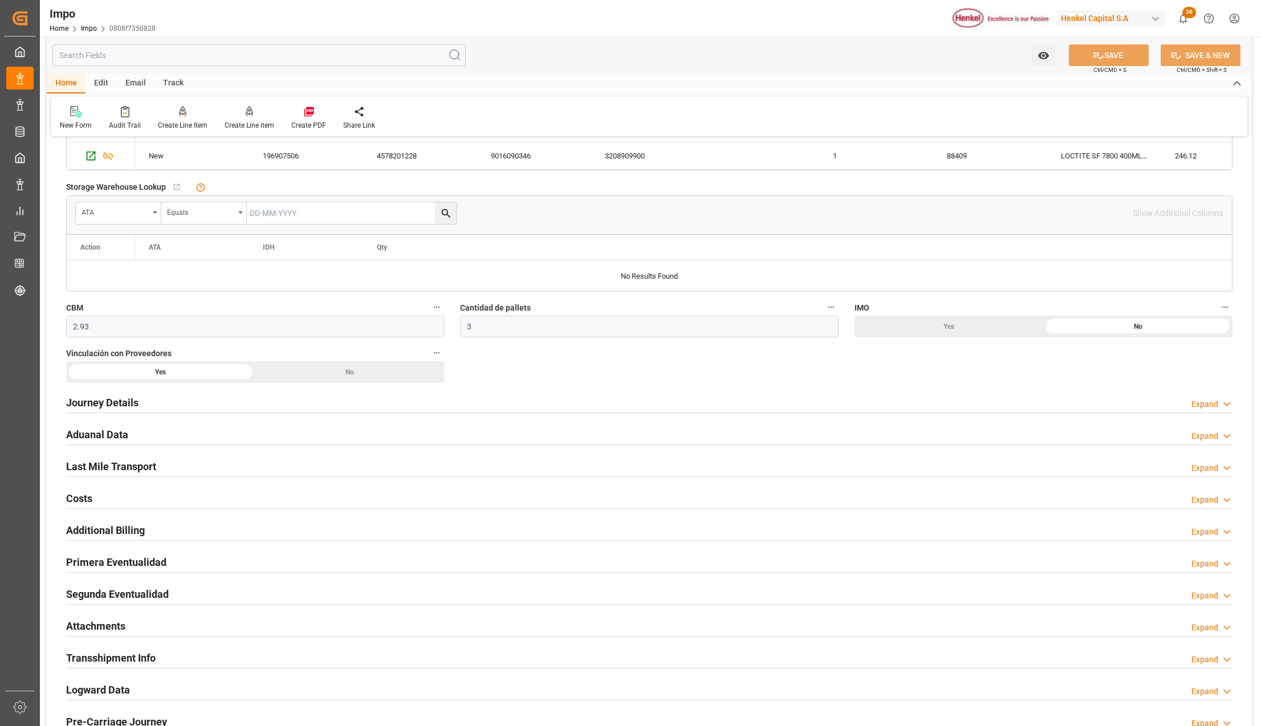
scroll to position [580, 0]
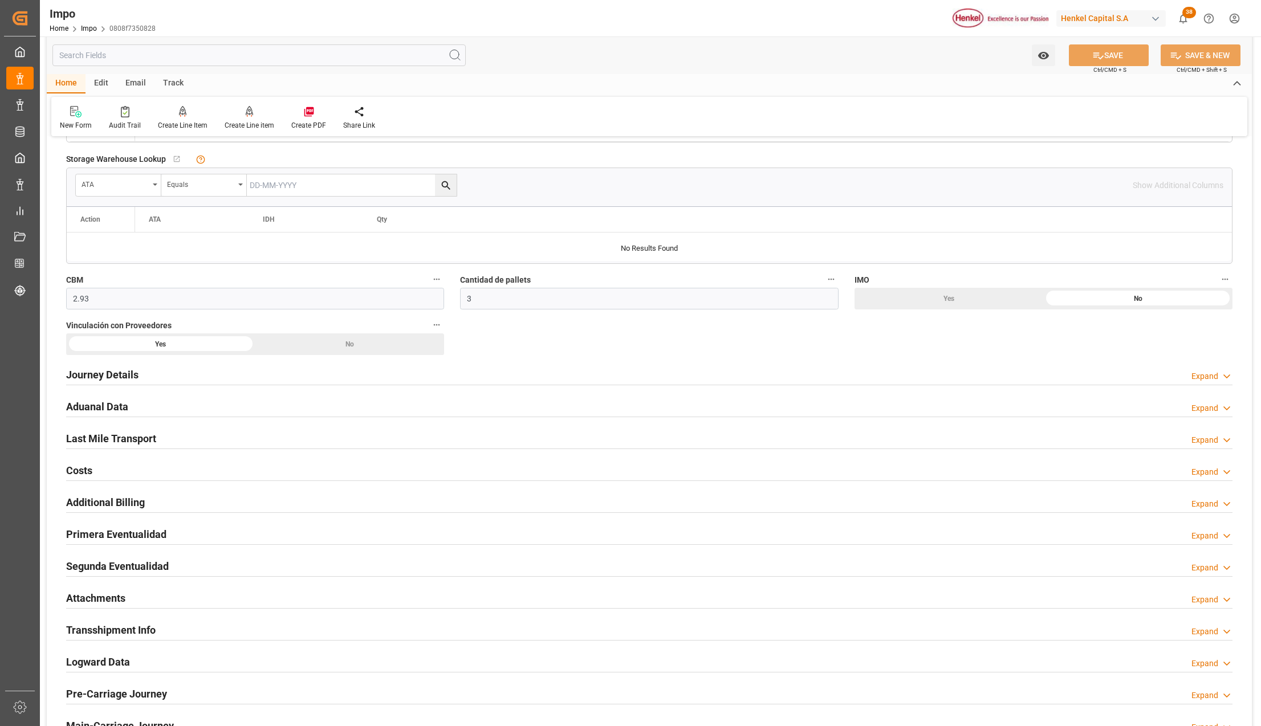
click at [76, 598] on h2 "Attachments" at bounding box center [95, 597] width 59 height 15
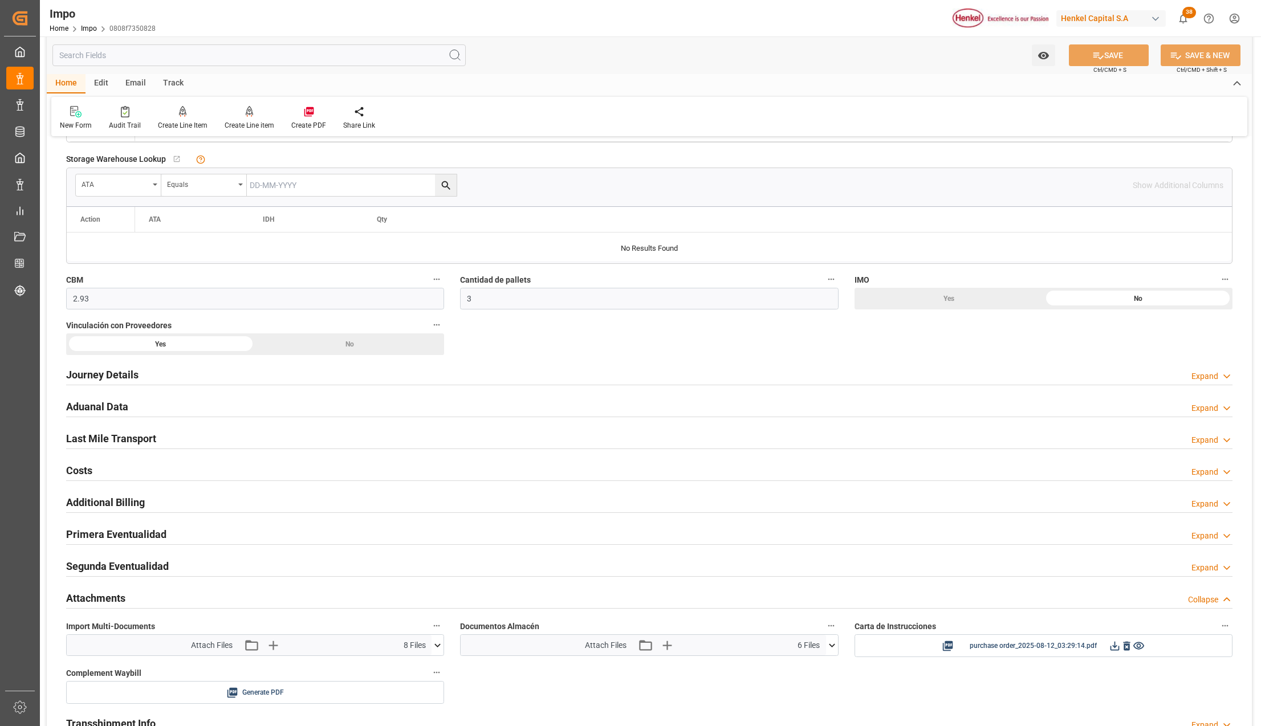
click at [431, 642] on icon at bounding box center [437, 645] width 12 height 12
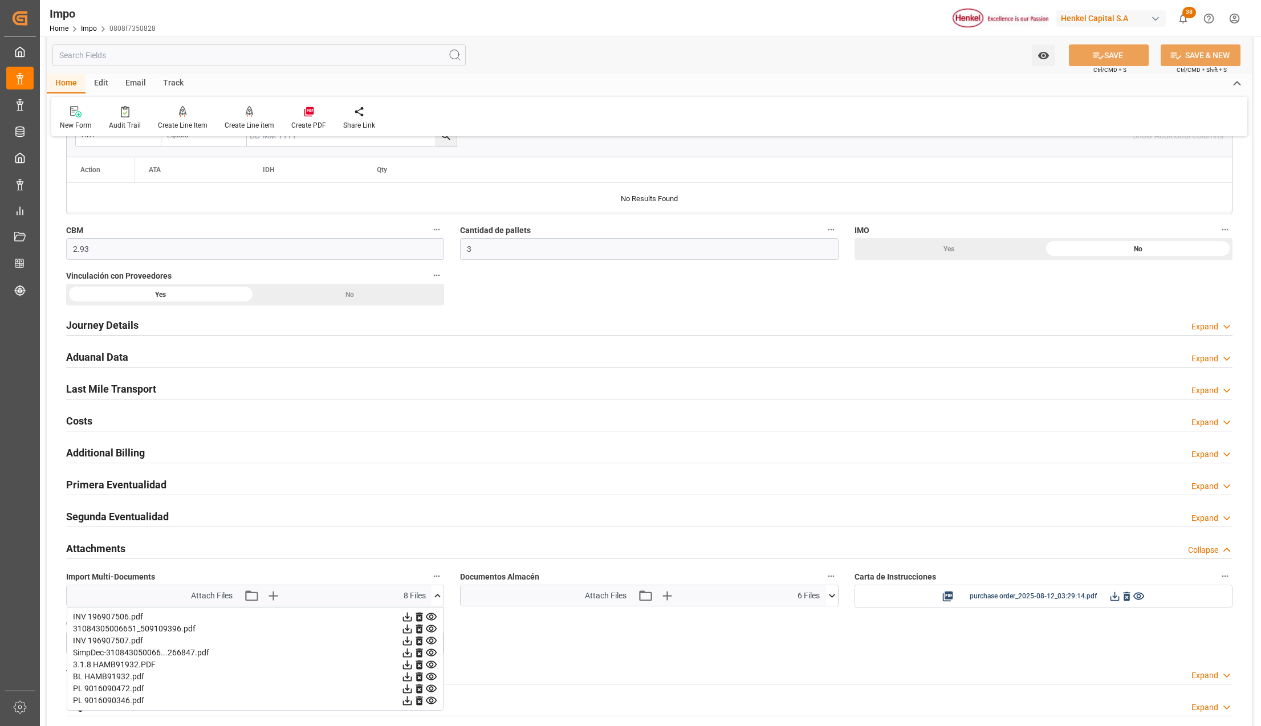
scroll to position [655, 0]
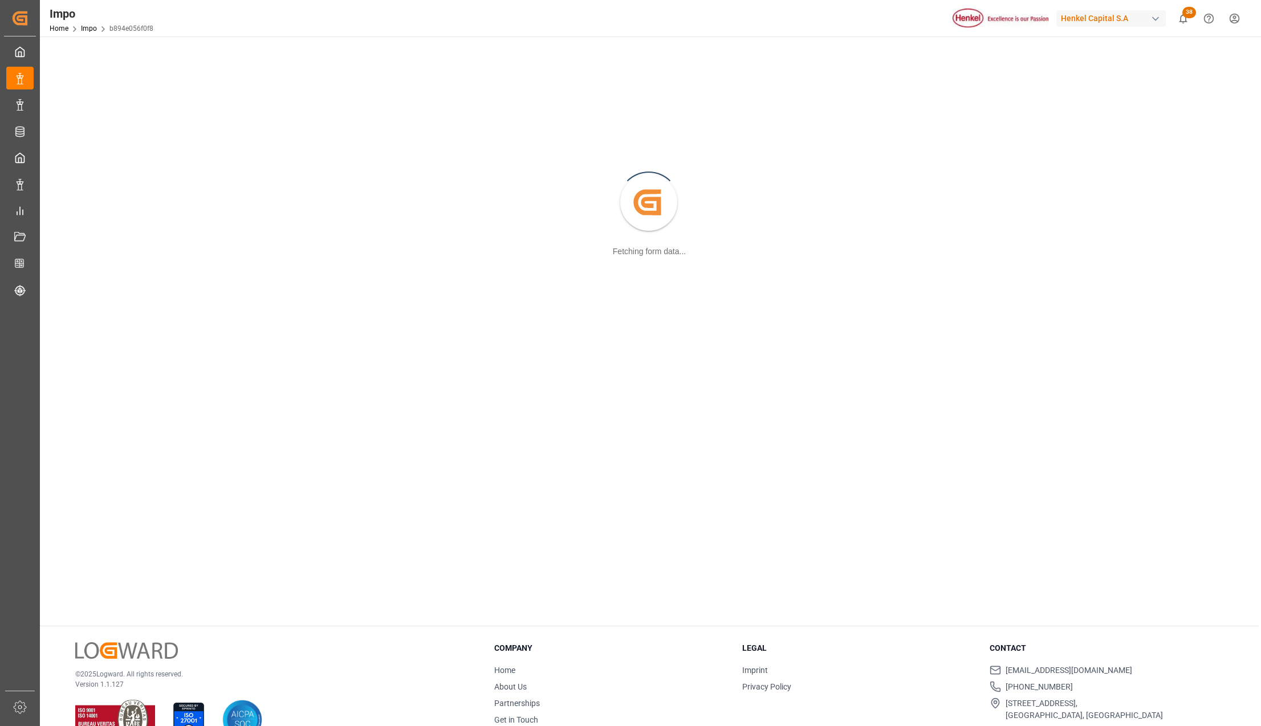
scroll to position [124, 0]
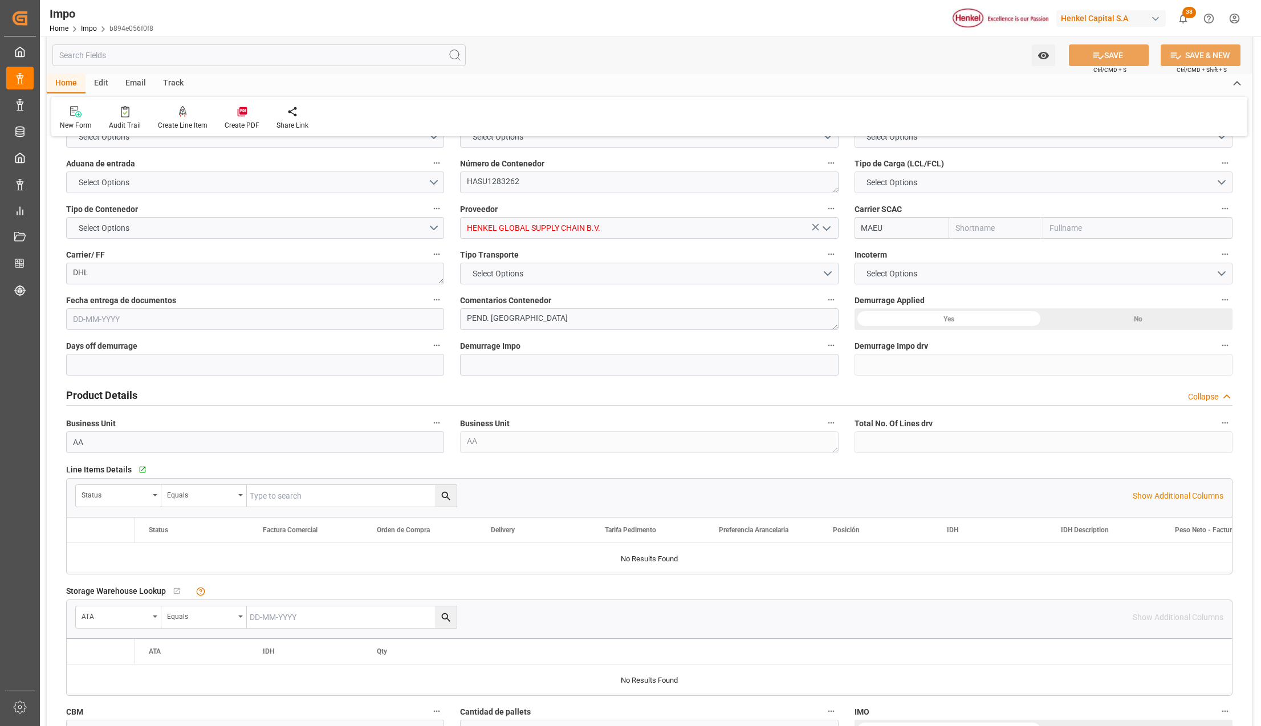
type input "Maersk"
type input "Maersk Line AS"
type input "1"
type input "25"
type input "20"
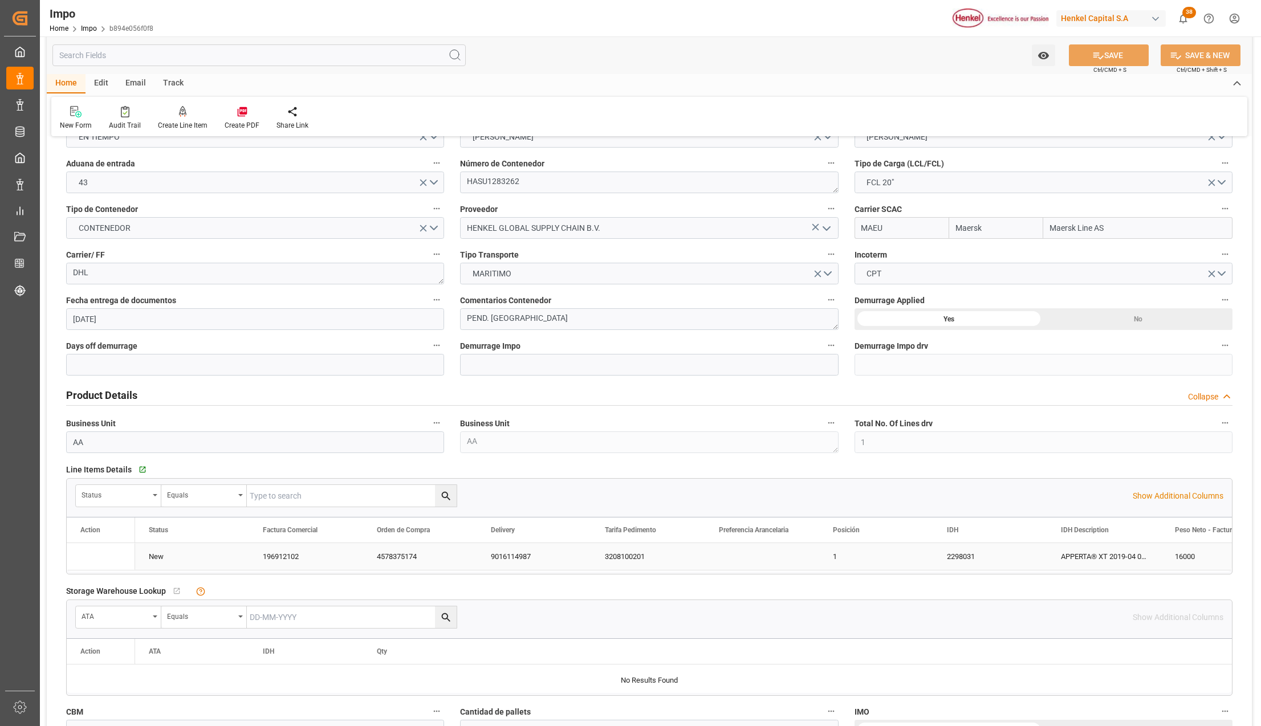
type input "[DATE]"
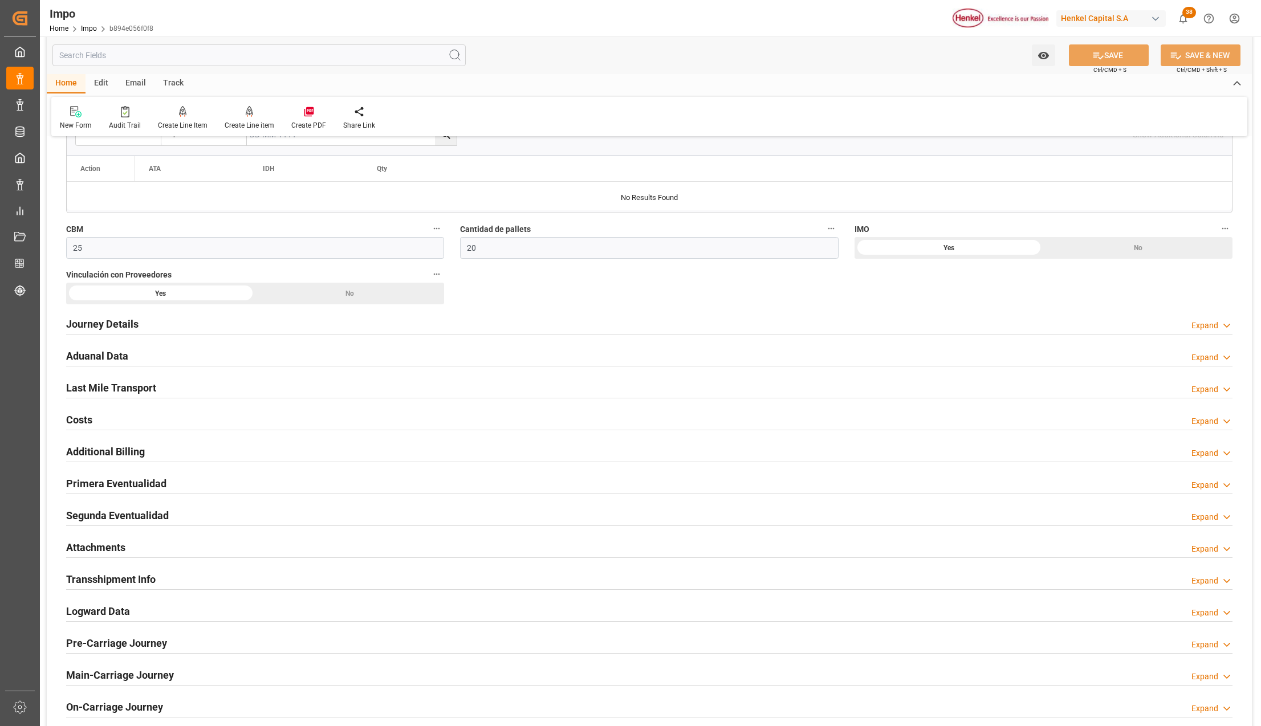
scroll to position [655, 0]
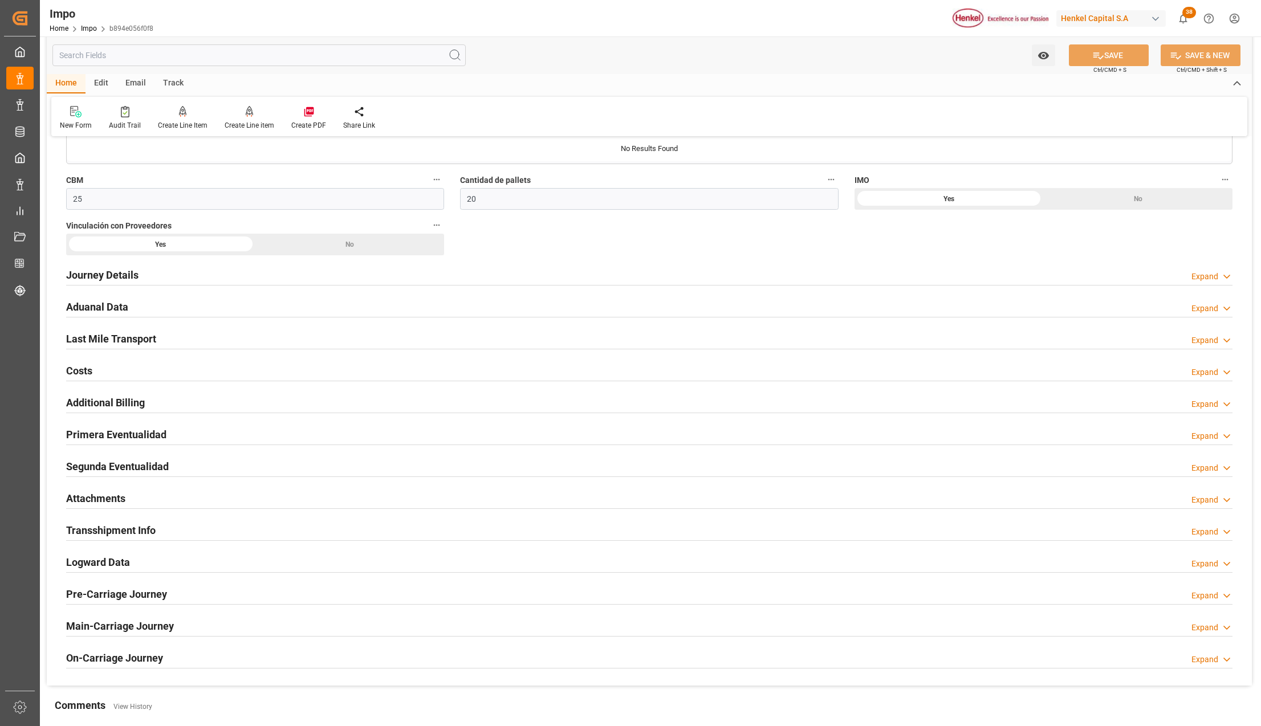
click at [87, 506] on h2 "Attachments" at bounding box center [95, 498] width 59 height 15
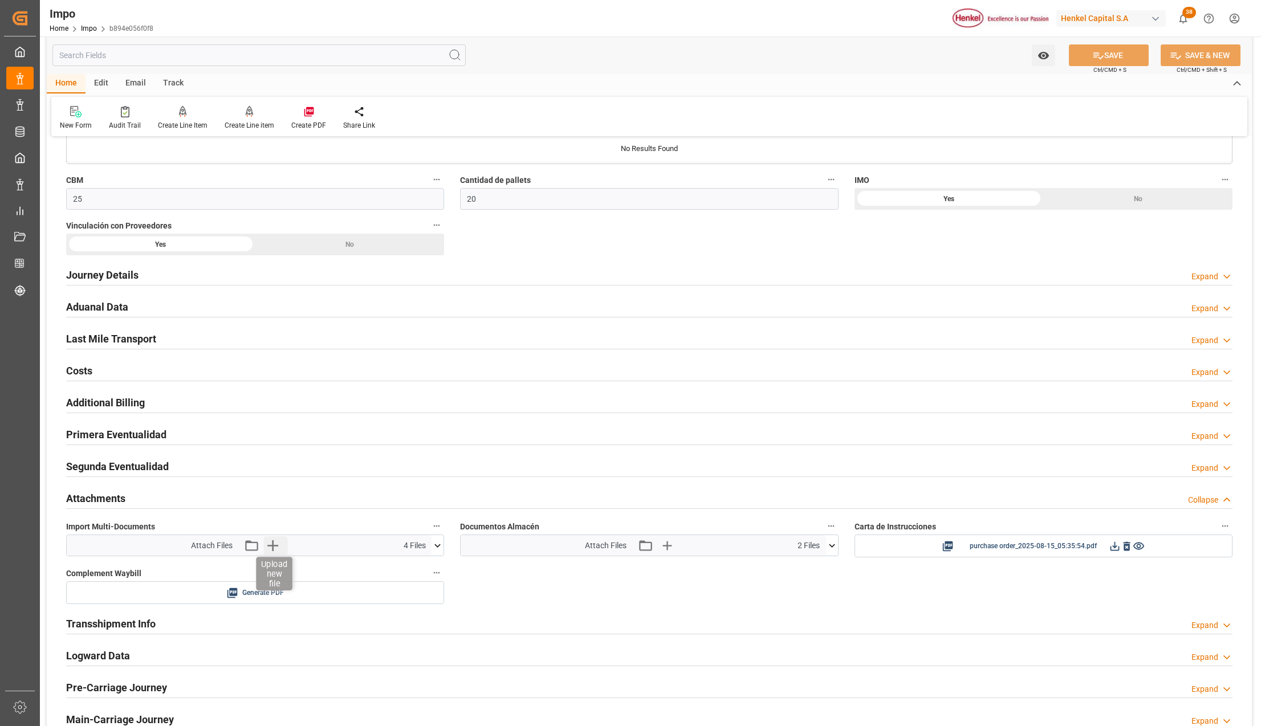
click at [270, 545] on icon "button" at bounding box center [272, 545] width 18 height 18
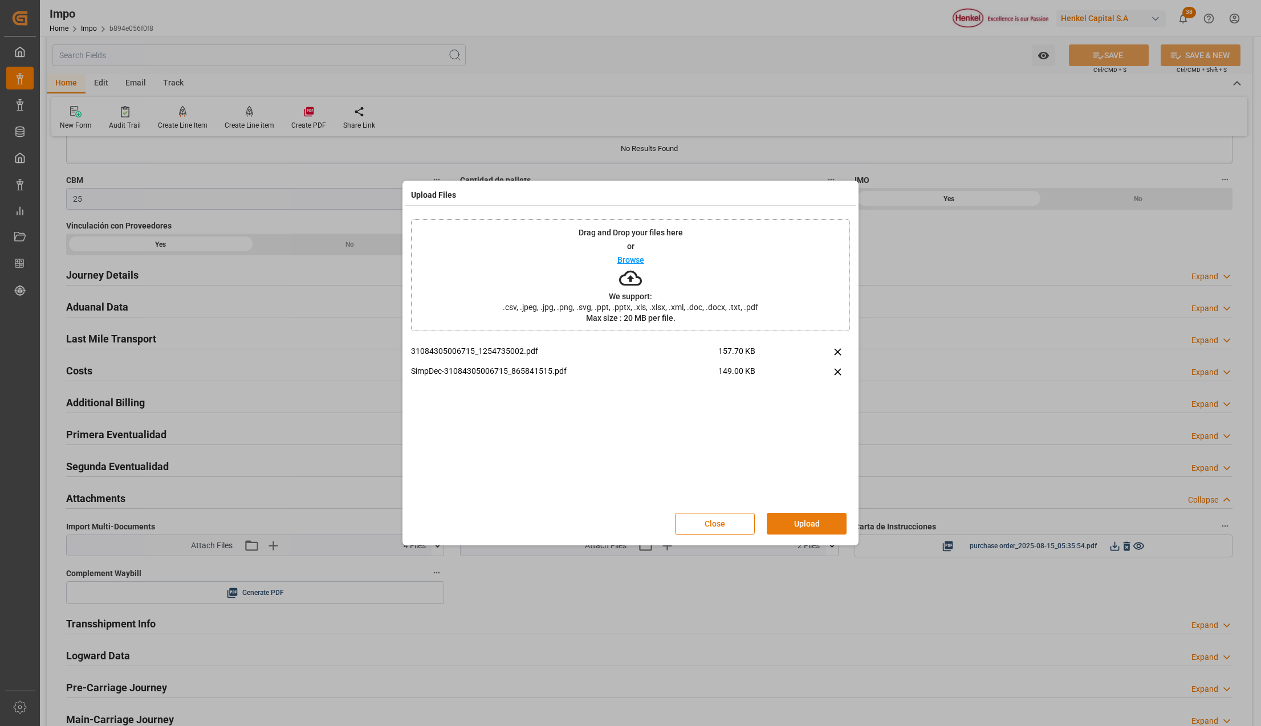
click at [785, 520] on button "Upload" at bounding box center [806, 524] width 80 height 22
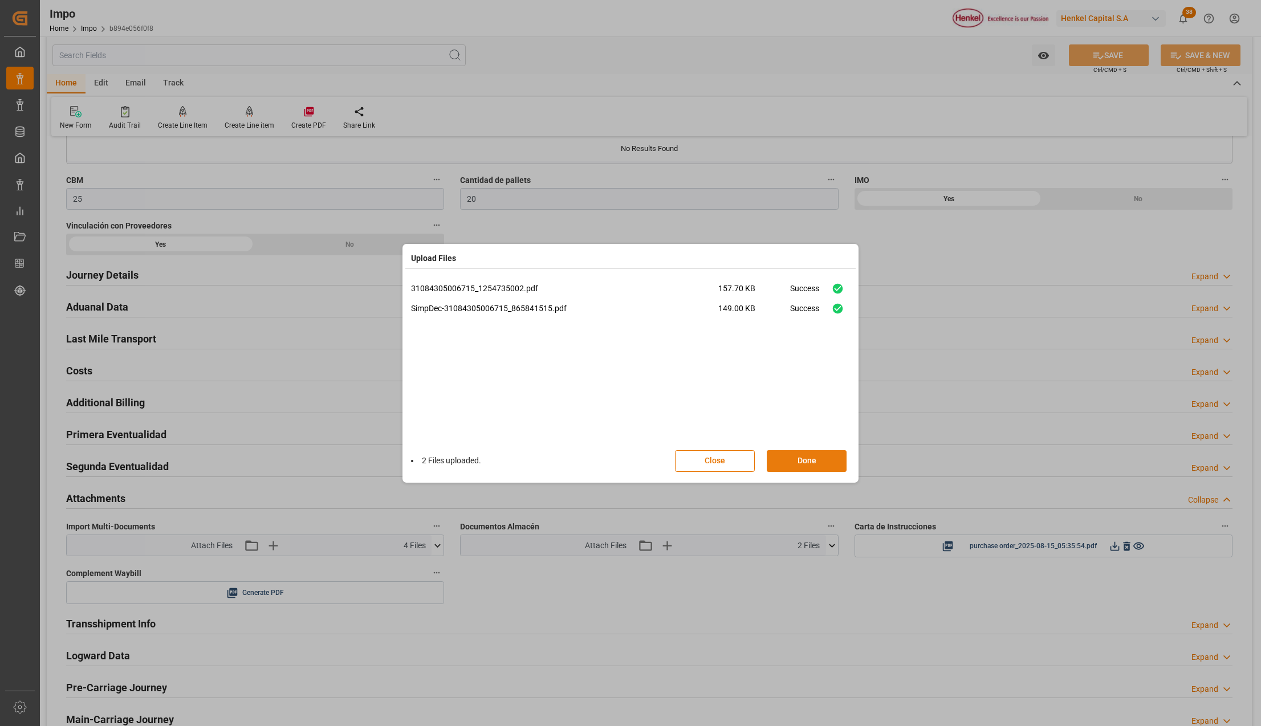
click at [791, 456] on button "Done" at bounding box center [806, 461] width 80 height 22
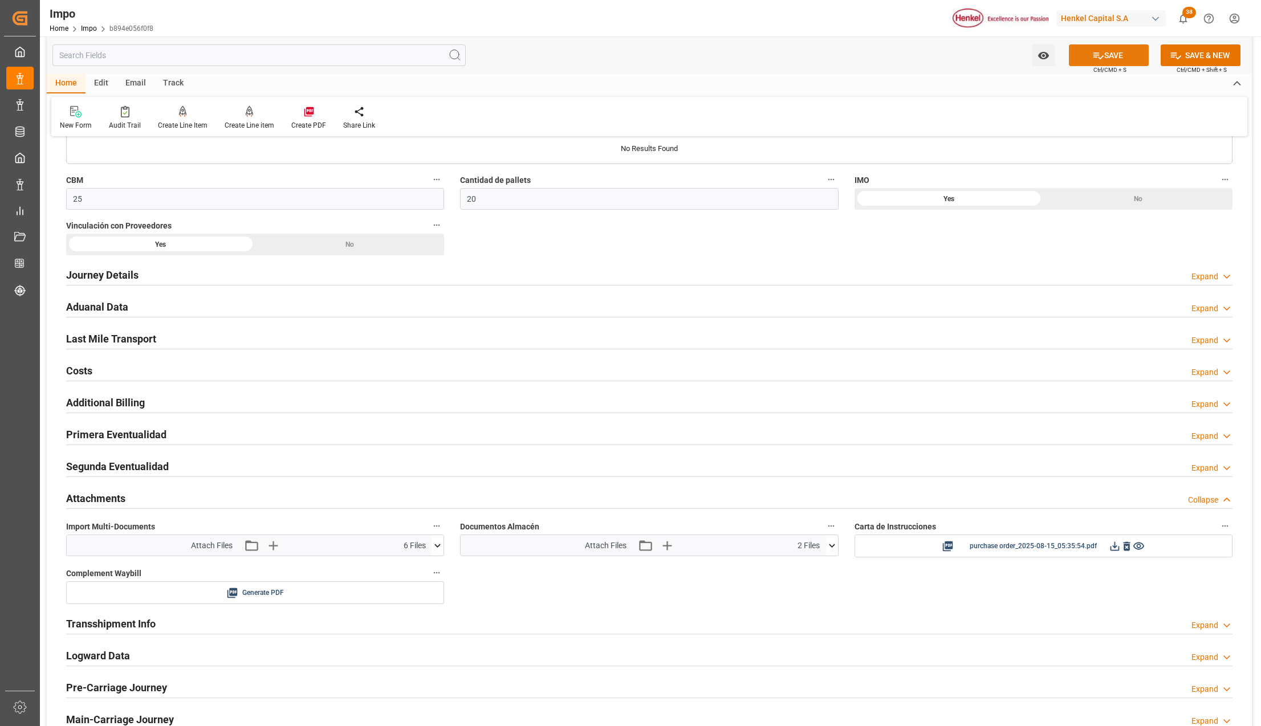
click at [1104, 49] on button "SAVE" at bounding box center [1109, 55] width 80 height 22
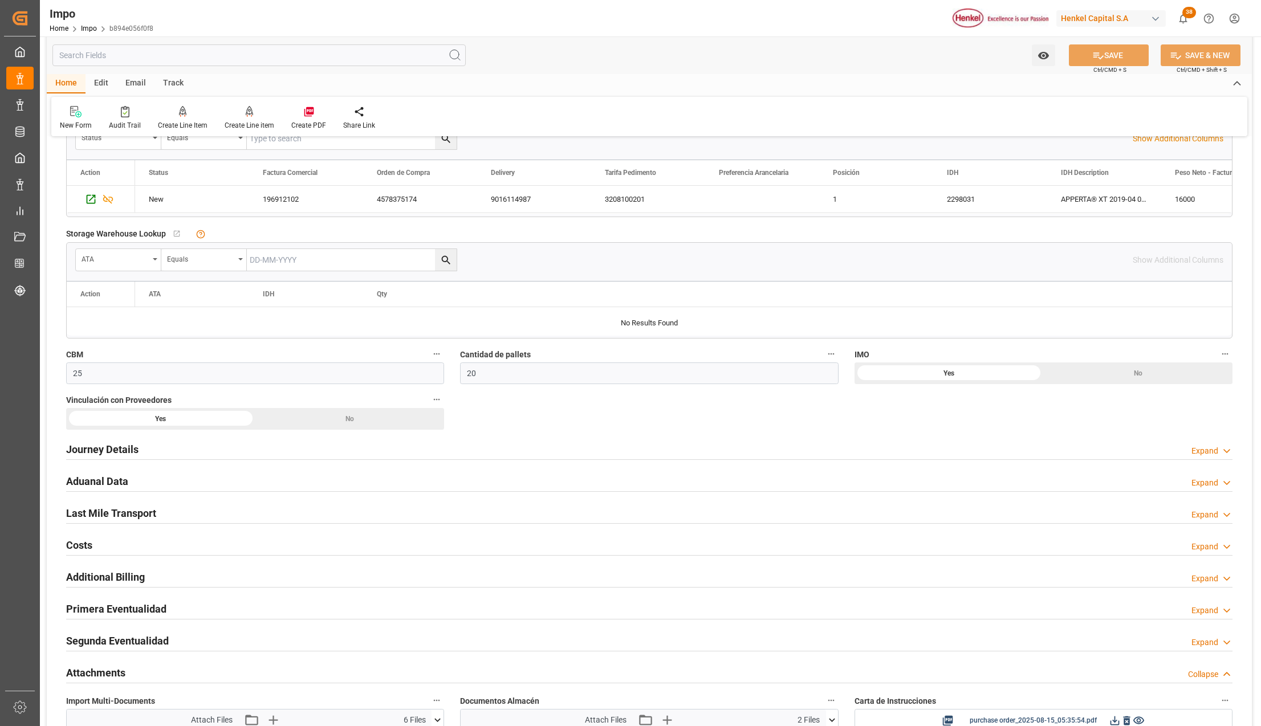
scroll to position [504, 0]
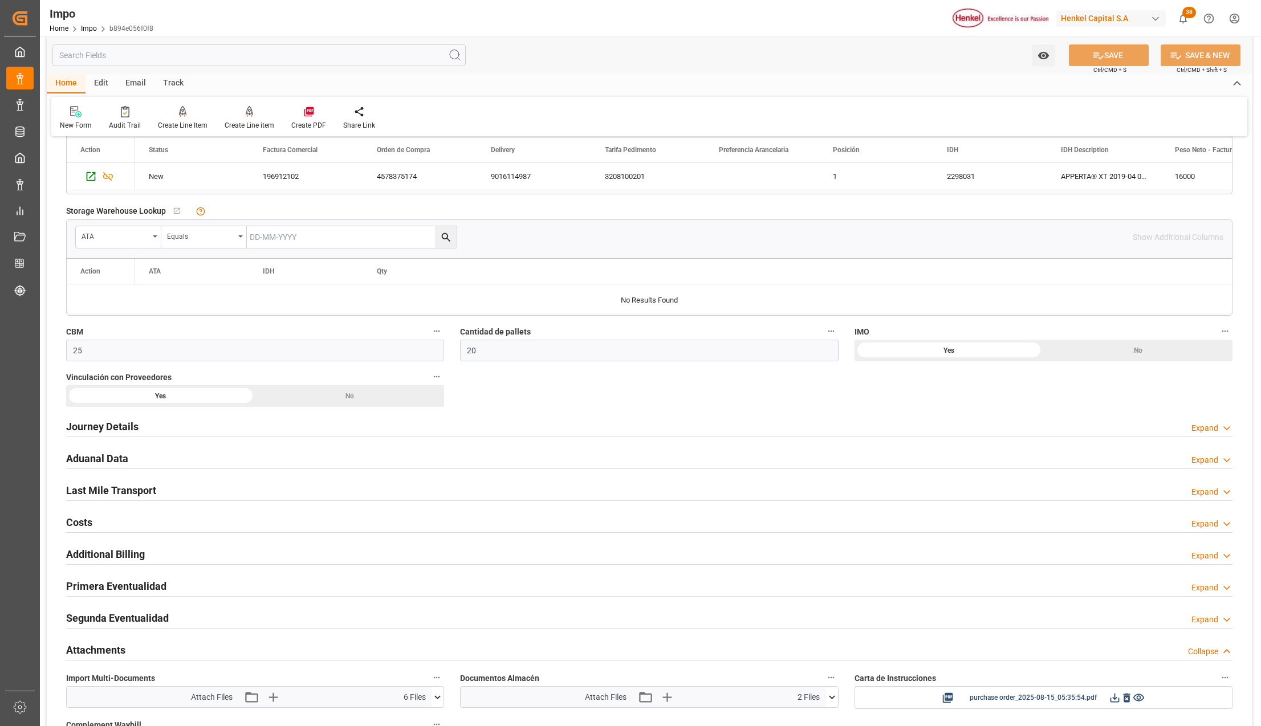
click at [90, 456] on h2 "Aduanal Data" at bounding box center [97, 458] width 62 height 15
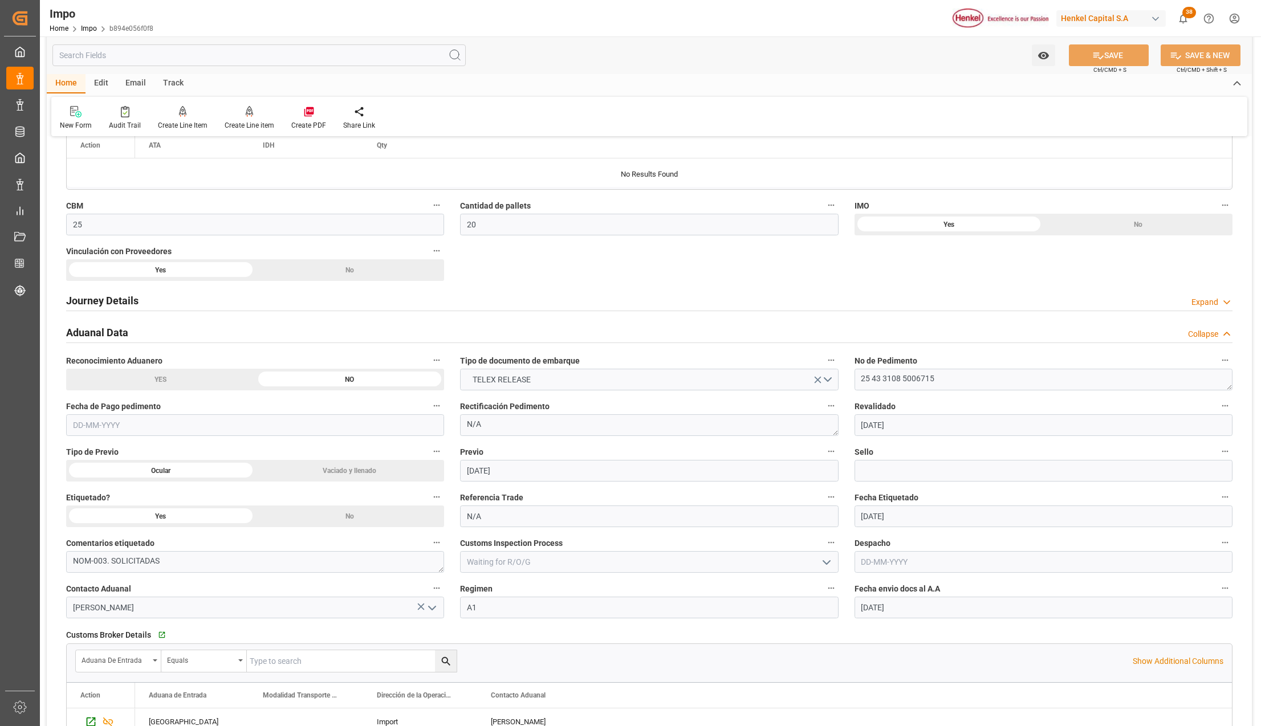
scroll to position [655, 0]
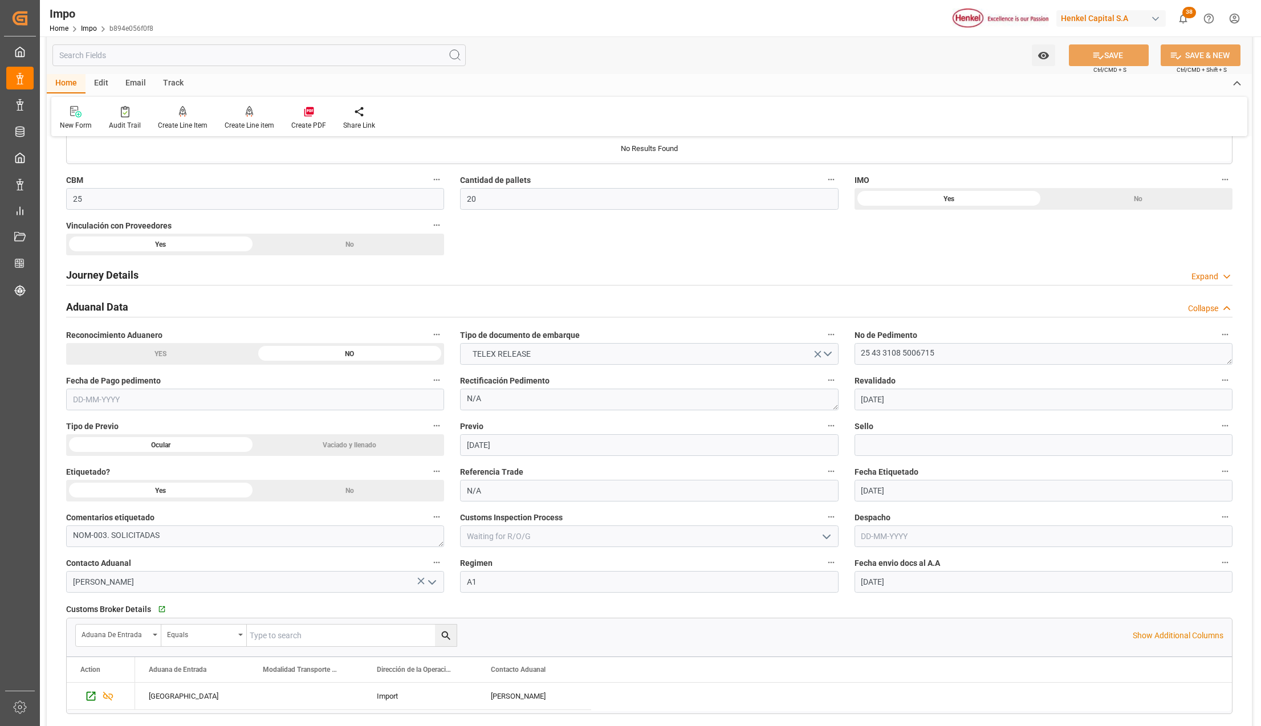
click at [169, 398] on input "text" at bounding box center [255, 400] width 378 height 22
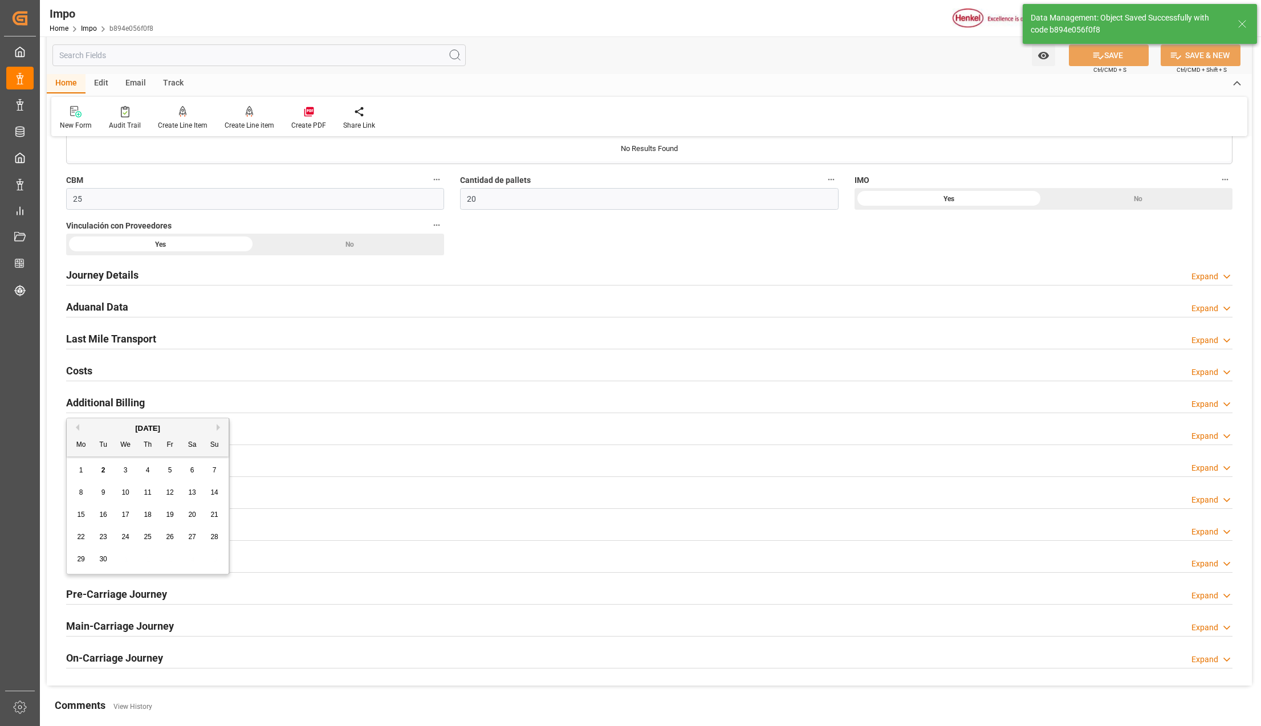
click at [108, 313] on h2 "Aduanal Data" at bounding box center [97, 306] width 62 height 15
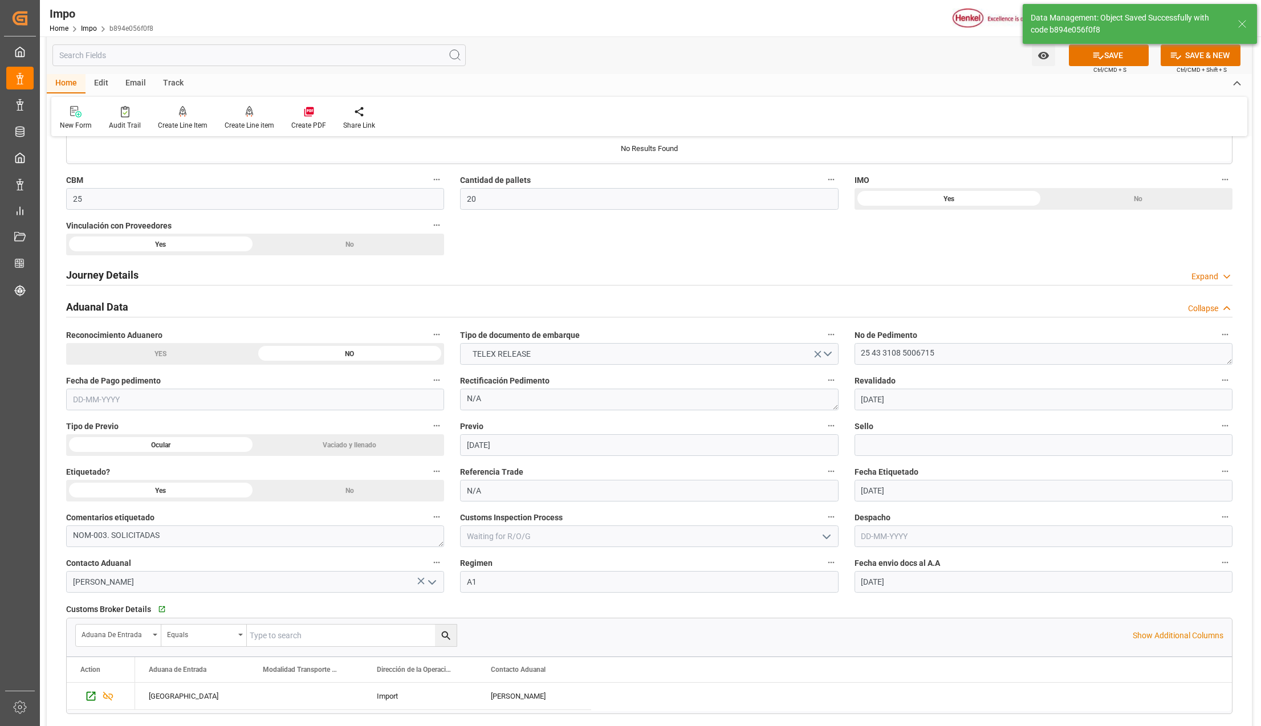
click at [108, 393] on input "text" at bounding box center [255, 400] width 378 height 22
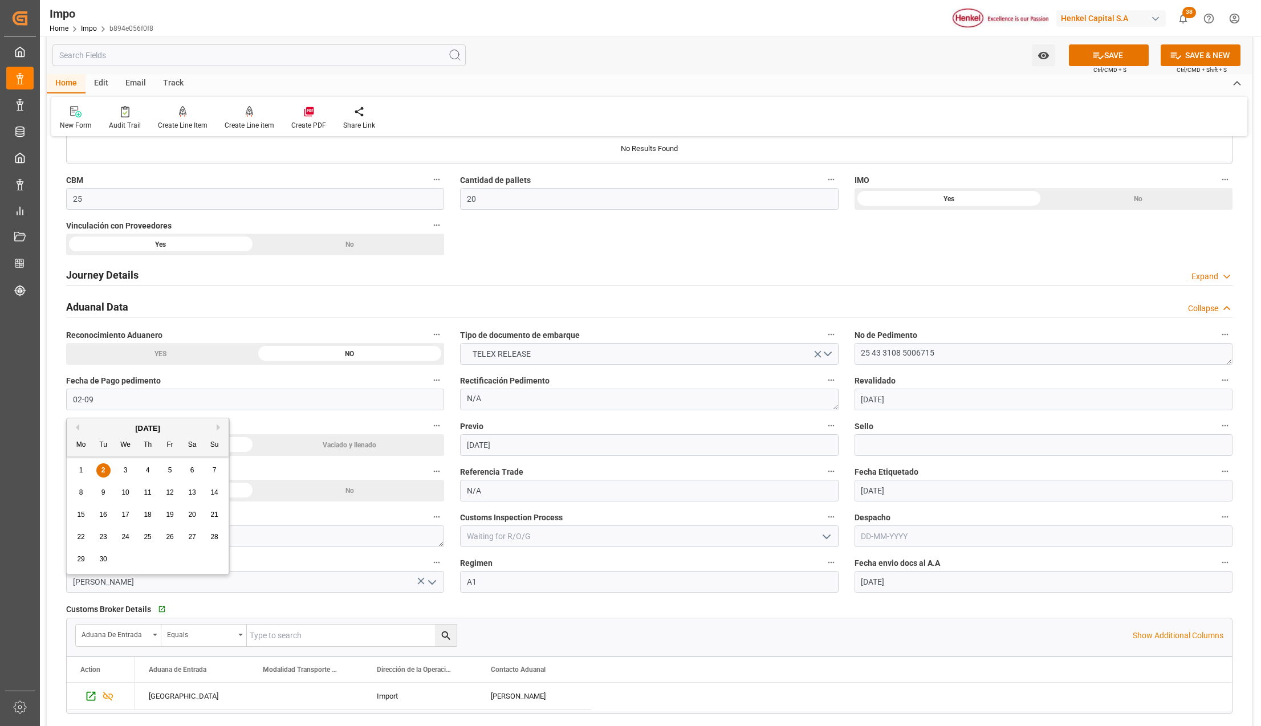
type input "[DATE]"
click at [1096, 62] on button "SAVE" at bounding box center [1109, 55] width 80 height 22
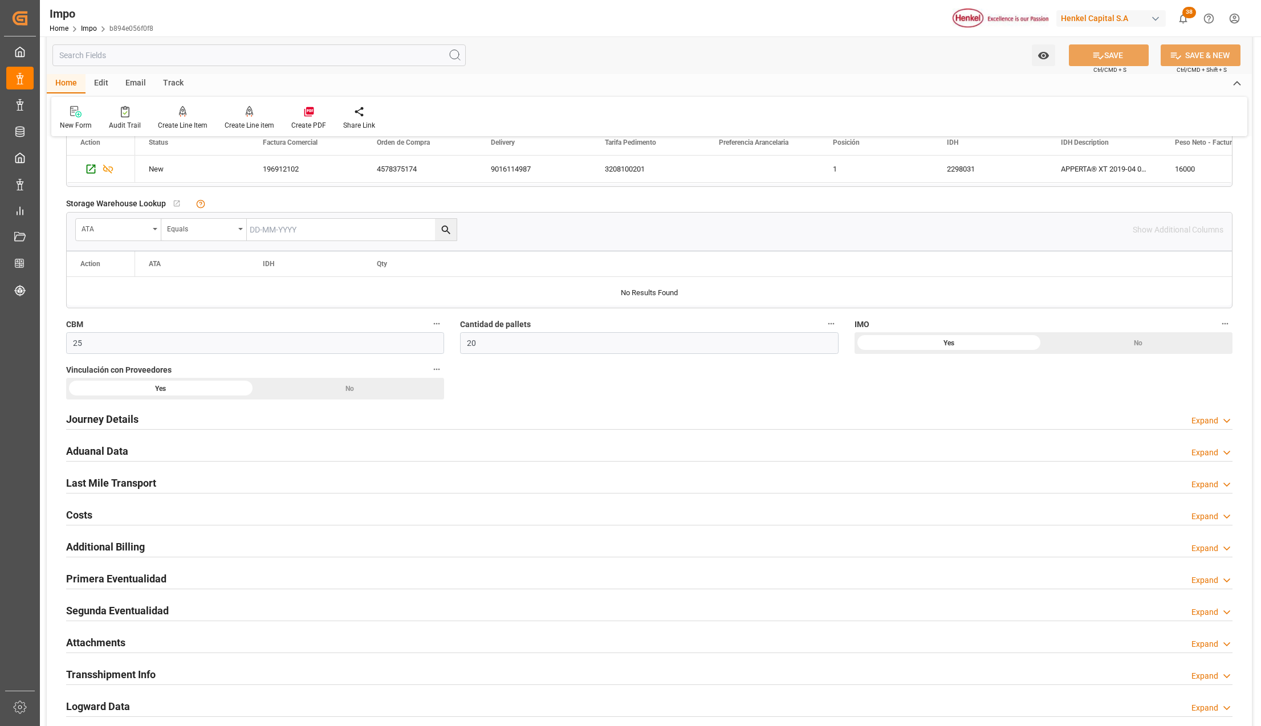
scroll to position [532, 0]
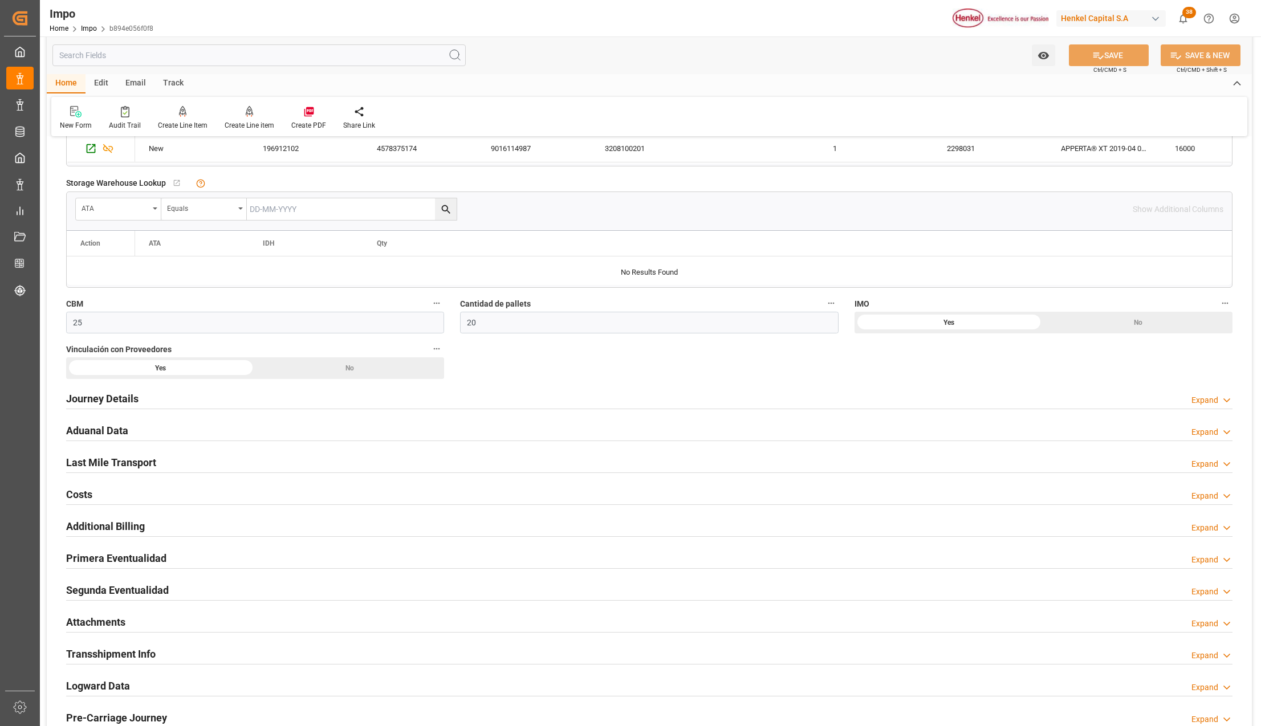
click at [103, 426] on h2 "Aduanal Data" at bounding box center [97, 430] width 62 height 15
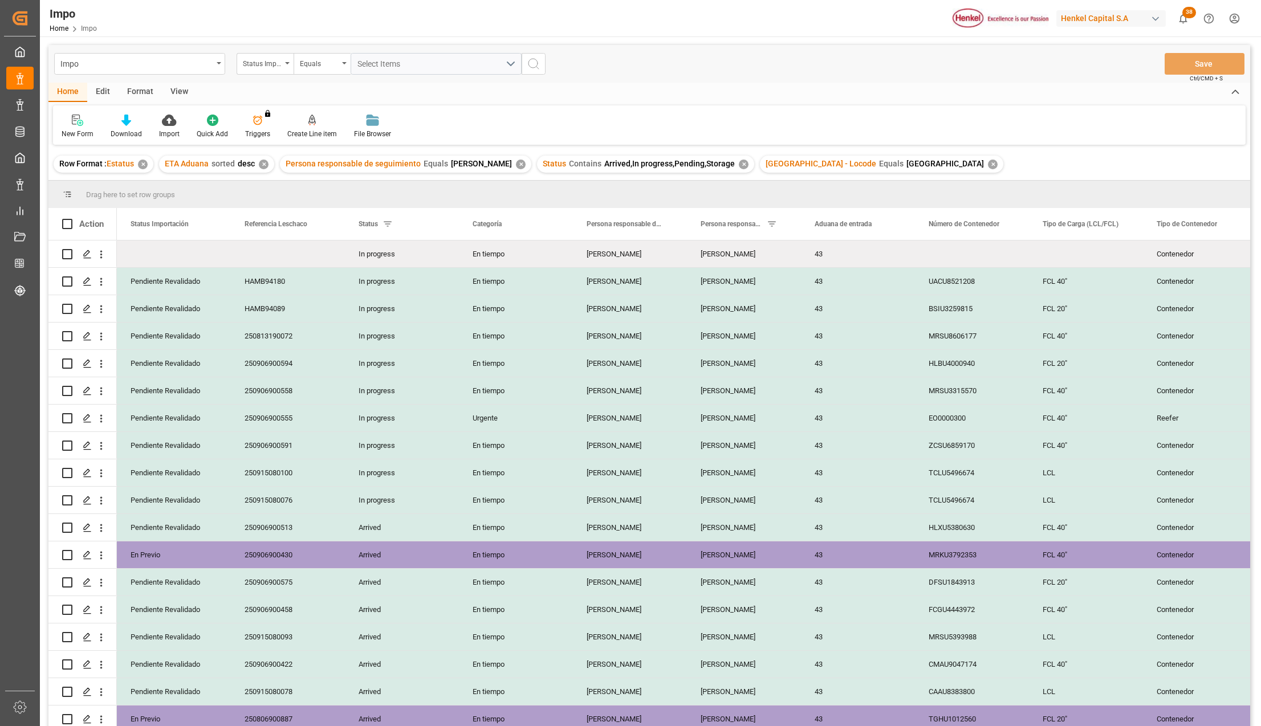
click at [179, 89] on div "View" at bounding box center [179, 92] width 35 height 19
click at [139, 124] on div at bounding box center [129, 120] width 57 height 12
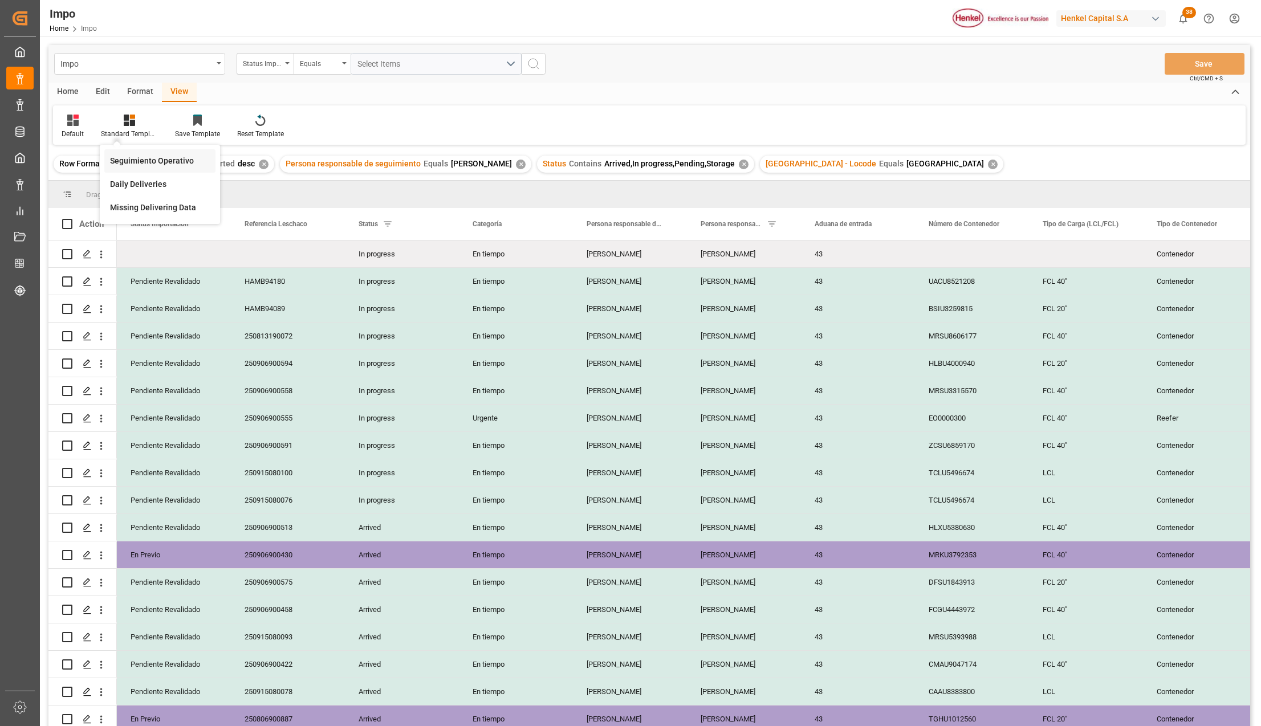
click at [140, 154] on div "Seguimiento Operativo" at bounding box center [159, 160] width 111 height 23
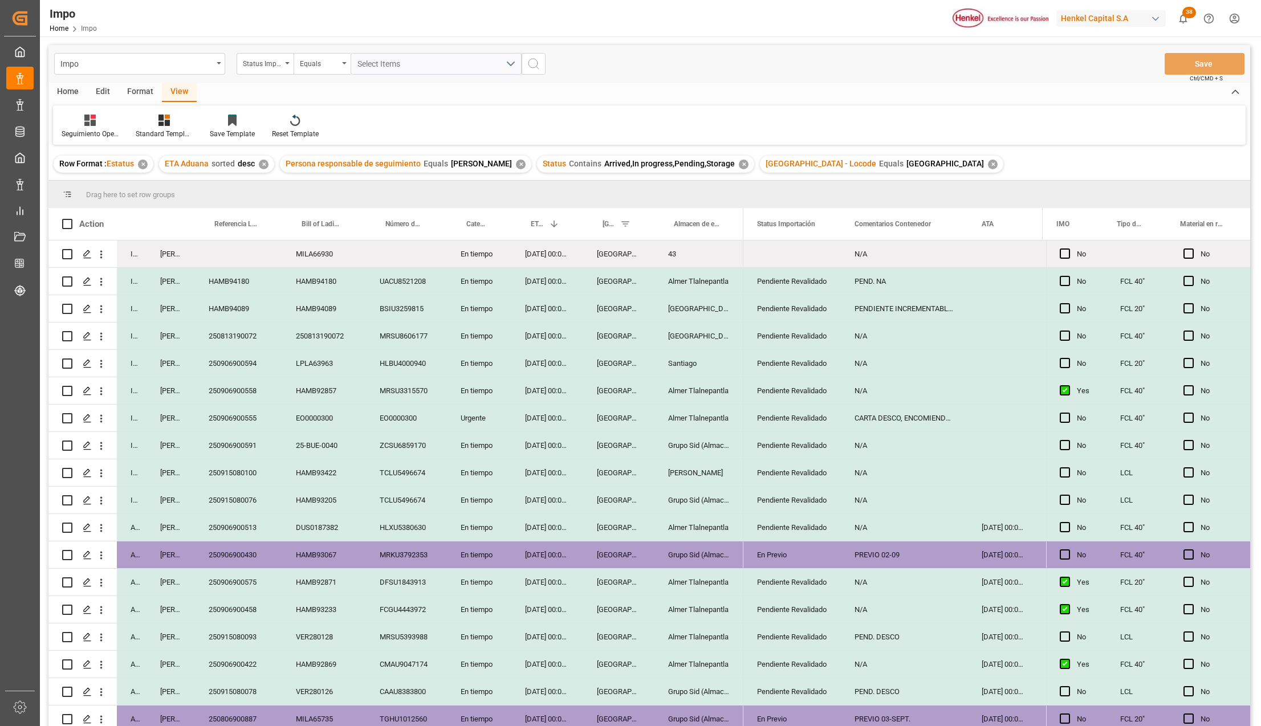
scroll to position [308, 0]
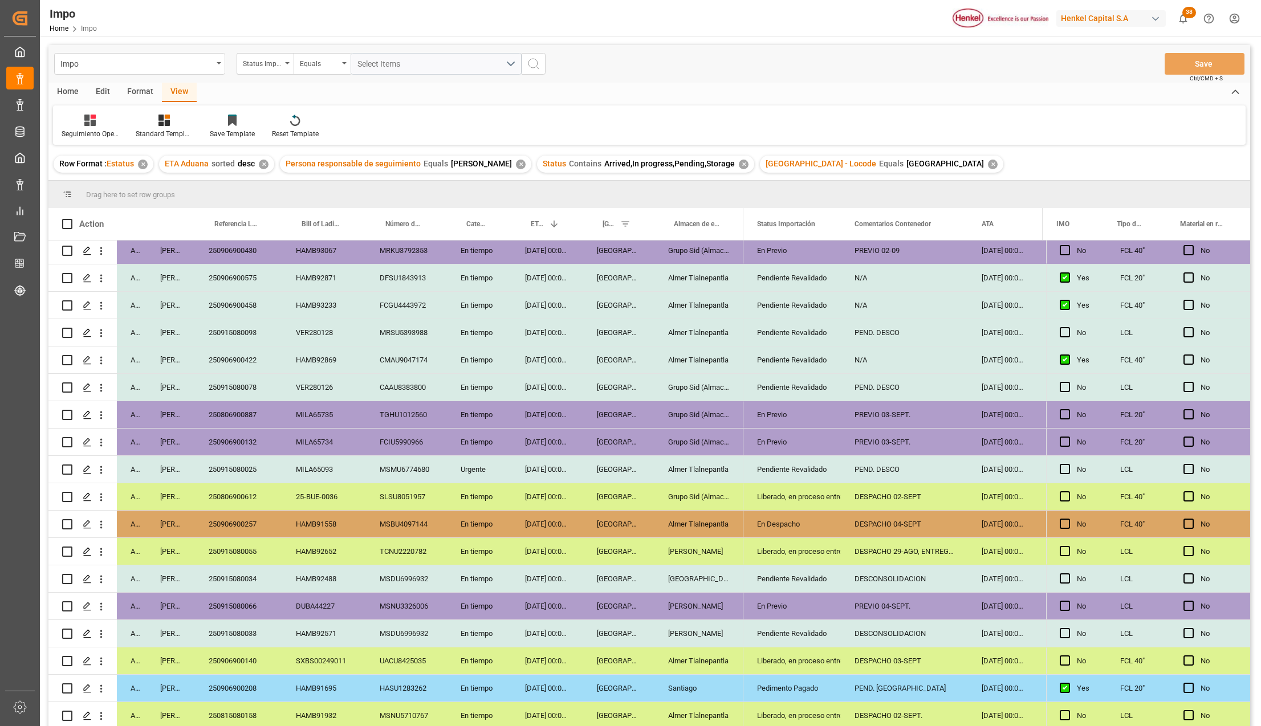
click at [873, 684] on div "PEND. [GEOGRAPHIC_DATA]" at bounding box center [904, 688] width 127 height 27
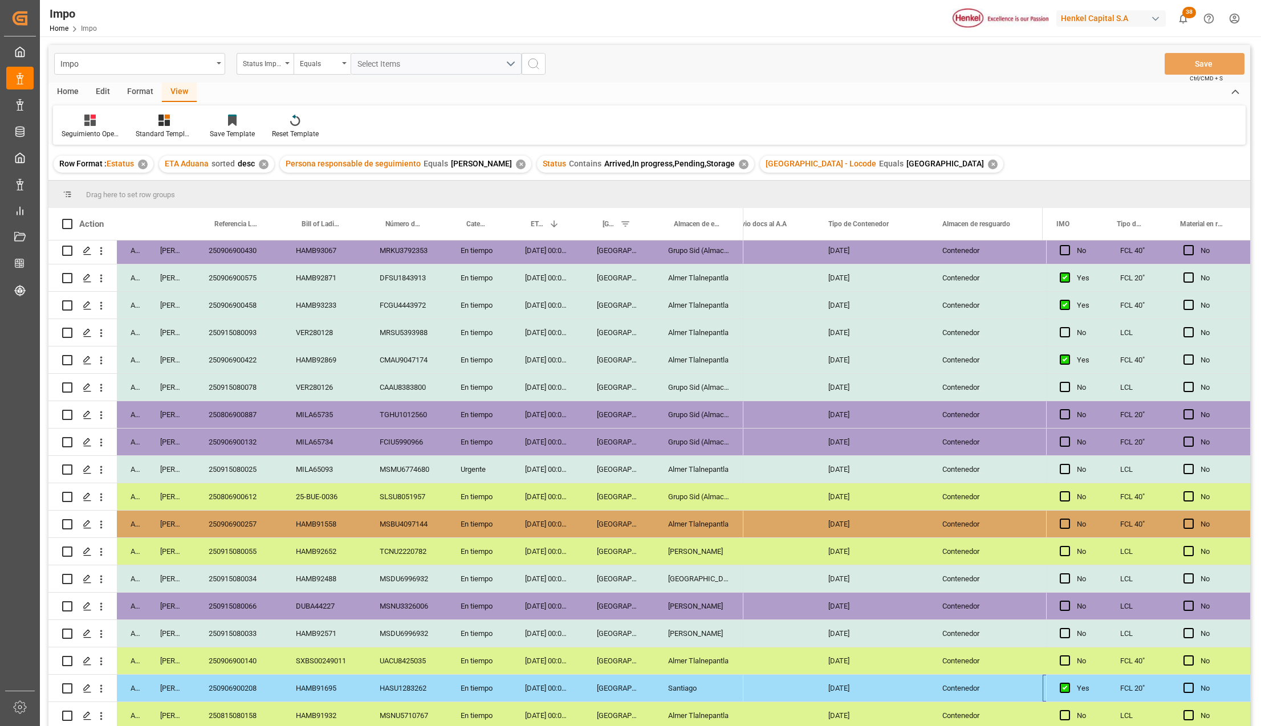
scroll to position [0, 0]
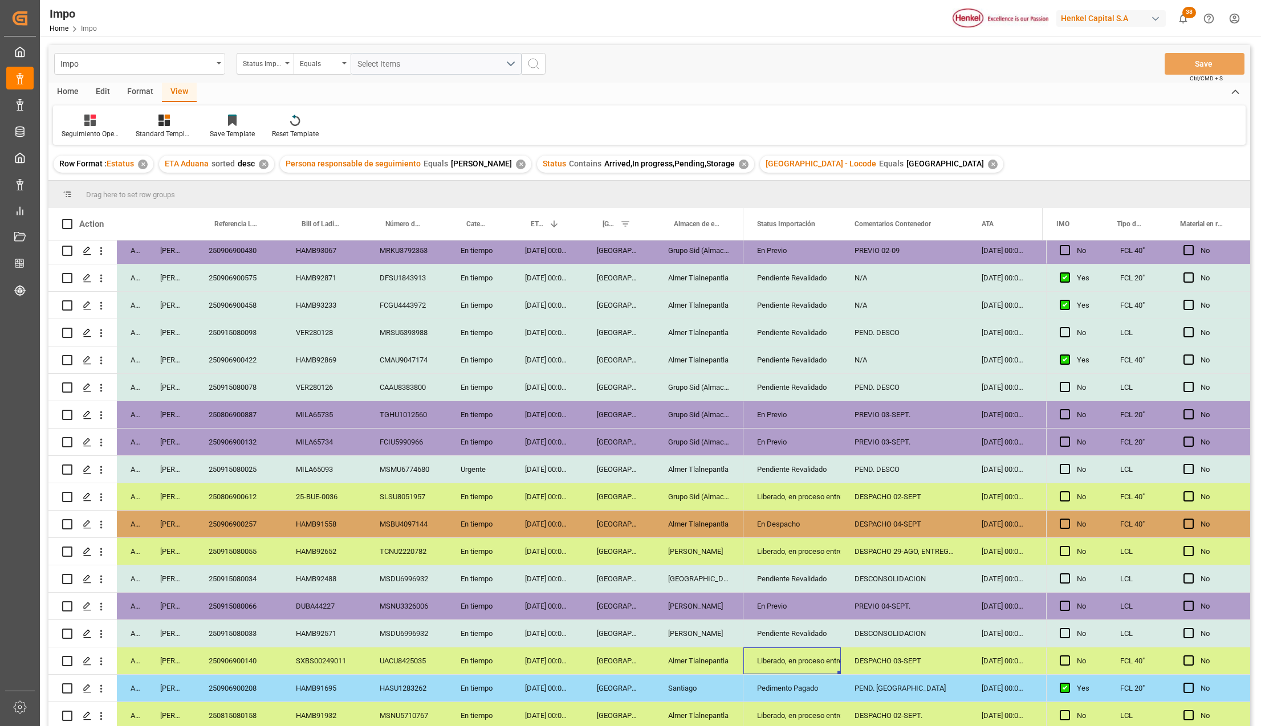
click at [770, 661] on div "Liberado, en proceso entrega" at bounding box center [792, 661] width 70 height 26
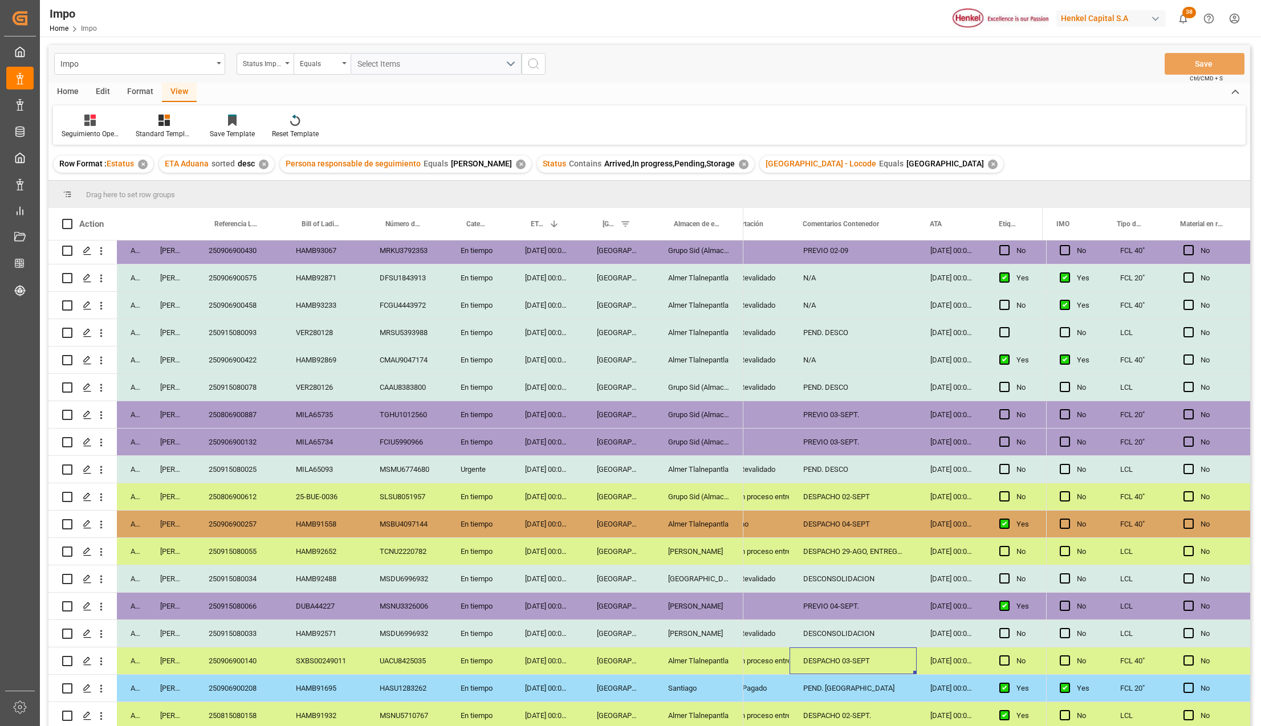
click at [849, 660] on div "DESPACHO 03-SEPT" at bounding box center [852, 660] width 127 height 27
click at [854, 664] on input "DESPACHO 03-SEPT" at bounding box center [852, 668] width 109 height 22
type input "DESPACHO 02-SEPT"
click at [1204, 66] on button "Save" at bounding box center [1204, 64] width 80 height 22
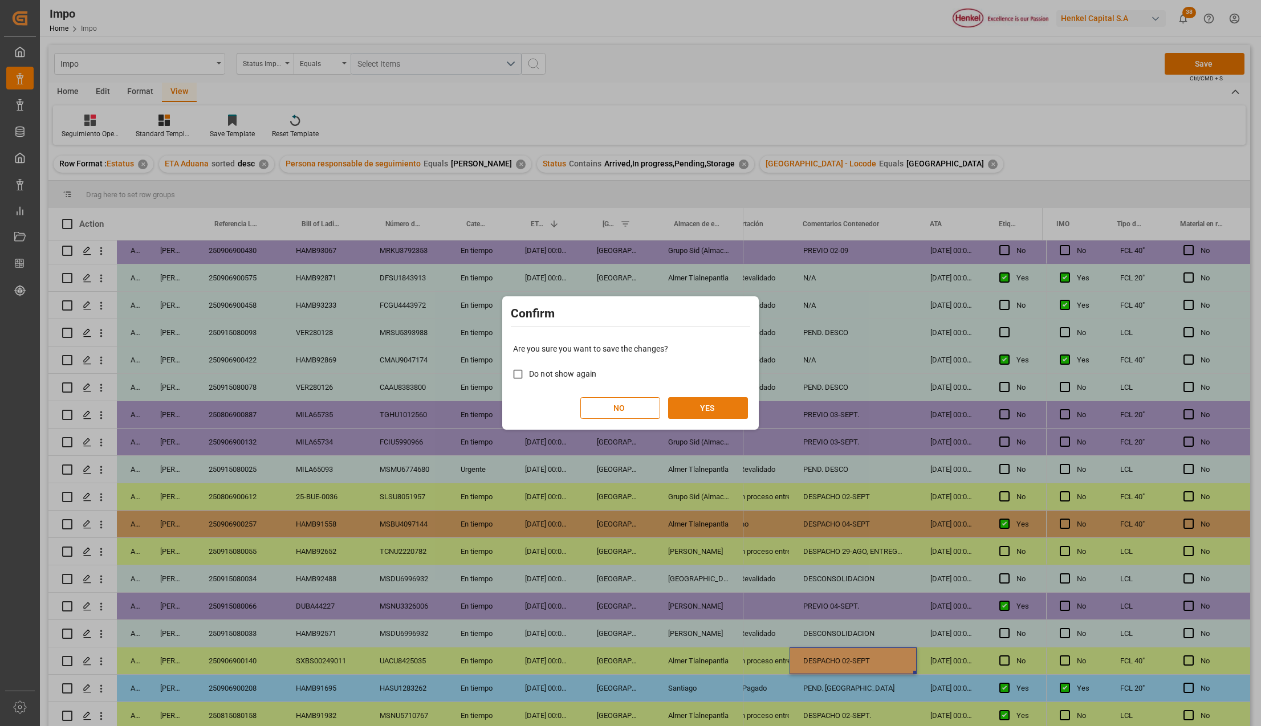
click at [739, 405] on button "YES" at bounding box center [708, 408] width 80 height 22
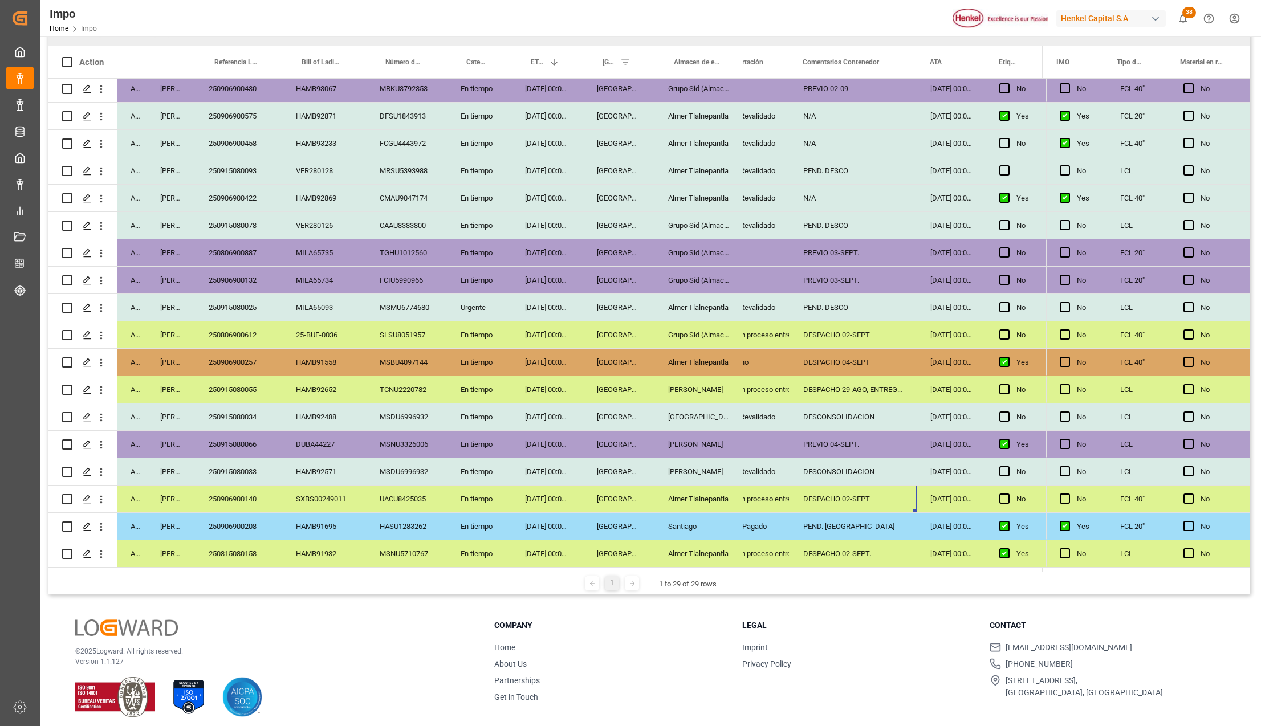
scroll to position [169, 0]
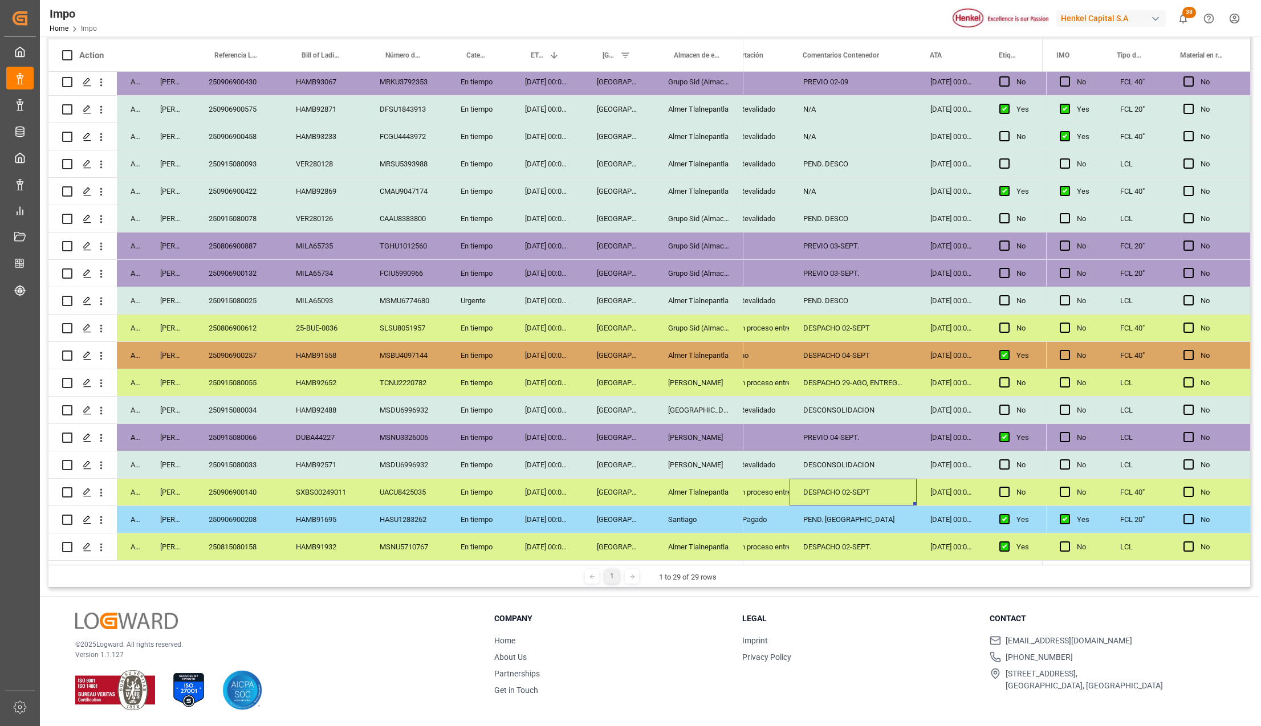
click at [680, 451] on div "[PERSON_NAME]" at bounding box center [698, 464] width 89 height 27
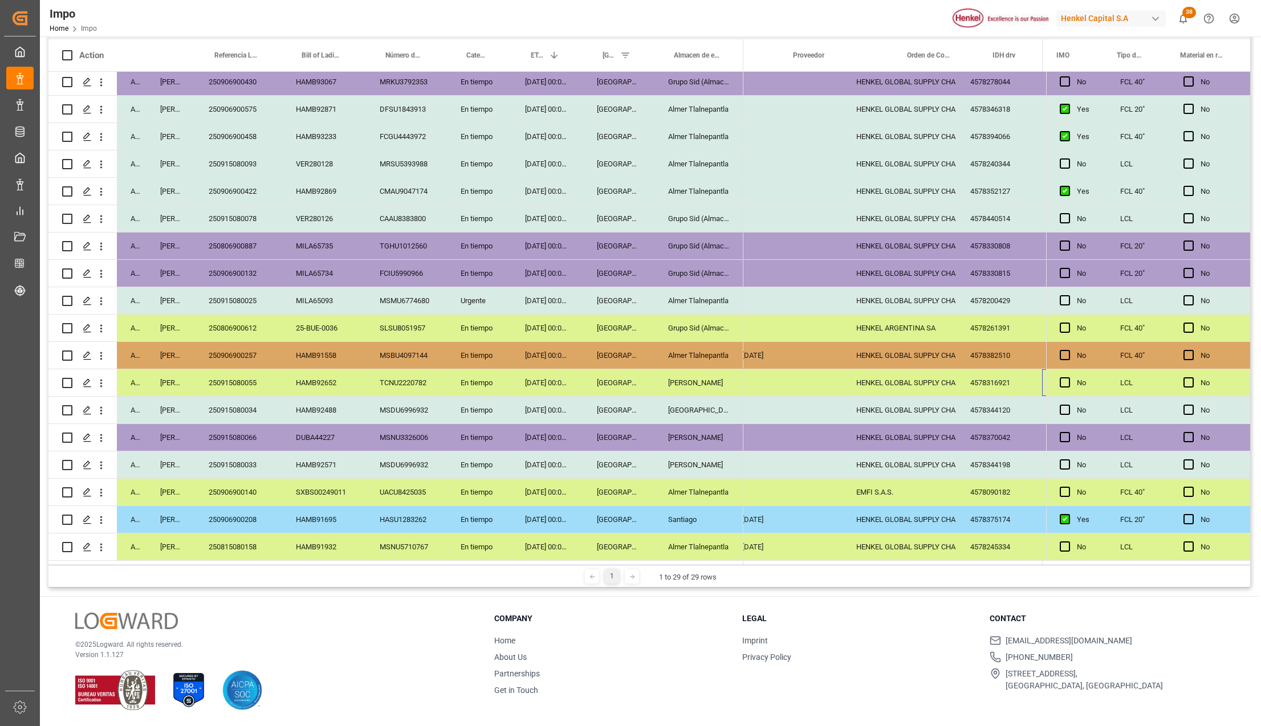
scroll to position [0, 543]
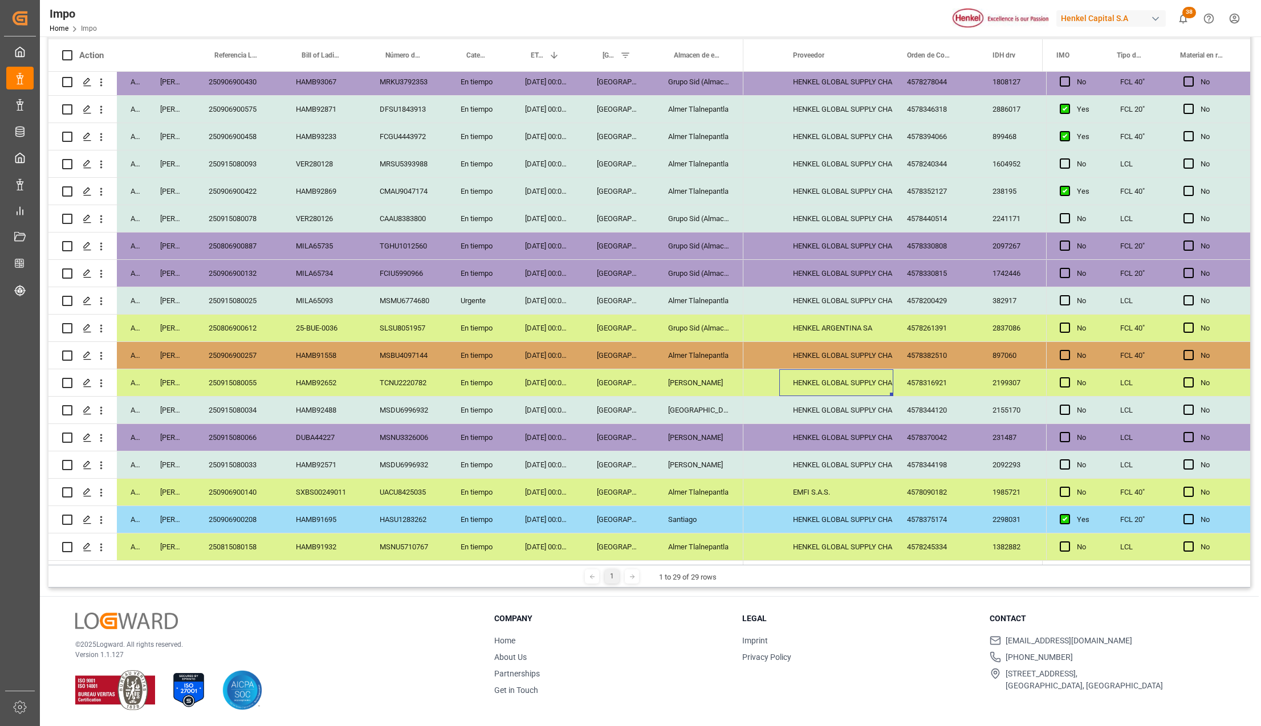
click at [823, 381] on div "HENKEL GLOBAL SUPPLY CHAIN B.V." at bounding box center [836, 383] width 87 height 26
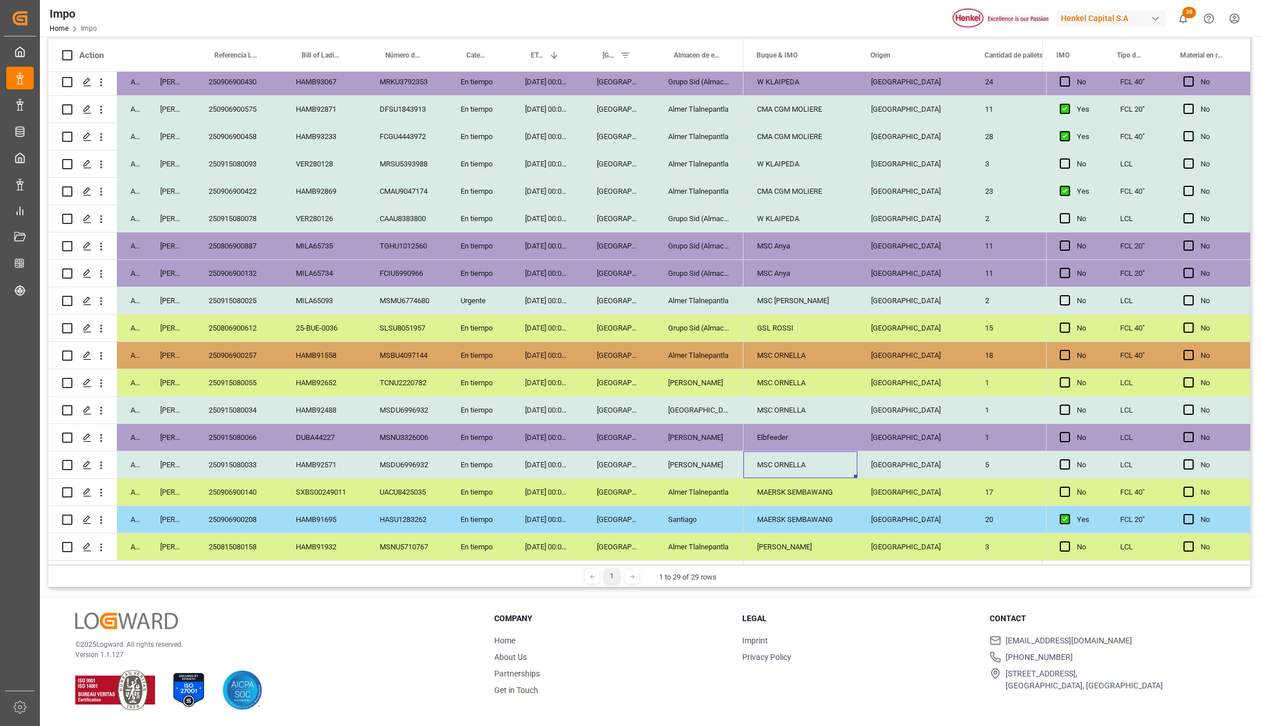
scroll to position [0, 841]
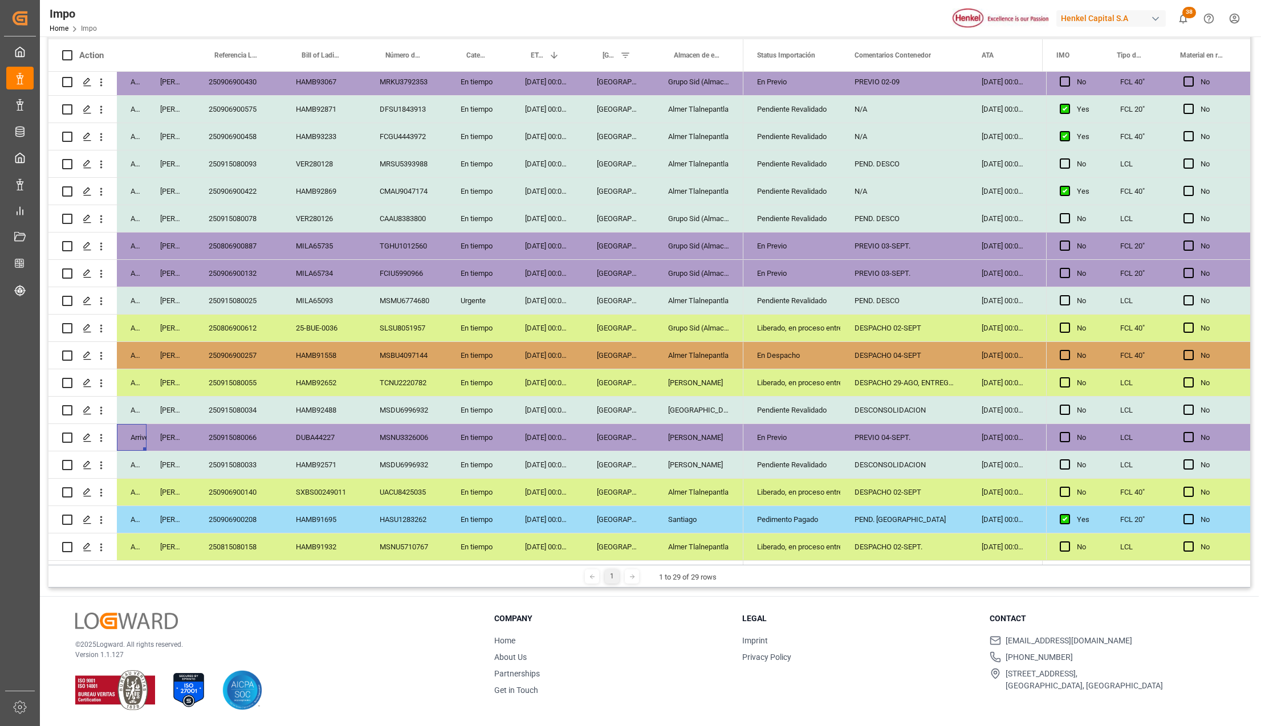
click at [236, 430] on div "250915080066" at bounding box center [238, 437] width 87 height 27
click at [906, 430] on div "PREVIO 04-SEPT." at bounding box center [904, 437] width 127 height 27
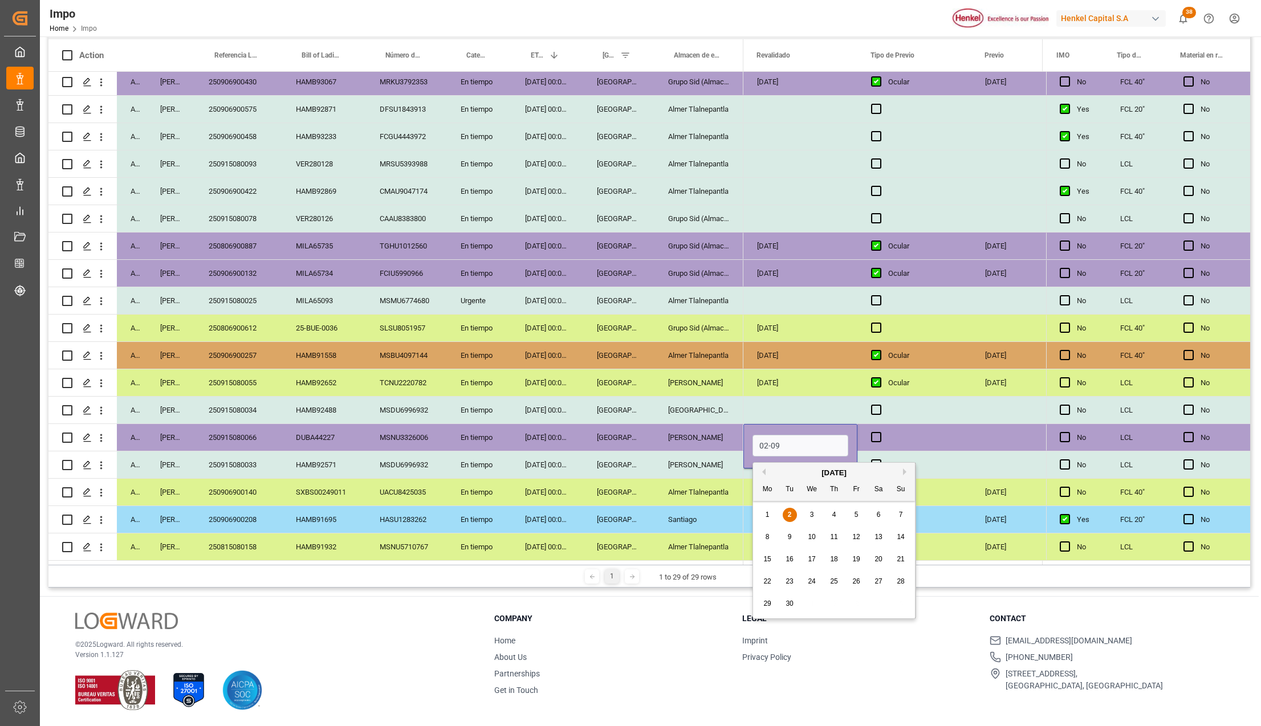
type input "[DATE]"
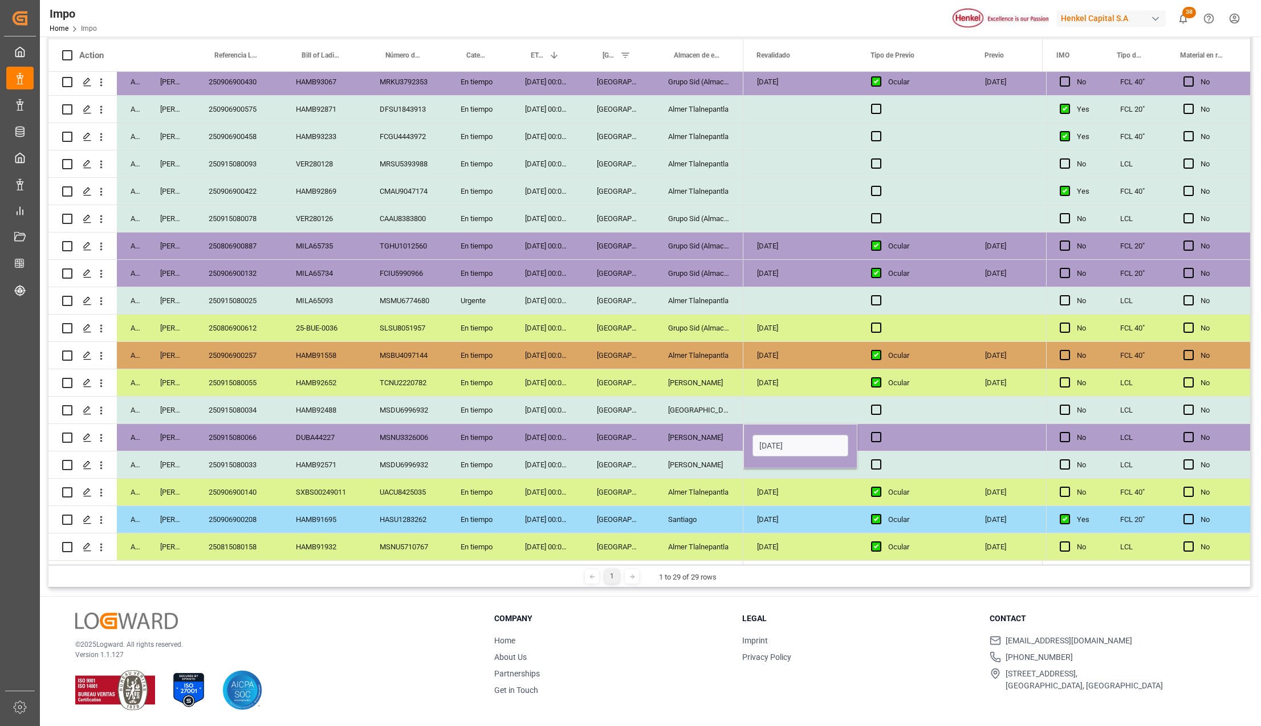
click at [818, 518] on div "[DATE]" at bounding box center [800, 519] width 114 height 27
click at [875, 435] on span "Press SPACE to select this row." at bounding box center [876, 437] width 10 height 10
click at [879, 432] on input "Press SPACE to select this row." at bounding box center [879, 432] width 0 height 0
click at [1003, 434] on div "Press SPACE to select this row." at bounding box center [1028, 437] width 114 height 27
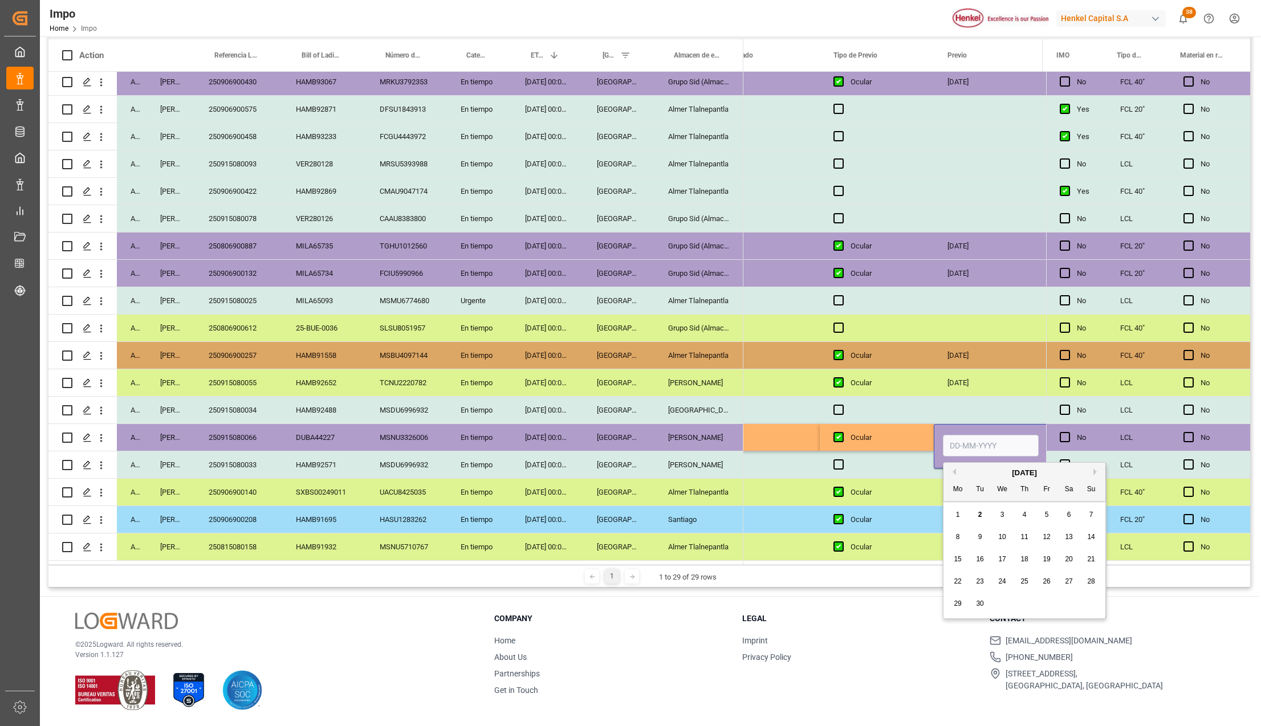
click at [1003, 435] on input "Press SPACE to select this row." at bounding box center [991, 446] width 96 height 22
type input "[DATE]"
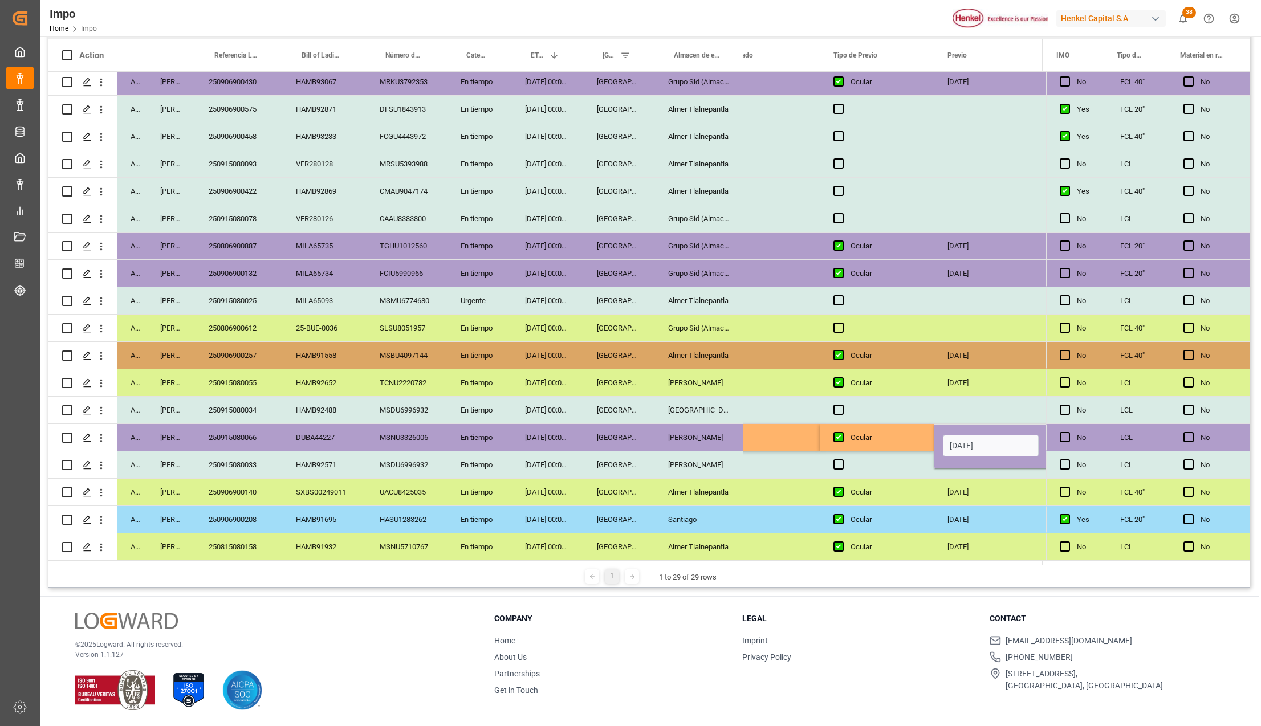
click at [874, 480] on div "Ocular" at bounding box center [885, 492] width 70 height 26
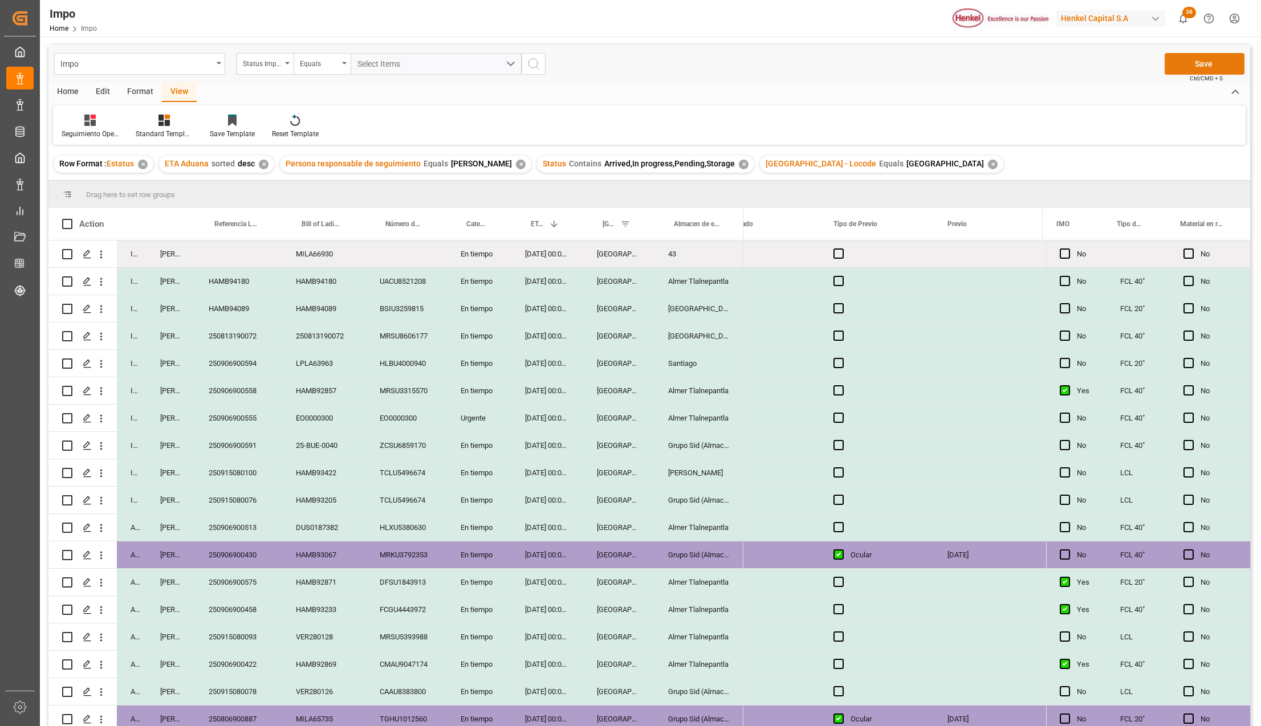
click at [1214, 64] on button "Save" at bounding box center [1204, 64] width 80 height 22
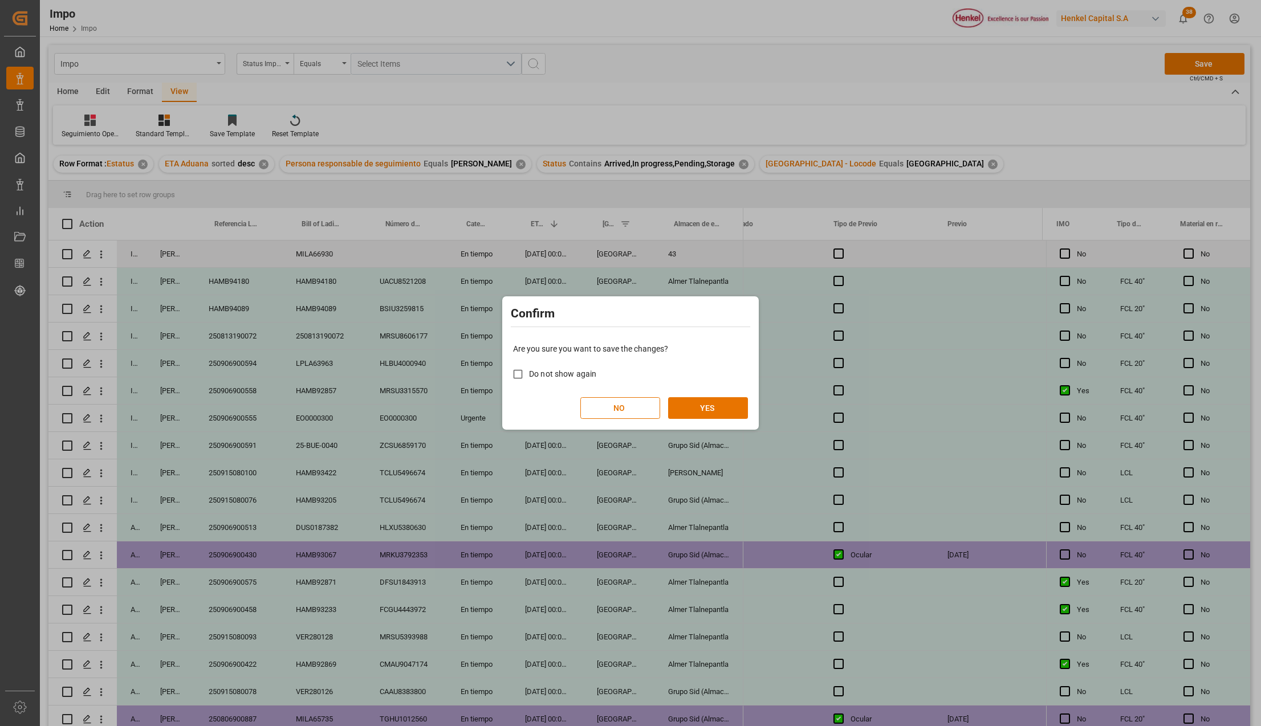
click at [718, 395] on div "Are you sure you want to save the changes? Do not show again NO YES" at bounding box center [630, 381] width 251 height 92
click at [698, 397] on button "YES" at bounding box center [708, 408] width 80 height 22
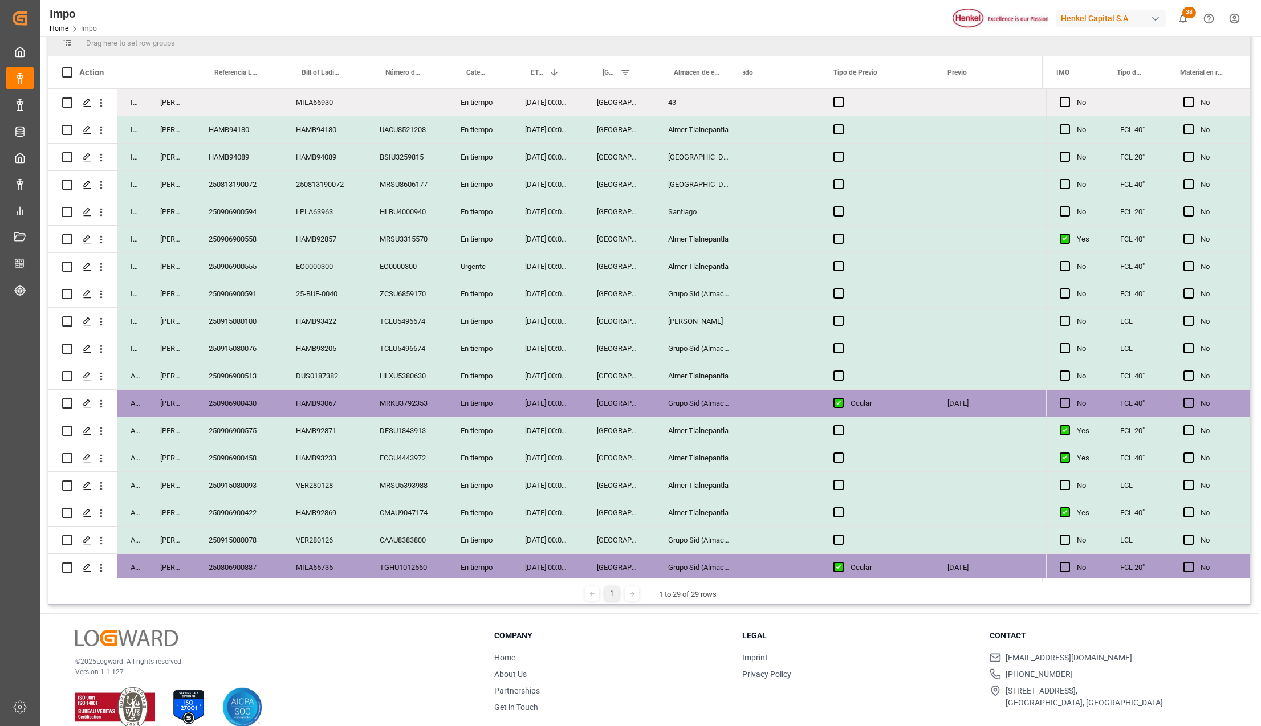
click at [700, 513] on div "Almer Tlalnepantla" at bounding box center [698, 512] width 89 height 27
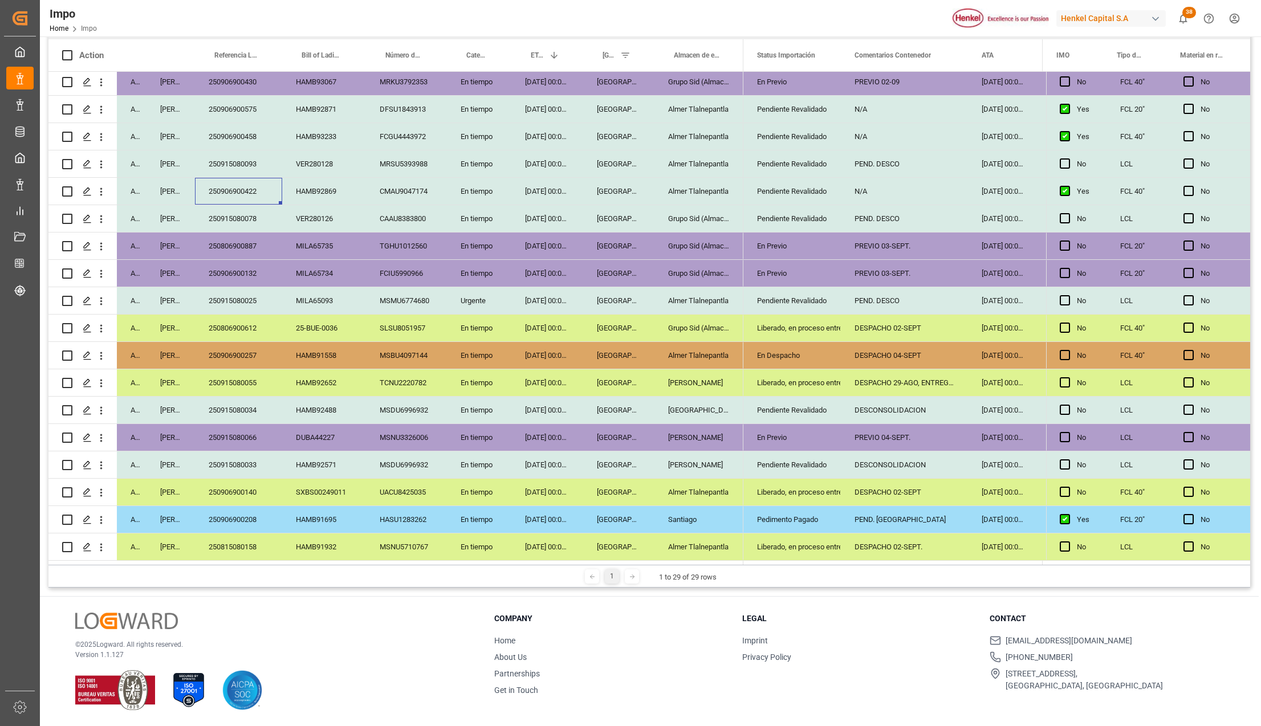
click at [793, 407] on div "Pendiente Revalidado" at bounding box center [792, 410] width 70 height 26
click at [236, 320] on div "250806900612" at bounding box center [238, 328] width 87 height 27
click at [930, 322] on div "DESPACHO 02-SEPT" at bounding box center [904, 328] width 127 height 27
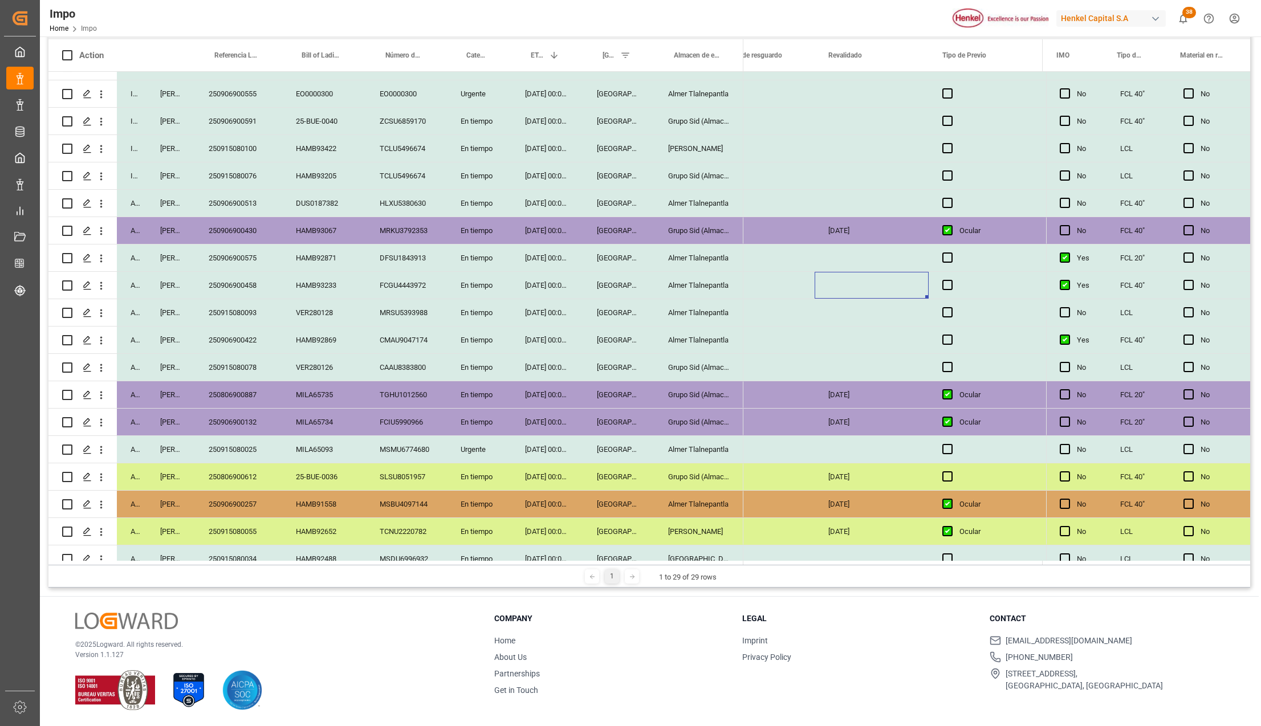
click at [851, 285] on div "Press SPACE to select this row." at bounding box center [871, 285] width 114 height 27
click at [710, 286] on div "Almer Tlalnepantla" at bounding box center [698, 285] width 89 height 27
